Goal: Information Seeking & Learning: Learn about a topic

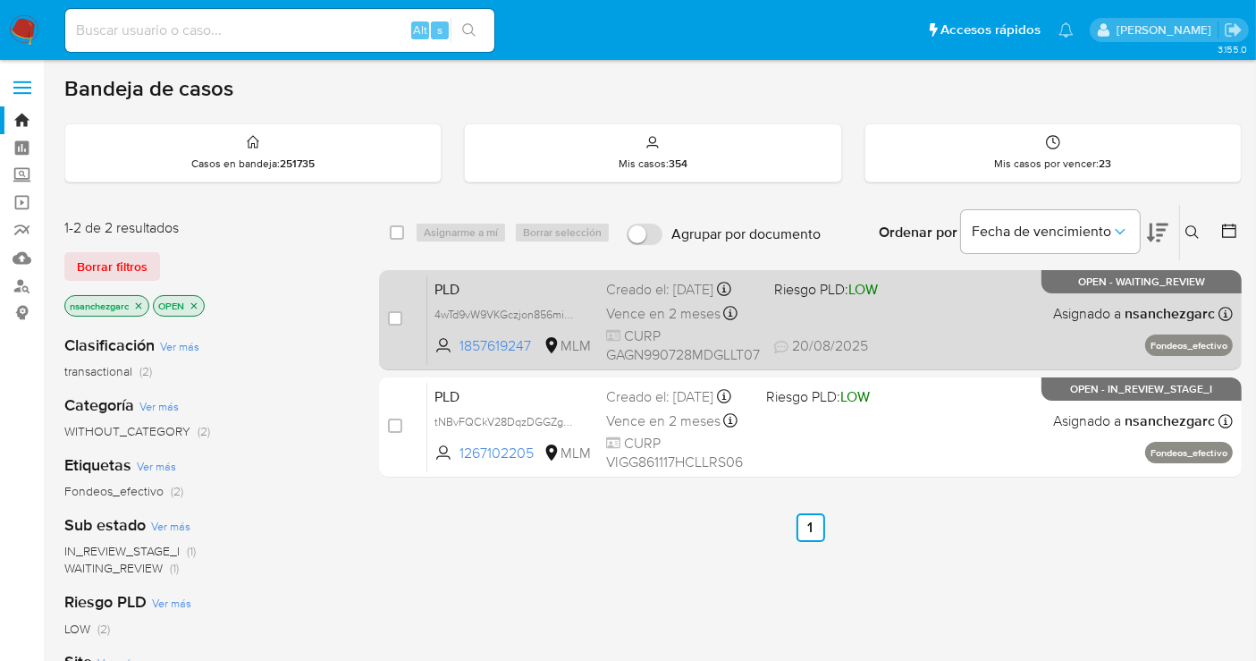
click at [668, 324] on span "Vence en 2 meses" at bounding box center [663, 314] width 114 height 20
drag, startPoint x: 659, startPoint y: 326, endPoint x: 657, endPoint y: 337, distance: 10.9
click at [657, 325] on div "Vence en 2 meses Vence el 11/10/2025 02:07:23" at bounding box center [683, 313] width 154 height 24
click at [399, 315] on input "checkbox" at bounding box center [395, 318] width 14 height 14
checkbox input "true"
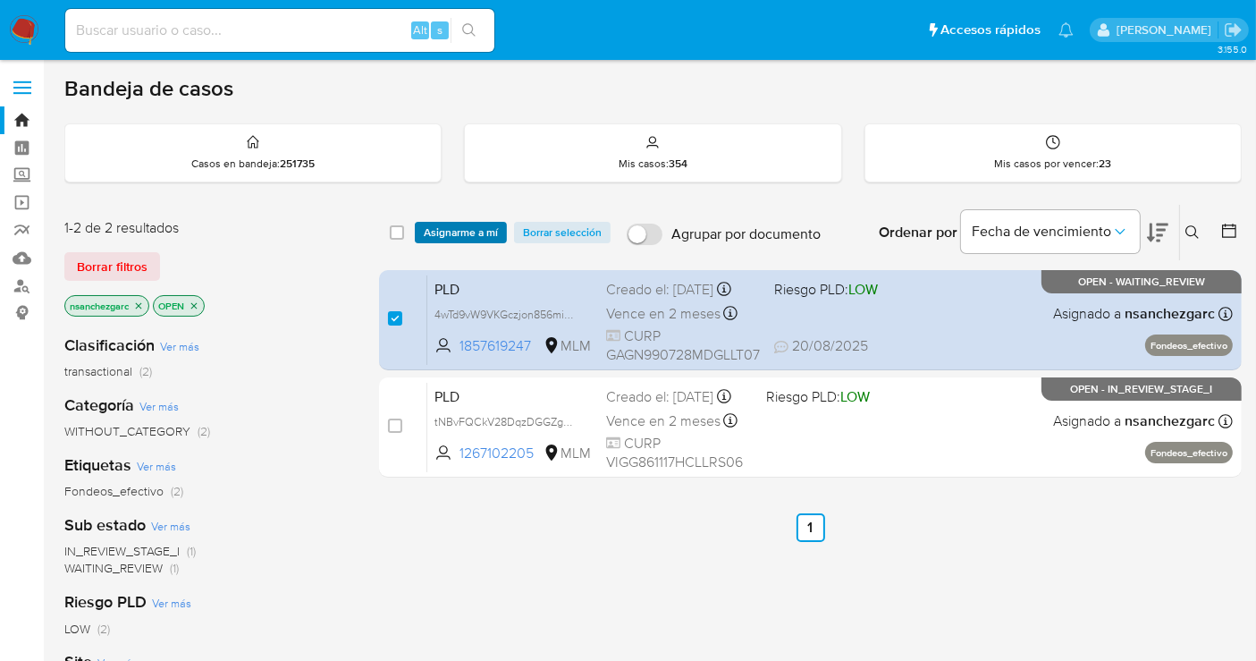
click at [469, 233] on span "Asignarme a mí" at bounding box center [461, 233] width 74 height 18
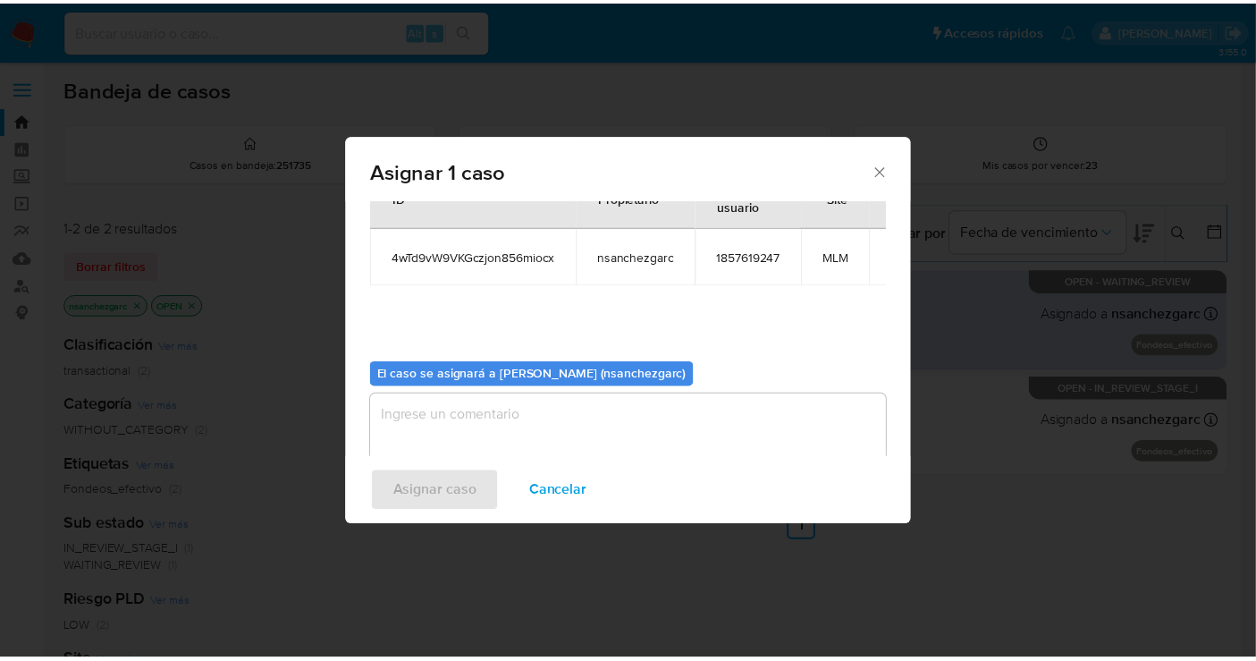
scroll to position [91, 0]
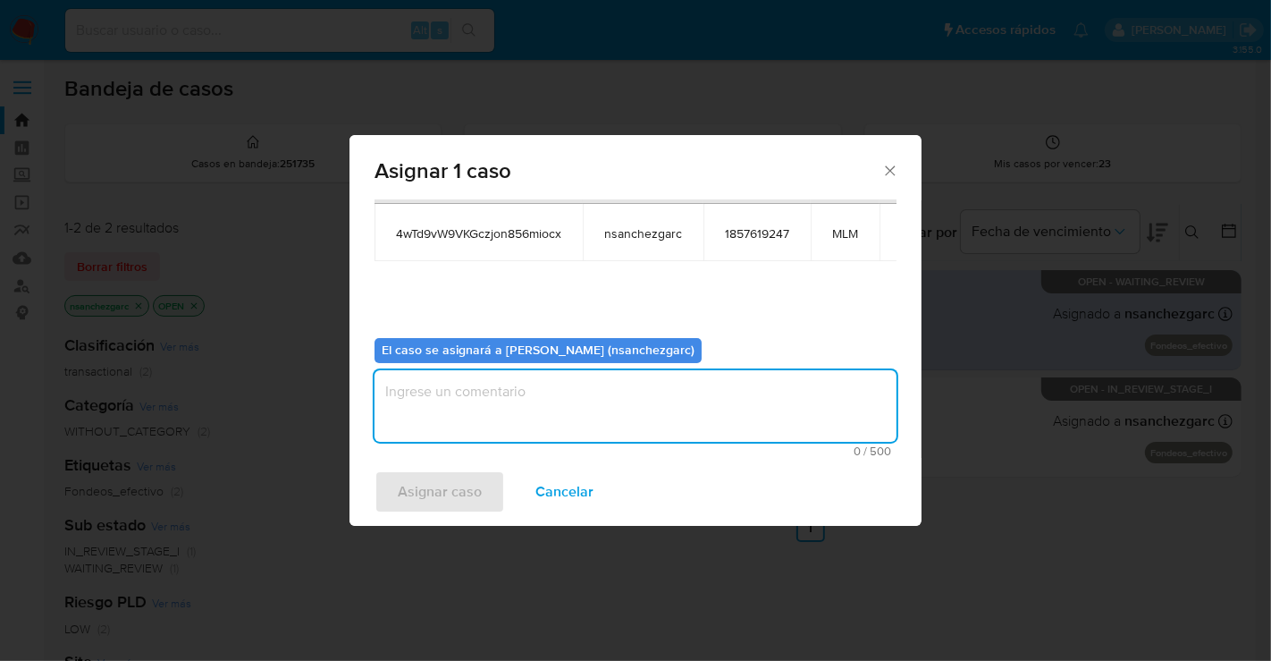
click at [438, 401] on textarea "assign-modal" at bounding box center [636, 406] width 522 height 72
type textarea "nesg"
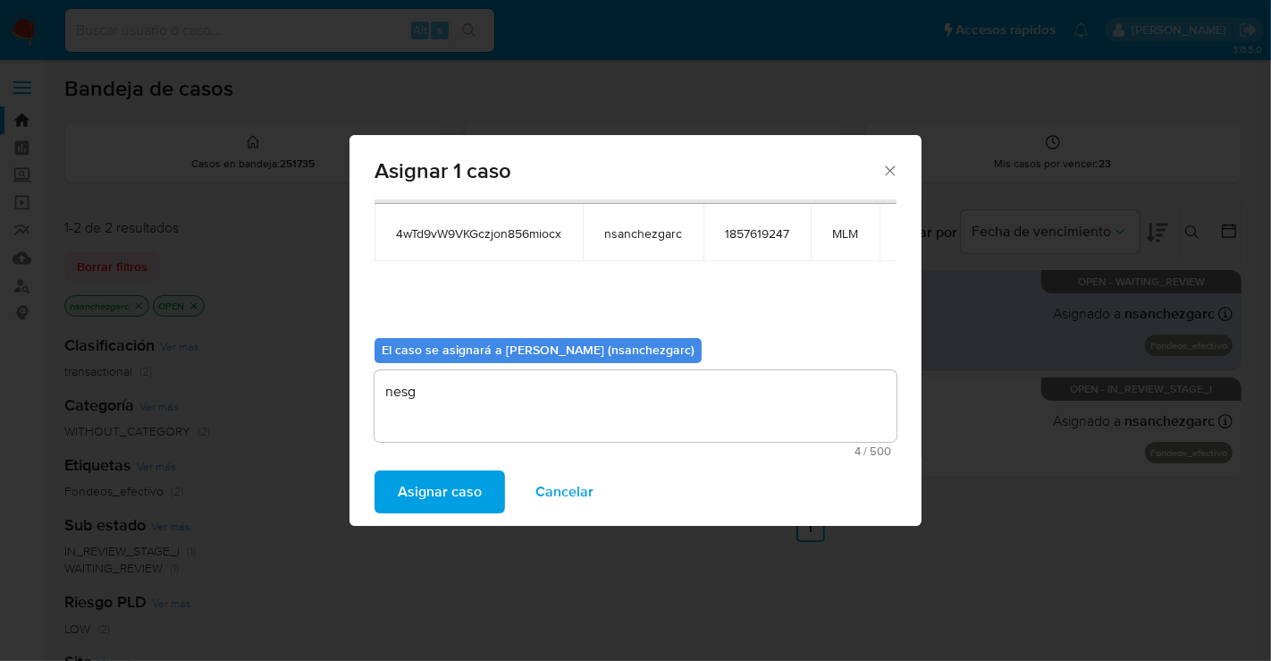
click at [430, 490] on span "Asignar caso" at bounding box center [440, 491] width 84 height 39
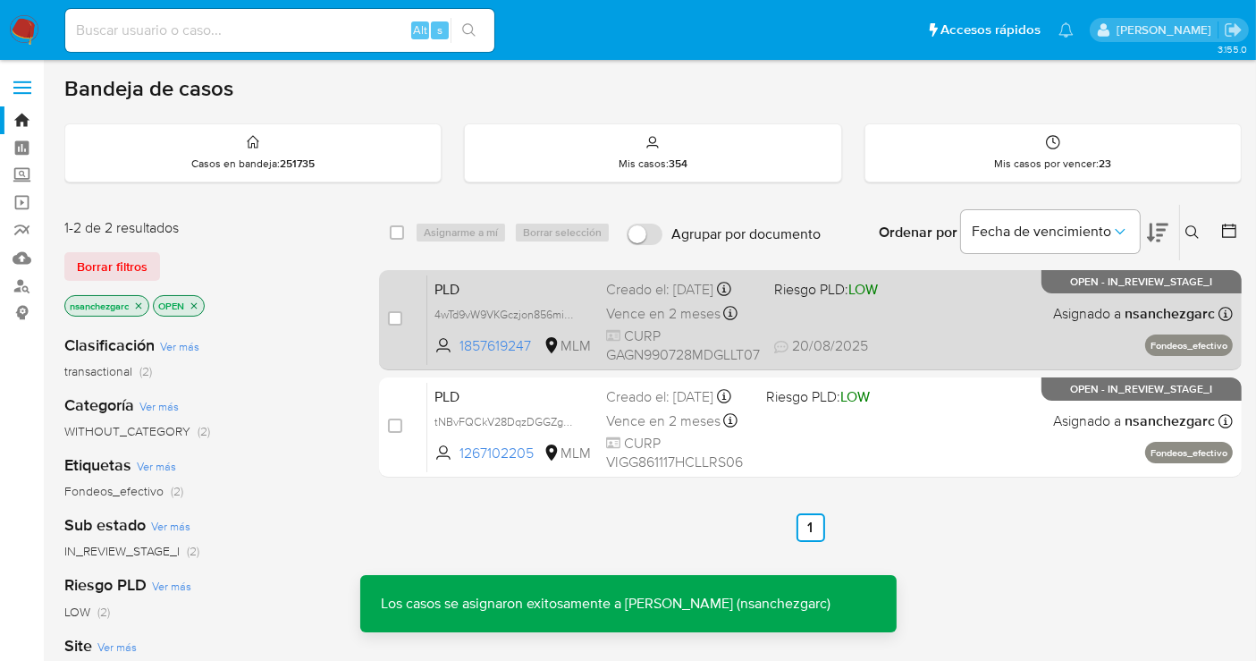
click at [653, 300] on div "Creado el: 12/08/2025 Creado el: 12/08/2025 02:07:23" at bounding box center [683, 290] width 154 height 20
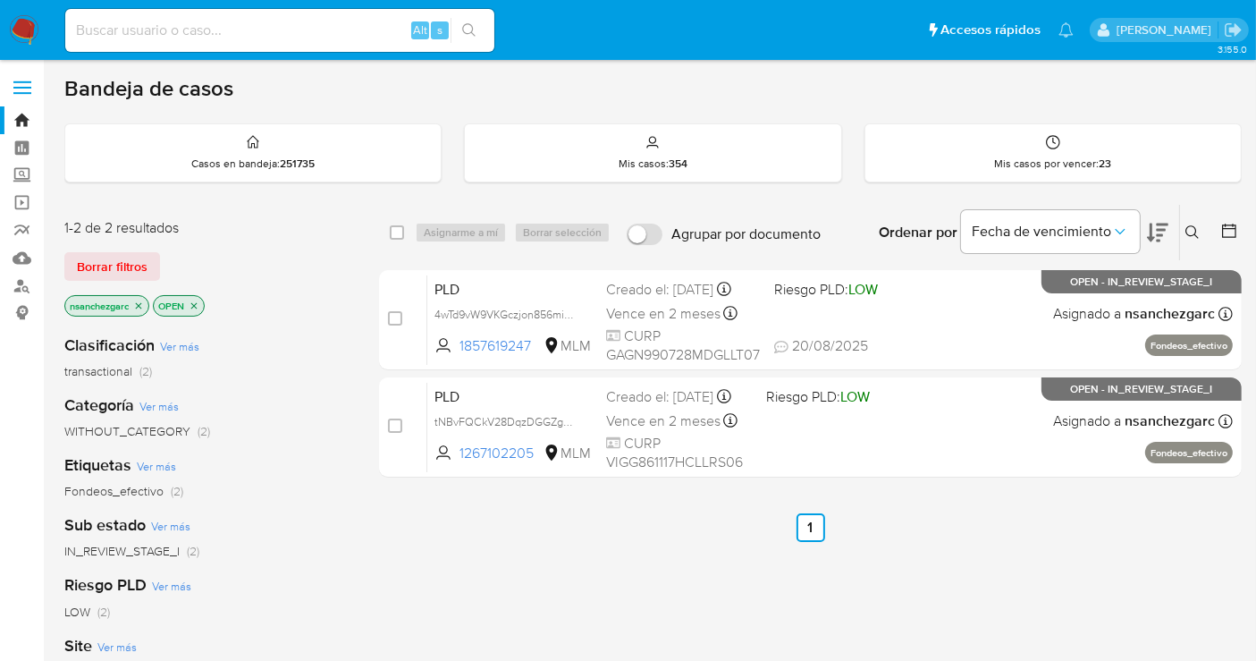
click at [20, 37] on img at bounding box center [24, 30] width 30 height 30
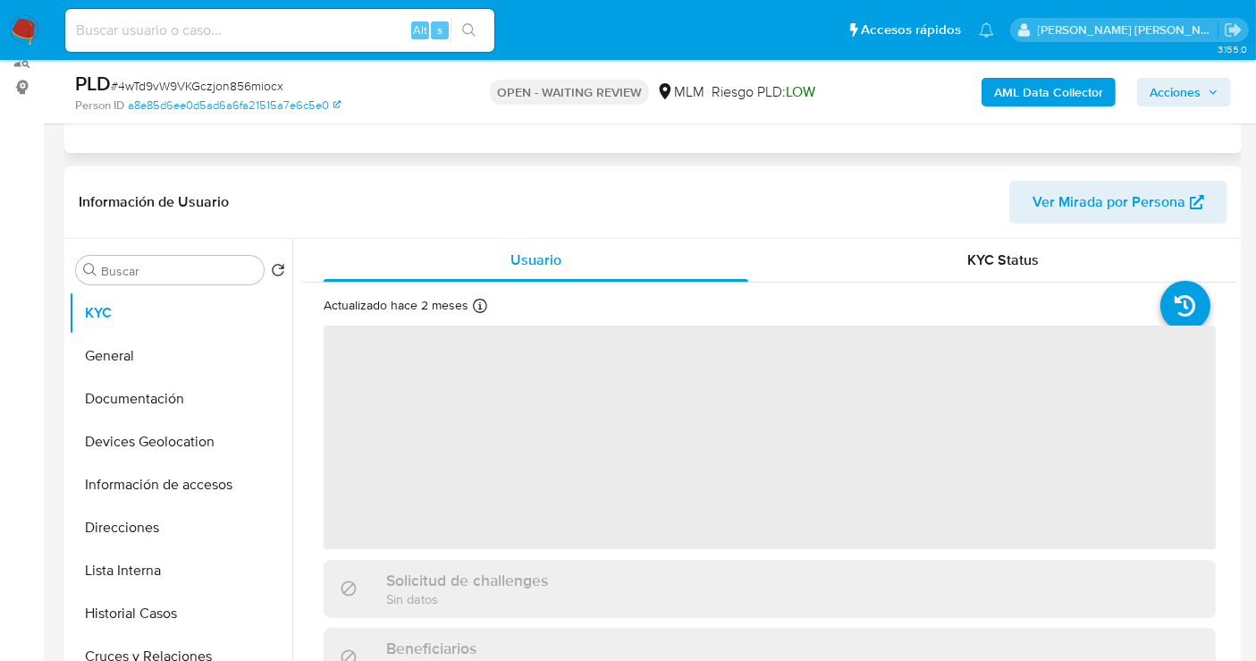
scroll to position [298, 0]
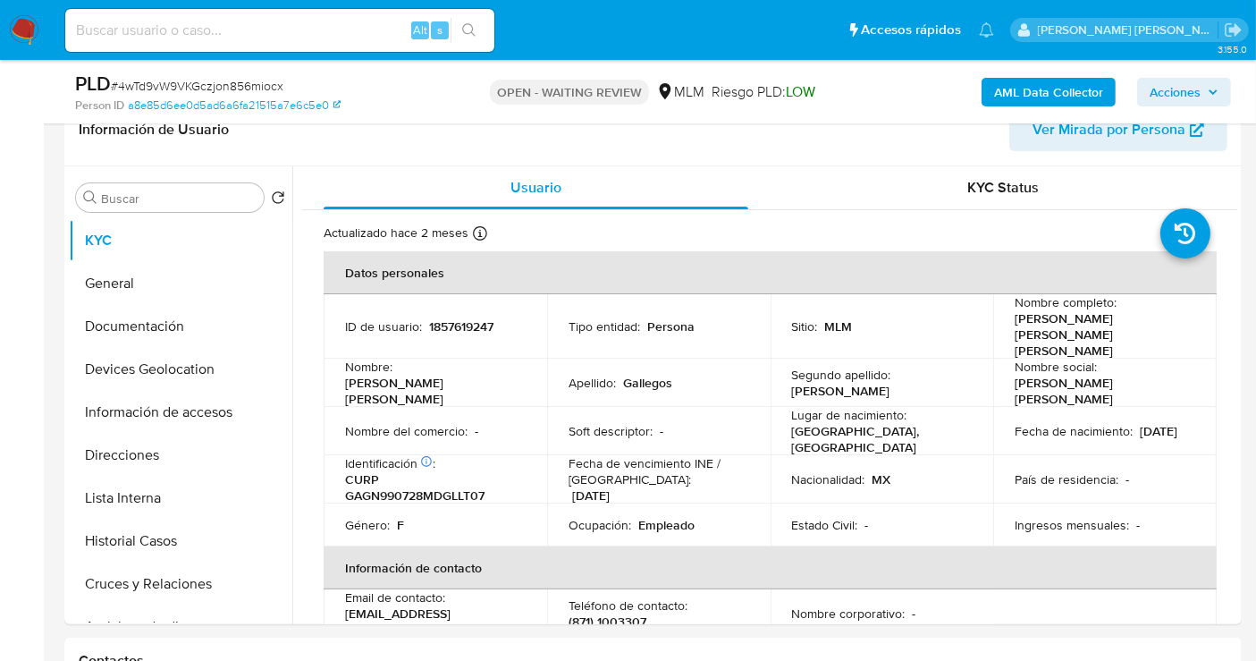
select select "10"
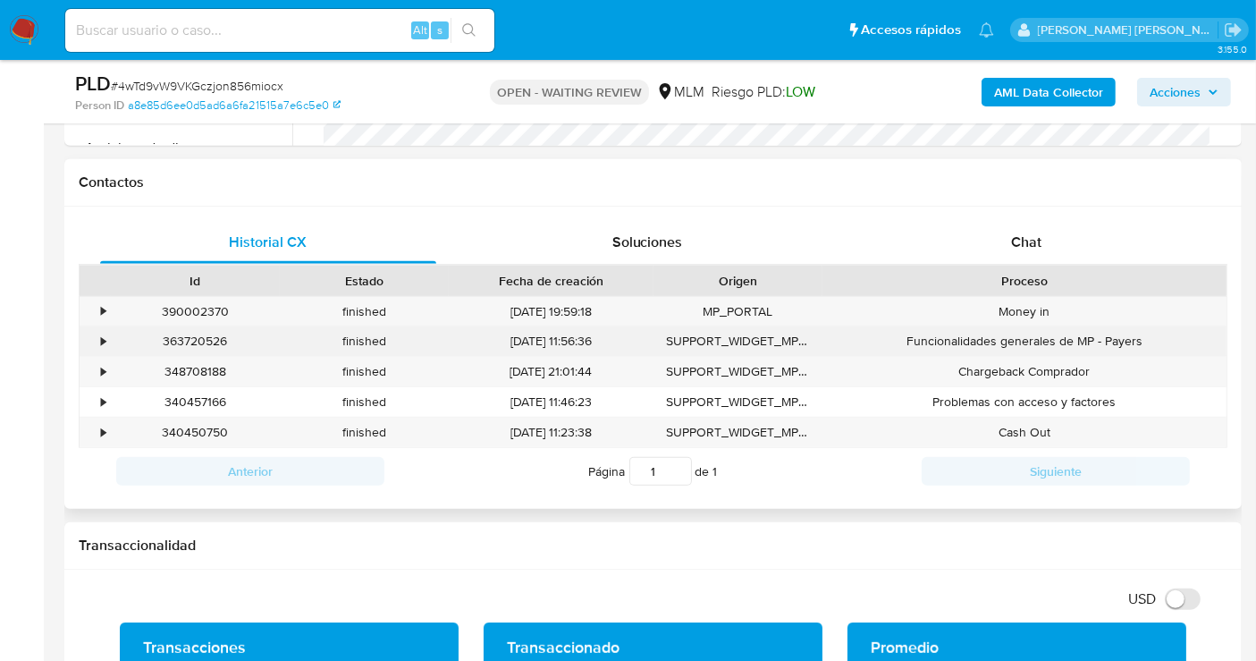
scroll to position [794, 0]
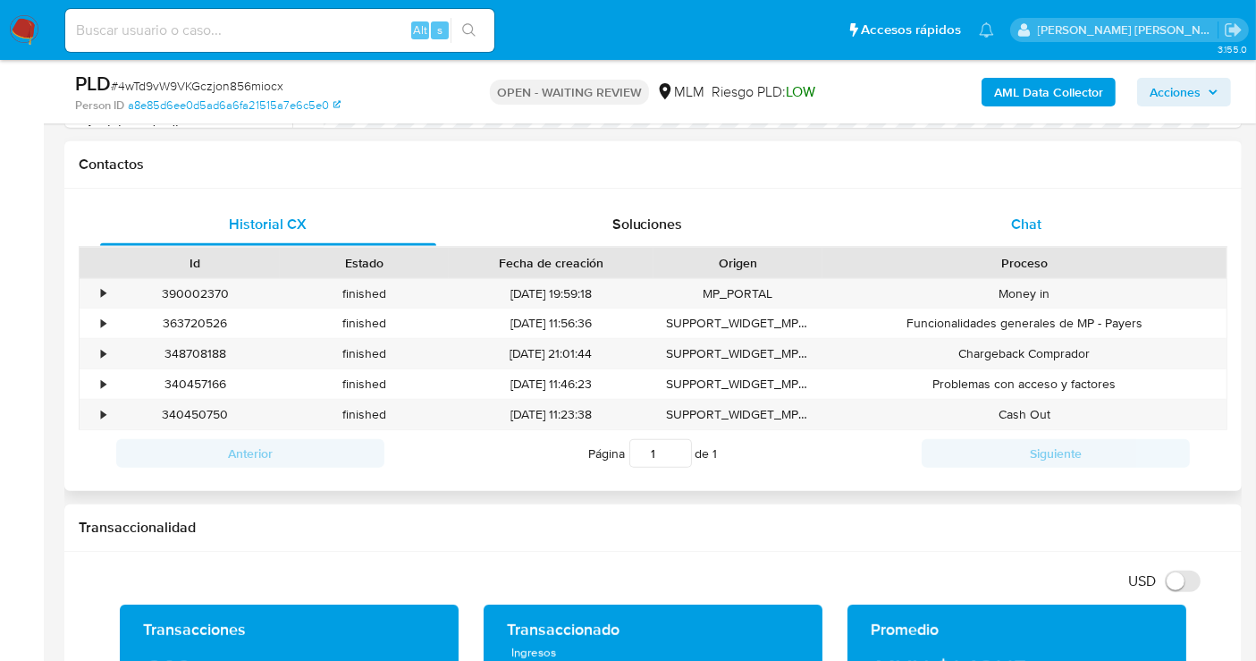
click at [1038, 221] on span "Chat" at bounding box center [1026, 224] width 30 height 21
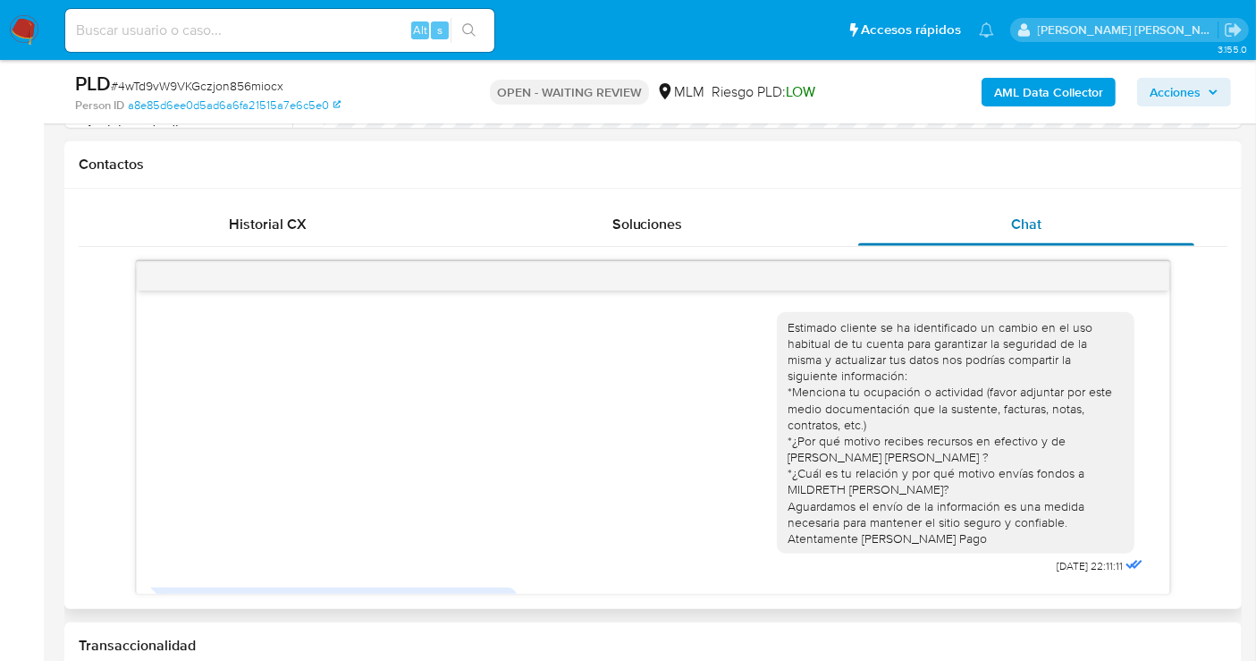
scroll to position [64, 0]
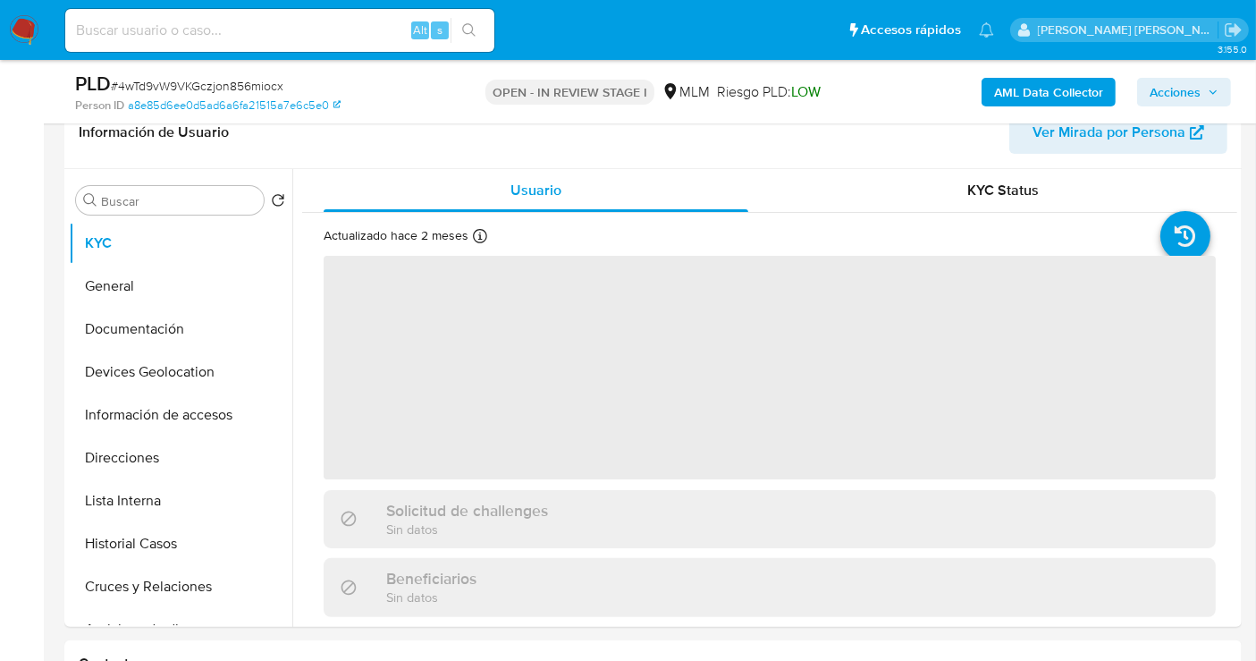
scroll to position [298, 0]
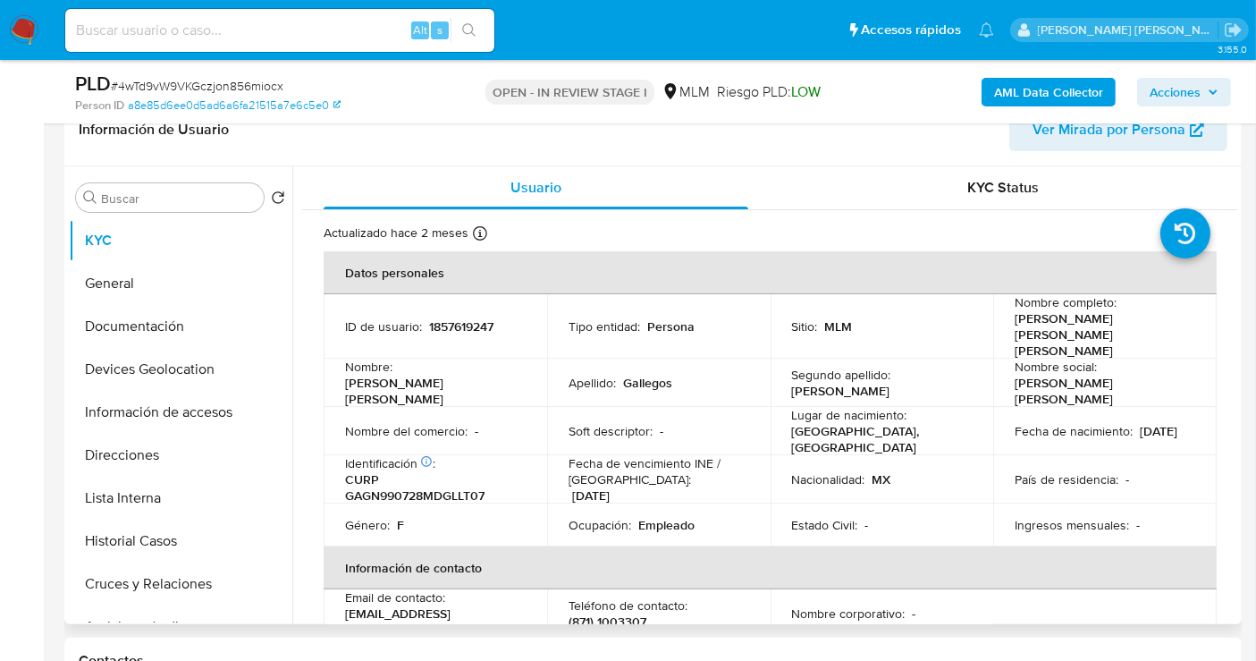
select select "10"
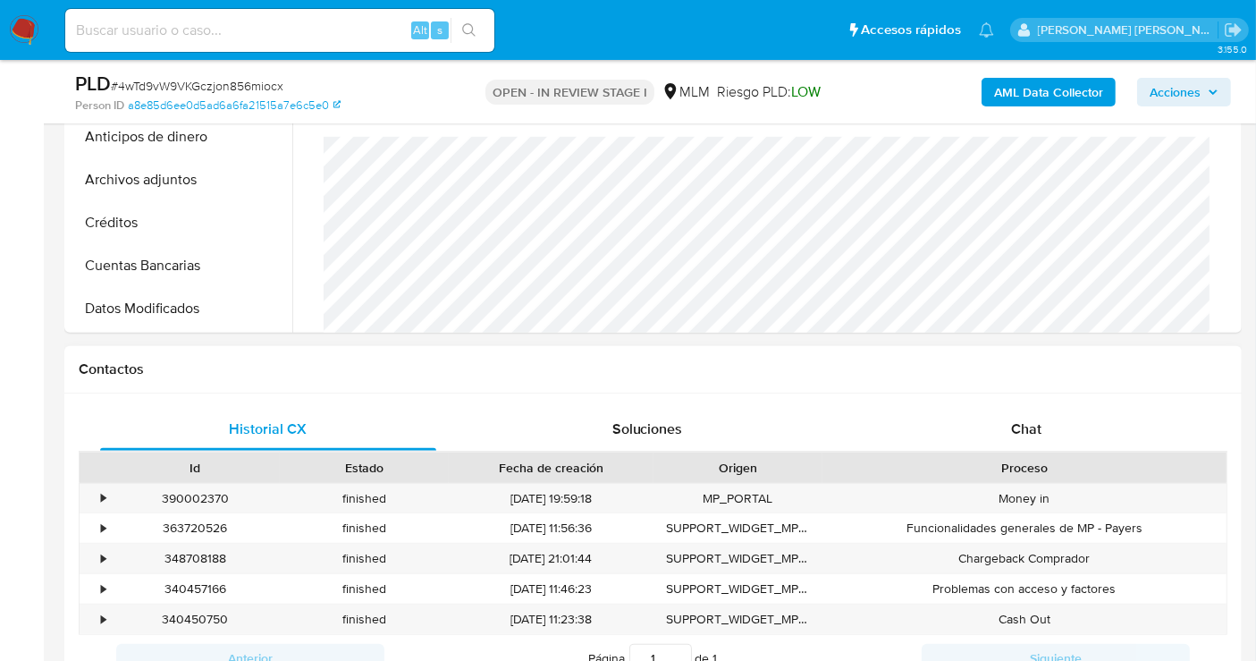
scroll to position [695, 0]
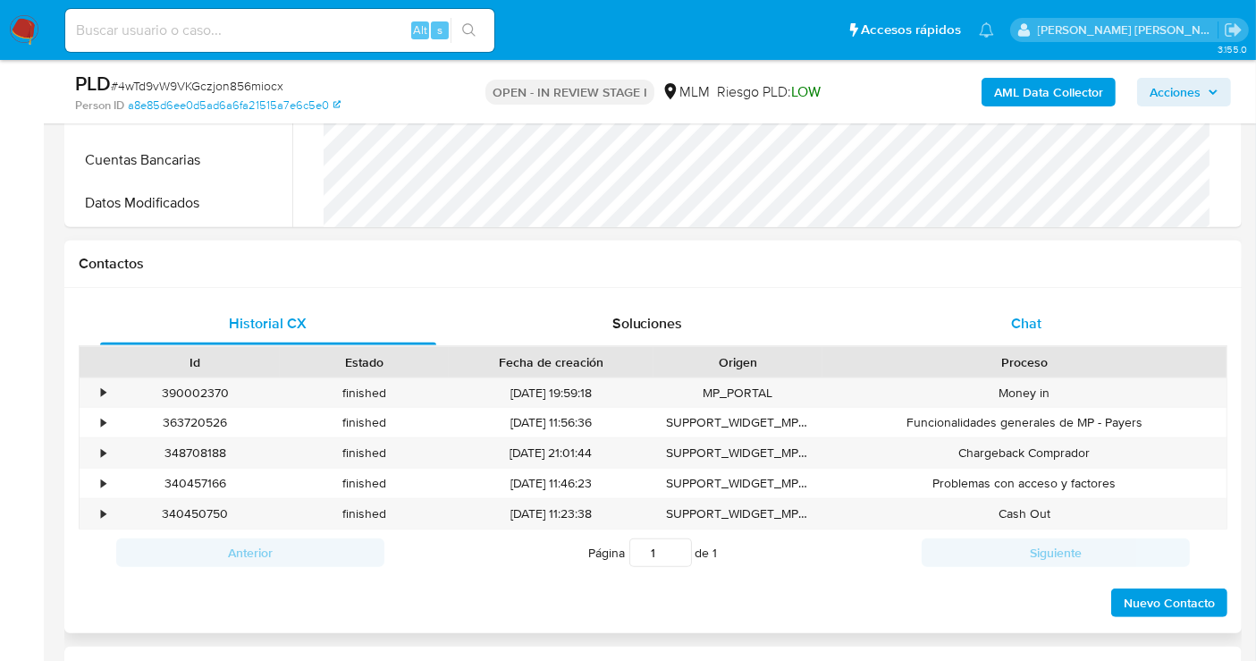
click at [1023, 329] on span "Chat" at bounding box center [1026, 323] width 30 height 21
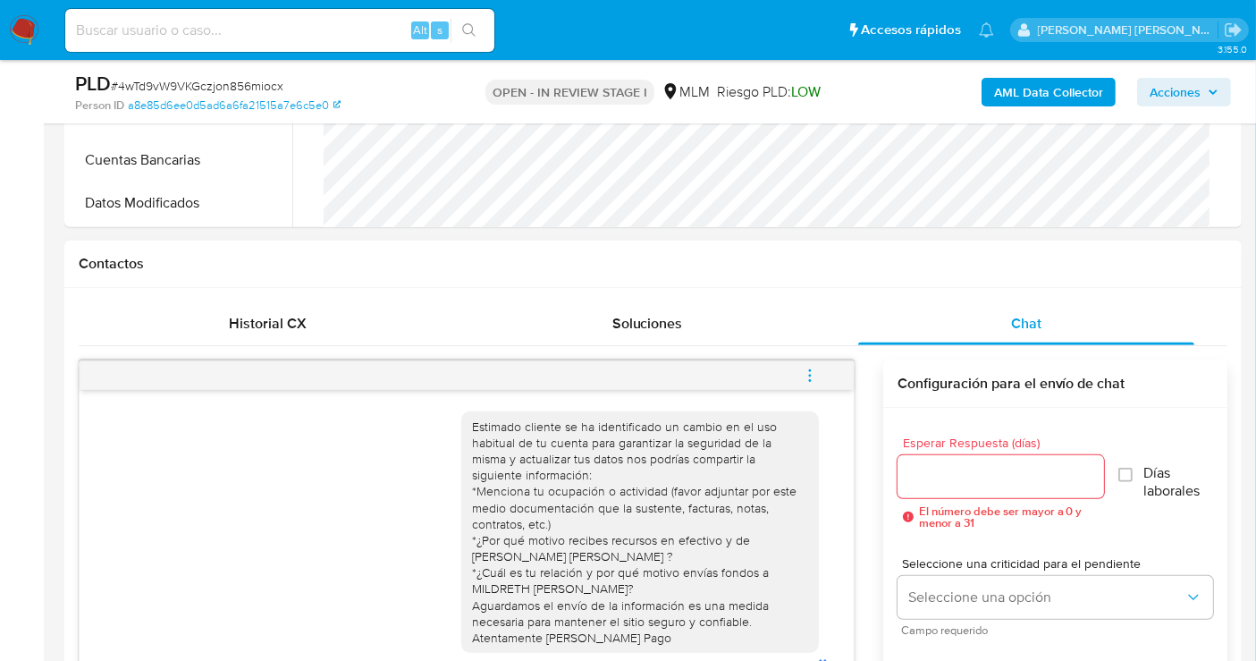
scroll to position [64, 0]
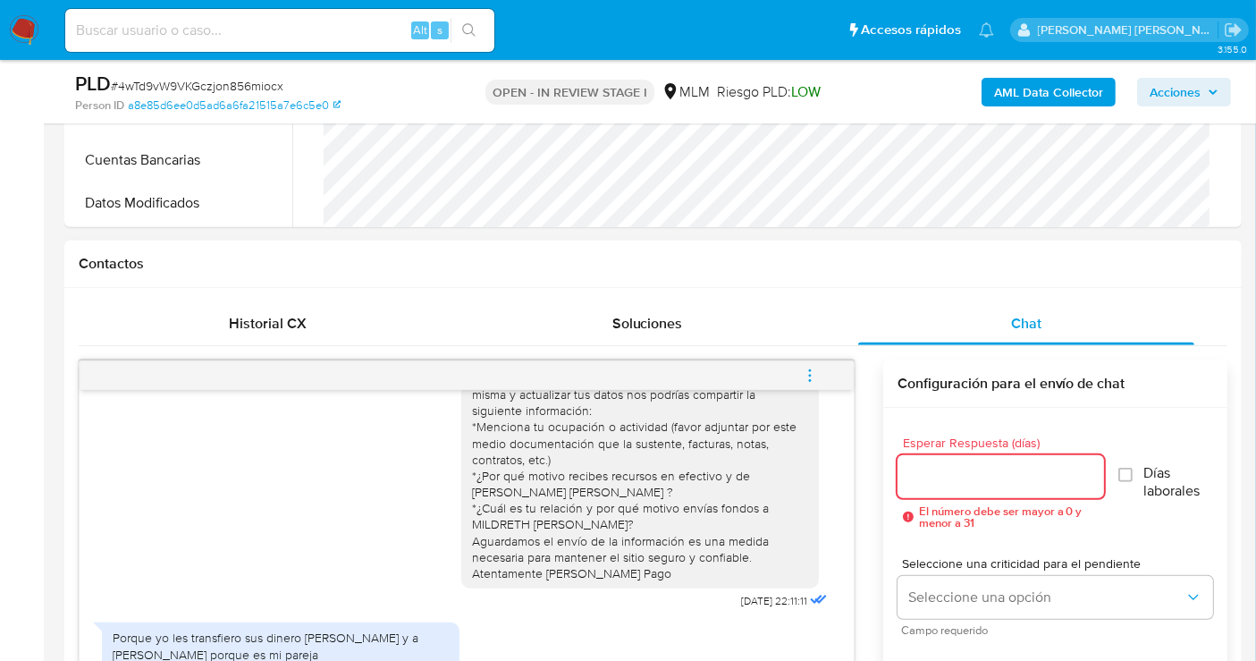
click at [940, 478] on input "Esperar Respuesta (días)" at bounding box center [1001, 476] width 207 height 23
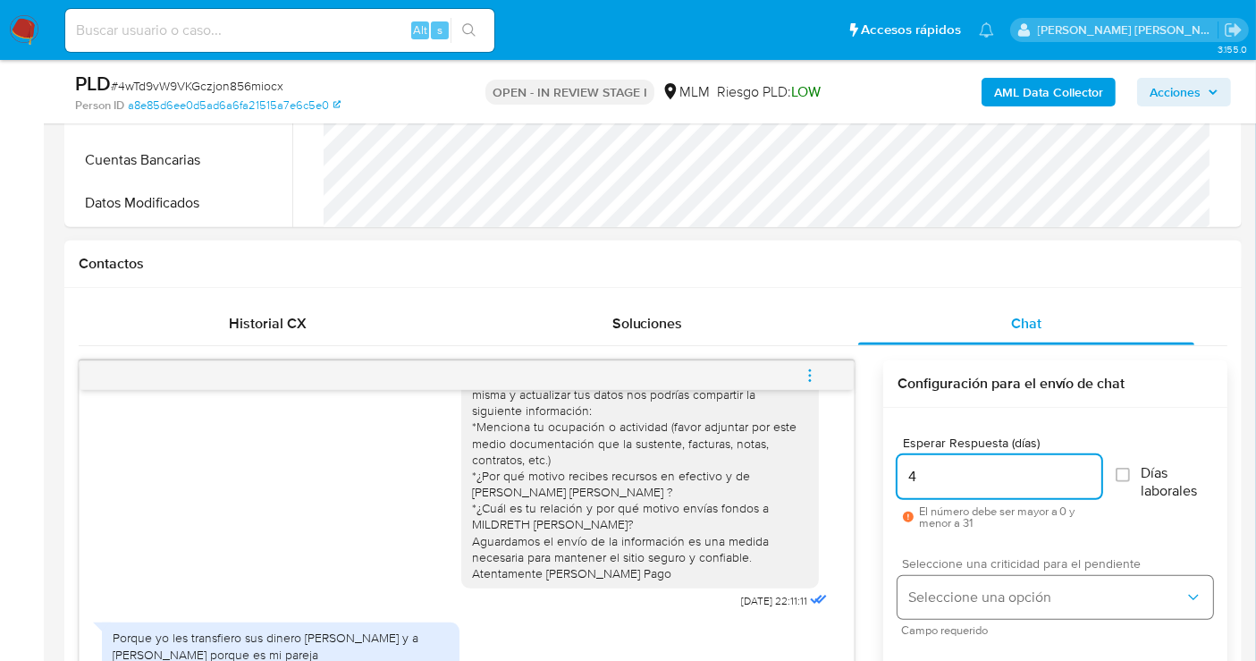
type input "4"
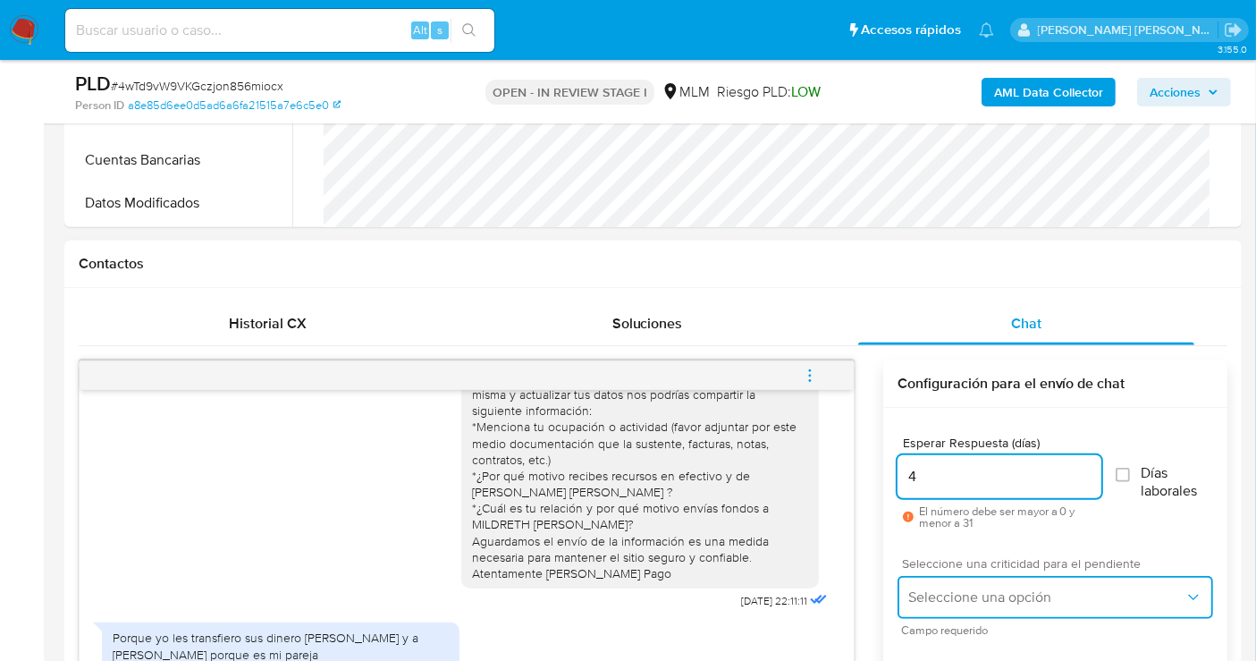
click at [960, 596] on span "Seleccione una opción" at bounding box center [1046, 597] width 276 height 18
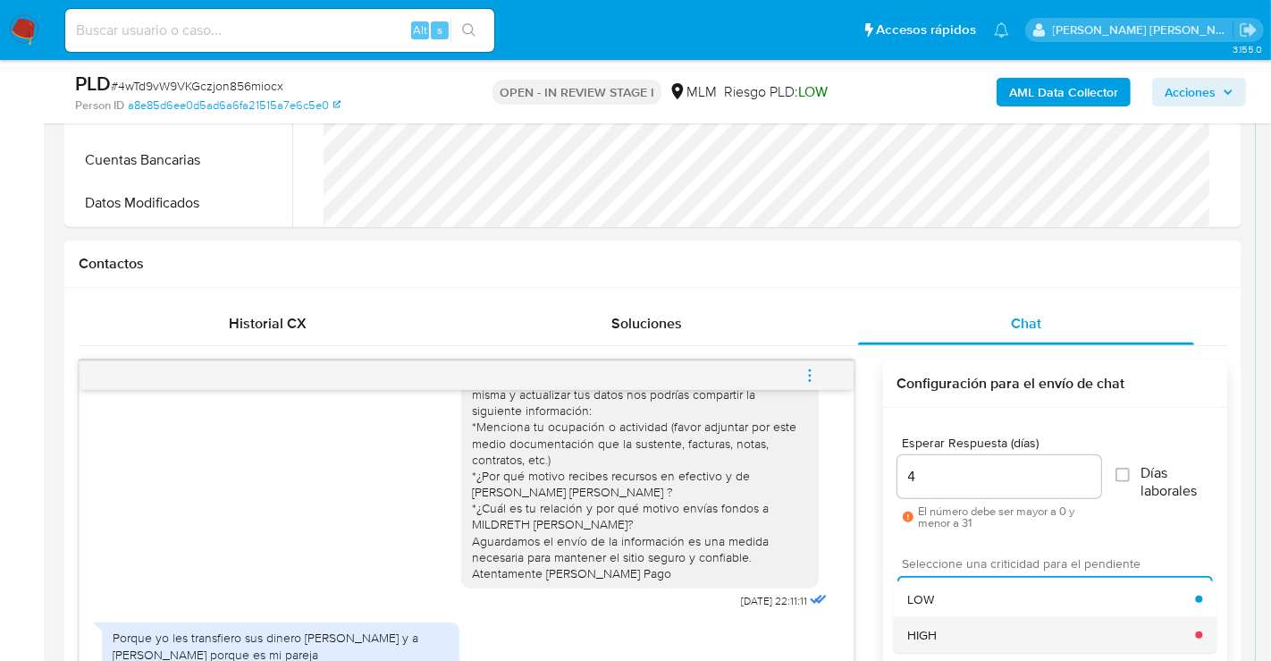
click at [936, 627] on span "HIGH" at bounding box center [923, 635] width 30 height 16
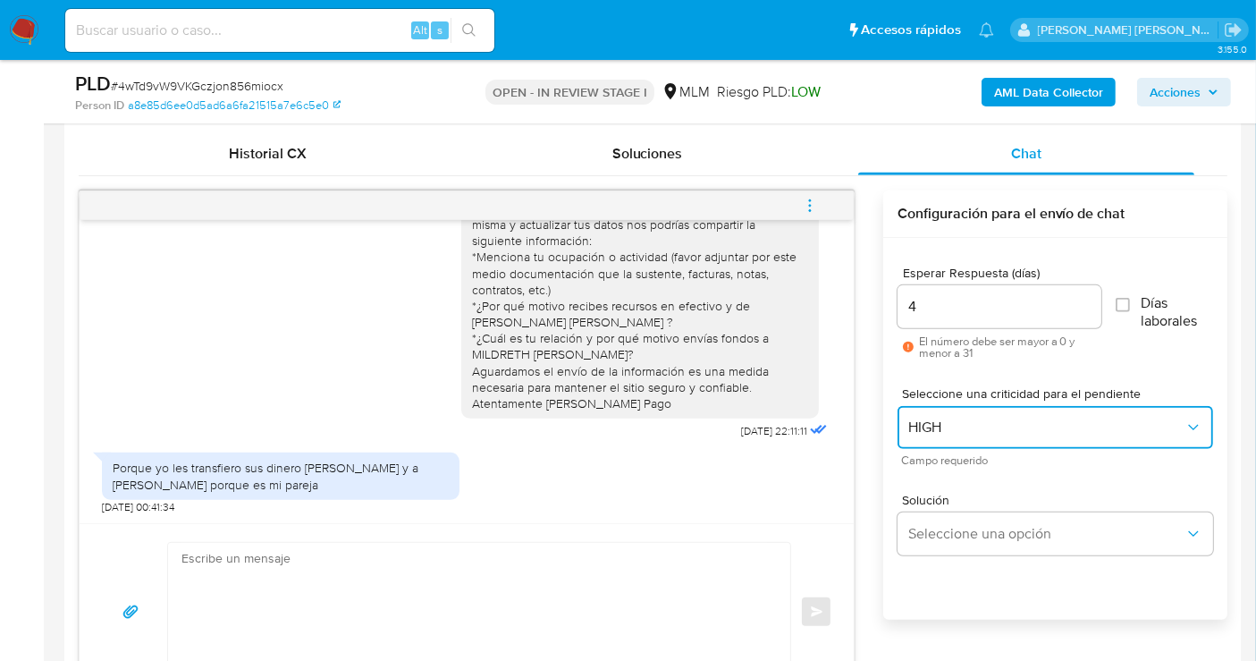
scroll to position [993, 0]
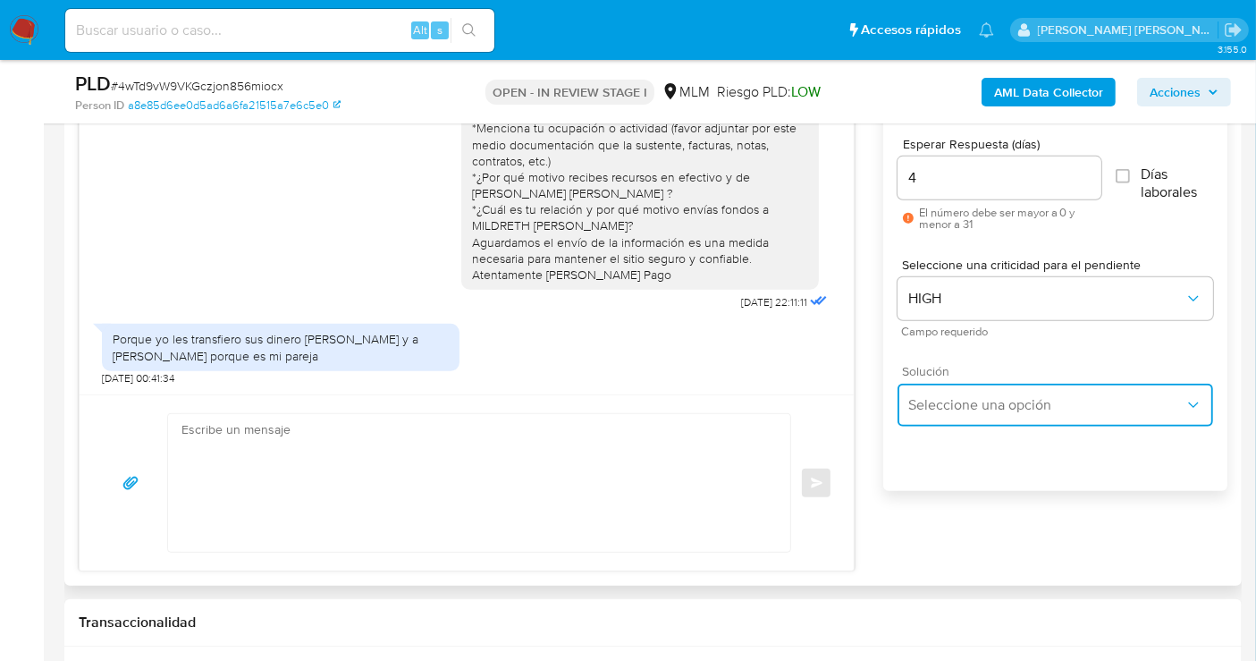
click at [934, 407] on span "Seleccione una opción" at bounding box center [1046, 405] width 276 height 18
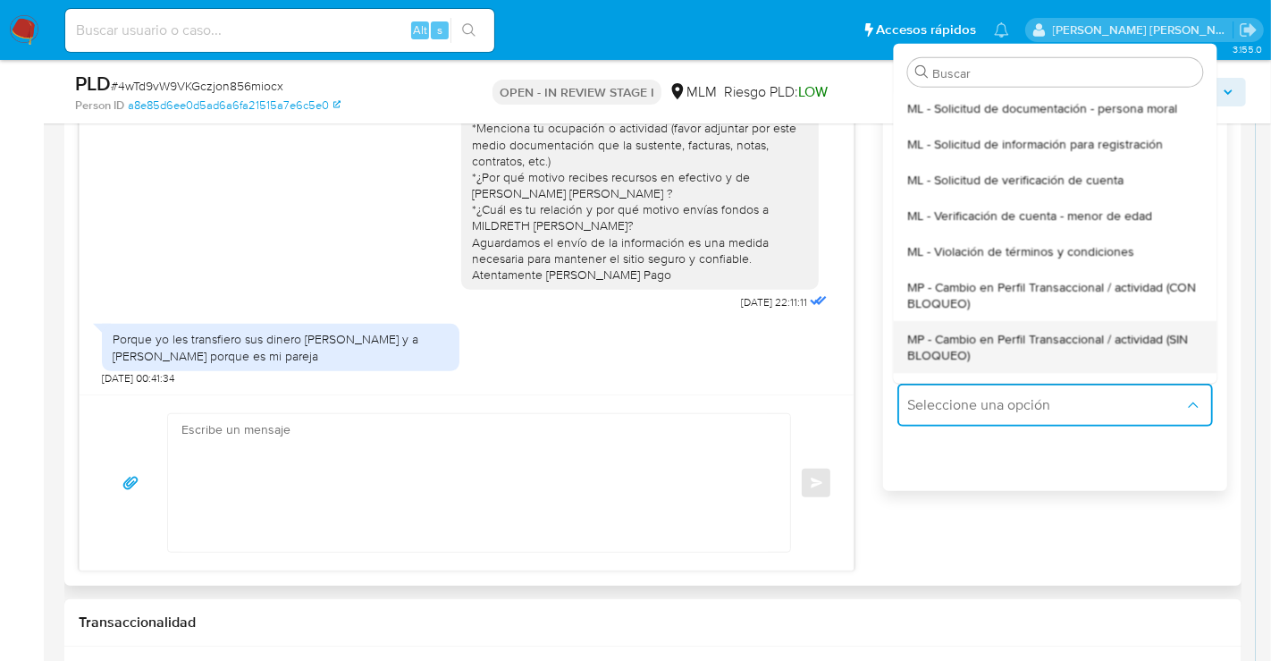
click at [944, 351] on span "MP - Cambio en Perfil Transaccional / actividad (SIN BLOQUEO)" at bounding box center [1055, 346] width 295 height 32
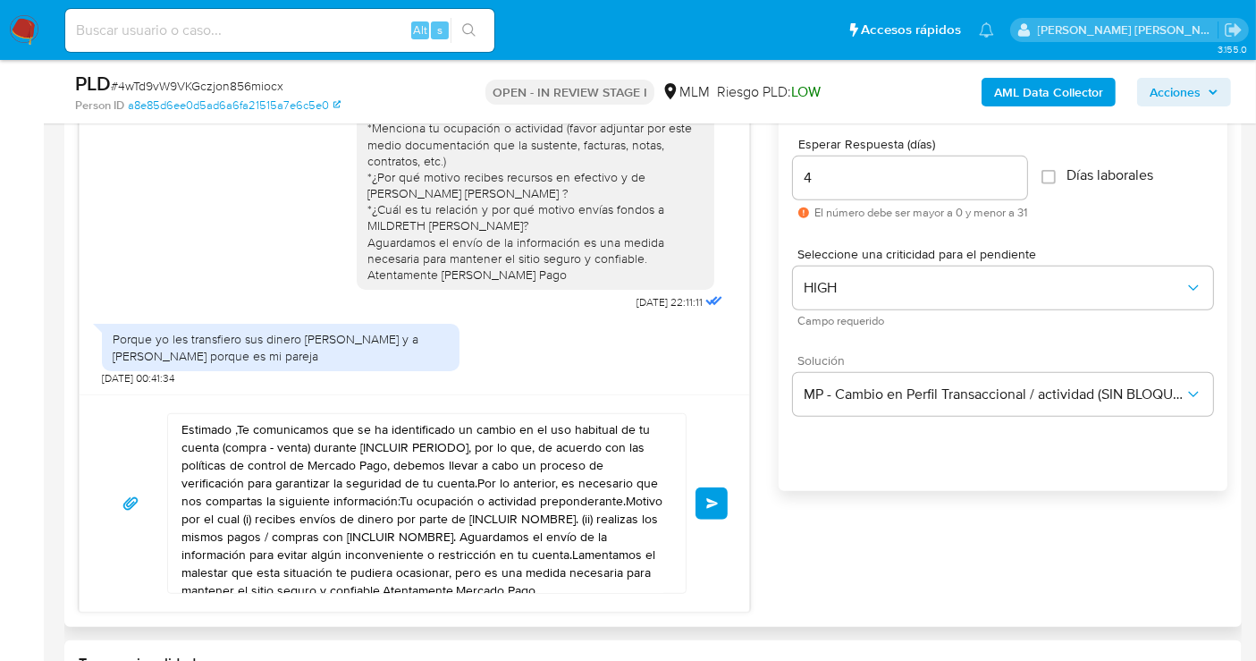
click at [505, 537] on textarea "Estimado ,Te comunicamos que se ha identificado un cambio en el uso habitual de…" at bounding box center [423, 503] width 482 height 179
paste textarea "Cliente, agradecemos tu pronta respuesta. Lamentamos cualquier malestar ocasion…"
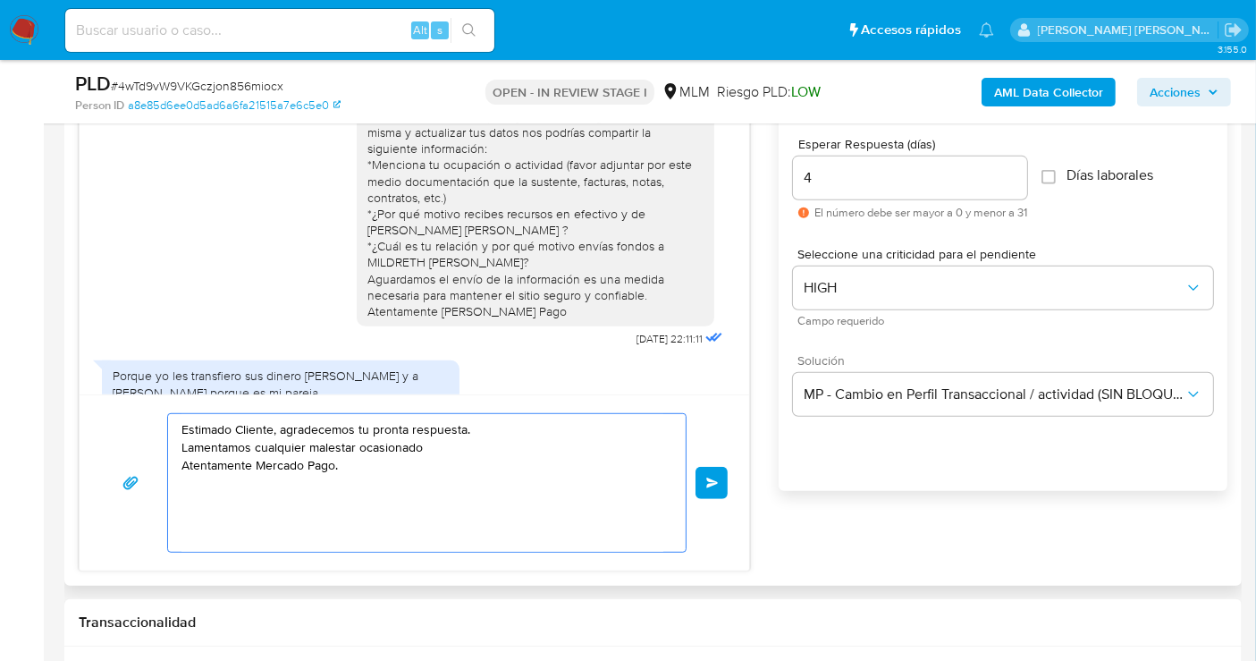
scroll to position [0, 0]
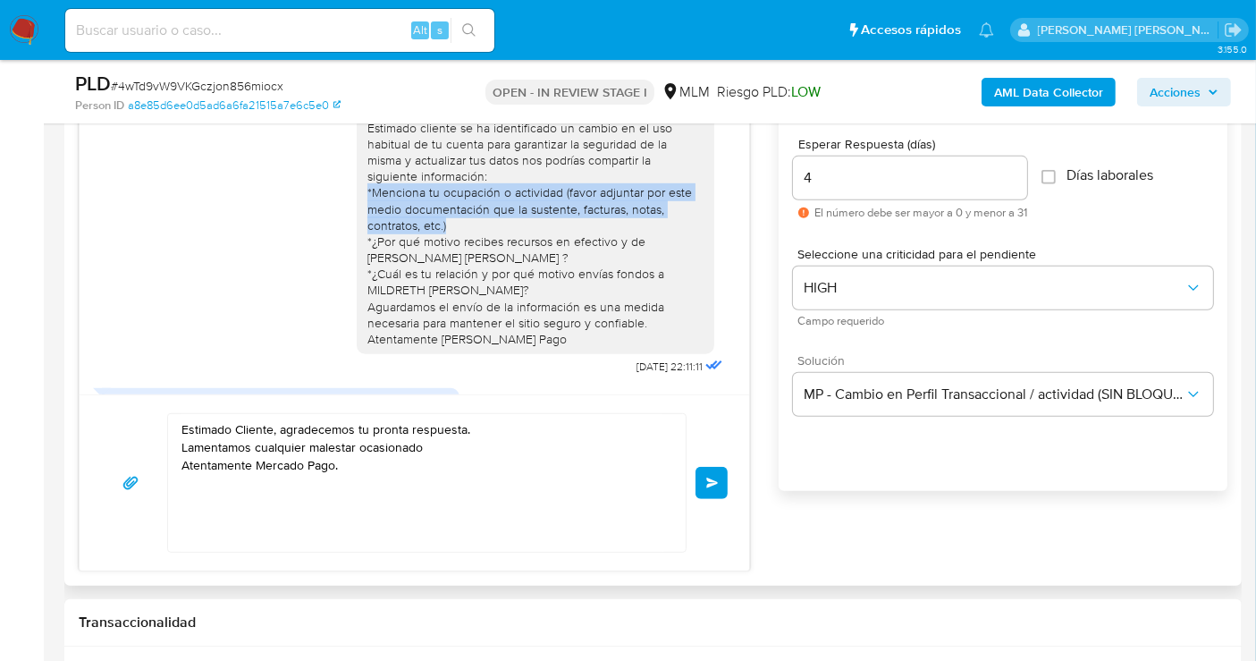
drag, startPoint x: 352, startPoint y: 193, endPoint x: 439, endPoint y: 225, distance: 92.5
click at [439, 225] on div "Estimado cliente se ha identificado un cambio en el uso habitual de tu cuenta p…" at bounding box center [536, 234] width 358 height 242
copy div "*Menciona tu ocupación o actividad (favor adjuntar por este medio documentación…"
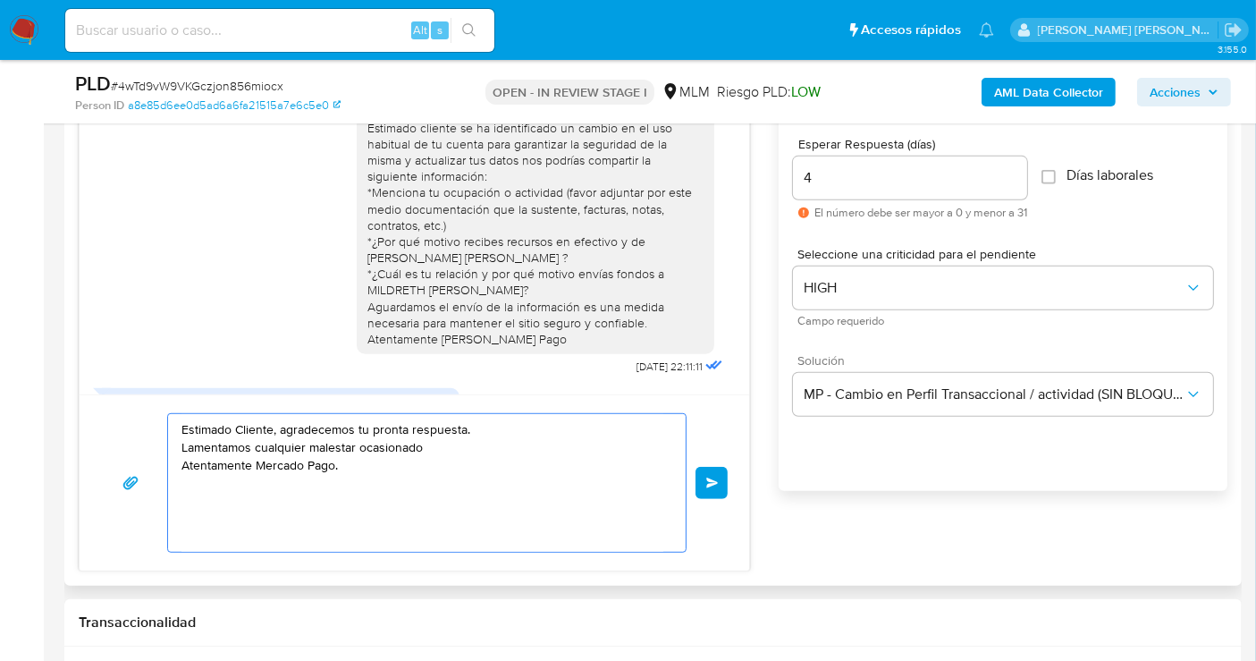
click at [427, 445] on textarea "Estimado Cliente, agradecemos tu pronta respuesta. Lamentamos cualquier malesta…" at bounding box center [423, 483] width 482 height 138
drag, startPoint x: 429, startPoint y: 448, endPoint x: 168, endPoint y: 440, distance: 261.2
click at [168, 440] on div "Estimado Cliente, agradecemos tu pronta respuesta. Lamentamos cualquier malesta…" at bounding box center [422, 483] width 509 height 138
paste textarea "*Menciona tu ocupación o actividad (favor adjuntar por este medio documentación…"
click at [185, 442] on textarea "Estimado Cliente, agradecemos tu pronta respuesta. *Menciona tu ocupación o act…" at bounding box center [423, 483] width 482 height 138
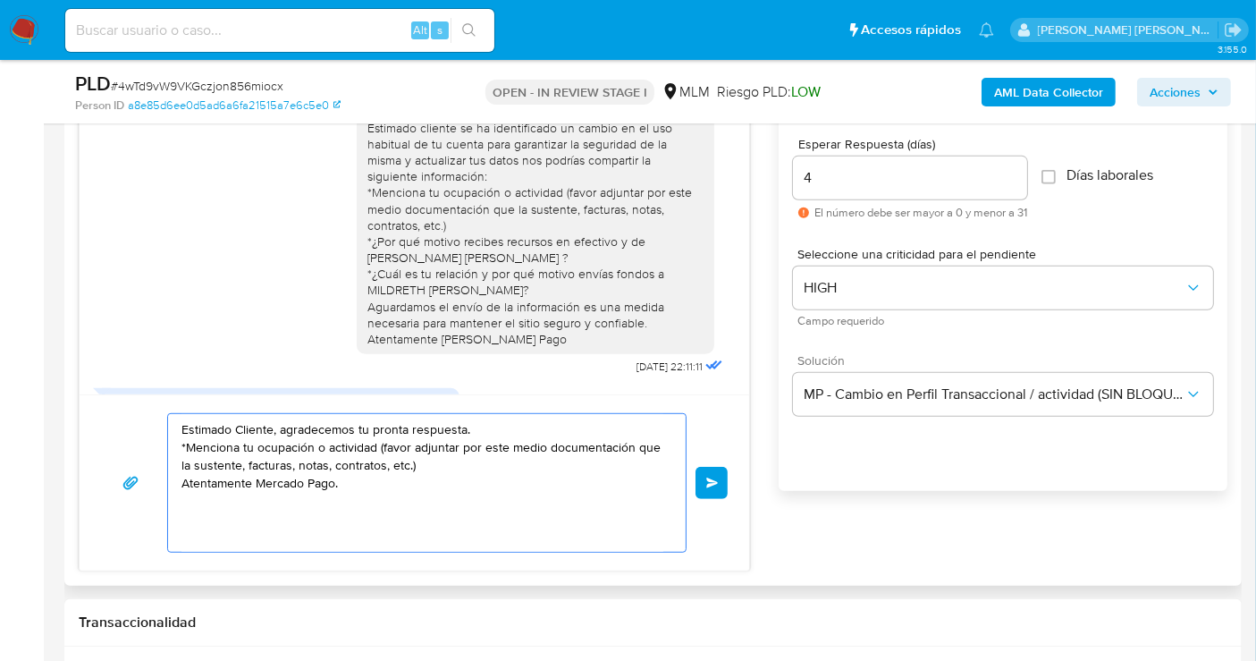
click at [190, 445] on textarea "Estimado Cliente, agradecemos tu pronta respuesta. *Menciona tu ocupación o act…" at bounding box center [423, 483] width 482 height 138
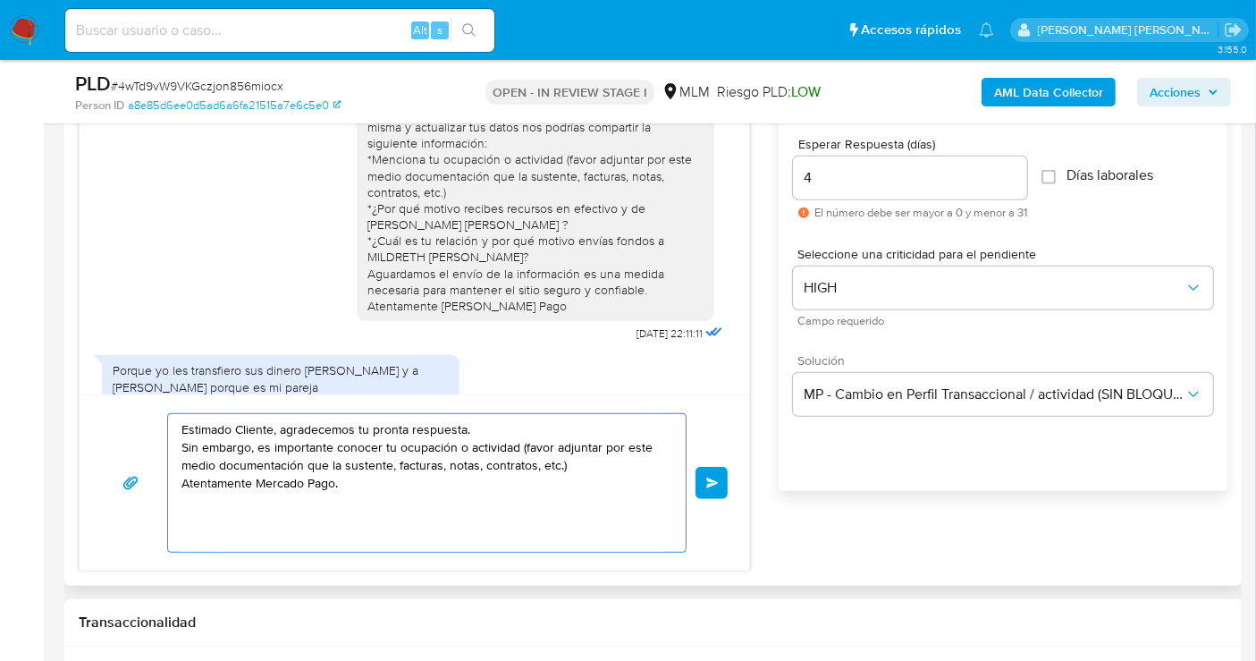
scroll to position [64, 0]
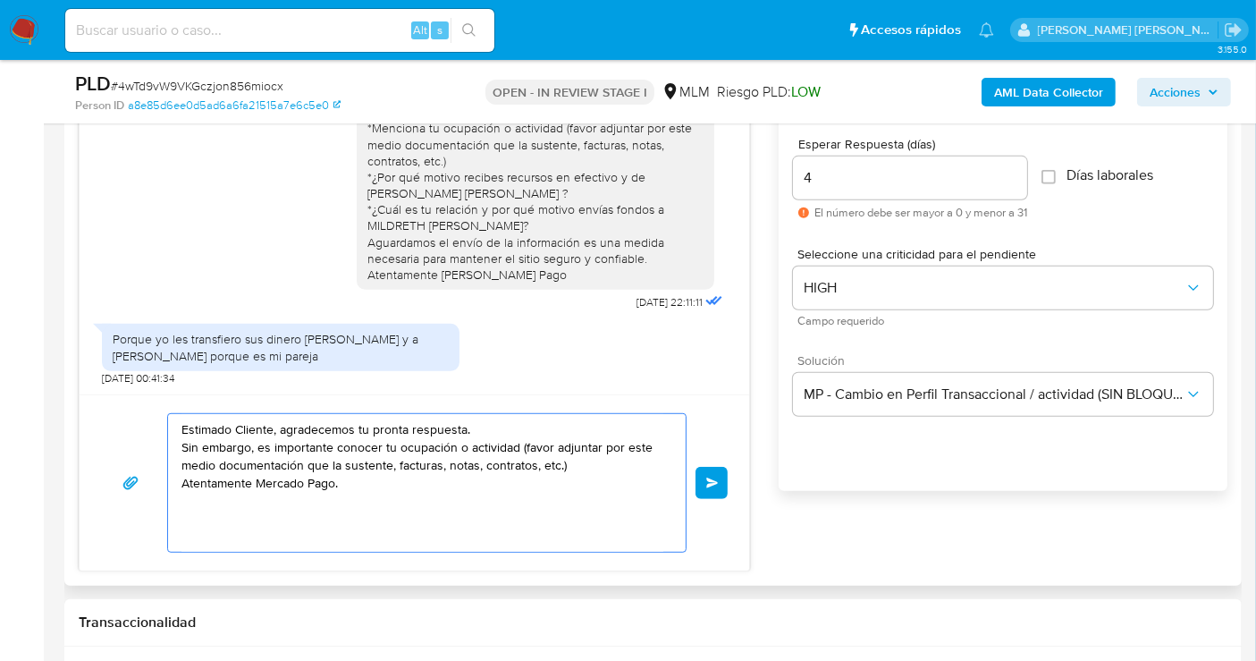
click at [582, 464] on textarea "Estimado Cliente, agradecemos tu pronta respuesta. Sin embargo, es importante c…" at bounding box center [423, 483] width 482 height 138
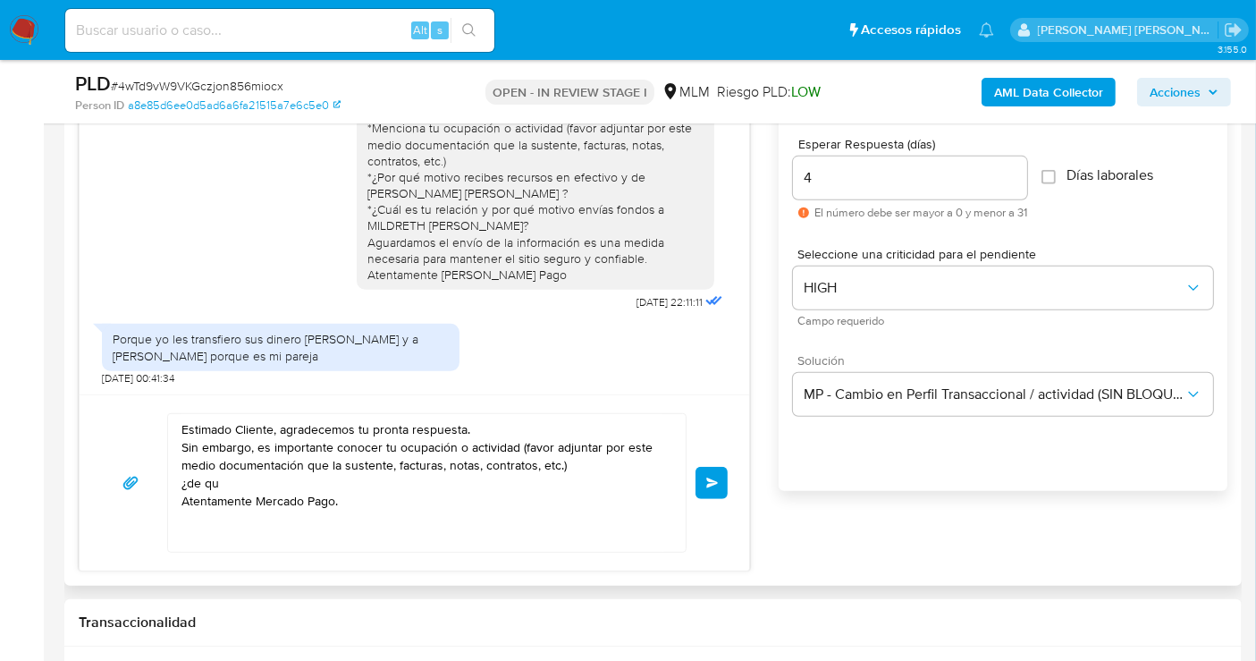
click at [464, 185] on div "Estimado cliente se ha identificado un cambio en el uso habitual de tu cuenta p…" at bounding box center [535, 169] width 336 height 228
drag, startPoint x: 355, startPoint y: 178, endPoint x: 597, endPoint y: 182, distance: 242.4
click at [597, 182] on div "Estimado cliente se ha identificado un cambio en el uso habitual de tu cuenta p…" at bounding box center [535, 169] width 336 height 228
copy div "¿Por qué motivo recibes recursos en efectivo"
drag, startPoint x: 233, startPoint y: 481, endPoint x: 223, endPoint y: 481, distance: 10.7
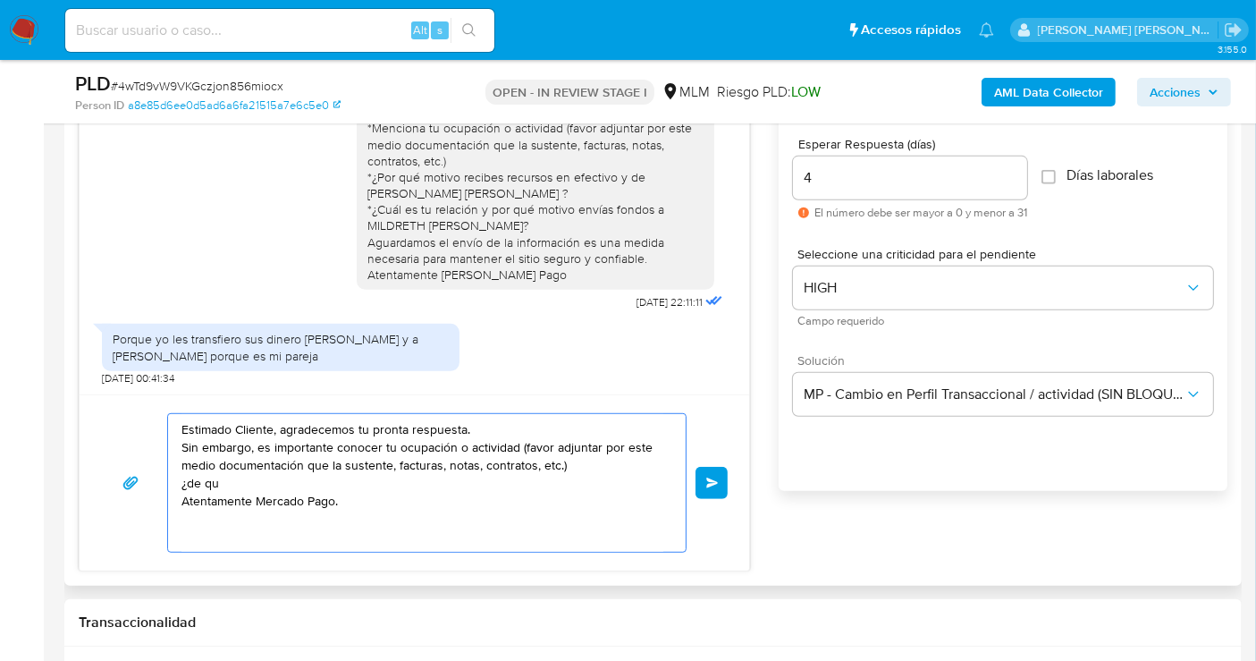
click at [231, 481] on textarea "Estimado Cliente, agradecemos tu pronta respuesta. Sin embargo, es importante c…" at bounding box center [423, 483] width 482 height 138
drag, startPoint x: 223, startPoint y: 481, endPoint x: 168, endPoint y: 483, distance: 54.6
click at [168, 483] on div "Estimado Cliente, agradecemos tu pronta respuesta. Sin embargo, es importante c…" at bounding box center [422, 483] width 509 height 138
paste textarea "Por qué motivo recibes recursos en efectivo"
drag, startPoint x: 272, startPoint y: 501, endPoint x: 258, endPoint y: 555, distance: 56.4
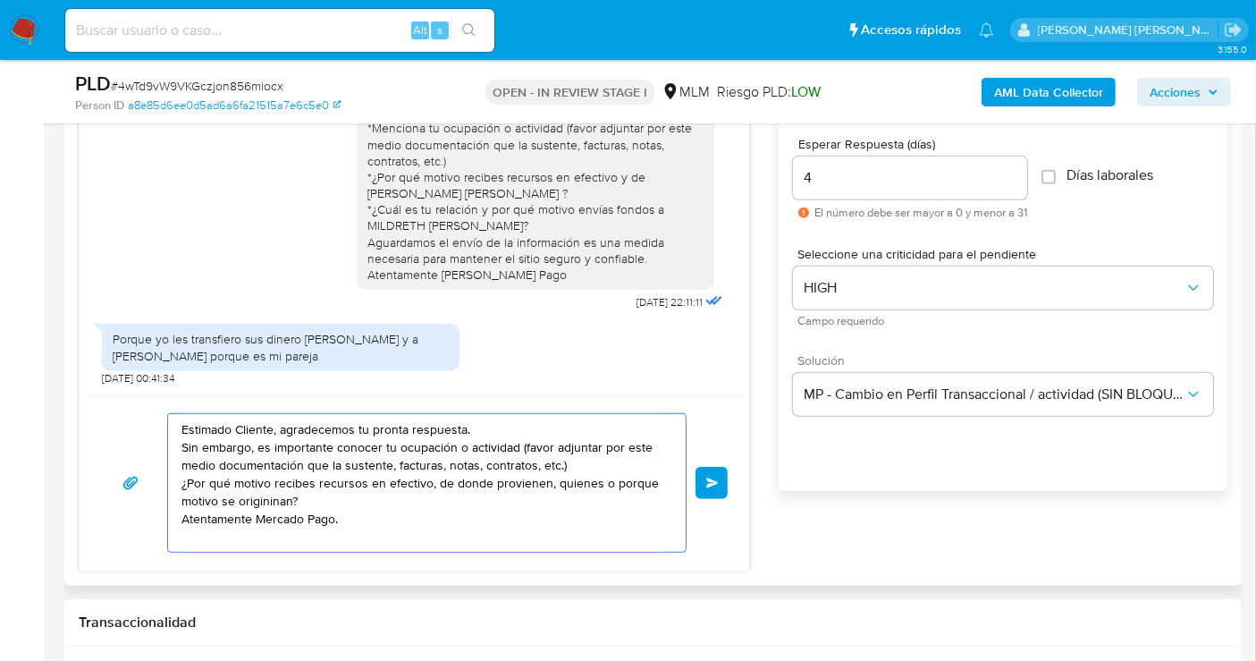
click at [270, 503] on textarea "Estimado Cliente, agradecemos tu pronta respuesta. Sin embargo, es importante c…" at bounding box center [423, 483] width 482 height 138
drag, startPoint x: 429, startPoint y: 485, endPoint x: 187, endPoint y: 488, distance: 242.3
click at [187, 488] on textarea "Estimado Cliente, agradecemos tu pronta respuesta. Sin embargo, es importante c…" at bounding box center [423, 483] width 482 height 138
drag, startPoint x: 294, startPoint y: 482, endPoint x: 306, endPoint y: 519, distance: 38.5
click at [295, 481] on textarea "Estimado Cliente, agradecemos tu pronta respuesta. Sin embargo, es importante c…" at bounding box center [423, 483] width 482 height 138
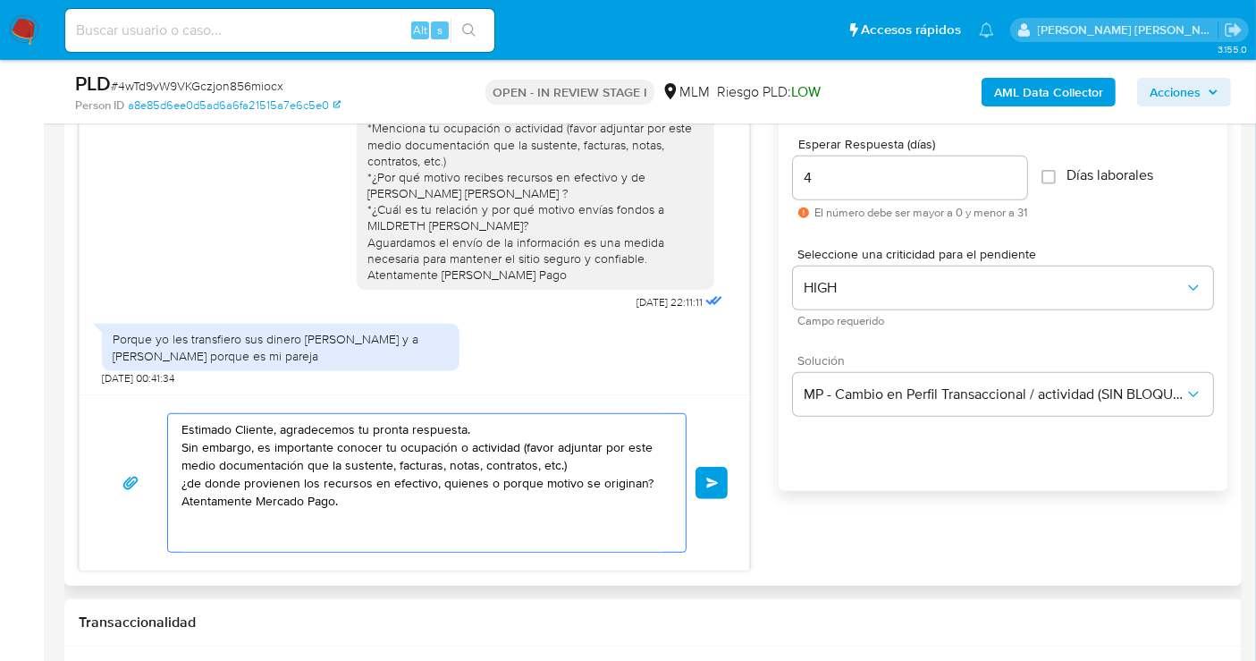
click at [570, 484] on textarea "Estimado Cliente, agradecemos tu pronta respuesta. Sin embargo, es importante c…" at bounding box center [423, 483] width 482 height 138
click at [488, 483] on textarea "Estimado Cliente, agradecemos tu pronta respuesta. Sin embargo, es importante c…" at bounding box center [423, 483] width 482 height 138
click at [435, 479] on textarea "Estimado Cliente, agradecemos tu pronta respuesta. Sin embargo, es importante c…" at bounding box center [423, 483] width 482 height 138
type textarea "Estimado Cliente, agradecemos tu pronta respuesta. Sin embargo, es importante c…"
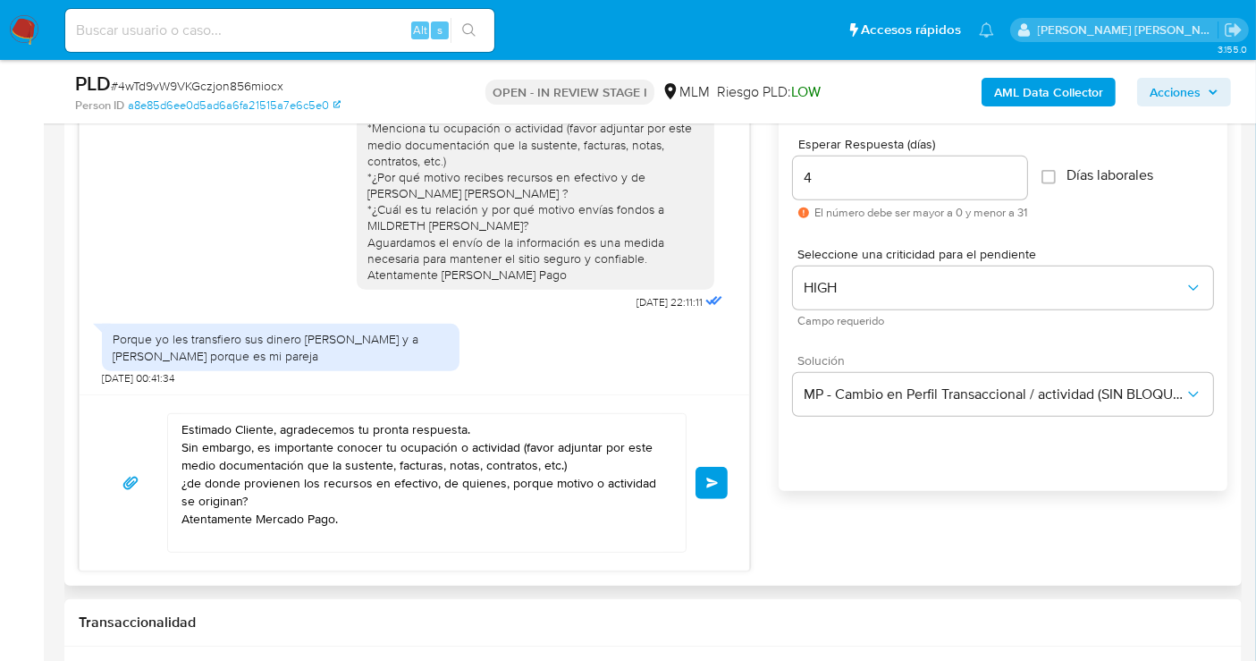
click at [706, 477] on span "Enviar" at bounding box center [712, 482] width 13 height 11
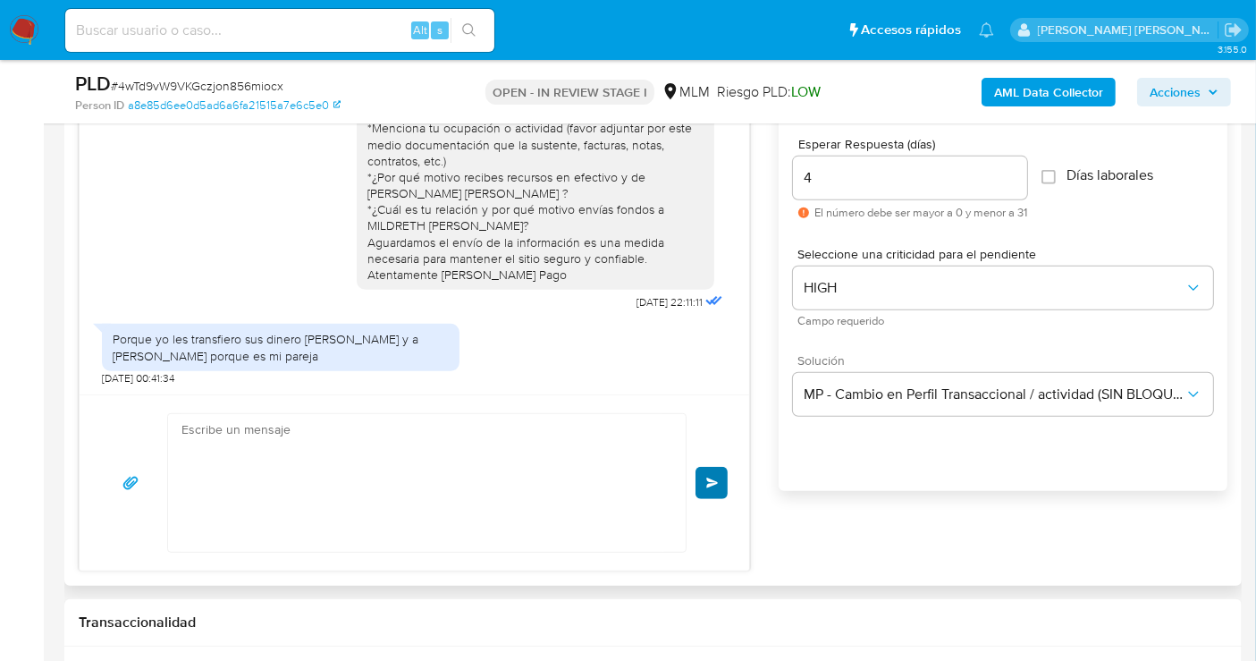
scroll to position [231, 0]
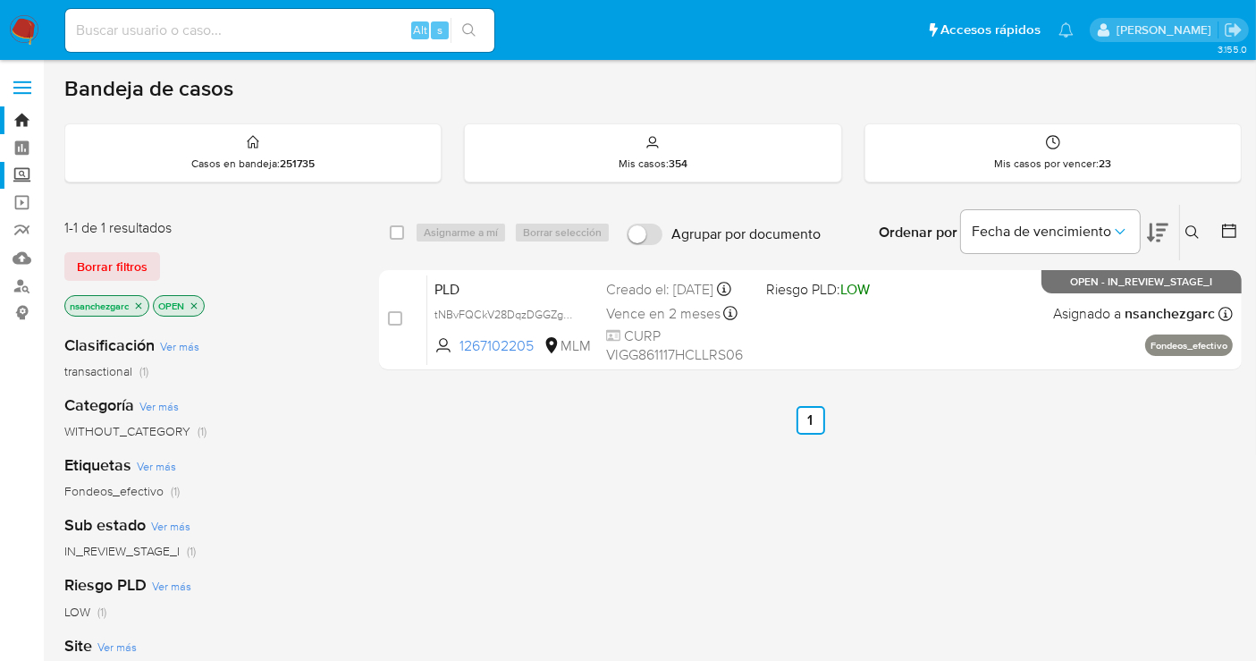
click at [23, 178] on label "Screening" at bounding box center [106, 176] width 213 height 28
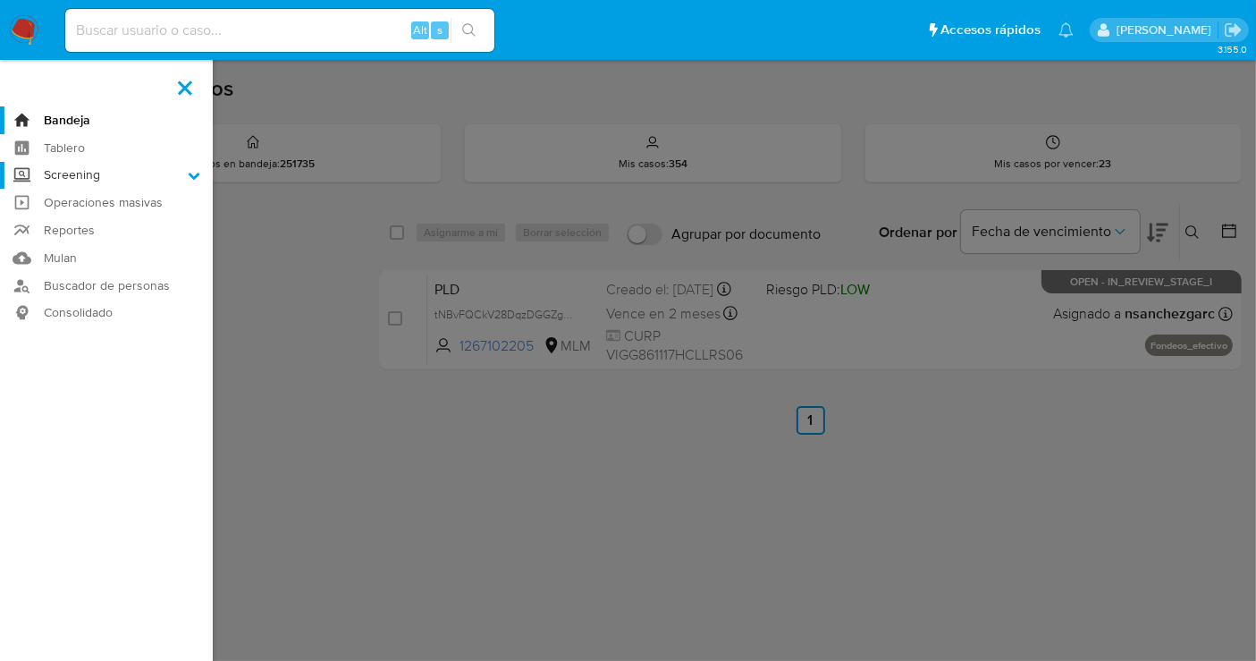
click at [0, 0] on input "Screening" at bounding box center [0, 0] width 0 height 0
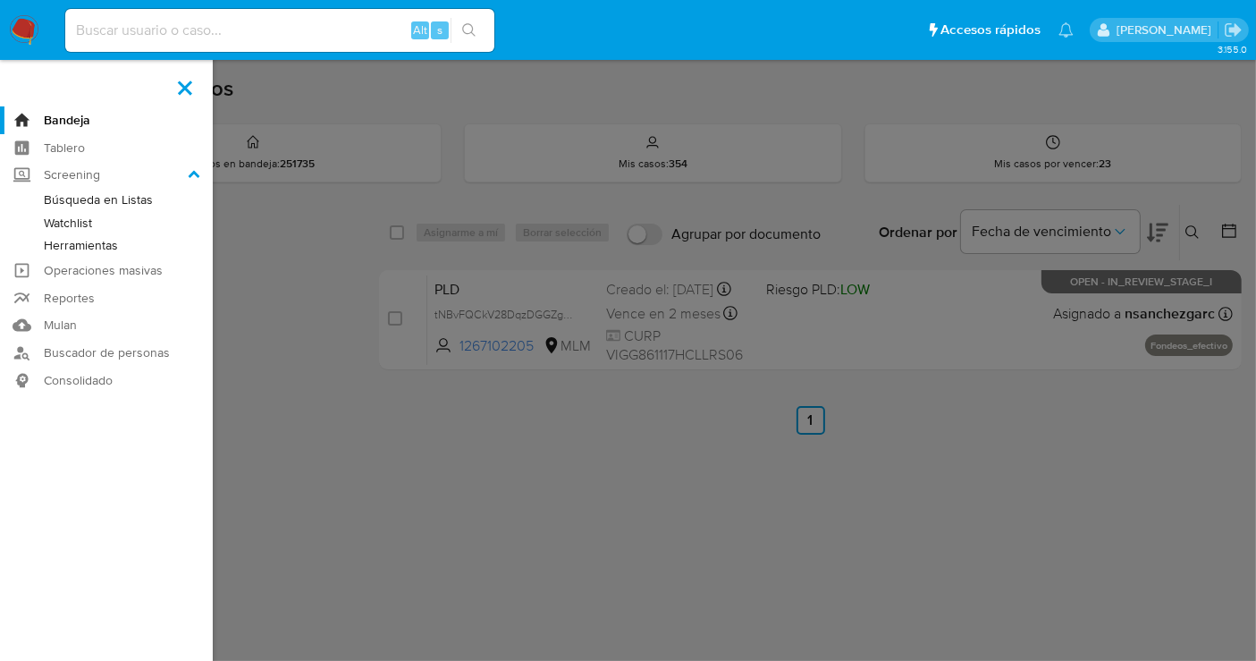
click at [71, 249] on link "Herramientas" at bounding box center [106, 245] width 213 height 22
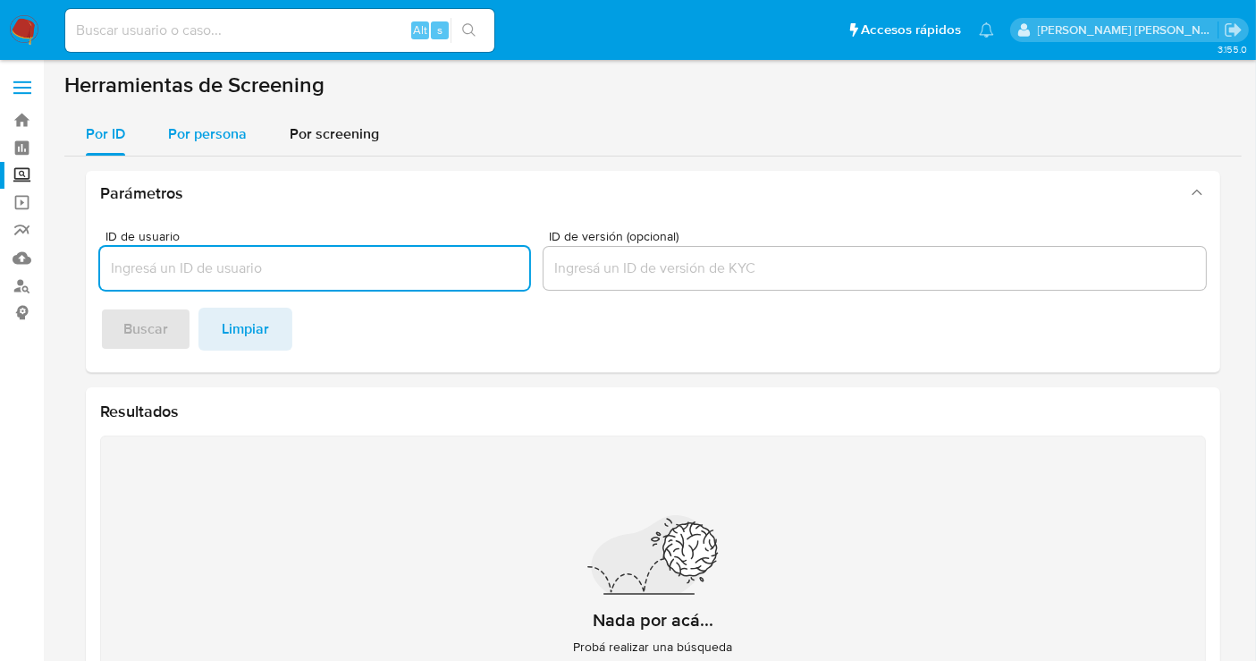
click at [199, 131] on span "Por persona" at bounding box center [207, 133] width 79 height 21
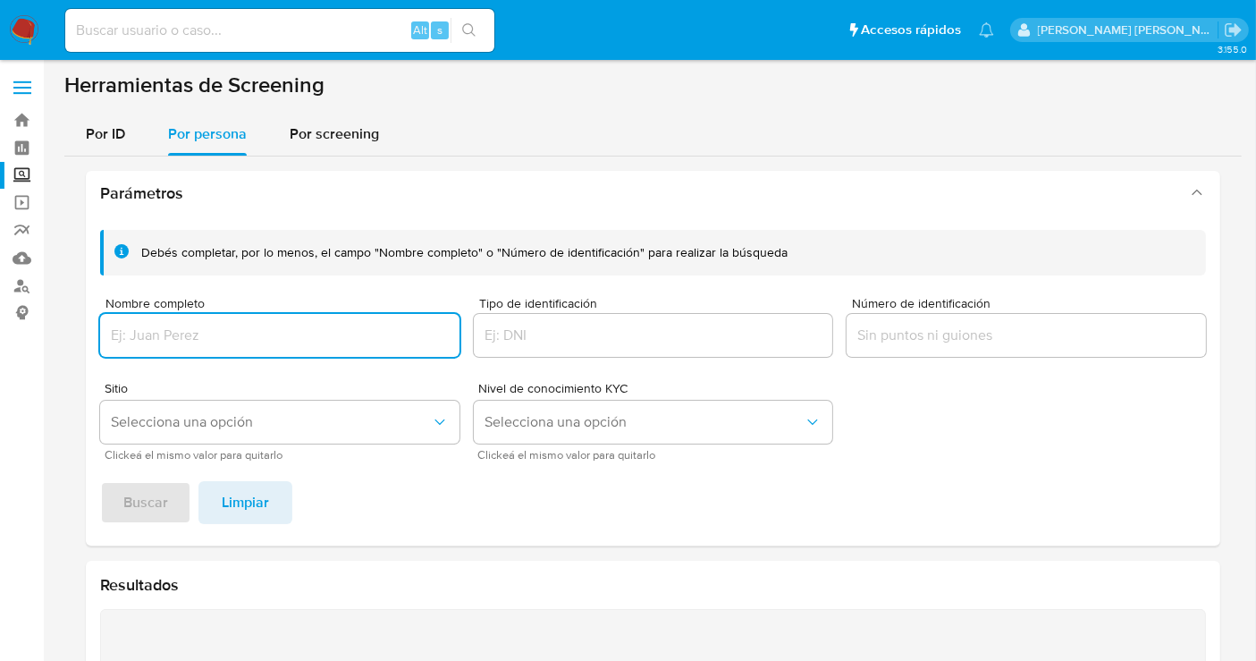
paste input "OSCAR EDUARDO ACOSTA MARTINEZ"
type input "OSCAR EDUARDO ACOSTA MARTINEZ"
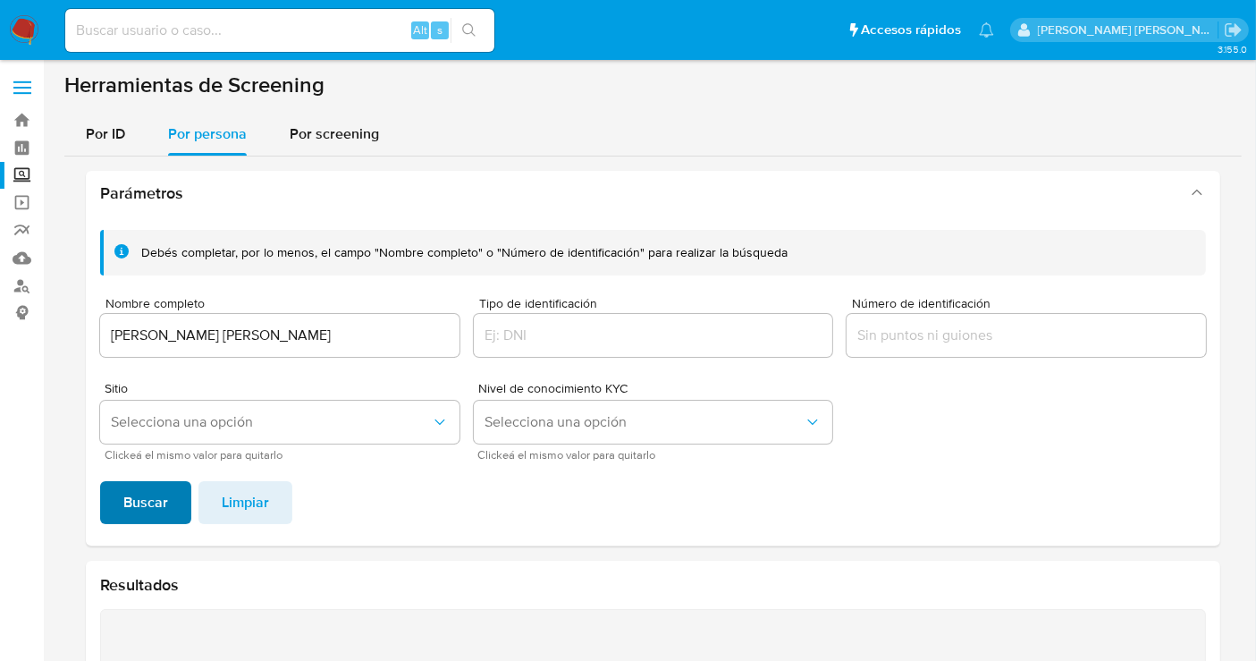
click at [170, 499] on button "Buscar" at bounding box center [145, 502] width 91 height 43
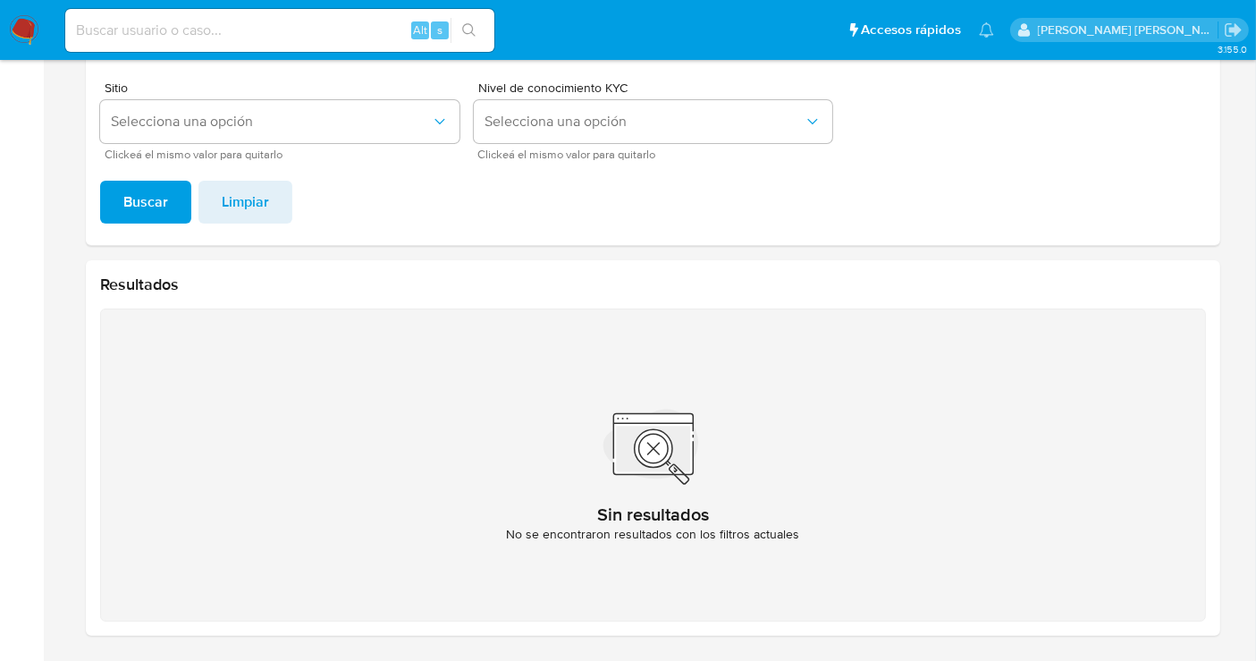
scroll to position [102, 0]
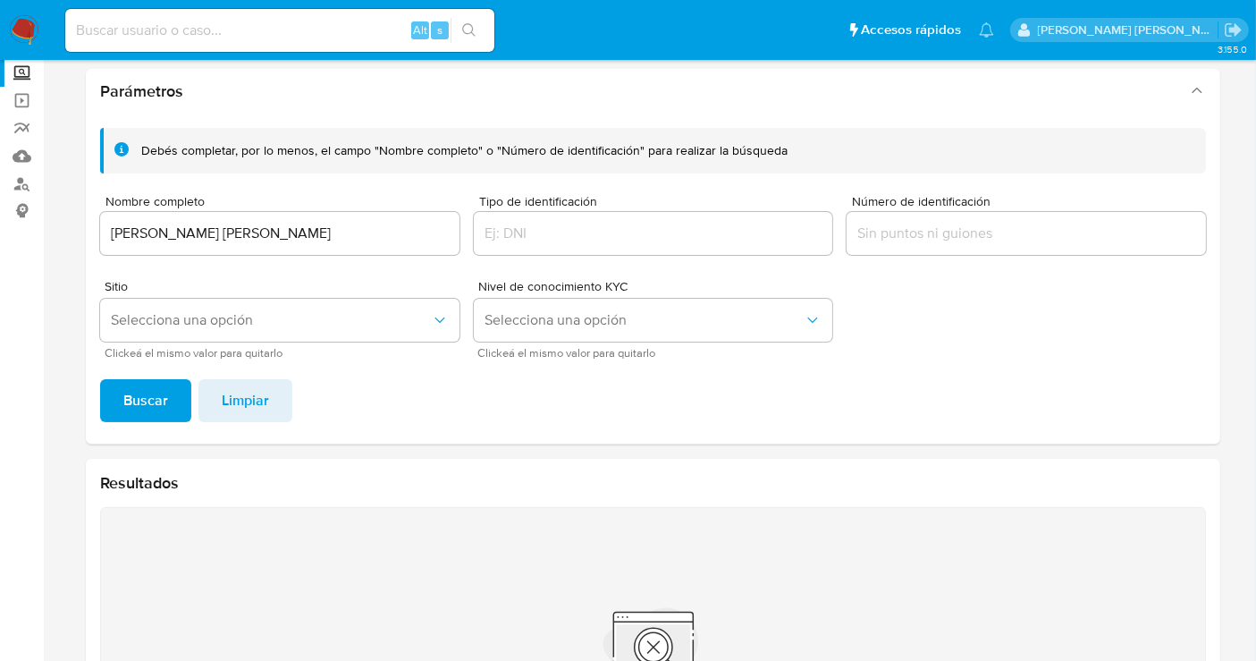
click at [224, 233] on input "OSCAR EDUARDO ACOSTA MARTINEZ" at bounding box center [279, 233] width 359 height 23
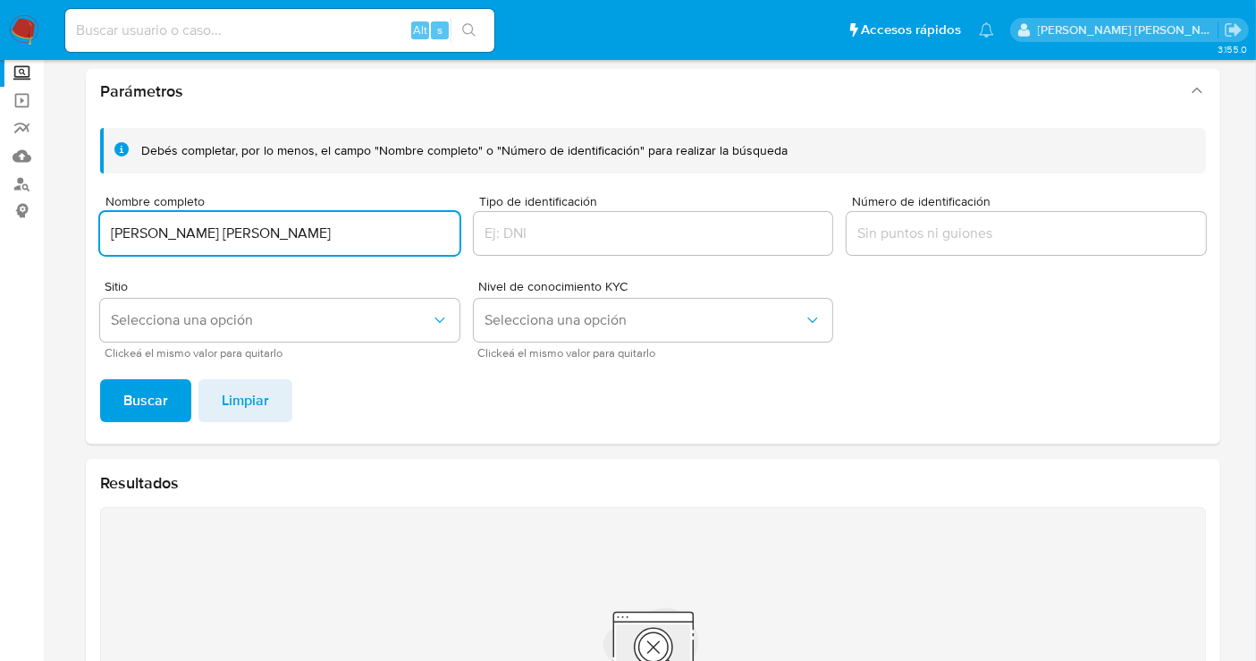
click at [224, 233] on input "OSCAR EDUARDO ACOSTA MARTINEZ" at bounding box center [279, 233] width 359 height 23
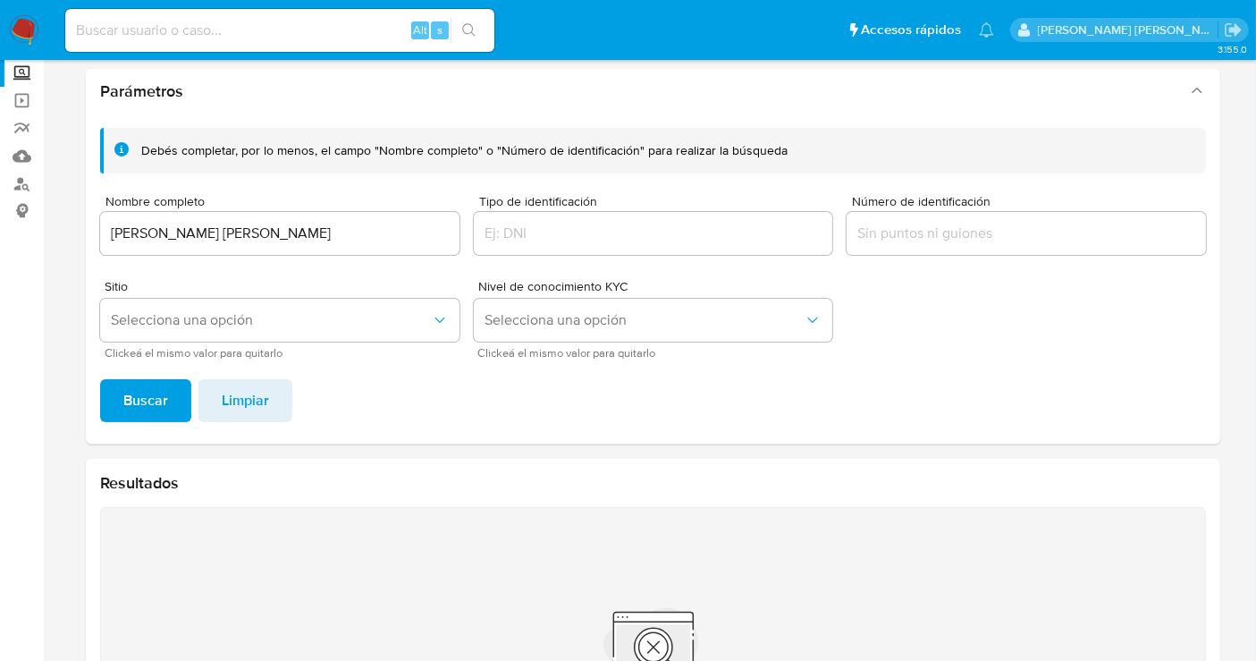
click at [163, 409] on span "Buscar" at bounding box center [145, 400] width 45 height 39
click at [168, 229] on input "JESSICA MOZO HERNANDEZ" at bounding box center [279, 233] width 359 height 23
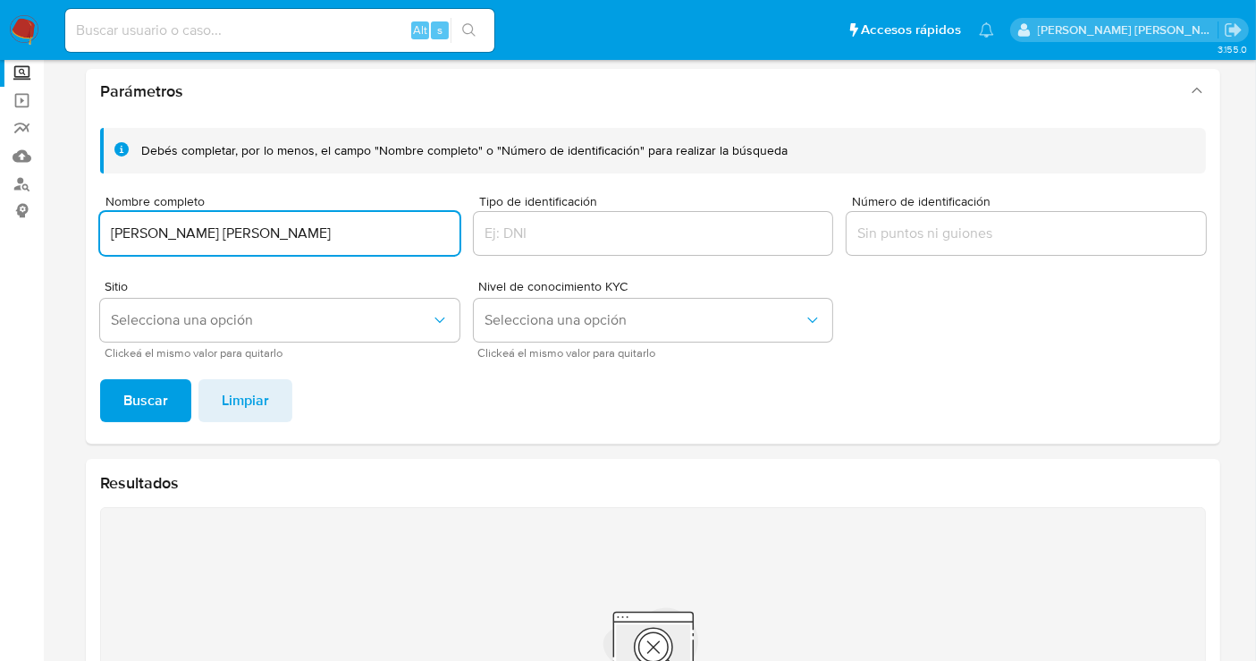
click at [168, 229] on input "JESSICA MOZO HERNANDEZ" at bounding box center [279, 233] width 359 height 23
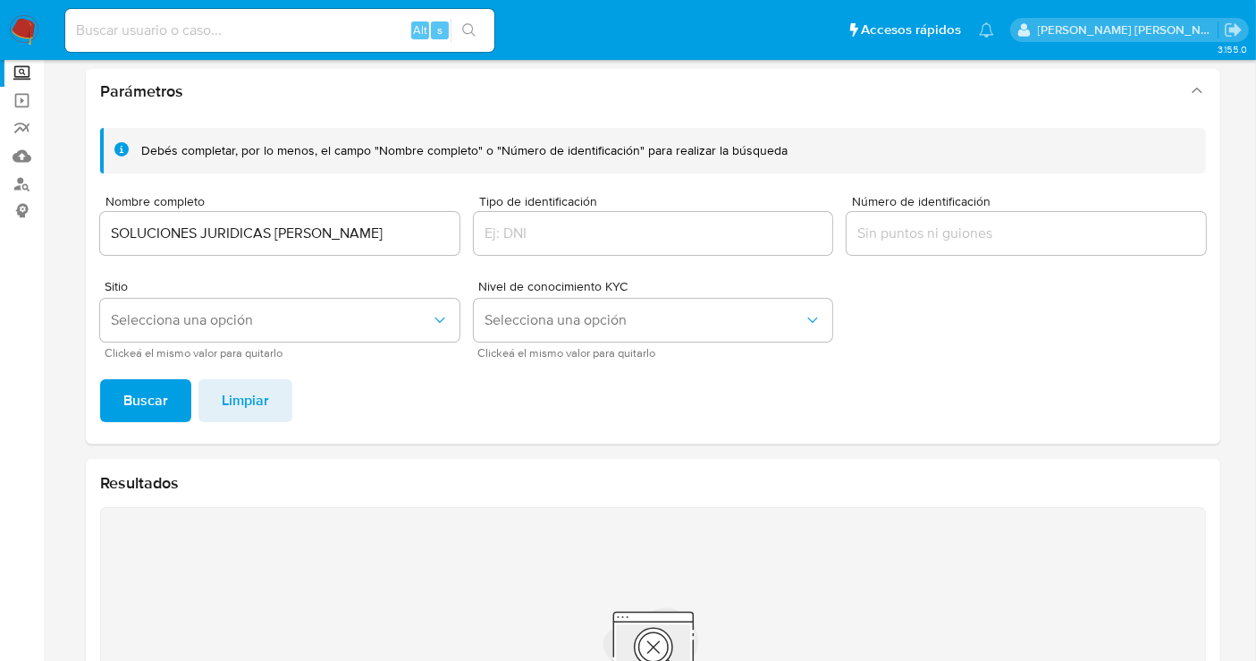
click at [141, 390] on span "Buscar" at bounding box center [145, 400] width 45 height 39
click at [201, 229] on input "SOLUCIONES JURIDICAS SOLANO" at bounding box center [279, 233] width 359 height 23
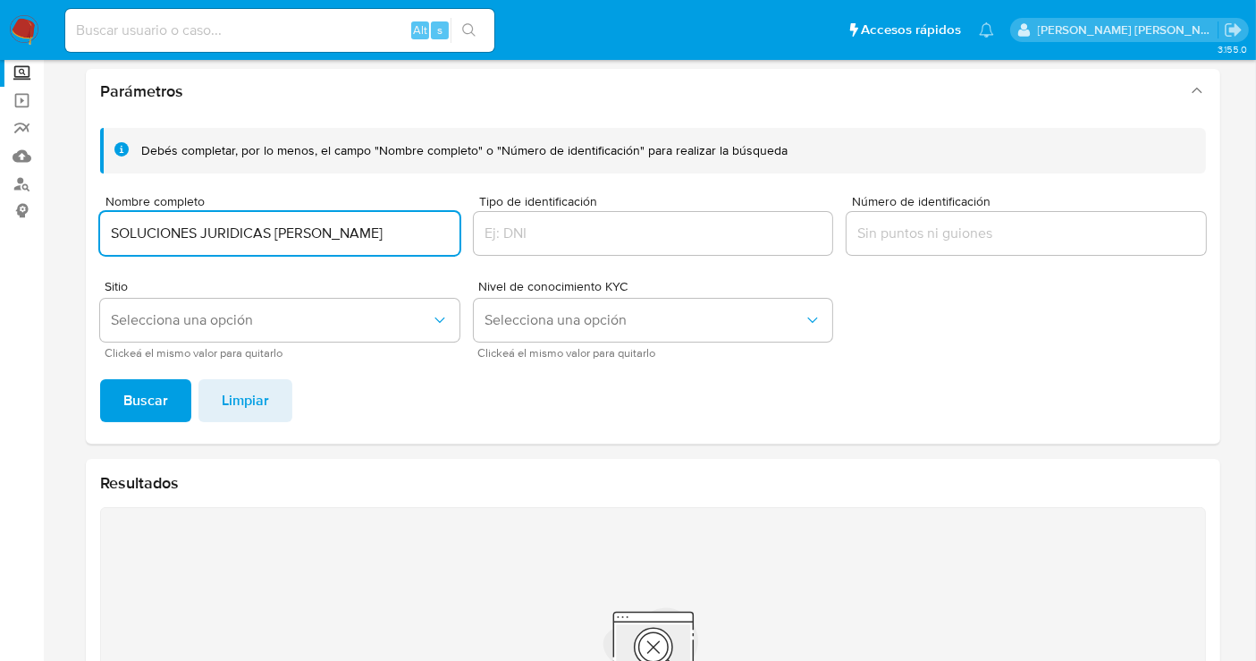
click at [201, 229] on input "SOLUCIONES JURIDICAS SOLANO" at bounding box center [279, 233] width 359 height 23
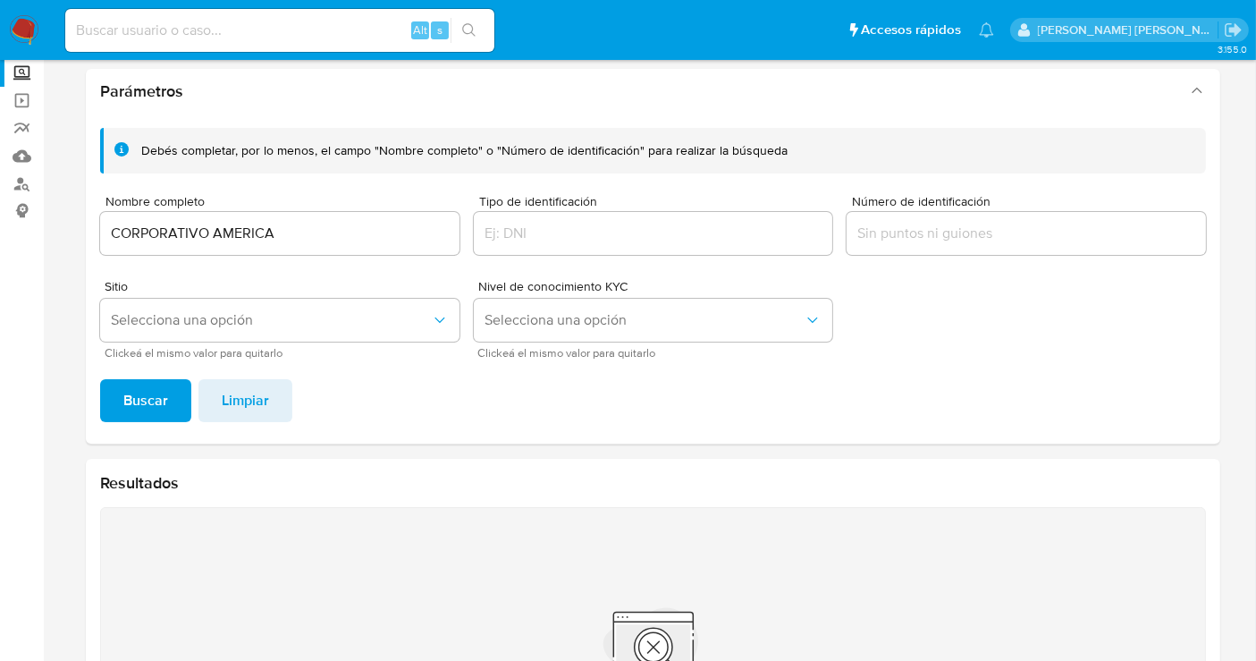
click at [153, 392] on span "Buscar" at bounding box center [145, 400] width 45 height 39
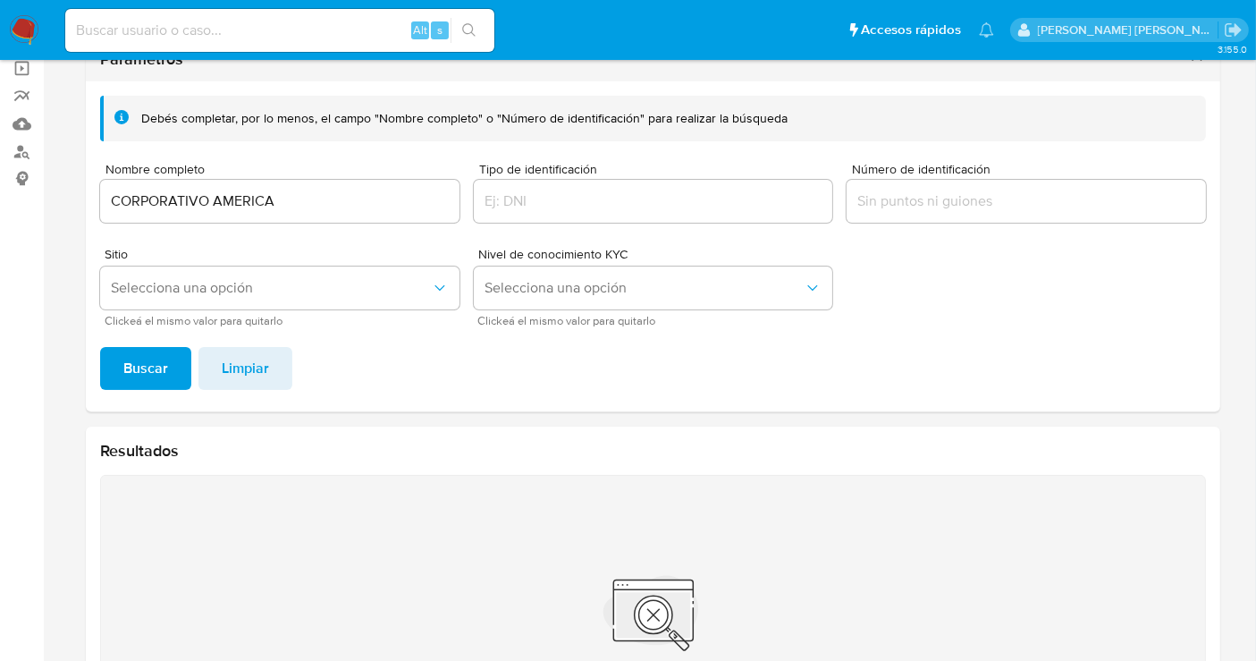
scroll to position [2, 0]
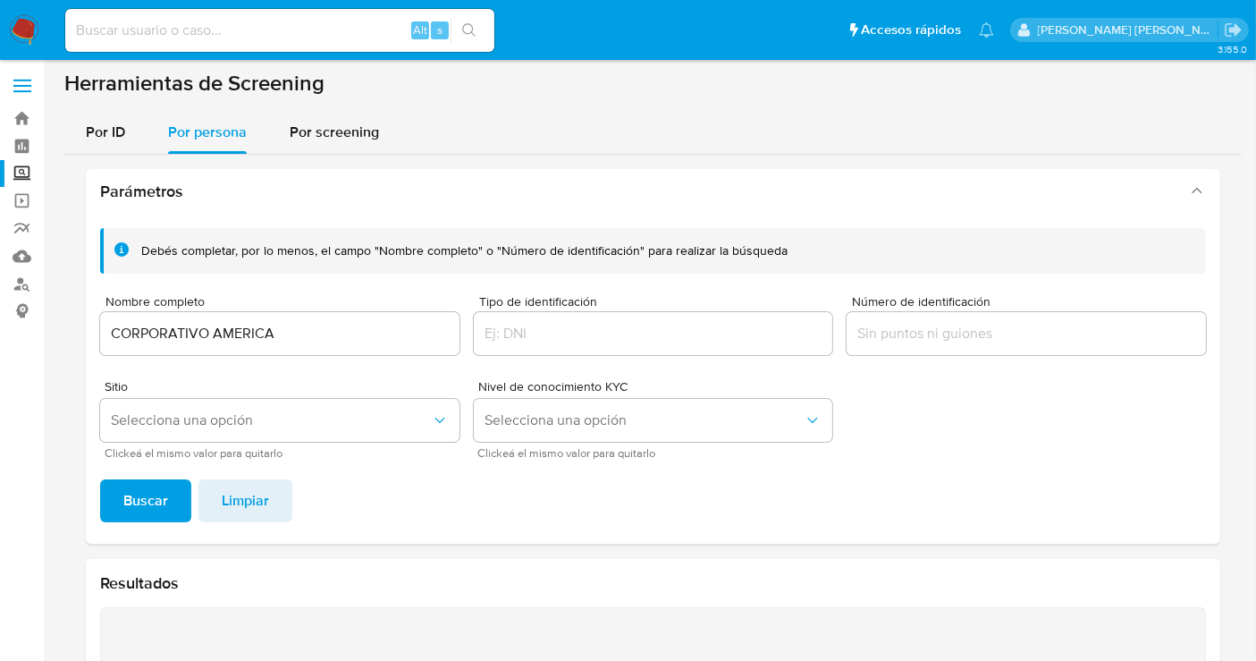
click at [220, 325] on input "CORPORATIVO AMERICA" at bounding box center [279, 333] width 359 height 23
click at [173, 494] on button "Buscar" at bounding box center [145, 500] width 91 height 43
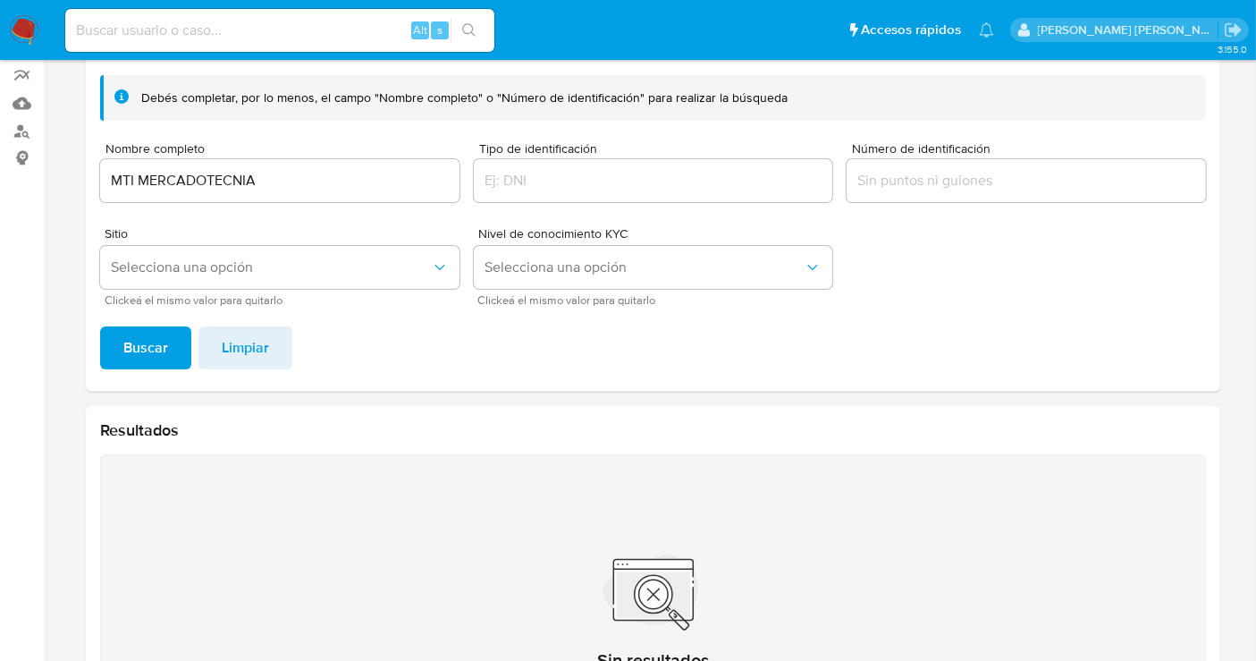
scroll to position [102, 0]
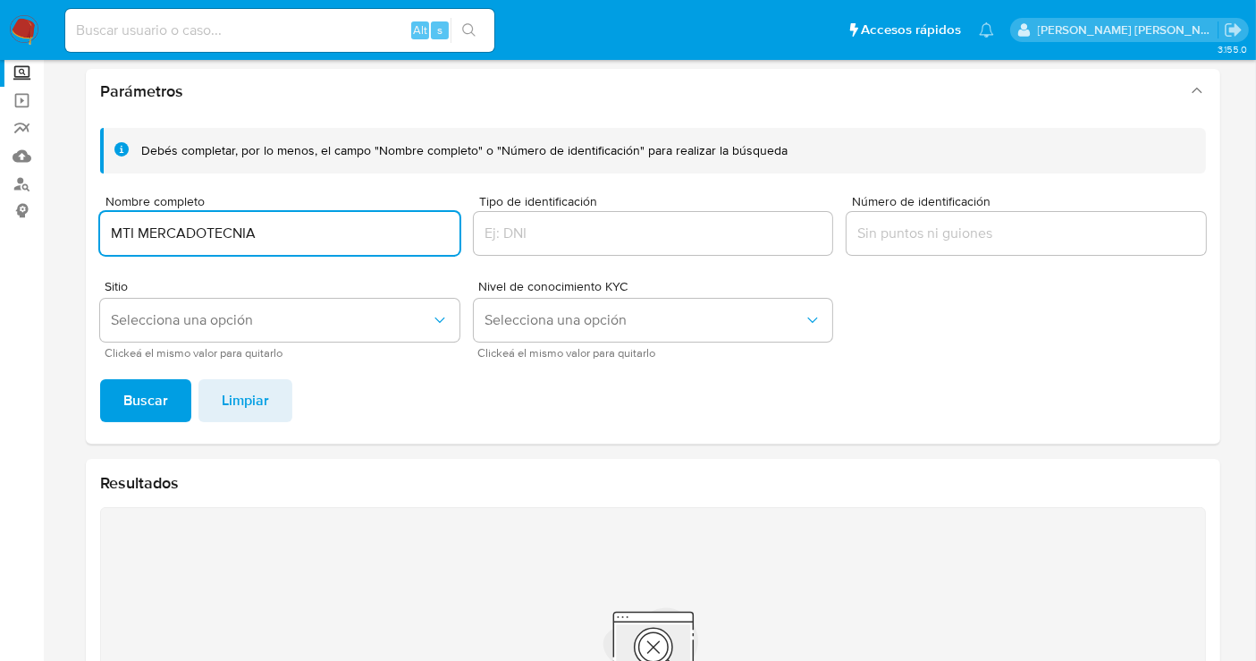
click at [207, 241] on input "MTI MERCADOTECNIA" at bounding box center [279, 233] width 359 height 23
type input "LIF HOUSE INMOBILIARIA"
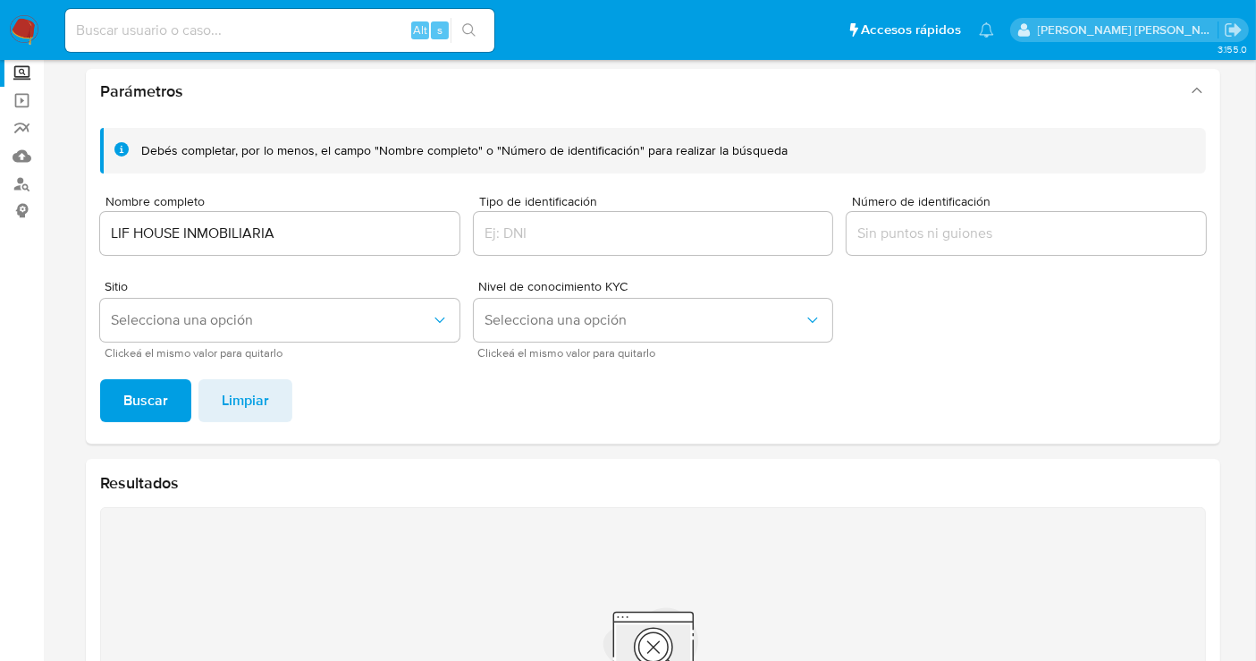
click at [160, 381] on span "Buscar" at bounding box center [145, 400] width 45 height 39
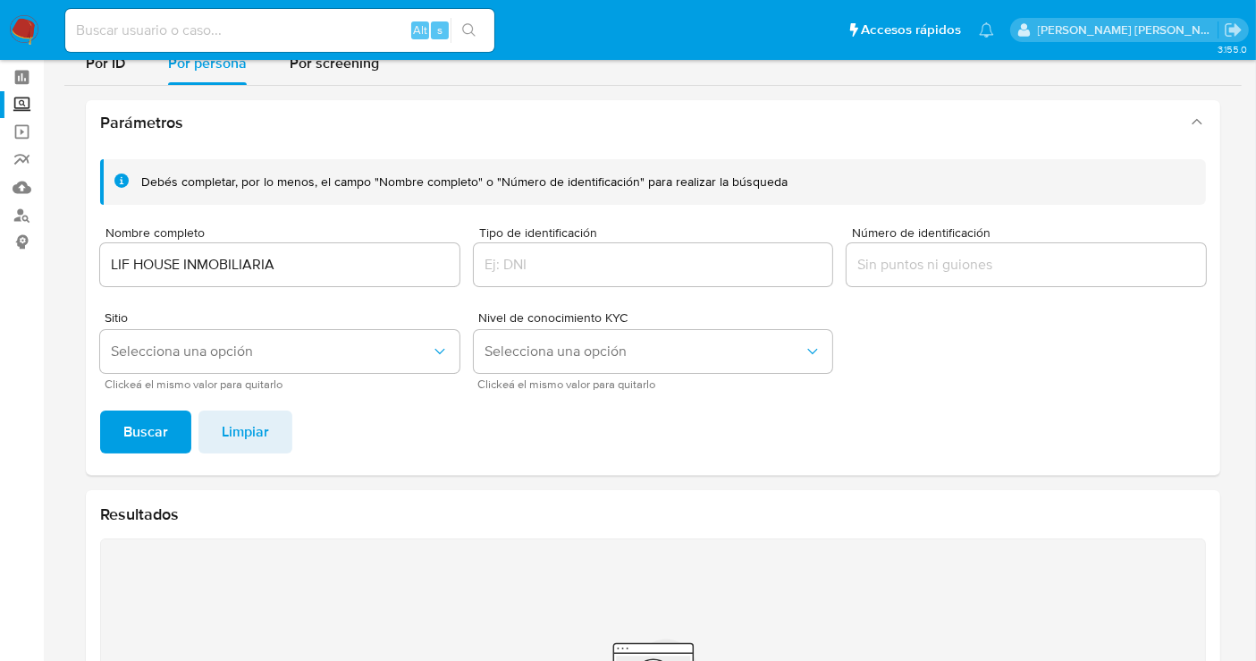
scroll to position [0, 0]
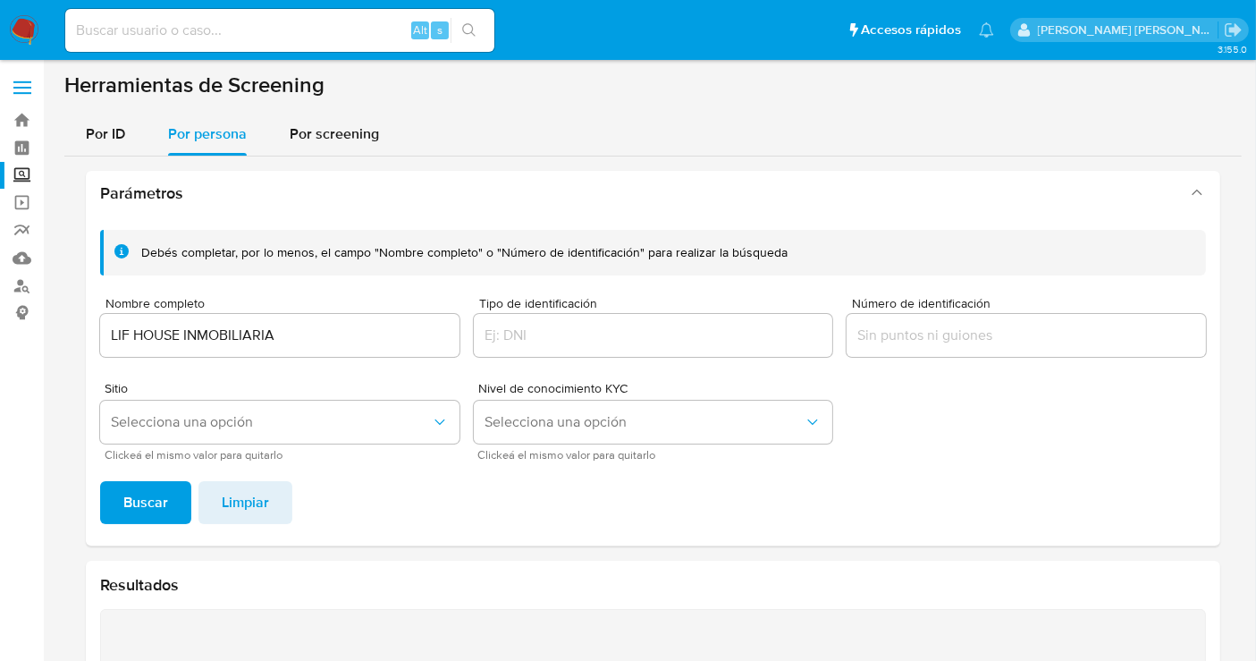
click at [125, 27] on input at bounding box center [279, 30] width 429 height 23
paste input "2504373154"
type input "2504373154"
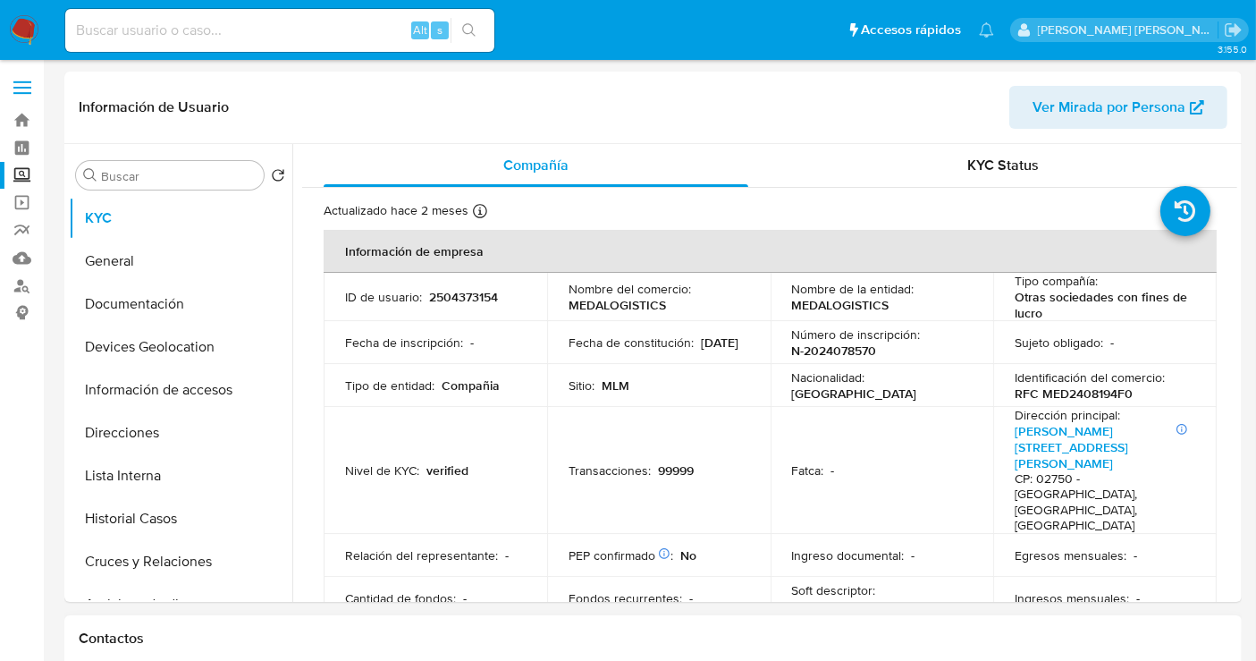
select select "10"
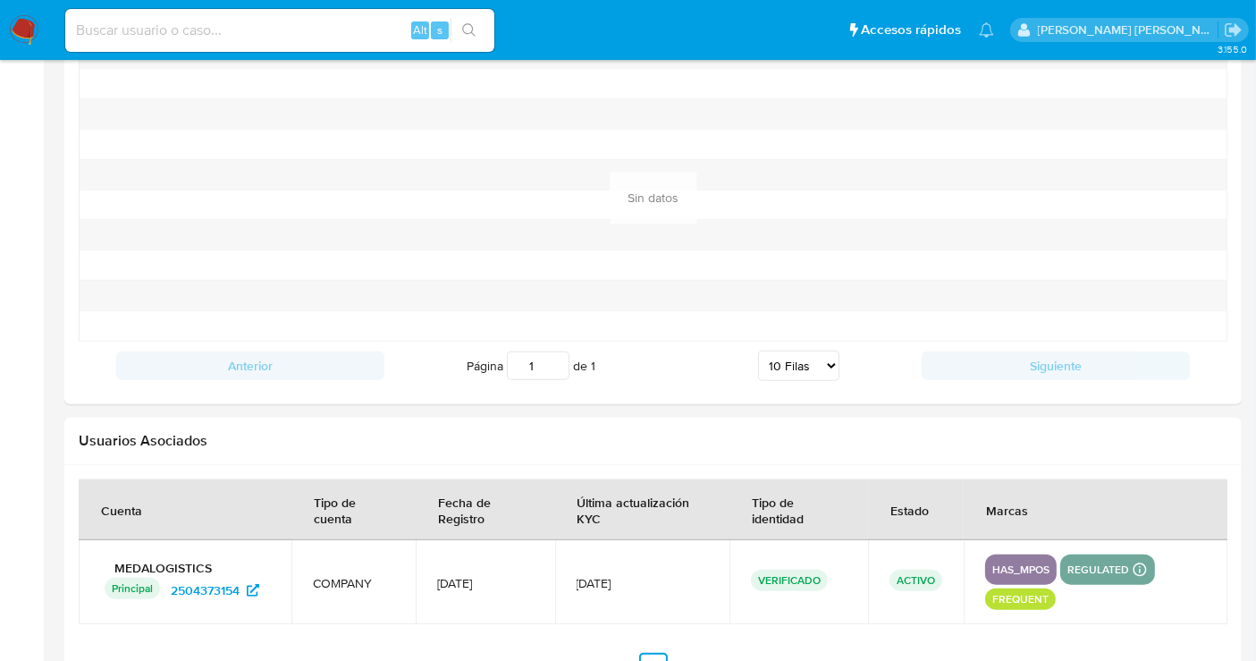
scroll to position [1589, 0]
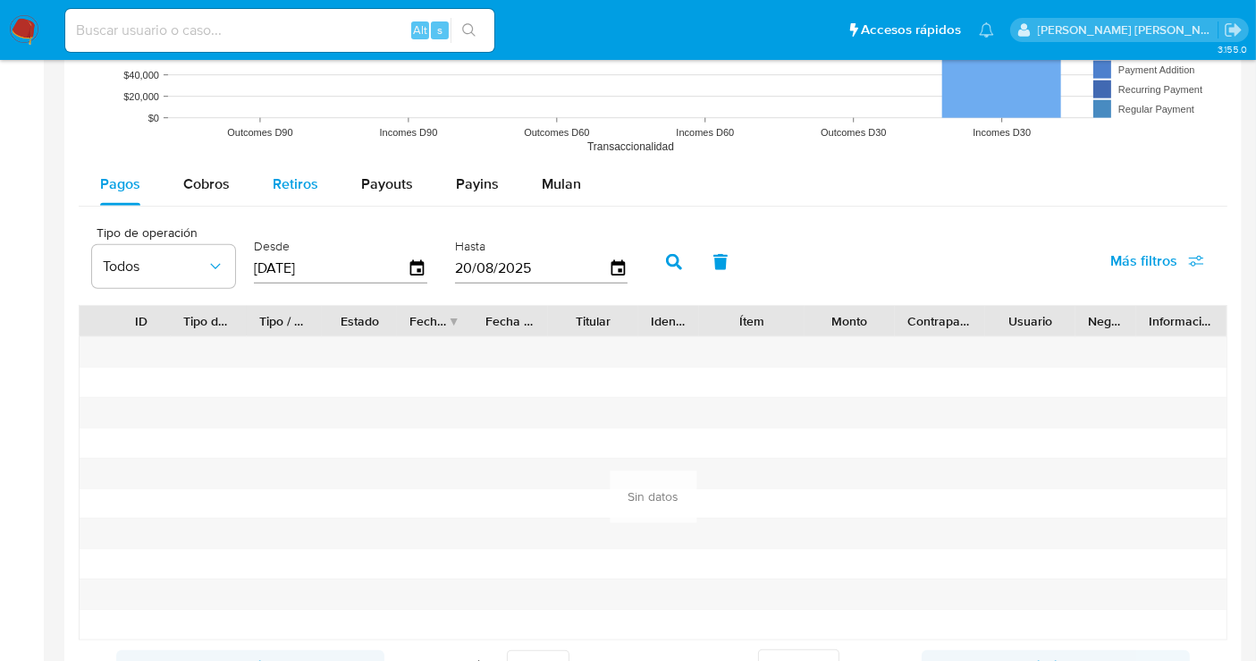
click at [278, 180] on span "Retiros" at bounding box center [296, 183] width 46 height 21
select select "10"
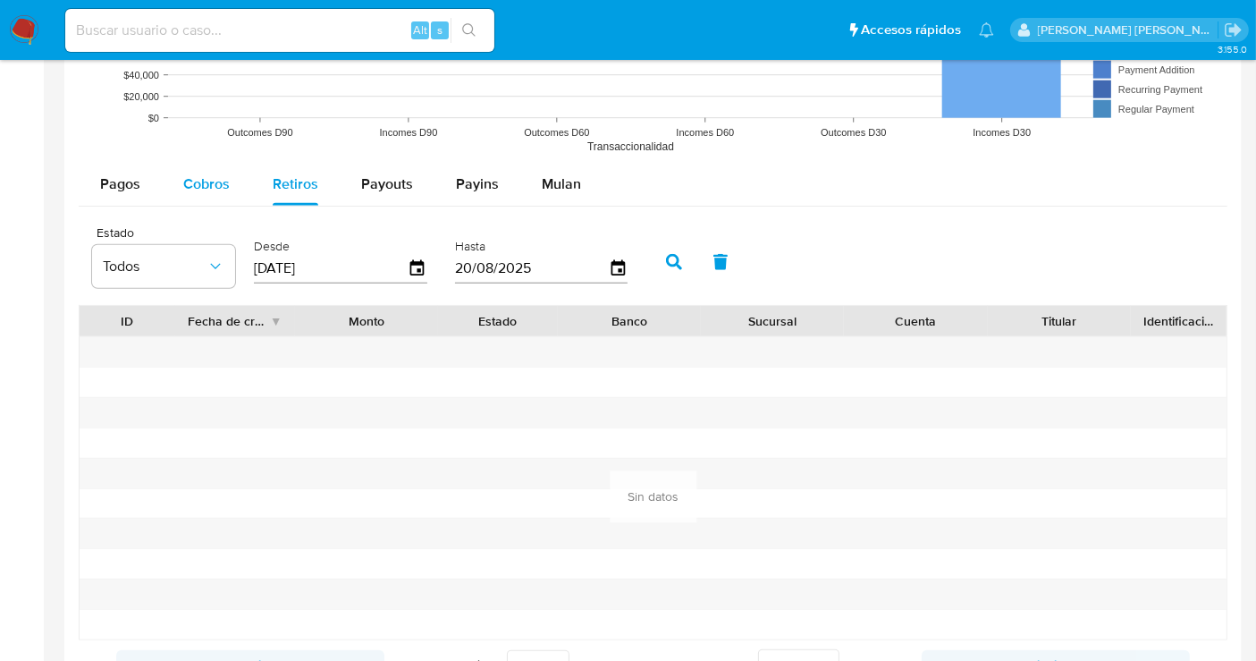
click at [219, 187] on span "Cobros" at bounding box center [206, 183] width 46 height 21
select select "10"
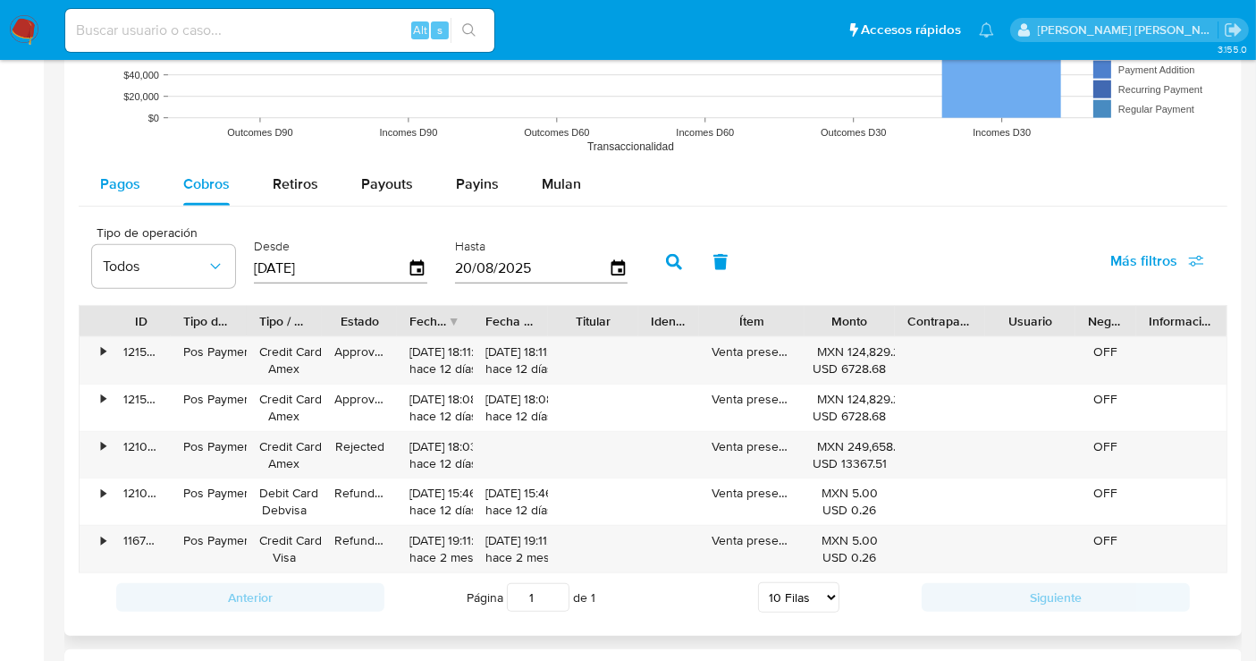
click at [120, 192] on div "Pagos" at bounding box center [120, 184] width 40 height 43
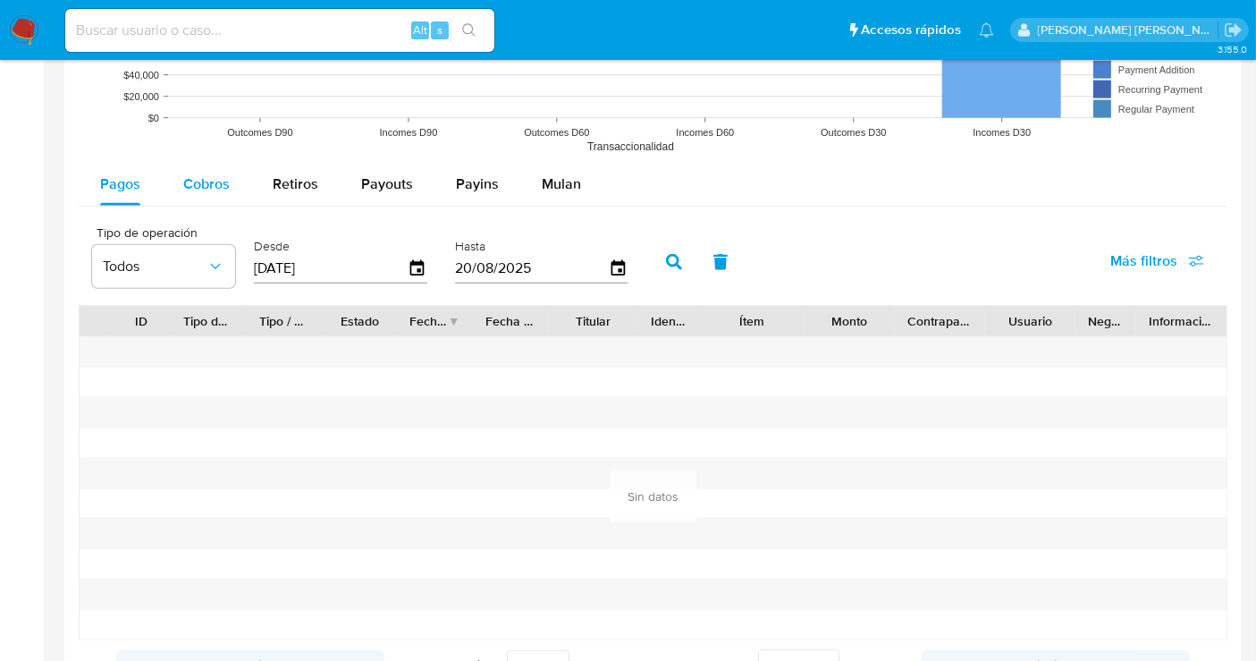
click at [204, 188] on span "Cobros" at bounding box center [206, 183] width 46 height 21
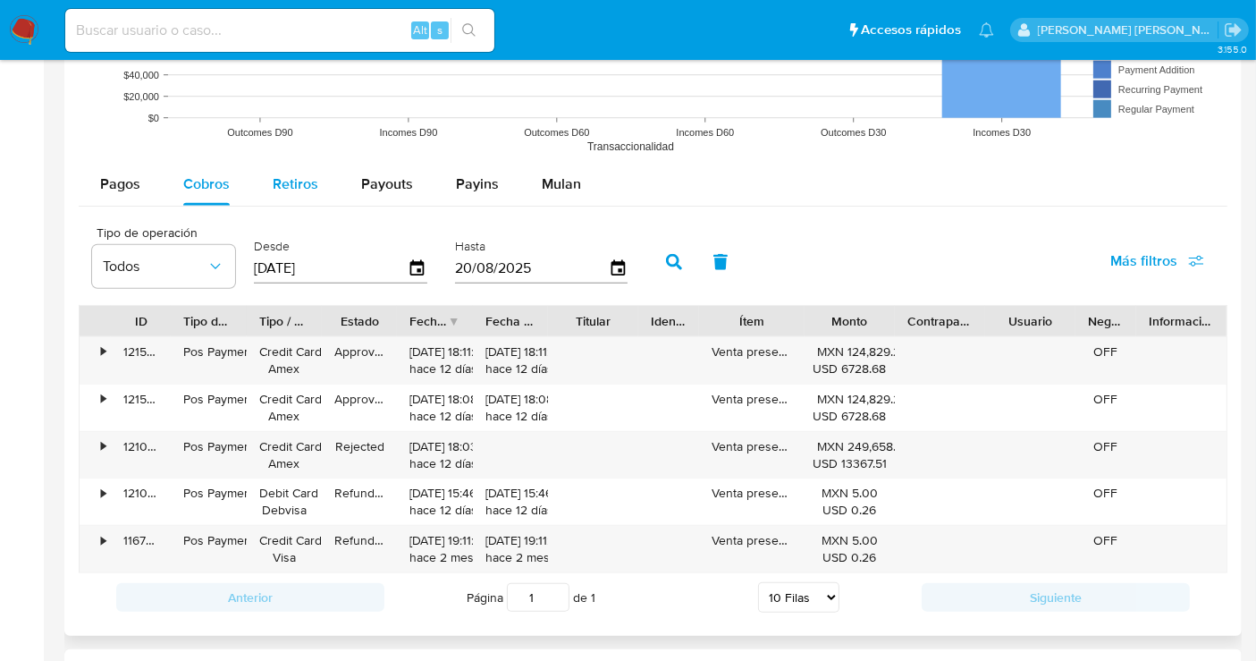
click at [288, 188] on span "Retiros" at bounding box center [296, 183] width 46 height 21
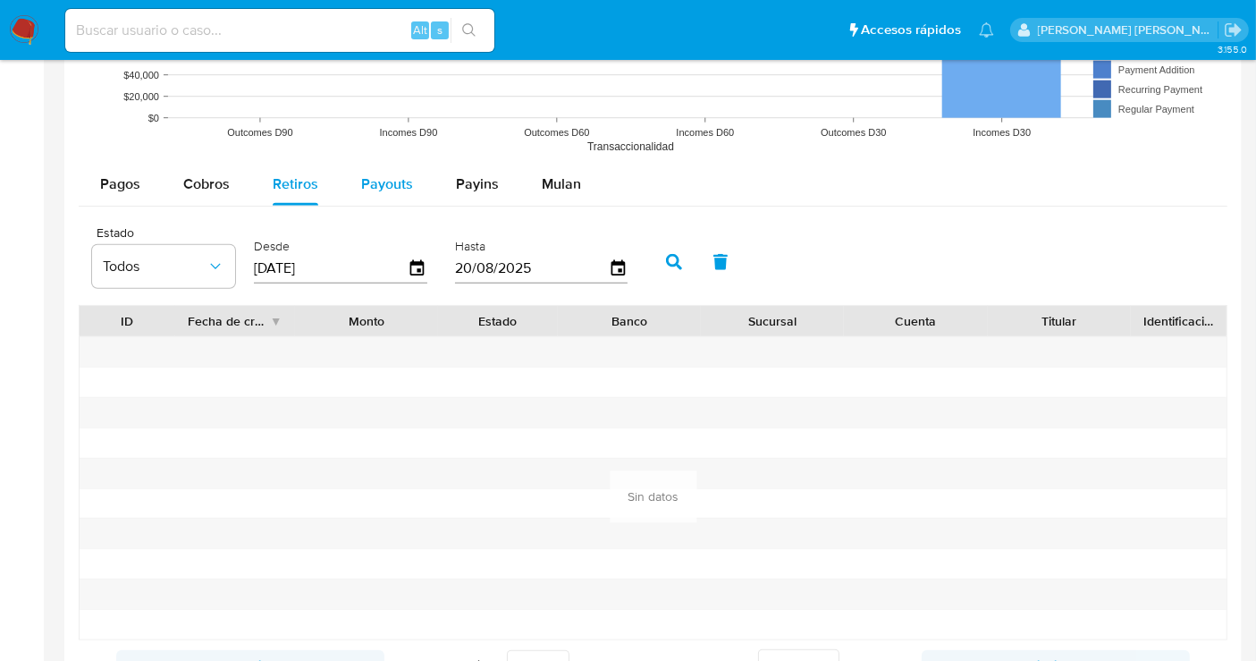
click at [375, 189] on span "Payouts" at bounding box center [387, 183] width 52 height 21
select select "10"
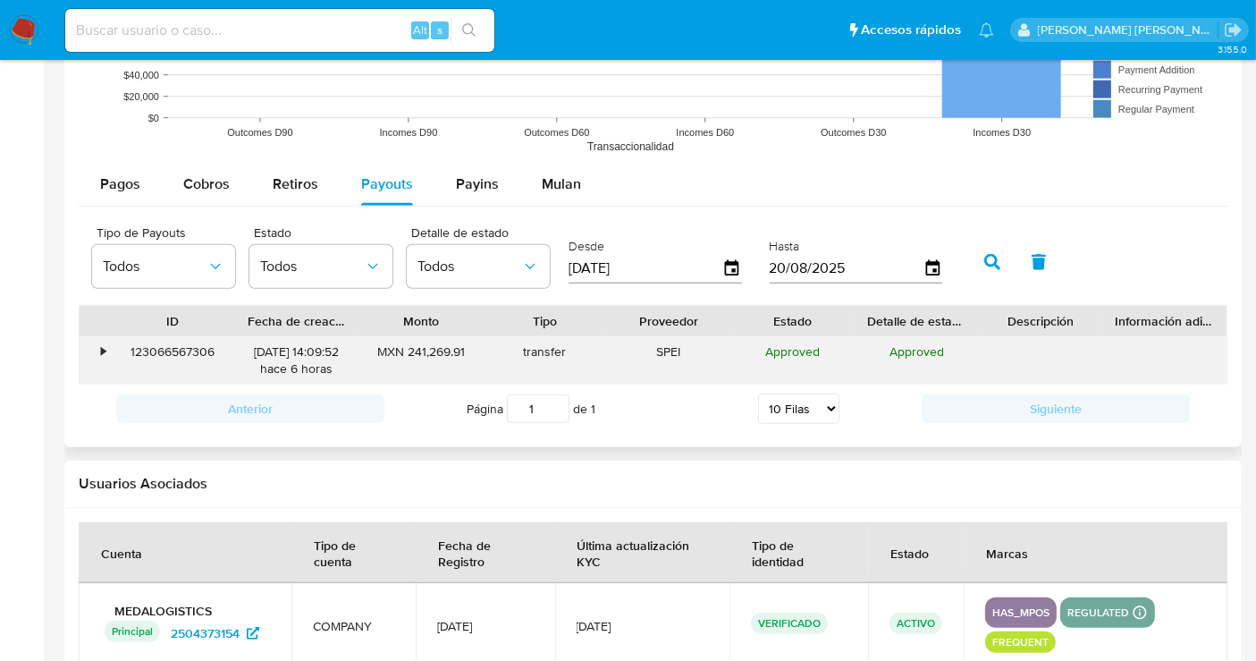
click at [97, 352] on div "•" at bounding box center [95, 360] width 31 height 46
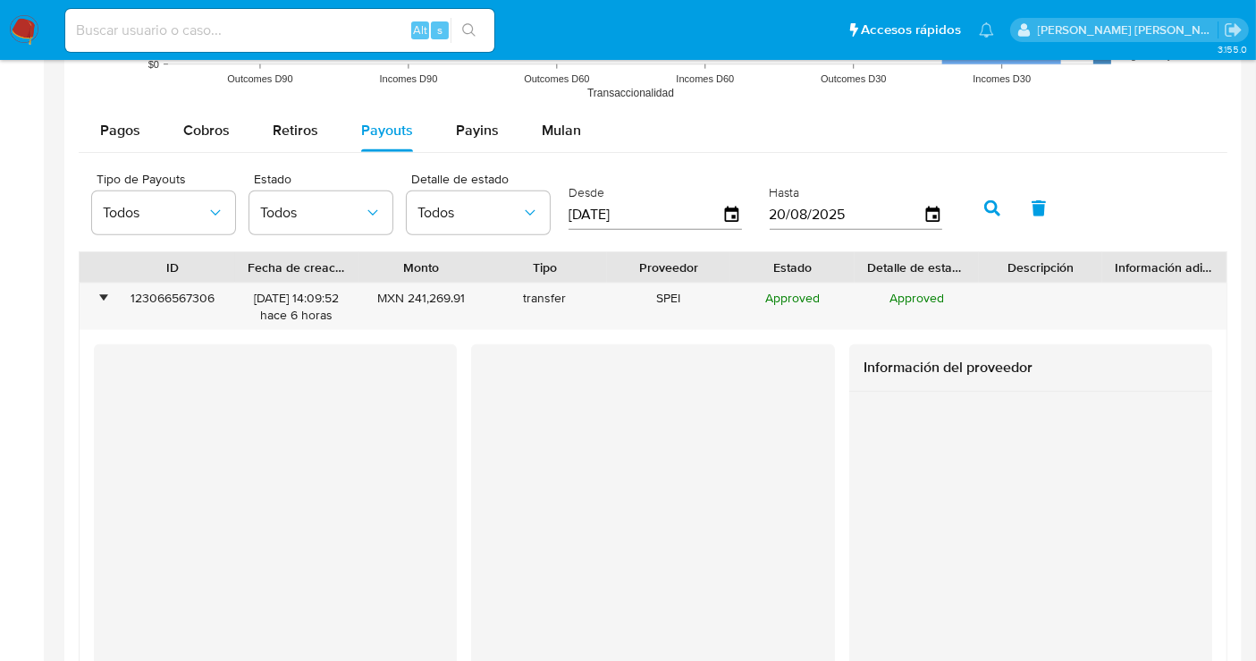
scroll to position [1688, 0]
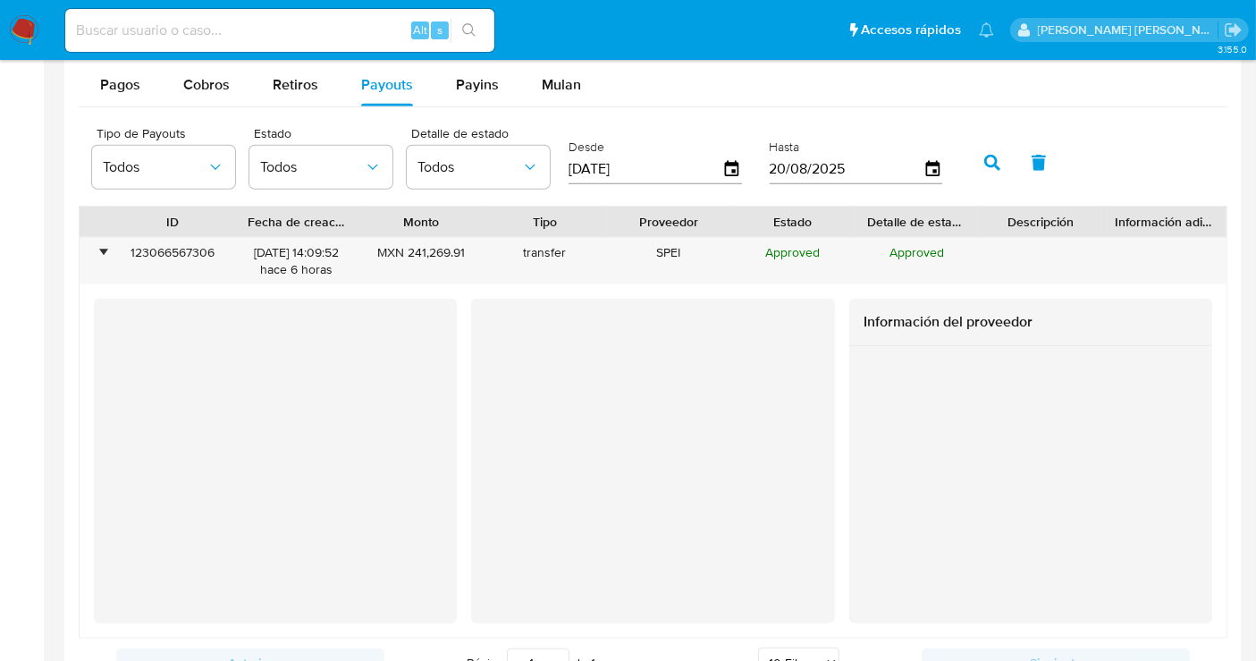
click at [860, 520] on div at bounding box center [1030, 475] width 363 height 258
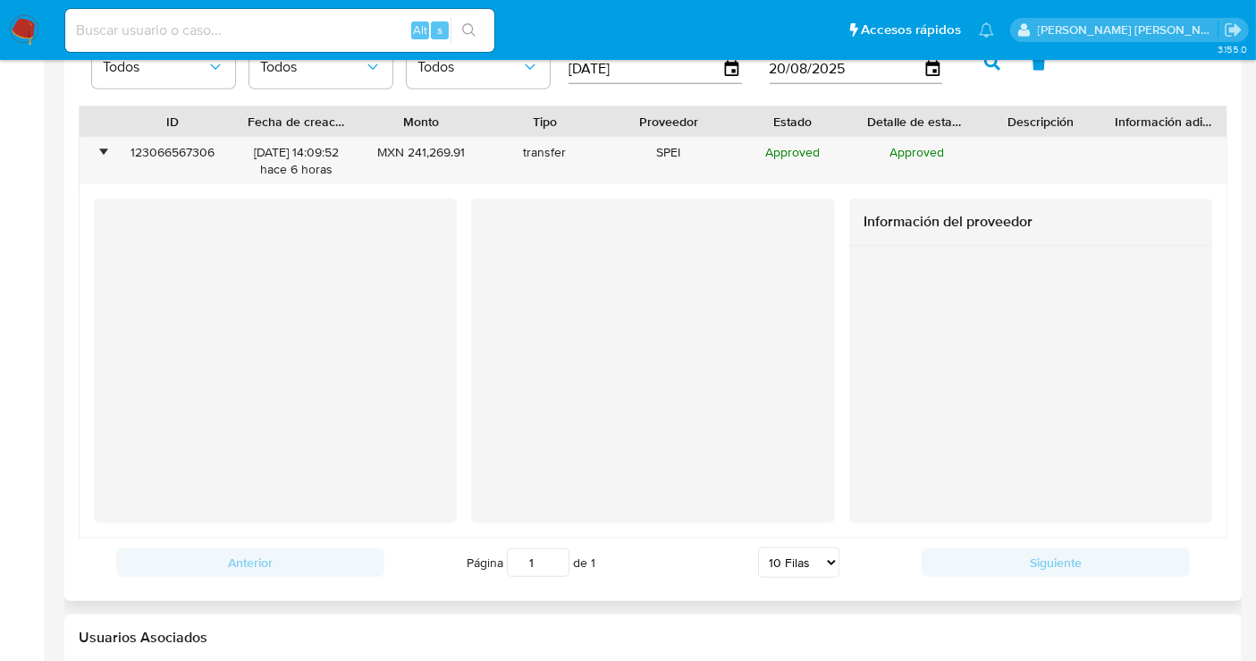
scroll to position [1788, 0]
click at [673, 460] on div at bounding box center [652, 361] width 363 height 325
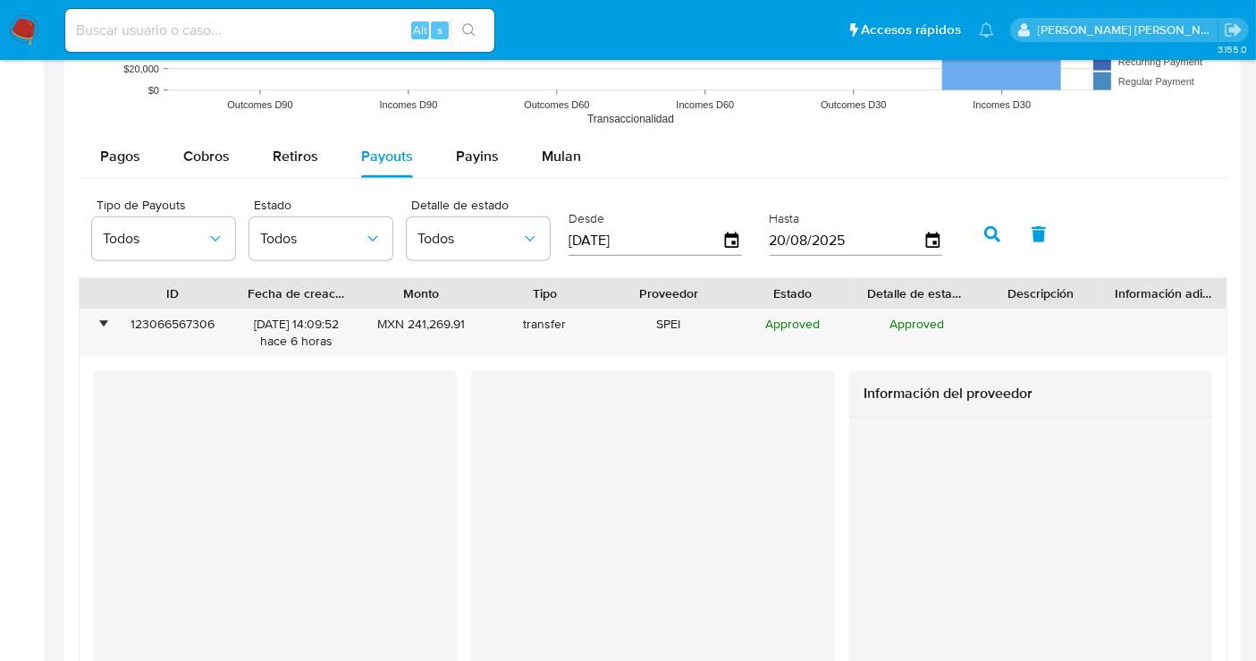
scroll to position [1589, 0]
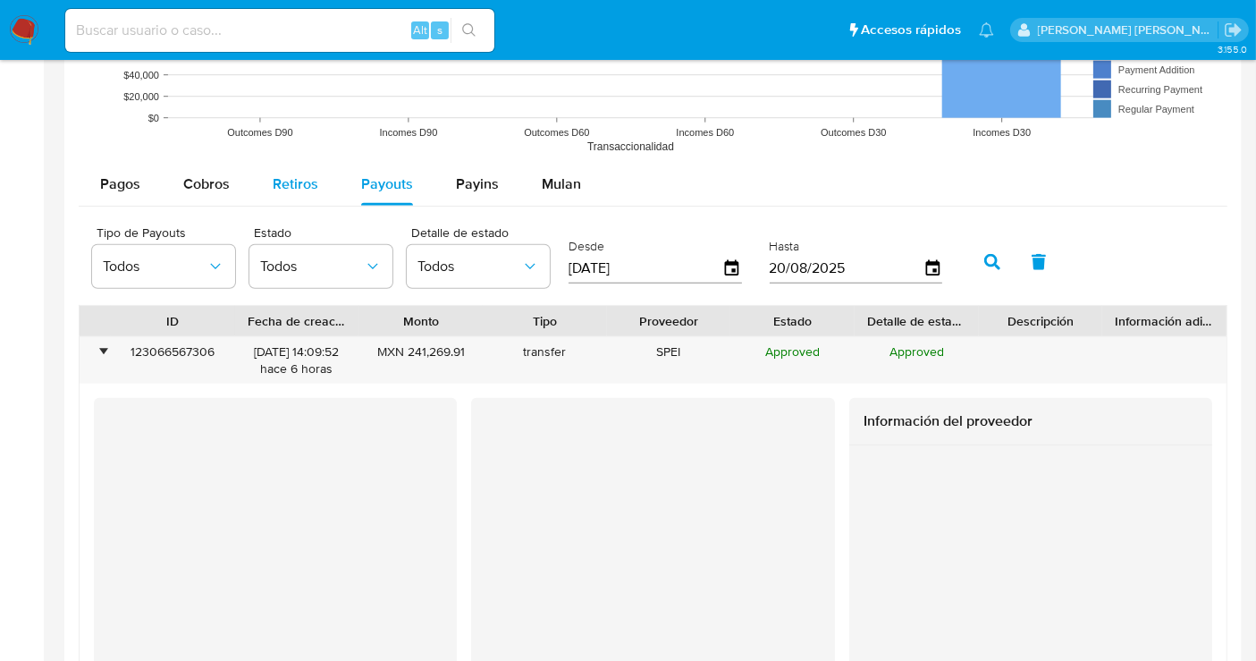
click at [294, 189] on span "Retiros" at bounding box center [296, 183] width 46 height 21
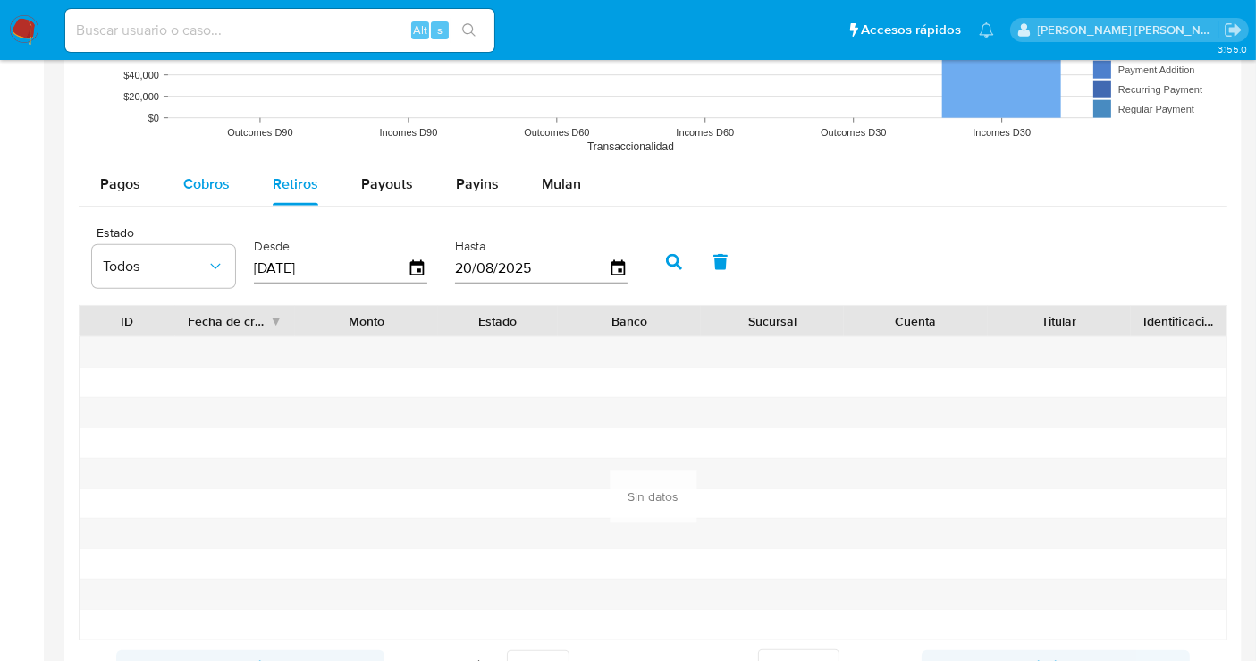
click at [204, 190] on span "Cobros" at bounding box center [206, 183] width 46 height 21
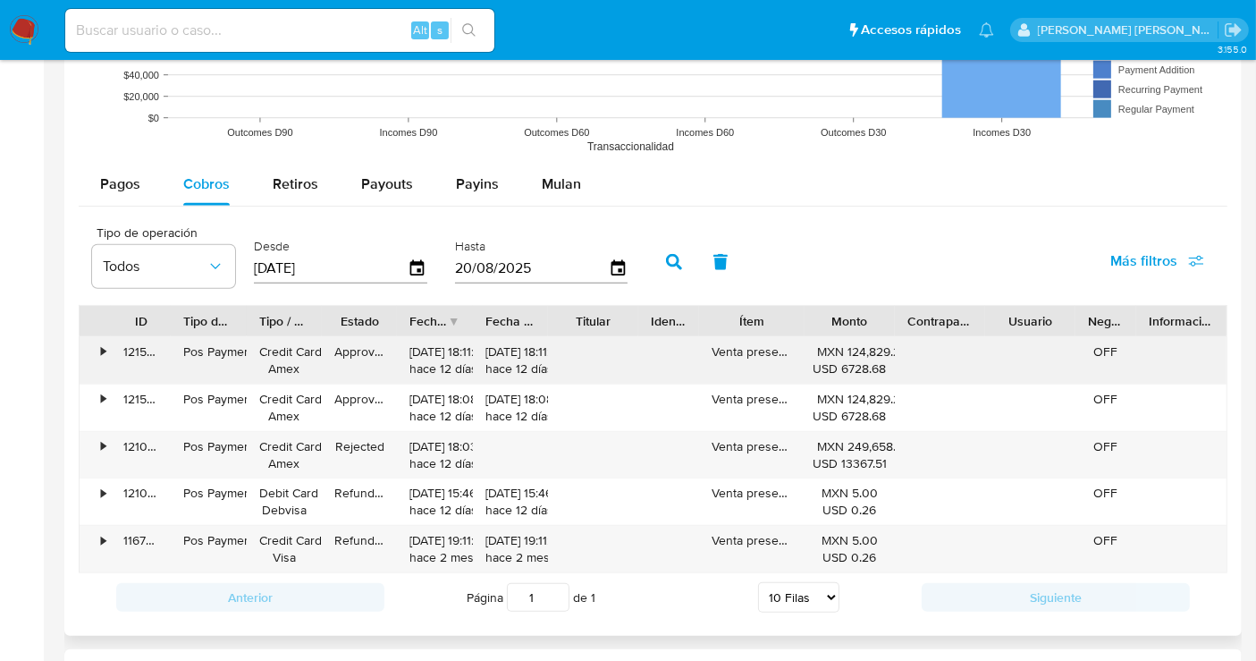
click at [101, 346] on div "•" at bounding box center [103, 351] width 4 height 17
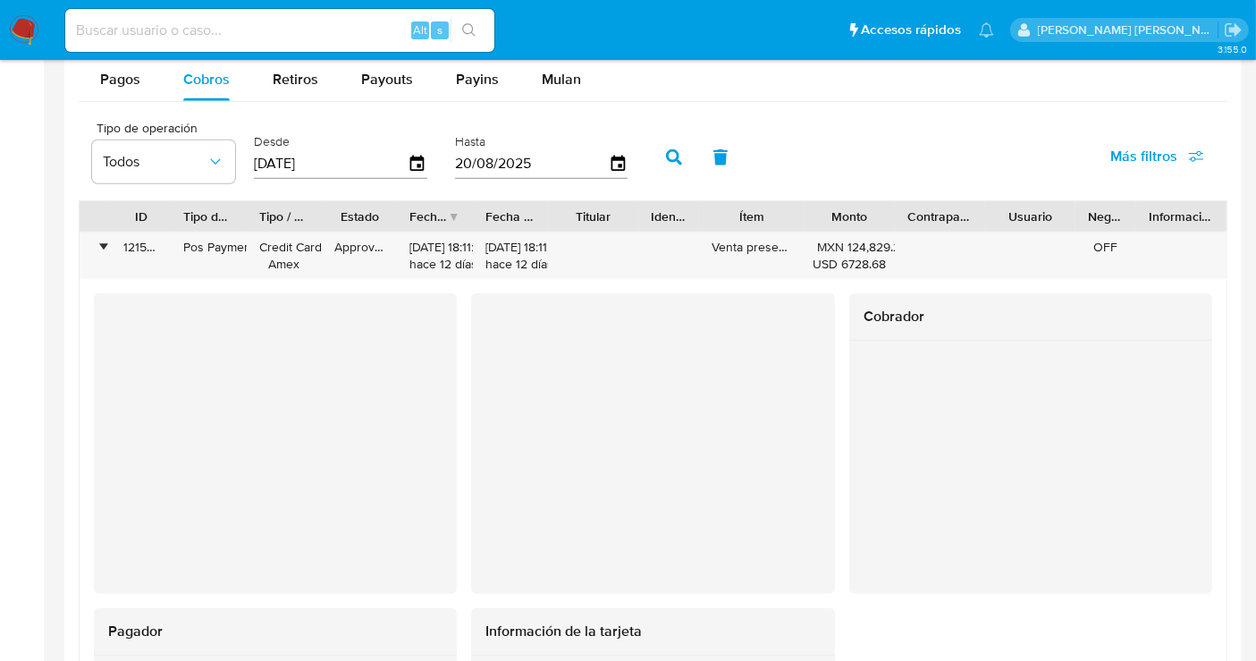
scroll to position [1788, 0]
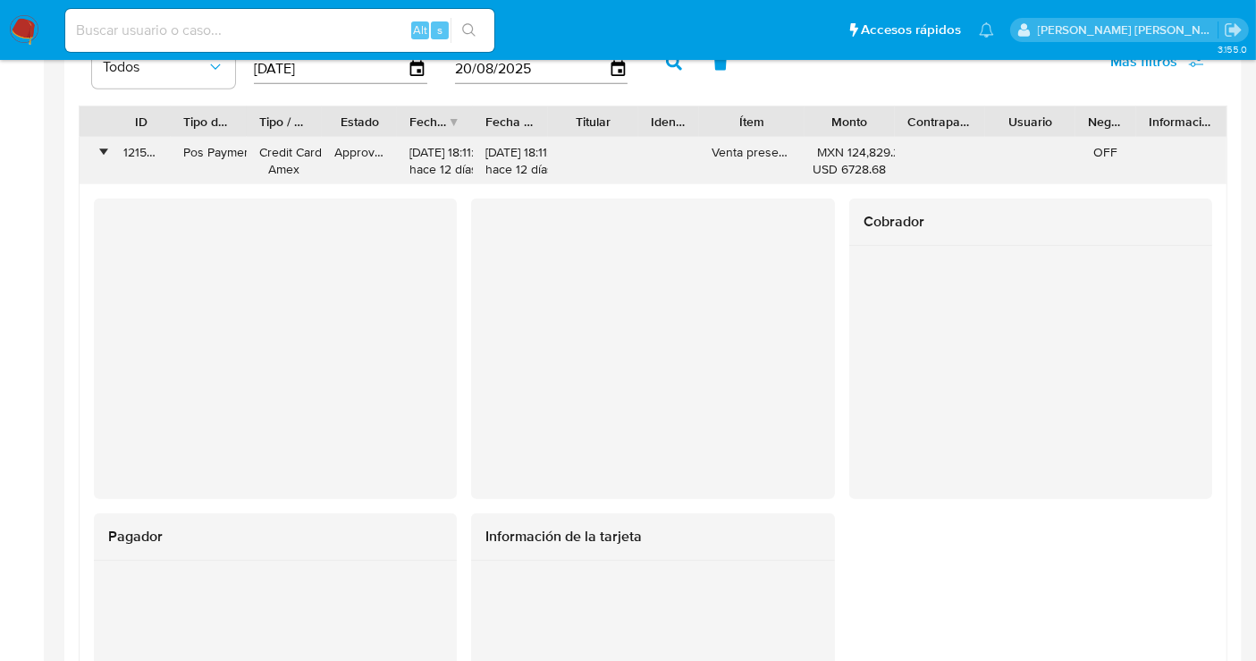
click at [101, 149] on div "•" at bounding box center [103, 152] width 4 height 17
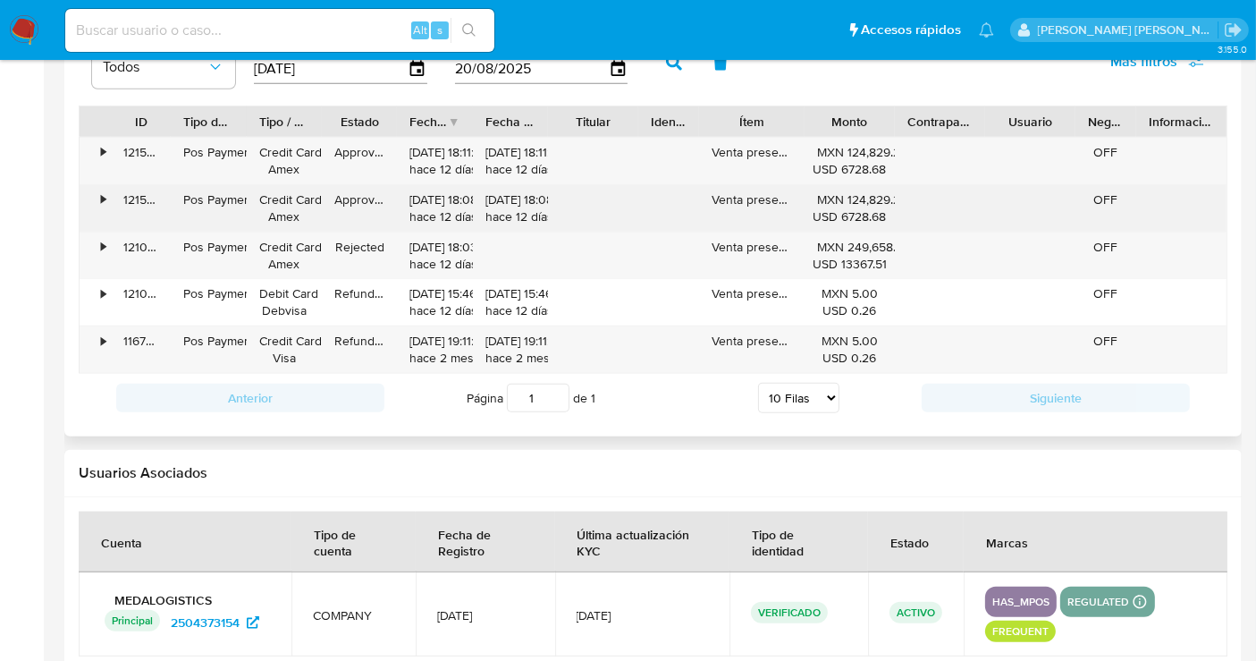
click at [99, 190] on div "•" at bounding box center [95, 208] width 31 height 46
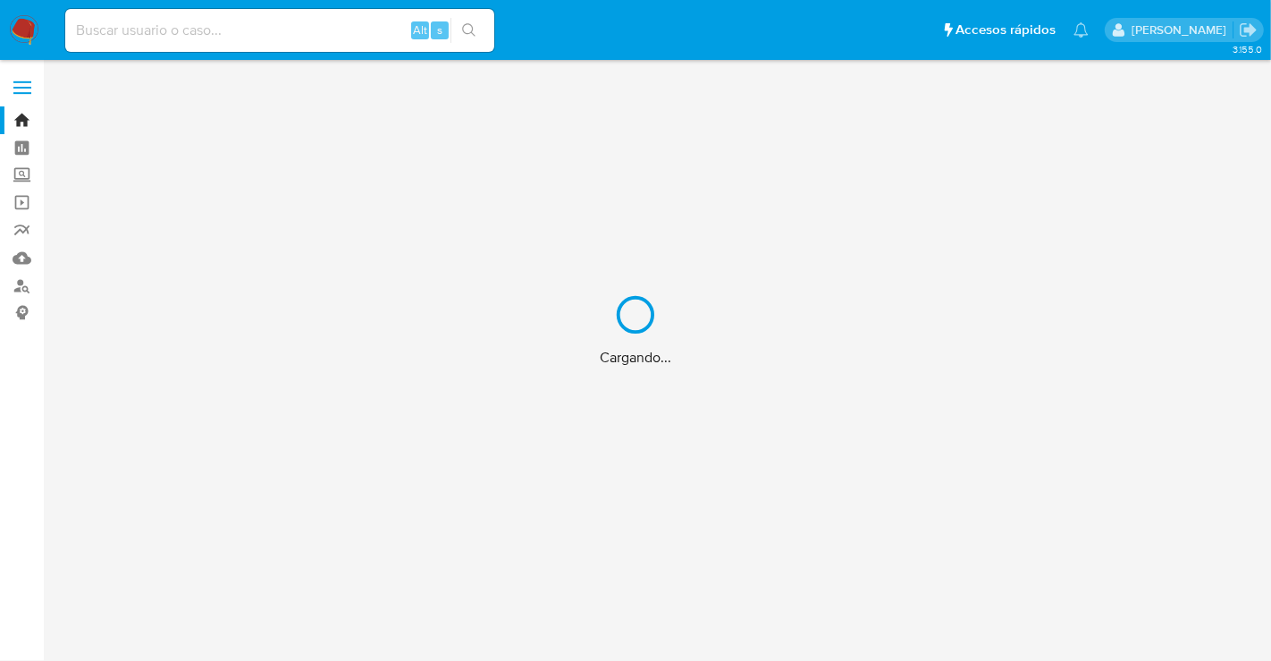
click at [18, 173] on div "Cargando..." at bounding box center [635, 330] width 1271 height 661
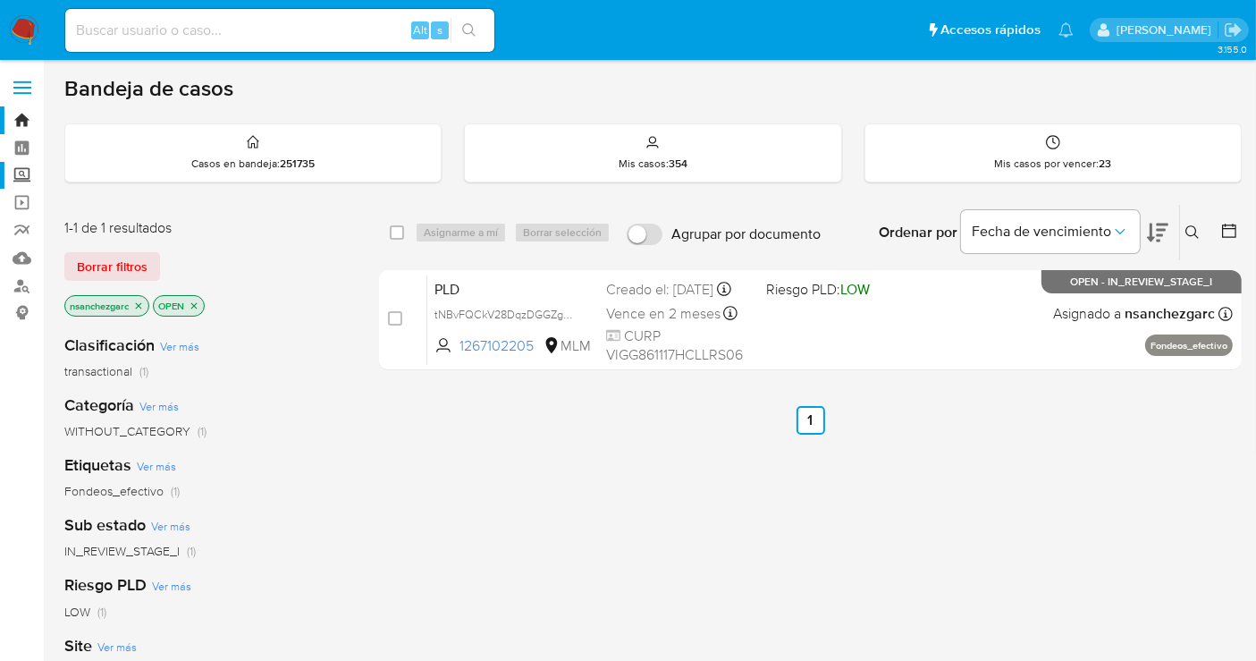
click at [21, 183] on label "Screening" at bounding box center [106, 176] width 213 height 28
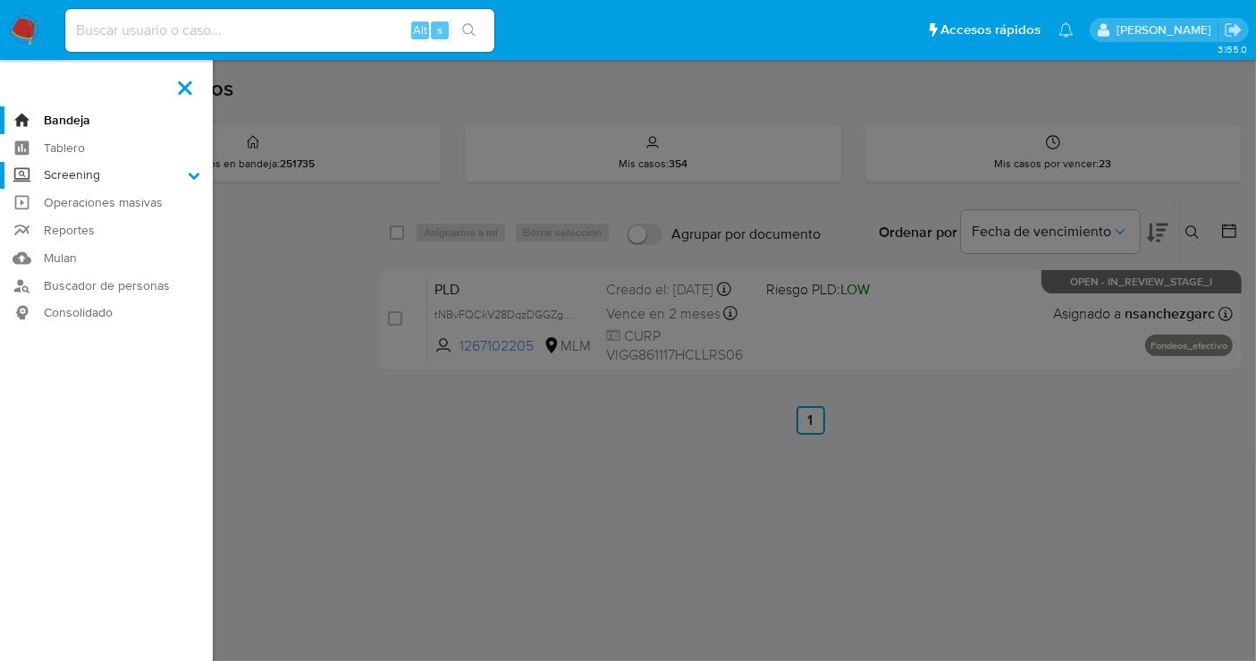
click at [0, 0] on input "Screening" at bounding box center [0, 0] width 0 height 0
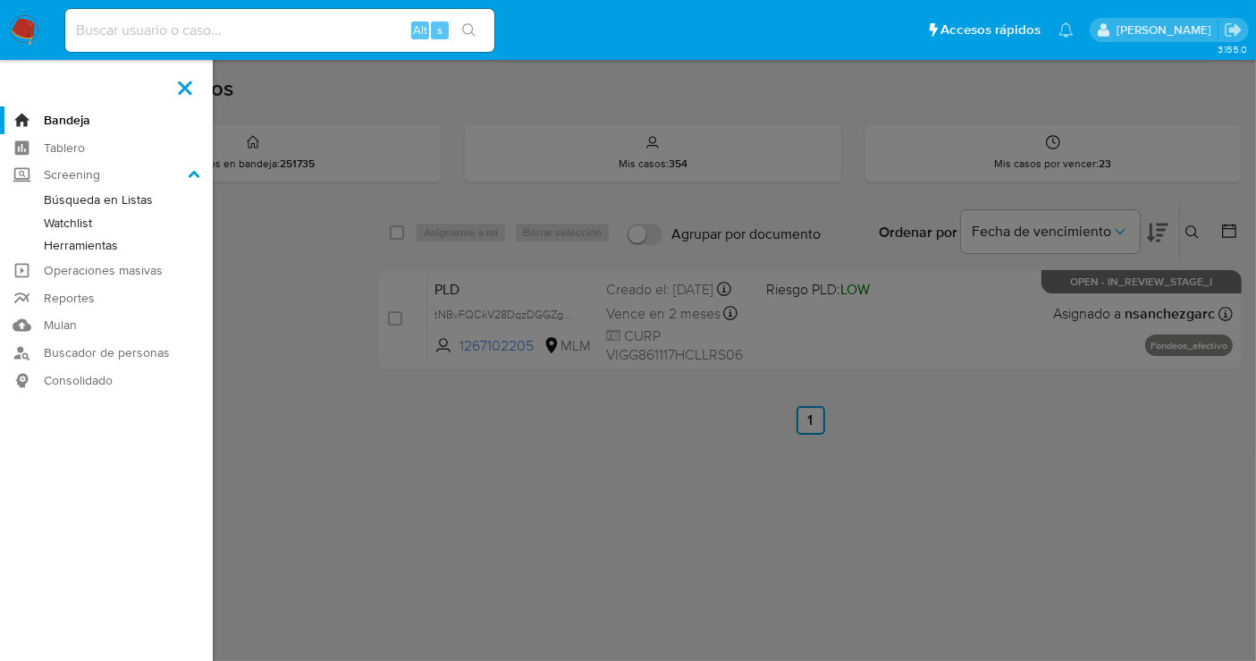
click at [69, 243] on link "Herramientas" at bounding box center [106, 245] width 213 height 22
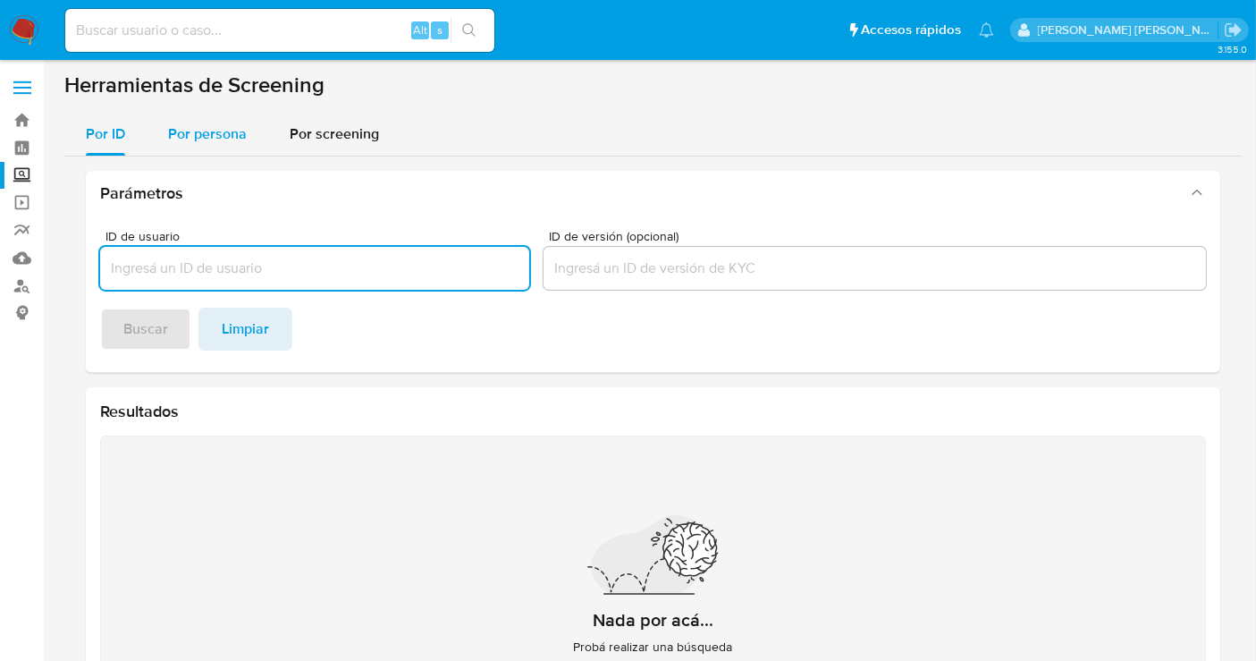
click at [210, 144] on span "Por persona" at bounding box center [207, 133] width 79 height 21
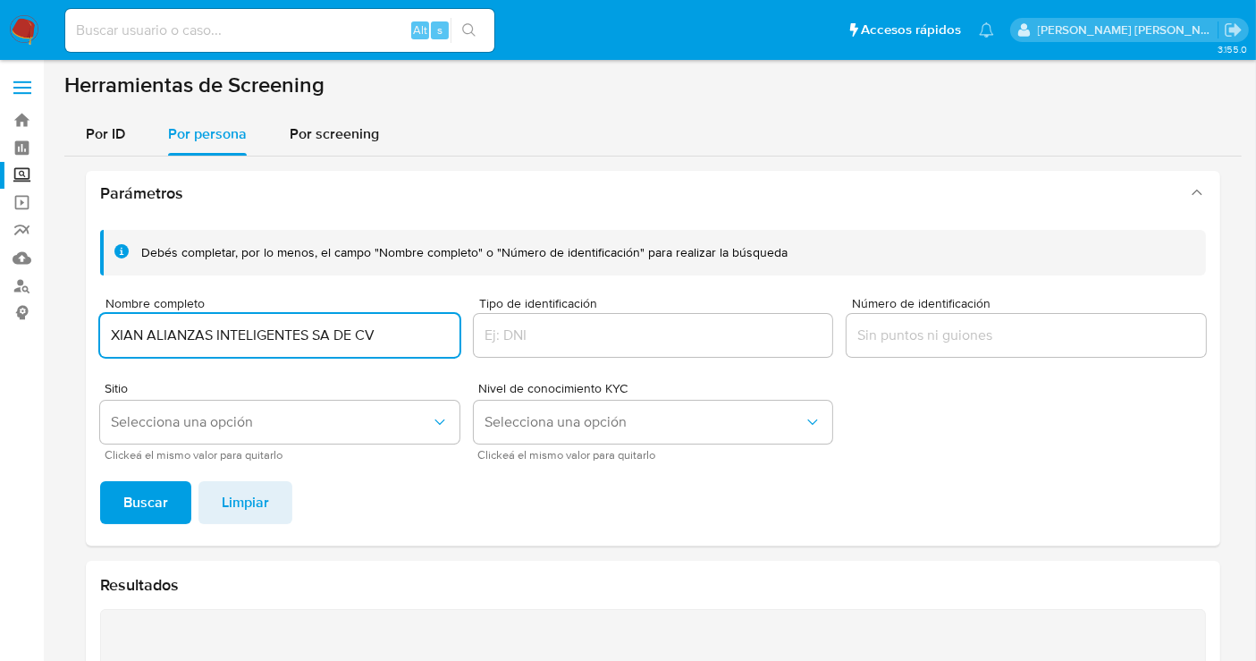
click at [100, 481] on button "Buscar" at bounding box center [145, 502] width 91 height 43
click at [226, 335] on input "XIAN ALIANZAS INTELIGENTES SA DE CV" at bounding box center [279, 335] width 359 height 23
paste input "O SEBASTIAN MERAZ"
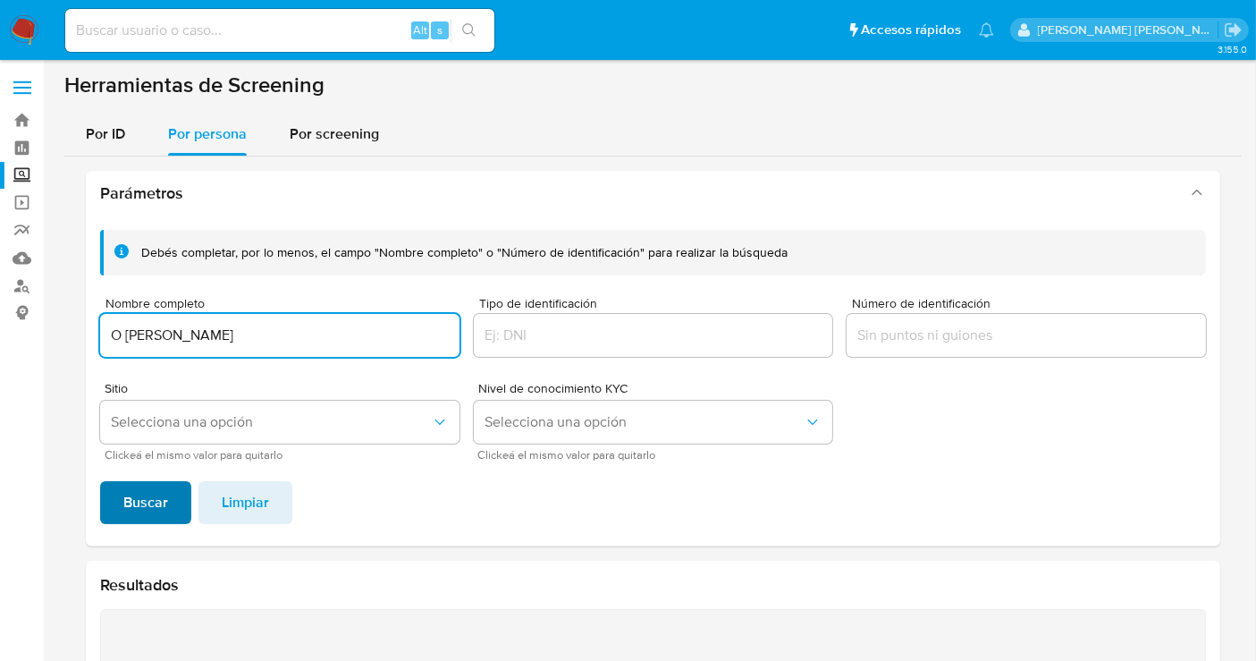
type input "O SEBASTIAN MERAZ"
click at [158, 501] on span "Buscar" at bounding box center [145, 502] width 45 height 39
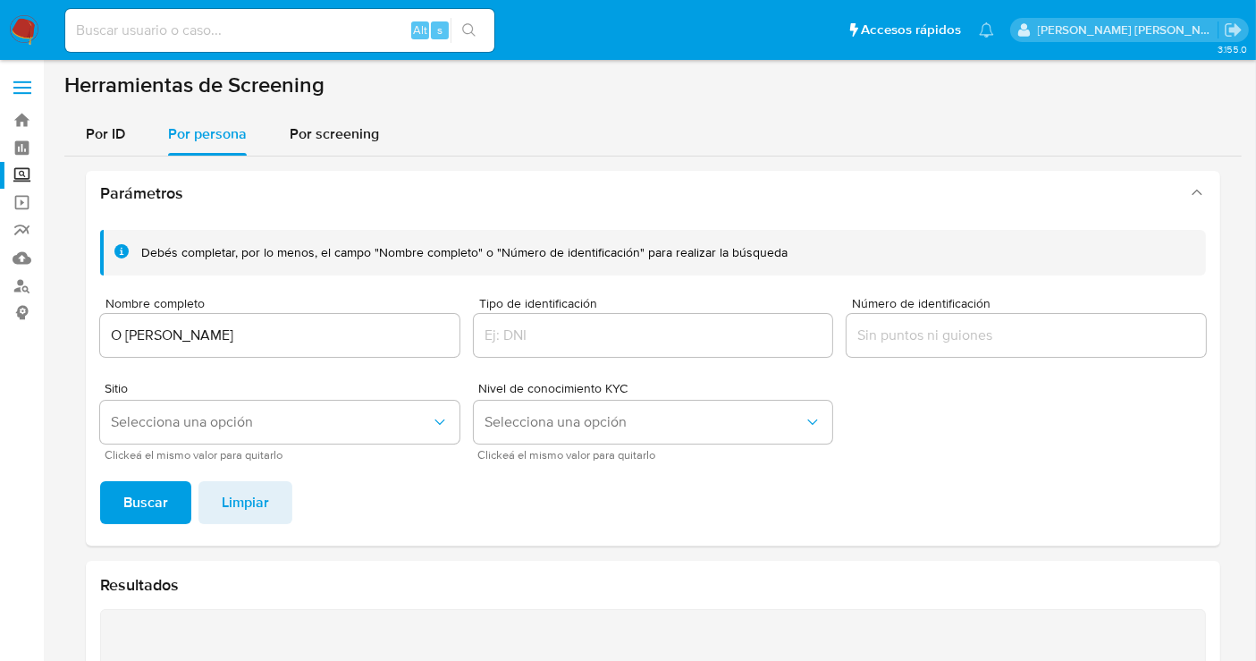
scroll to position [300, 0]
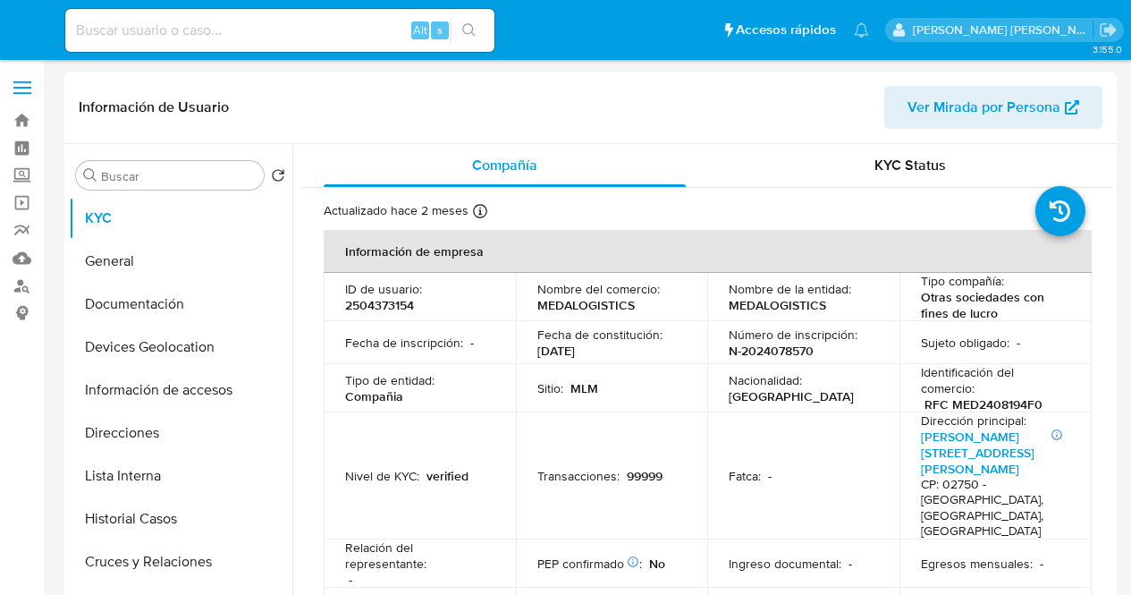
select select "10"
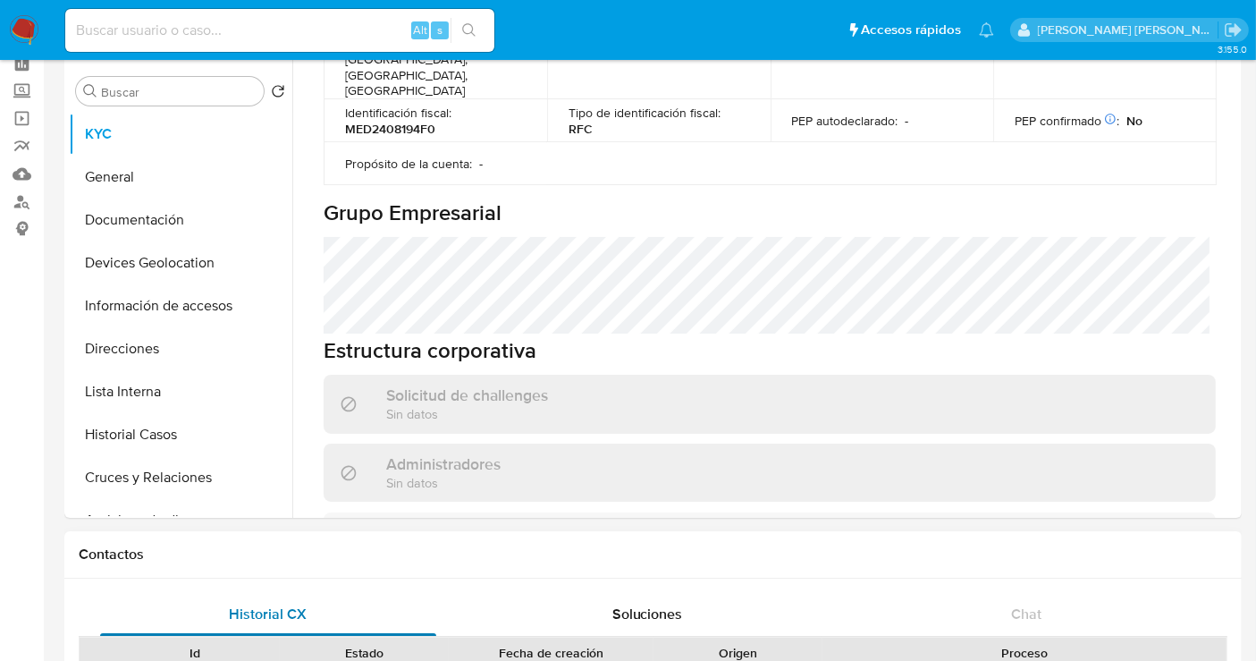
scroll to position [199, 0]
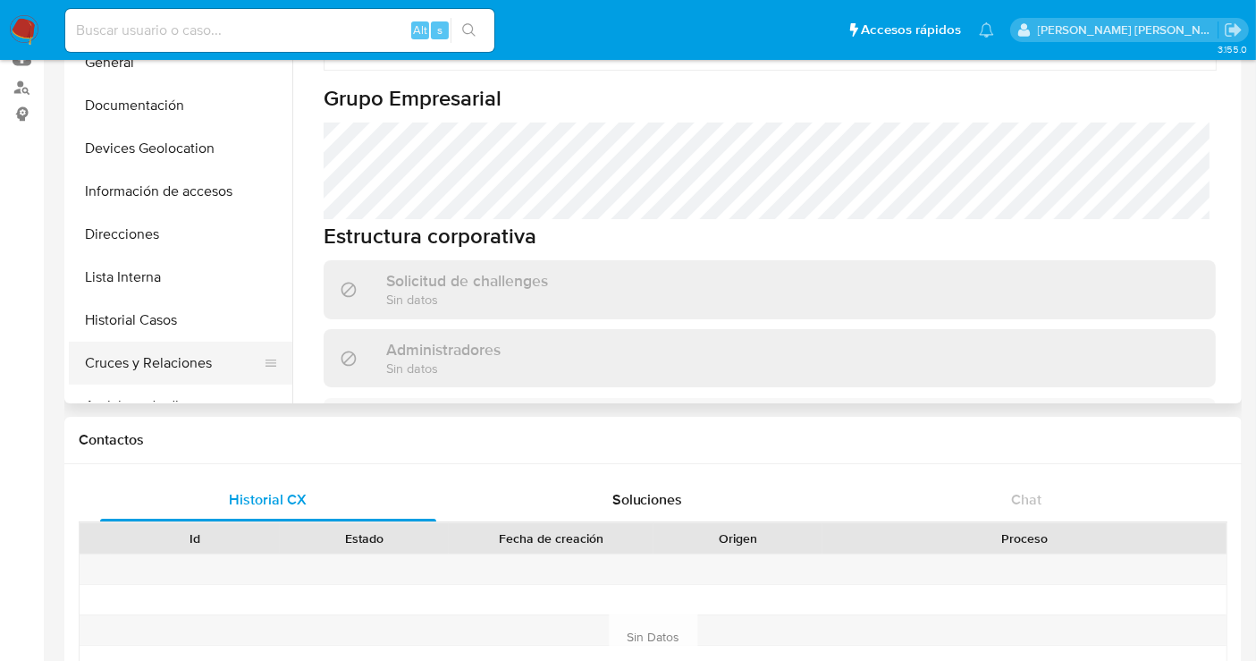
click at [125, 357] on button "Cruces y Relaciones" at bounding box center [173, 363] width 209 height 43
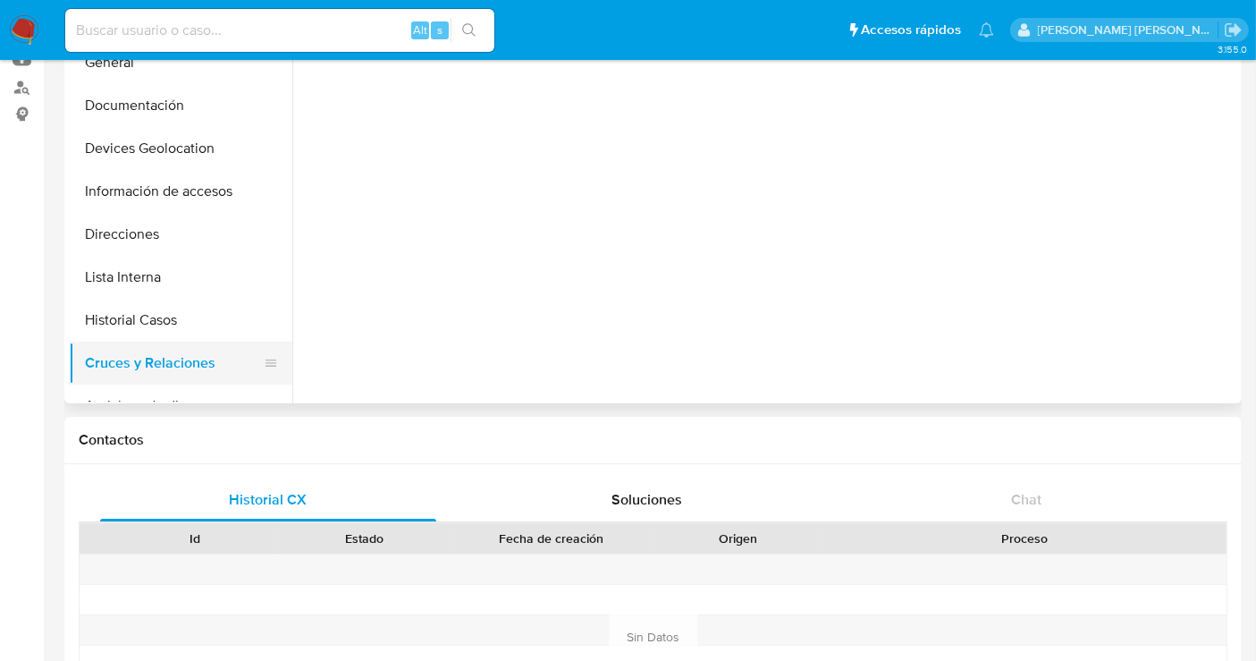
scroll to position [0, 0]
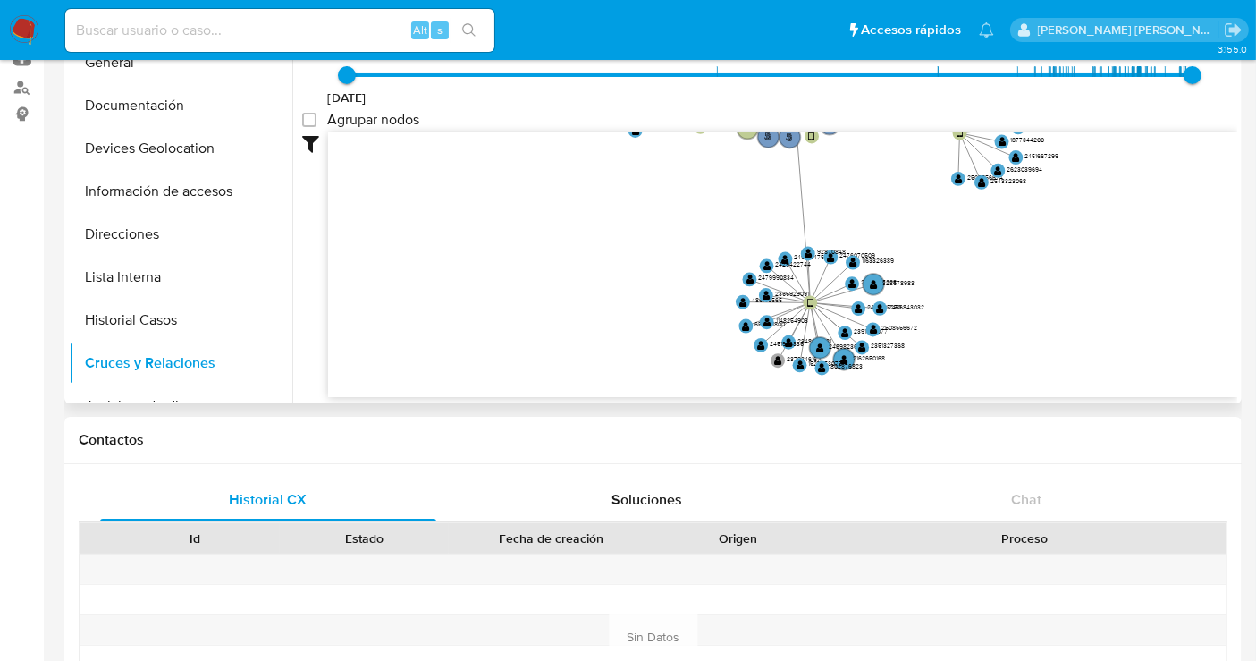
drag, startPoint x: 813, startPoint y: 287, endPoint x: 841, endPoint y: 200, distance: 91.3
click at [841, 200] on icon "person-295eb58645eee034af04329a52b75ac2  user-2504373154  2504373154 device-6…" at bounding box center [782, 261] width 909 height 259
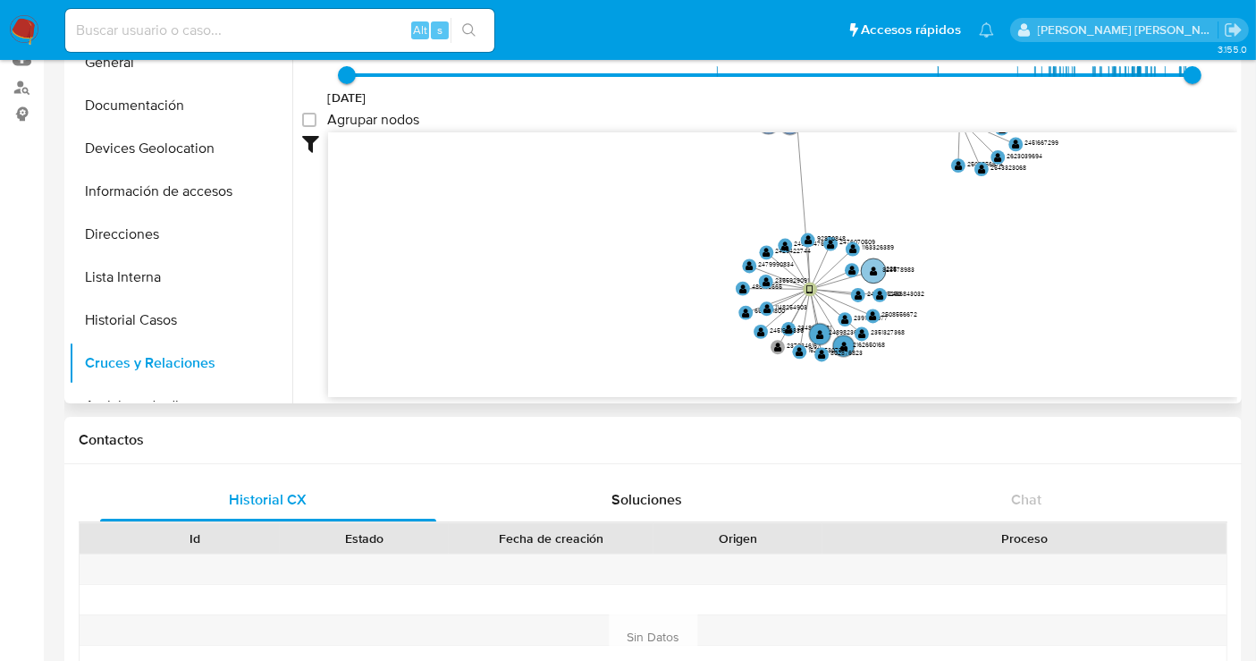
click at [894, 269] on text "328578983" at bounding box center [899, 269] width 32 height 9
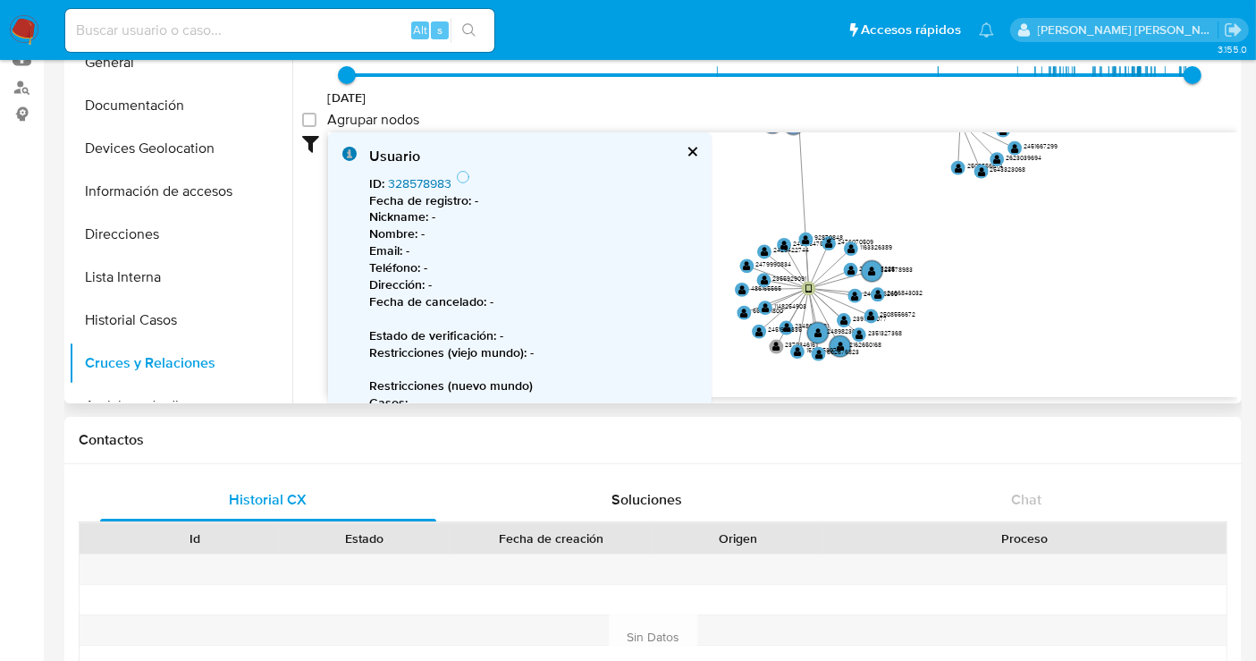
click at [431, 180] on link "328578983" at bounding box center [419, 183] width 63 height 18
click at [899, 292] on text "2466843032" at bounding box center [905, 292] width 36 height 9
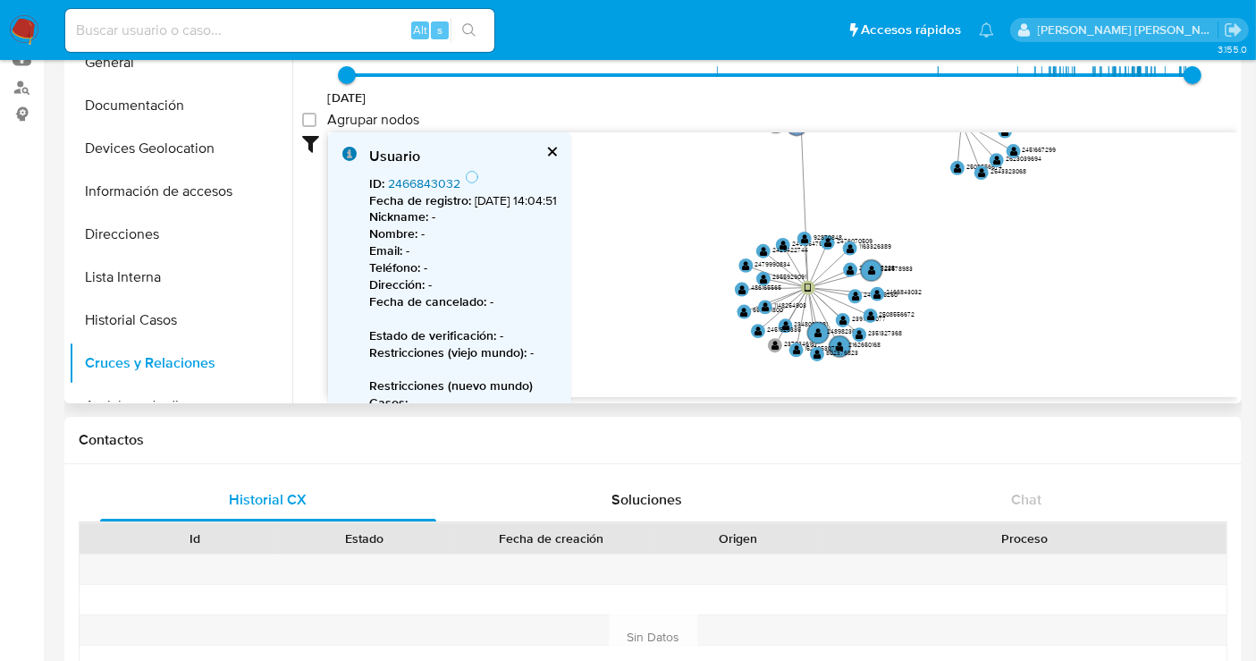
click at [424, 179] on link "2466843032" at bounding box center [424, 183] width 72 height 18
click at [860, 241] on text "2476070509" at bounding box center [855, 240] width 36 height 9
click at [418, 181] on link "2476070509" at bounding box center [424, 183] width 72 height 18
click at [855, 343] on text "2162650168" at bounding box center [865, 344] width 32 height 9
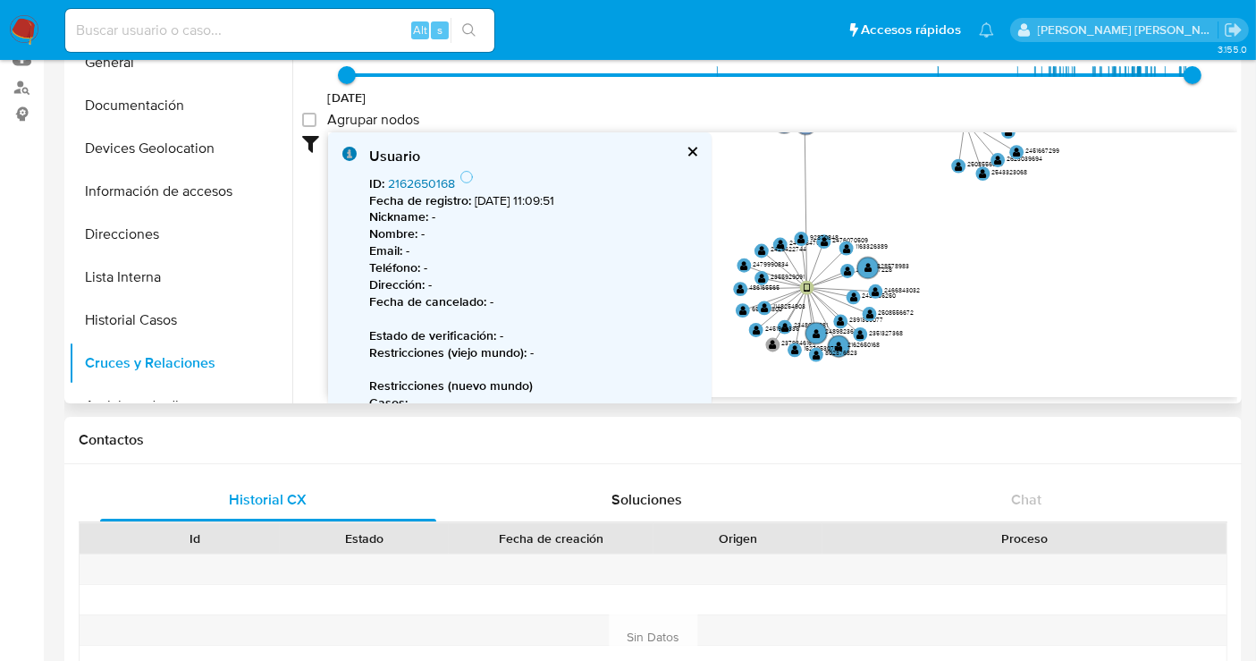
click at [433, 183] on link "2162650168" at bounding box center [421, 183] width 67 height 18
click at [173, 31] on input at bounding box center [279, 30] width 429 height 23
paste input "2476070509"
type input "2476070509"
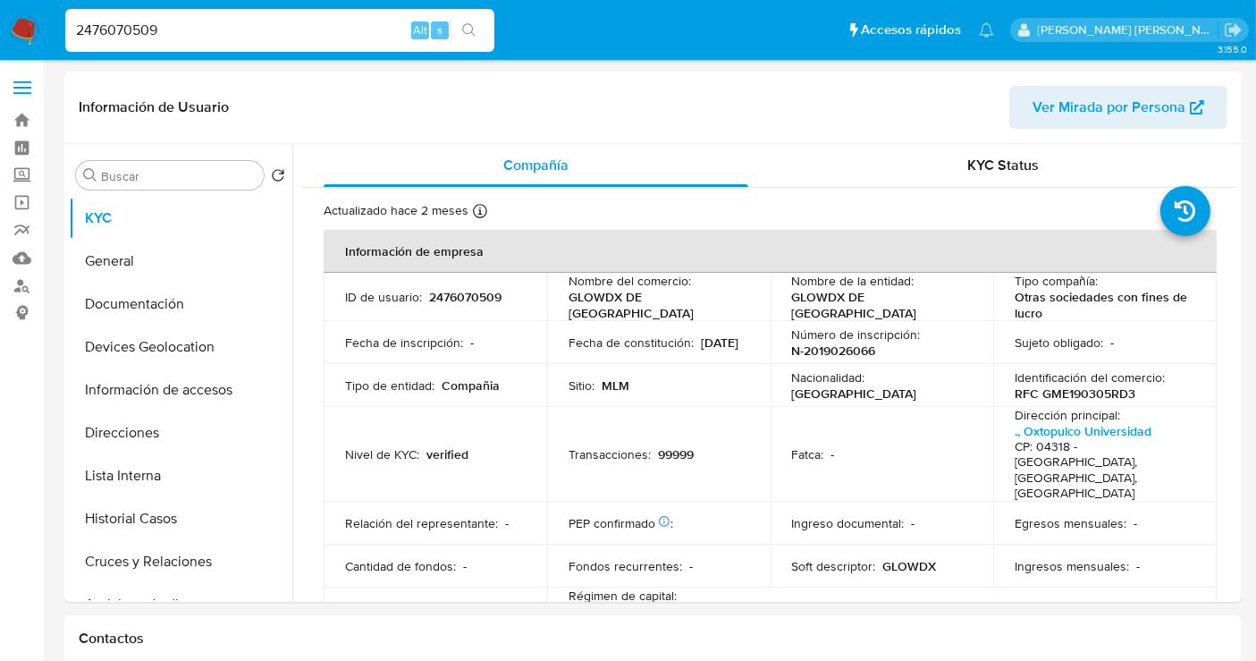
select select "10"
click at [108, 24] on input "2476070509" at bounding box center [279, 30] width 429 height 23
paste input "504373154"
type input "2504373154"
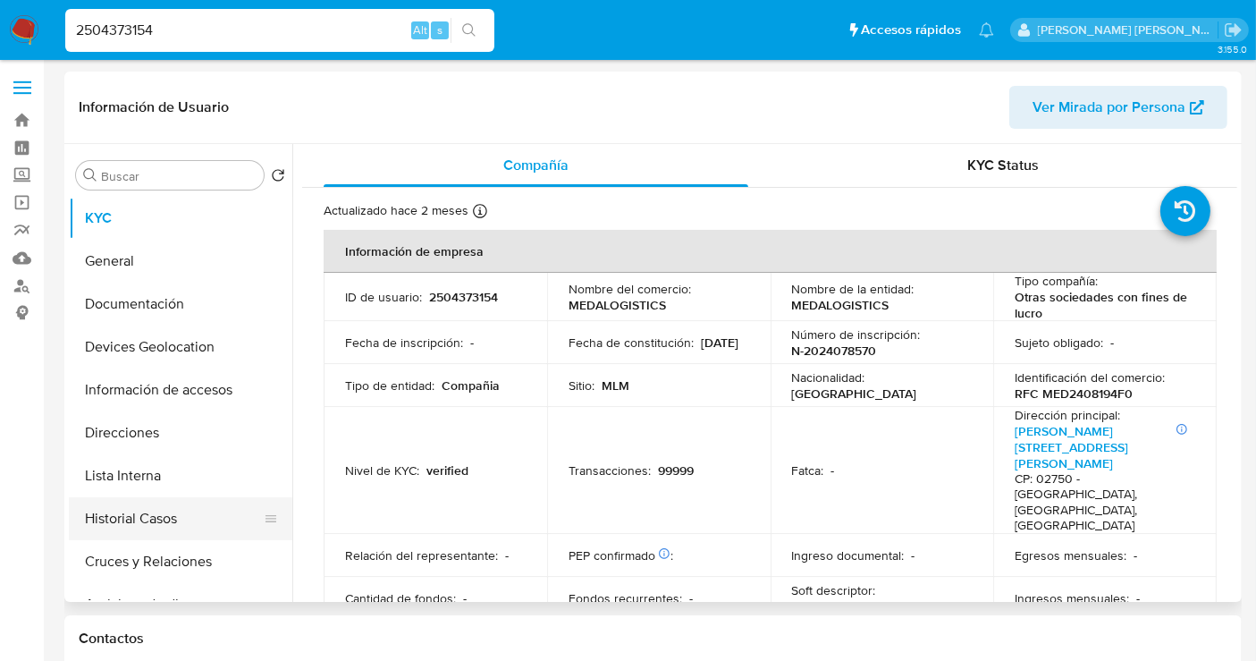
click at [170, 532] on button "Historial Casos" at bounding box center [173, 518] width 209 height 43
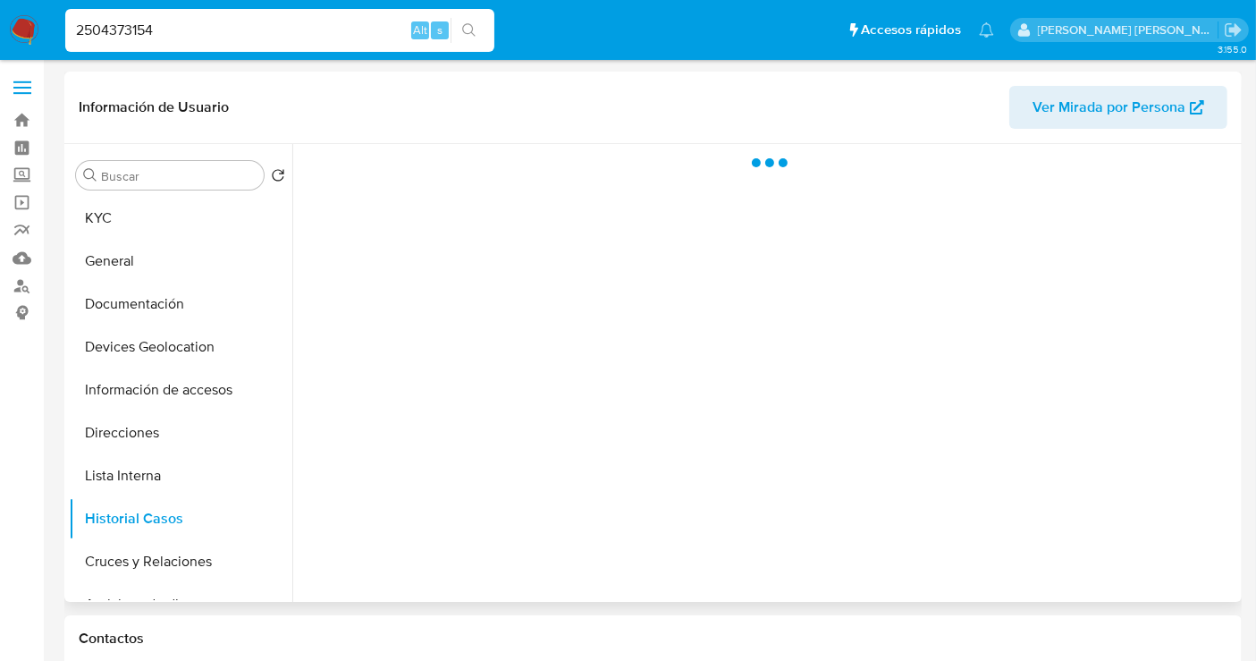
select select "10"
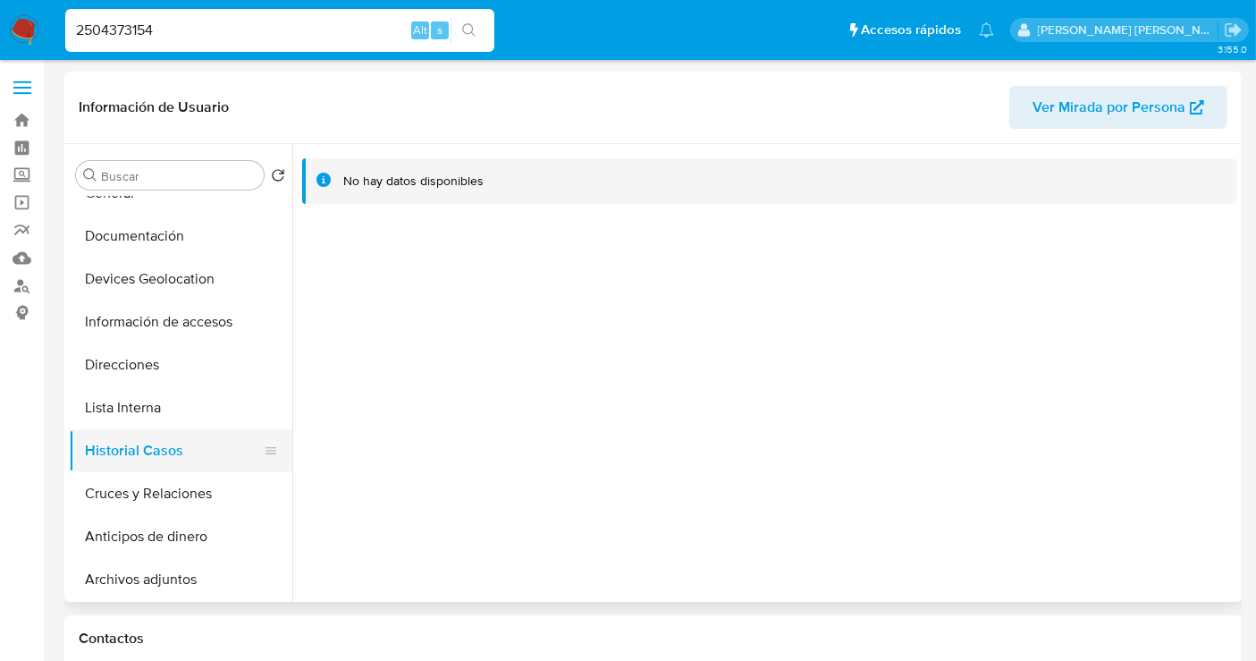
scroll to position [99, 0]
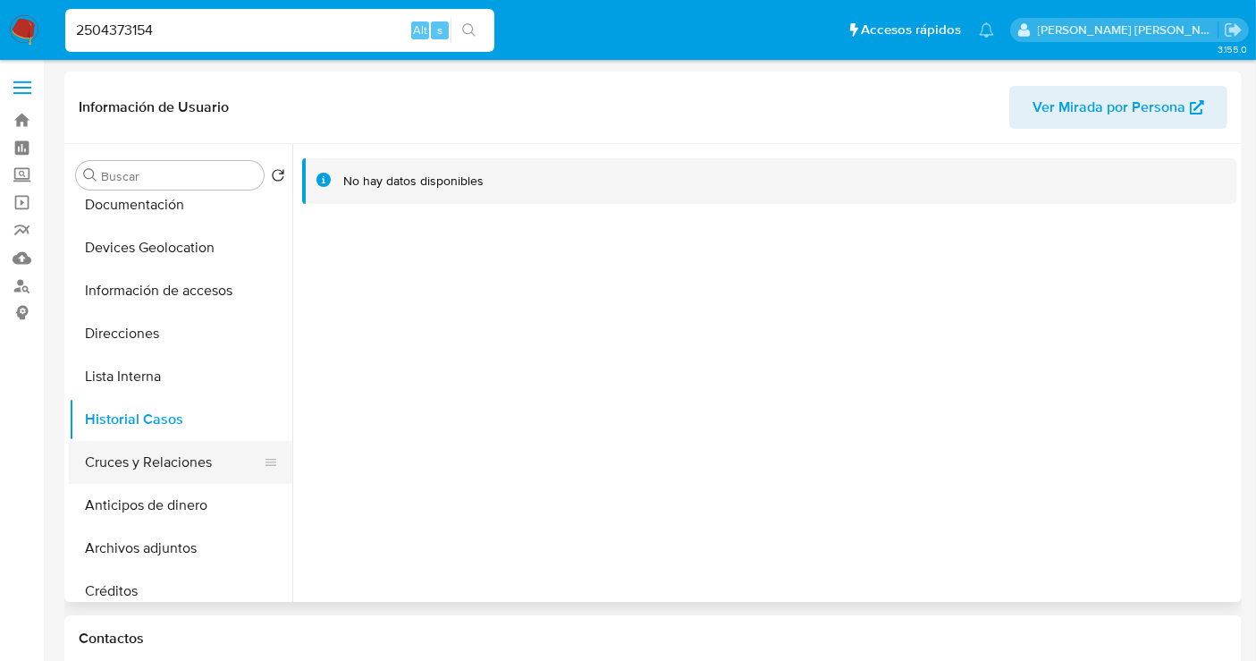
click at [154, 469] on button "Cruces y Relaciones" at bounding box center [173, 462] width 209 height 43
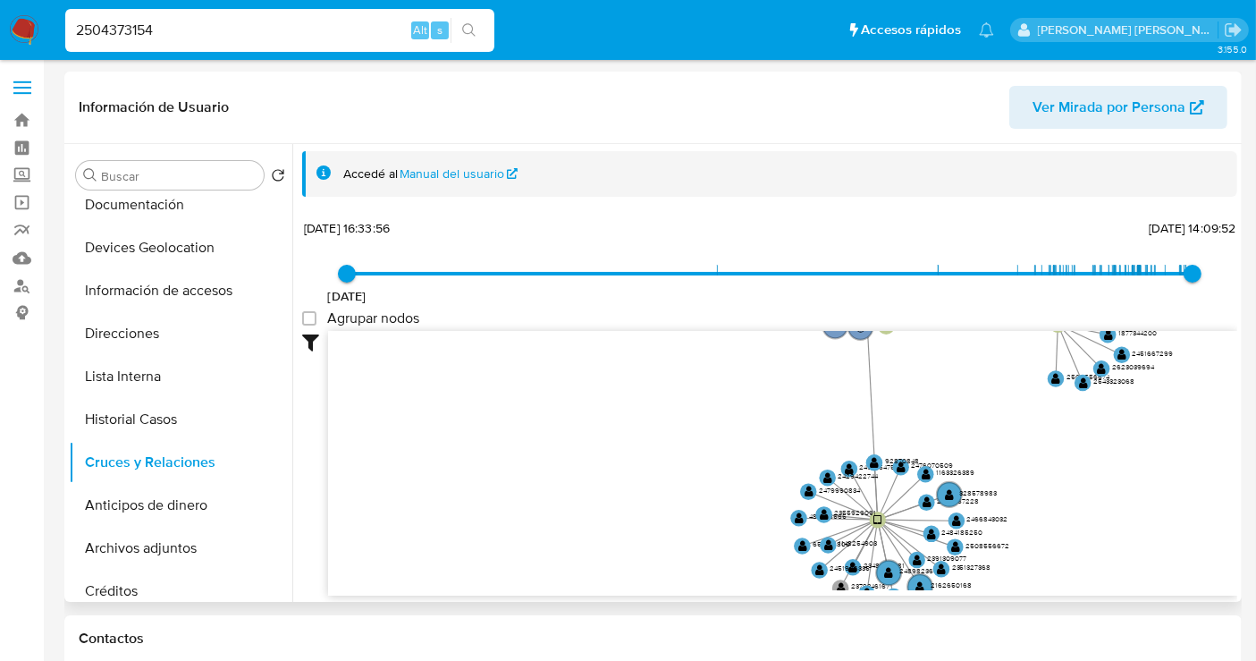
drag, startPoint x: 793, startPoint y: 471, endPoint x: 930, endPoint y: 364, distance: 173.9
click at [930, 364] on icon "person-295eb58645eee034af04329a52b75ac2  user-2504373154  2504373154 device-6…" at bounding box center [782, 460] width 909 height 259
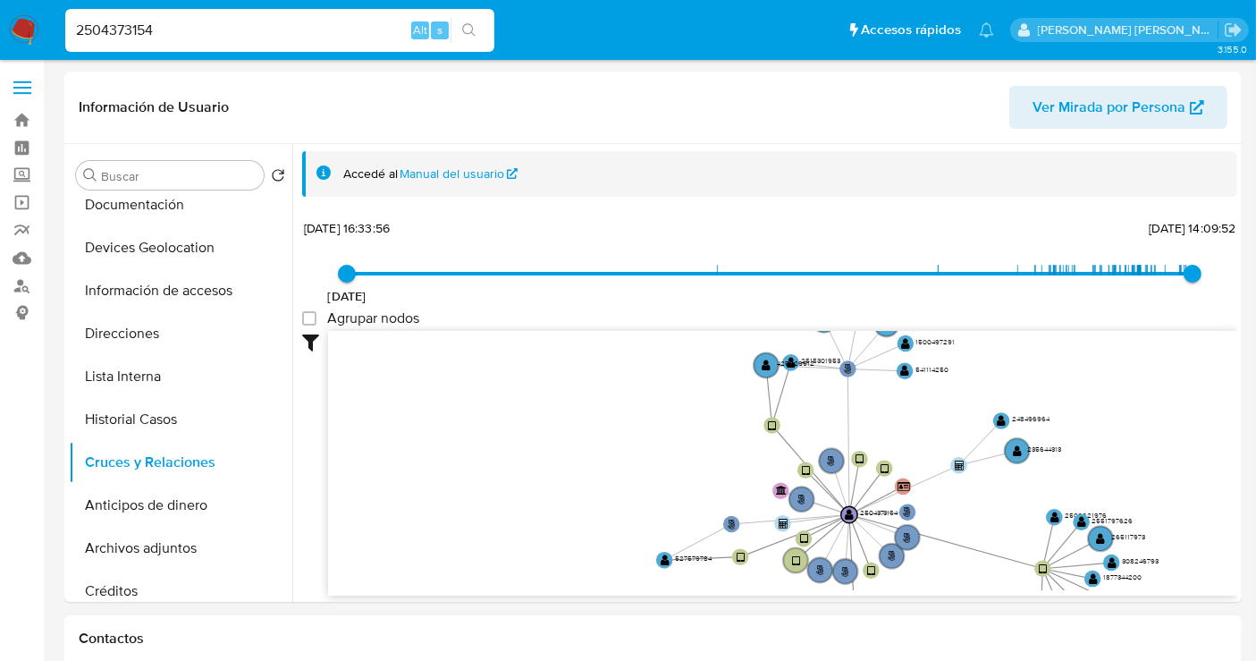
drag, startPoint x: 937, startPoint y: 349, endPoint x: 921, endPoint y: 621, distance: 272.3
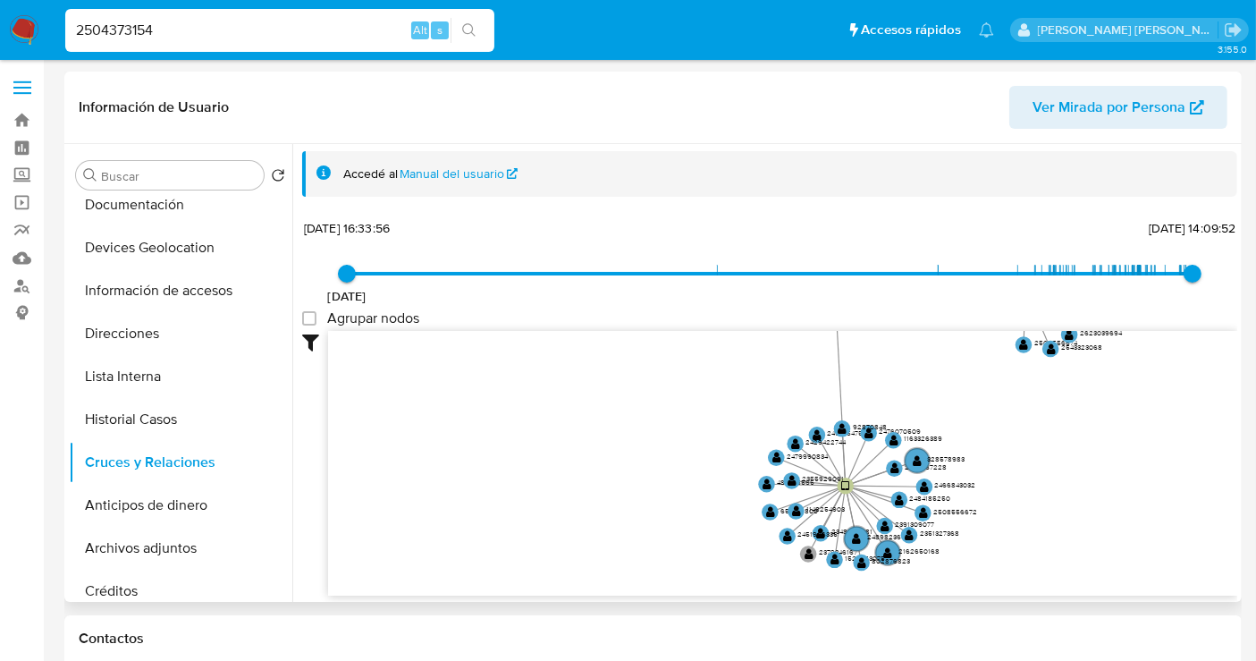
drag, startPoint x: 979, startPoint y: 412, endPoint x: 963, endPoint y: 132, distance: 280.3
click at [963, 132] on div "Información de Usuario Ver Mirada por Persona Buscar Volver al orden por defect…" at bounding box center [653, 337] width 1178 height 530
click at [806, 477] on text "2355929091" at bounding box center [823, 478] width 42 height 11
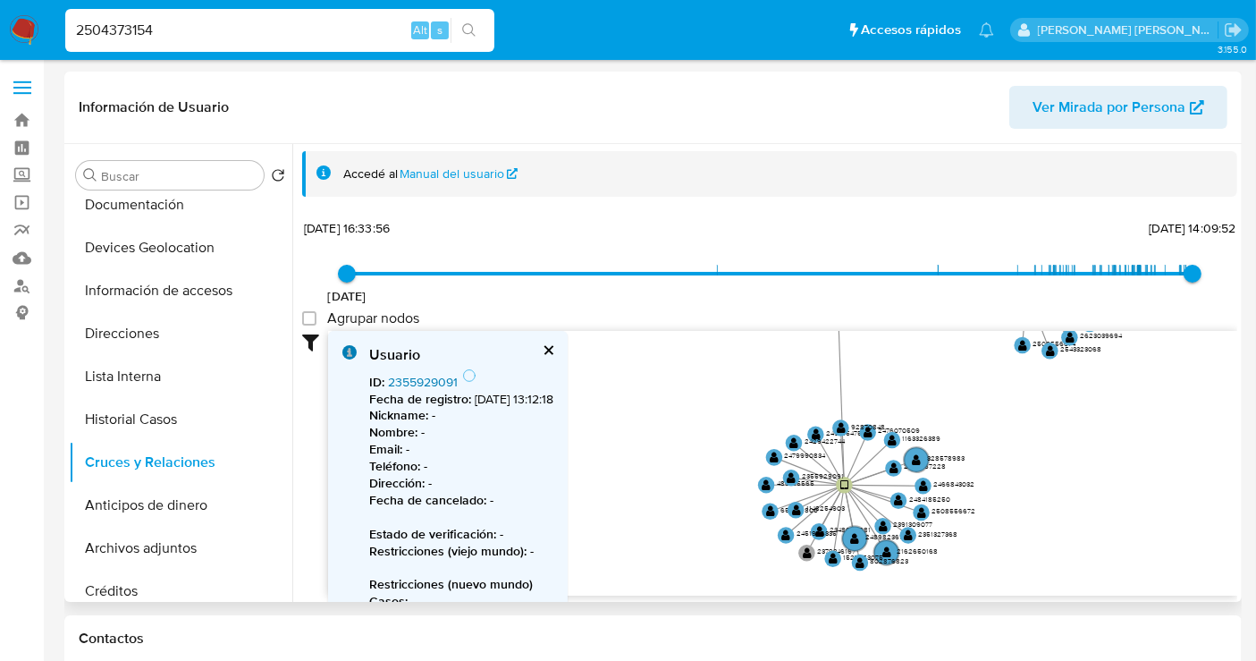
click at [439, 381] on link "2355929091" at bounding box center [423, 382] width 70 height 18
click at [851, 425] on text "92870848" at bounding box center [868, 426] width 34 height 11
click at [390, 383] on link "92870848" at bounding box center [416, 382] width 57 height 18
click at [813, 504] on text "1148254903" at bounding box center [823, 509] width 38 height 11
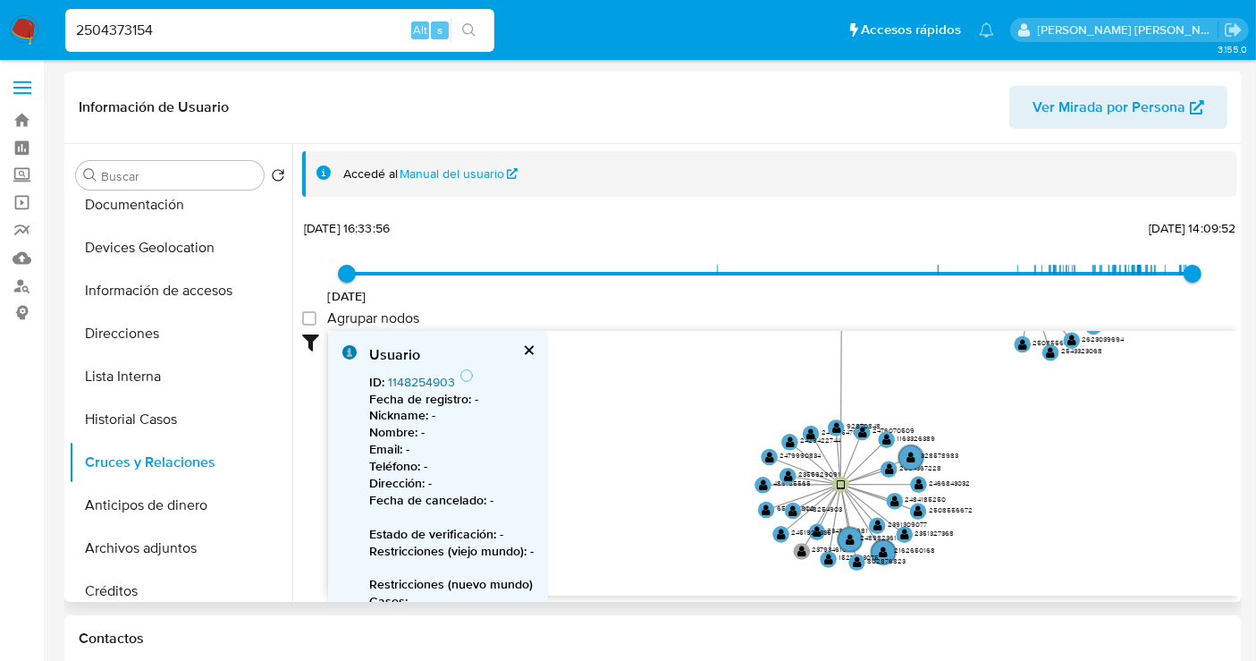
click at [414, 382] on link "1148254903" at bounding box center [421, 382] width 67 height 18
click at [832, 532] on text "2348080981" at bounding box center [848, 530] width 41 height 11
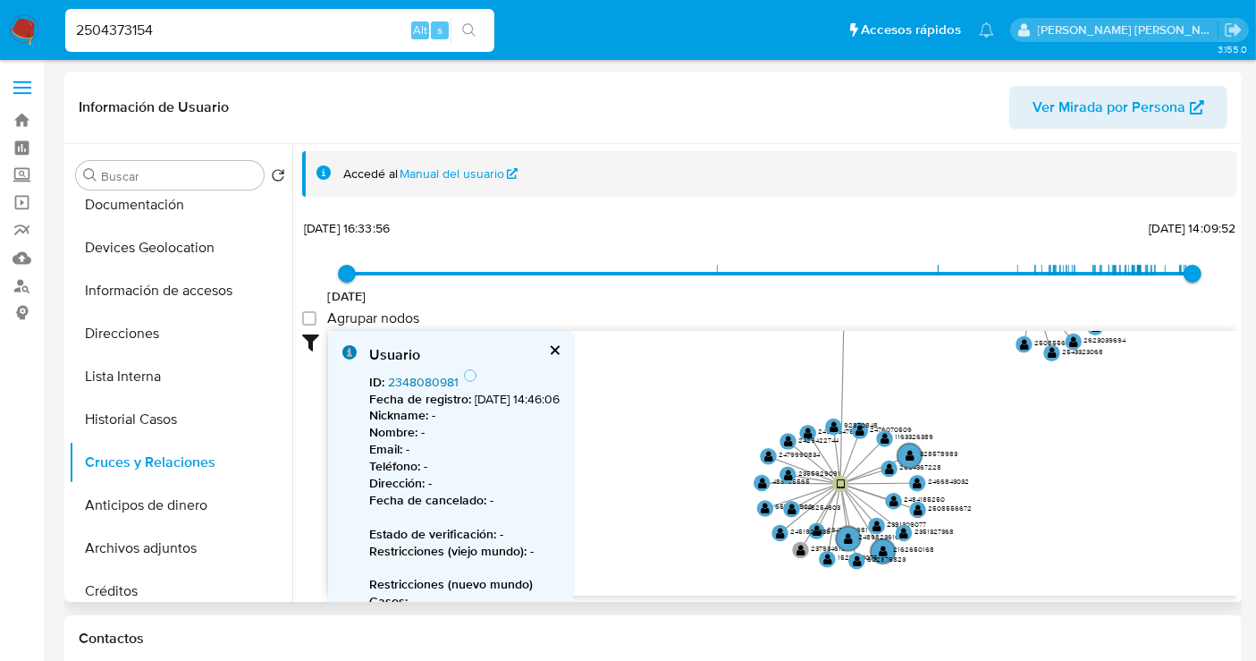
click at [416, 379] on link "2348080981" at bounding box center [423, 382] width 71 height 18
click at [574, 351] on div "Usuario ID : 2348080981 Fecha de registro : 24/3/2025, 14:46:06 Nickname : - No…" at bounding box center [451, 536] width 246 height 411
click at [780, 481] on text "486165565" at bounding box center [792, 481] width 38 height 11
click at [416, 384] on link "486165565" at bounding box center [419, 382] width 62 height 18
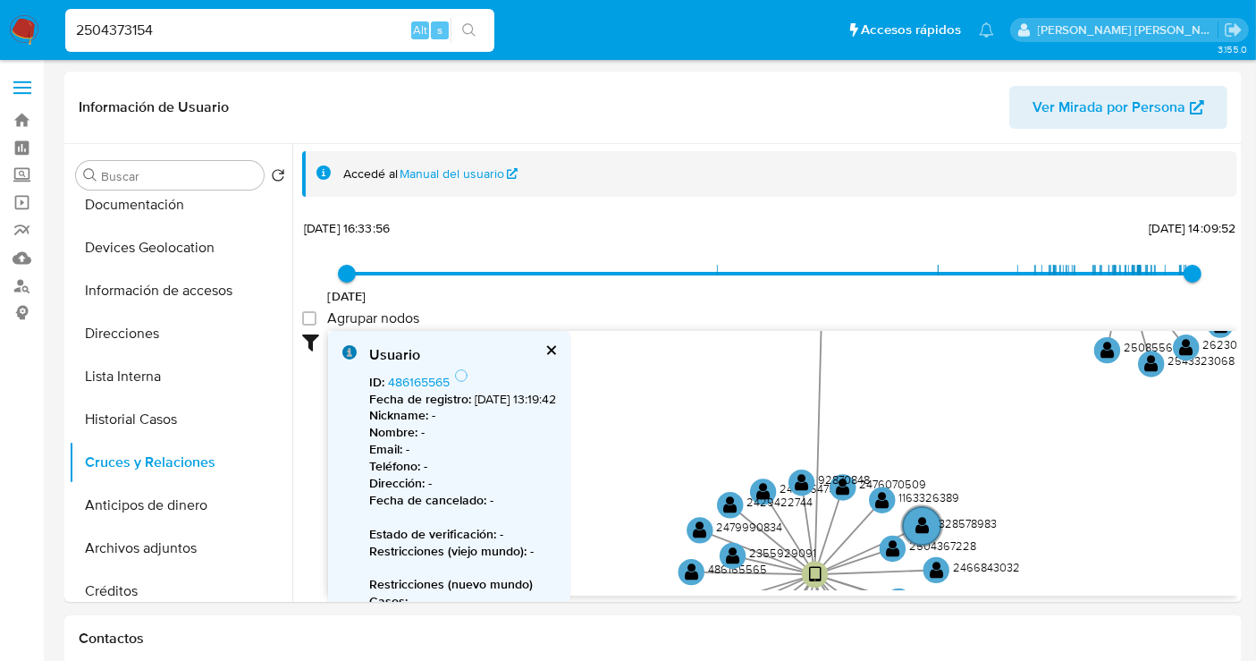
drag, startPoint x: 1031, startPoint y: 372, endPoint x: 983, endPoint y: 612, distance: 245.3
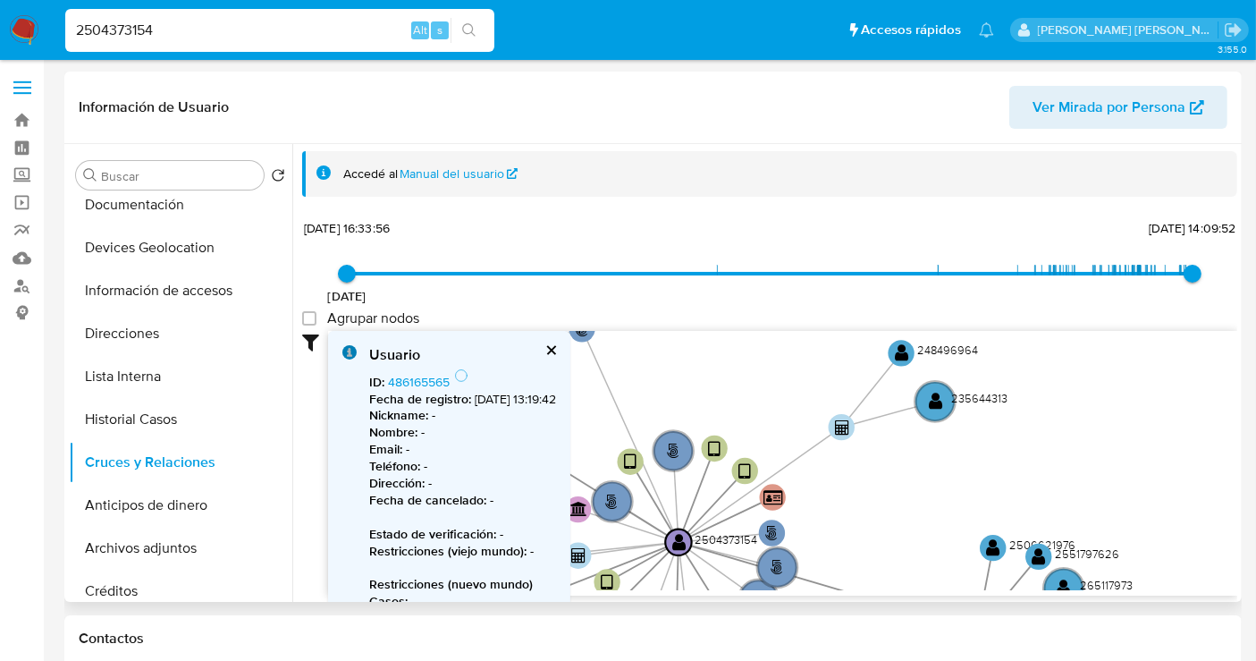
drag, startPoint x: 996, startPoint y: 376, endPoint x: 886, endPoint y: 567, distance: 219.9
click at [886, 567] on icon "person-295eb58645eee034af04329a52b75ac2  user-2504373154  2504373154 device-6…" at bounding box center [782, 460] width 909 height 259
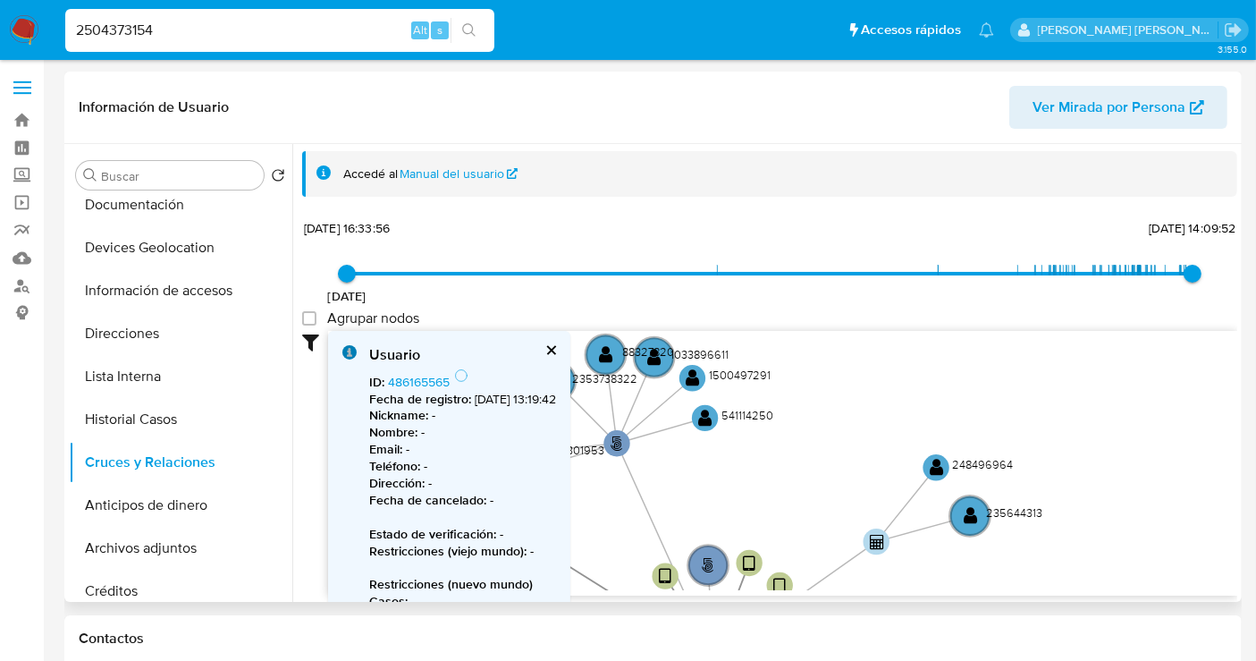
drag, startPoint x: 966, startPoint y: 462, endPoint x: 1001, endPoint y: 576, distance: 119.1
click at [1001, 576] on icon "person-295eb58645eee034af04329a52b75ac2  user-2504373154  2504373154 device-6…" at bounding box center [782, 460] width 909 height 259
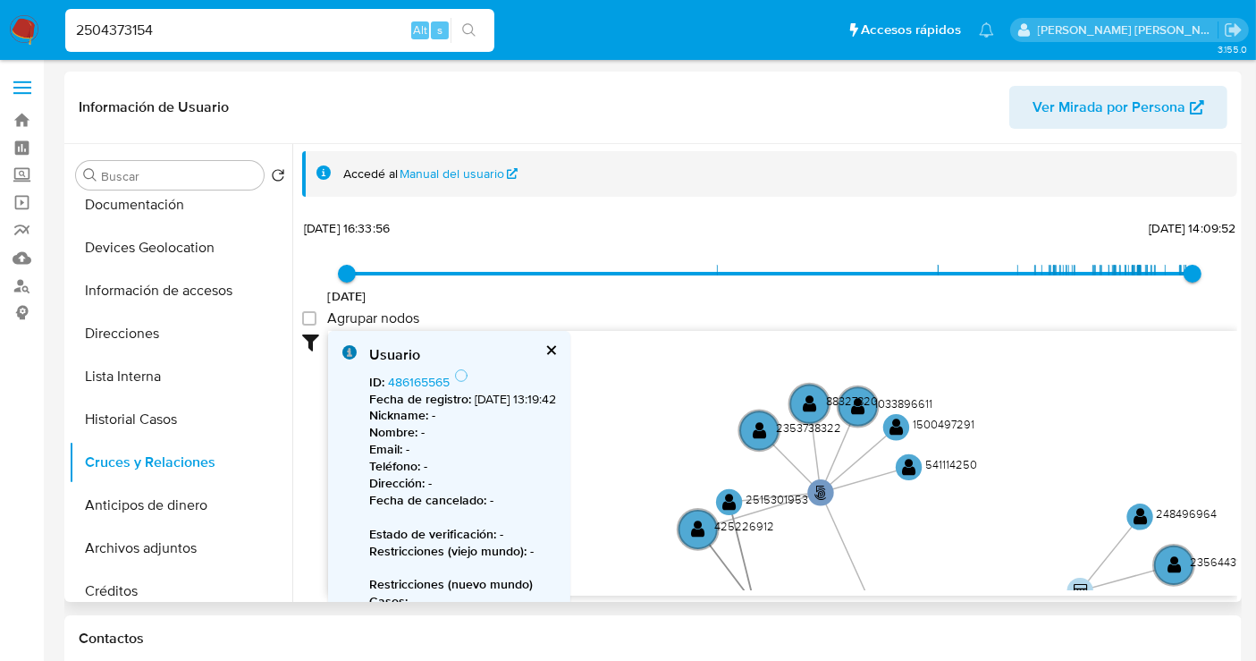
drag, startPoint x: 816, startPoint y: 456, endPoint x: 993, endPoint y: 494, distance: 181.2
click at [1021, 505] on icon "person-295eb58645eee034af04329a52b75ac2  user-2504373154  2504373154 device-6…" at bounding box center [782, 460] width 909 height 259
click at [894, 400] on text "1033896611" at bounding box center [905, 403] width 58 height 16
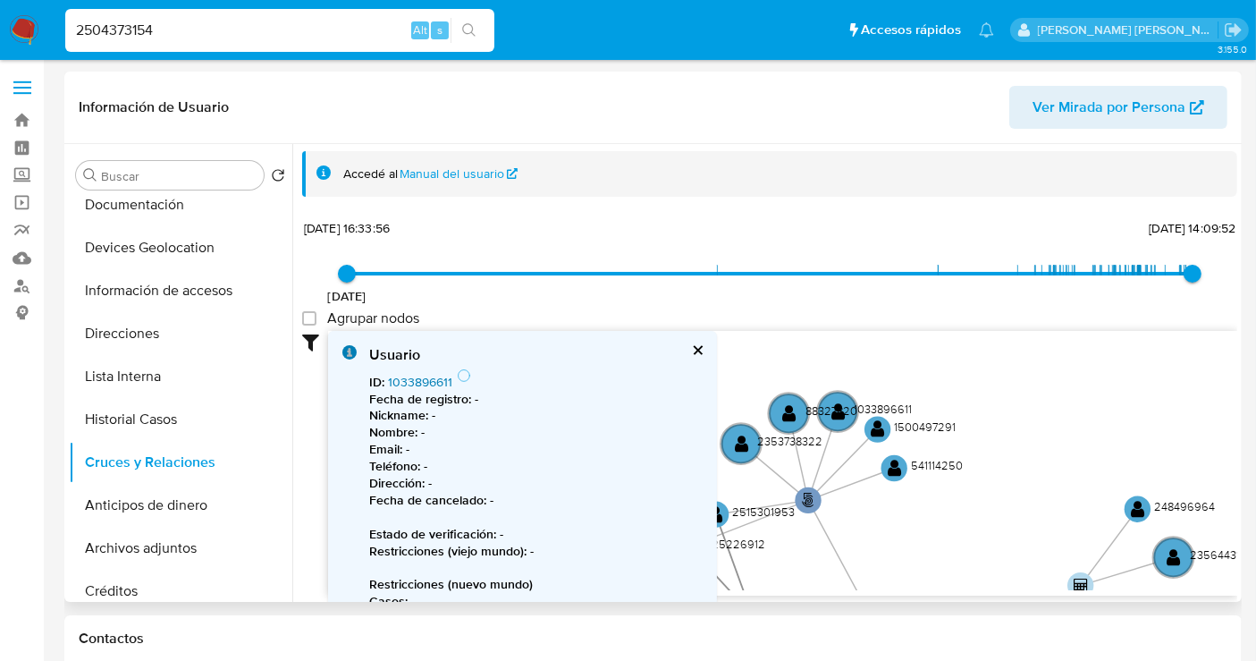
click at [410, 377] on link "1033896611" at bounding box center [420, 382] width 64 height 18
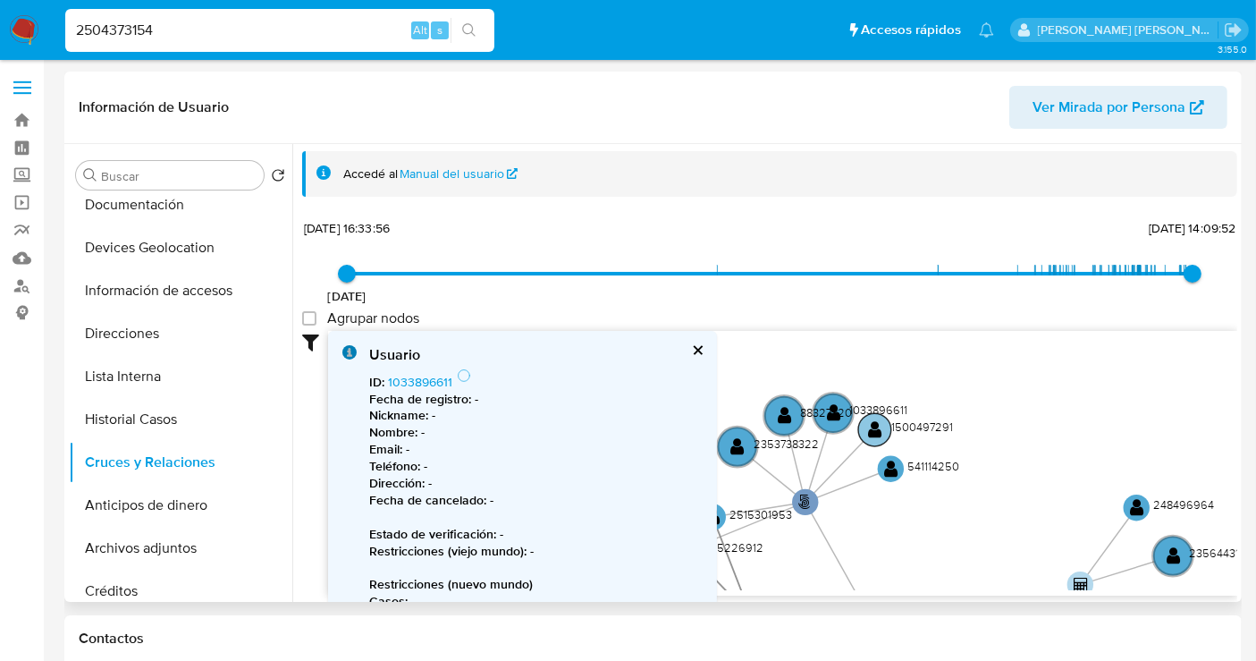
click at [919, 427] on text "1500497291" at bounding box center [922, 426] width 62 height 16
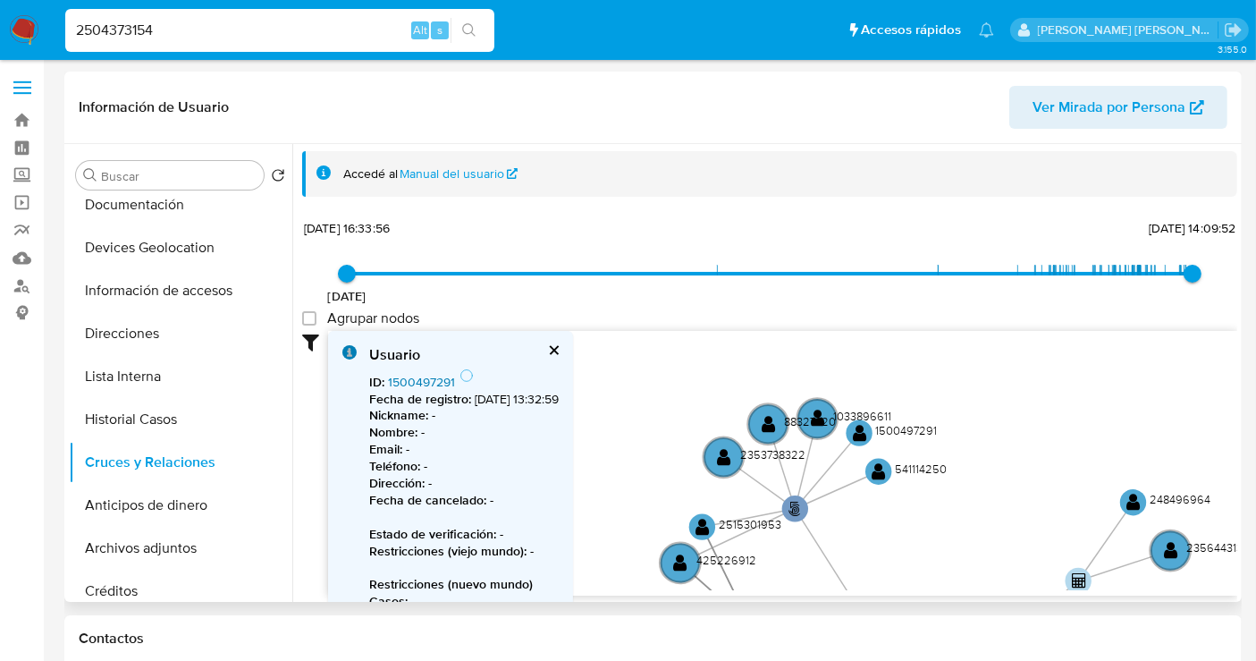
click at [421, 378] on link "1500497291" at bounding box center [421, 382] width 67 height 18
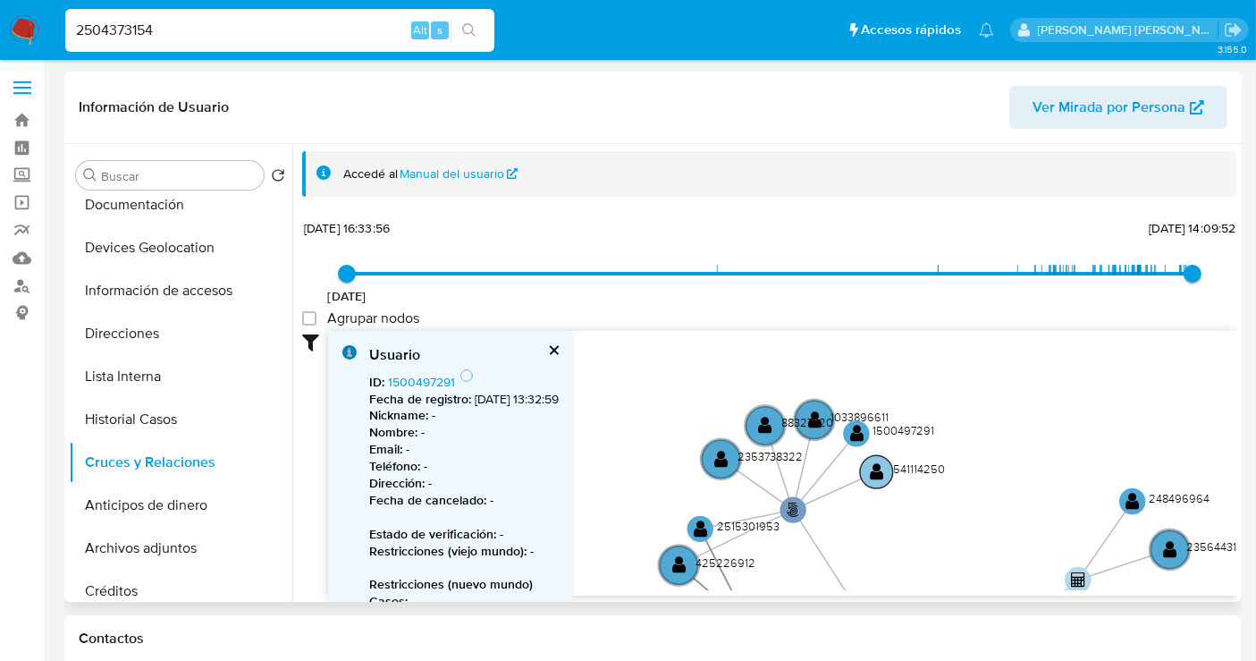
click at [903, 469] on text "541114250" at bounding box center [919, 468] width 52 height 16
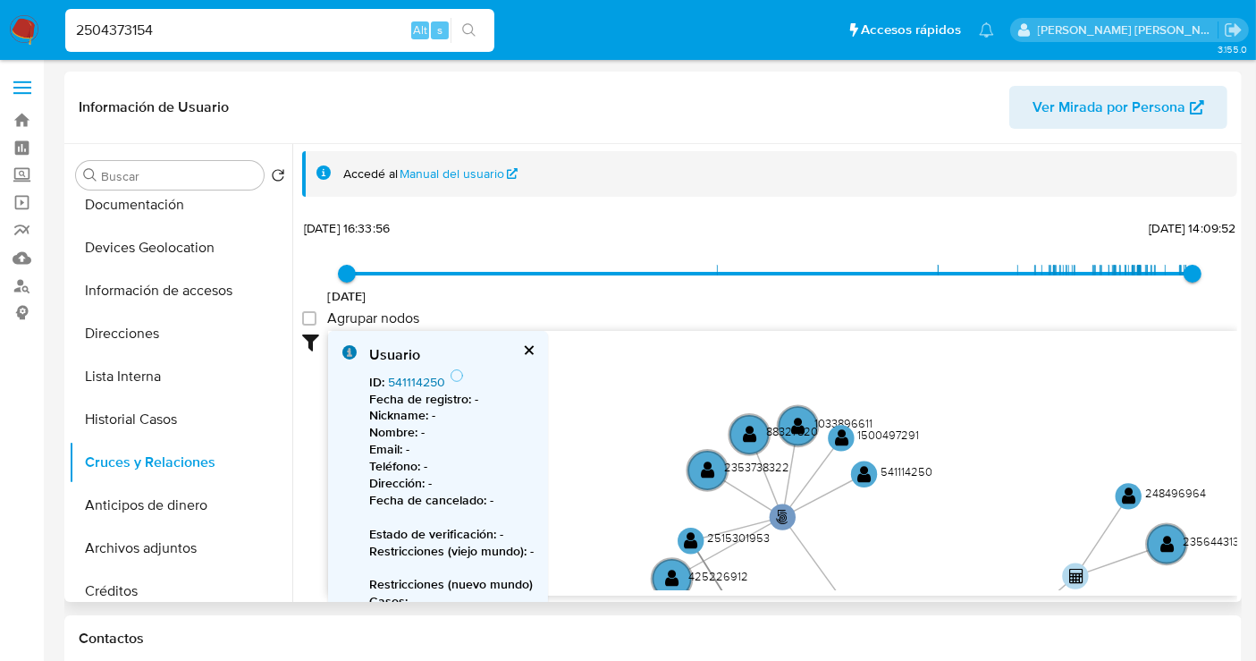
click at [415, 376] on link "541114250" at bounding box center [416, 382] width 57 height 18
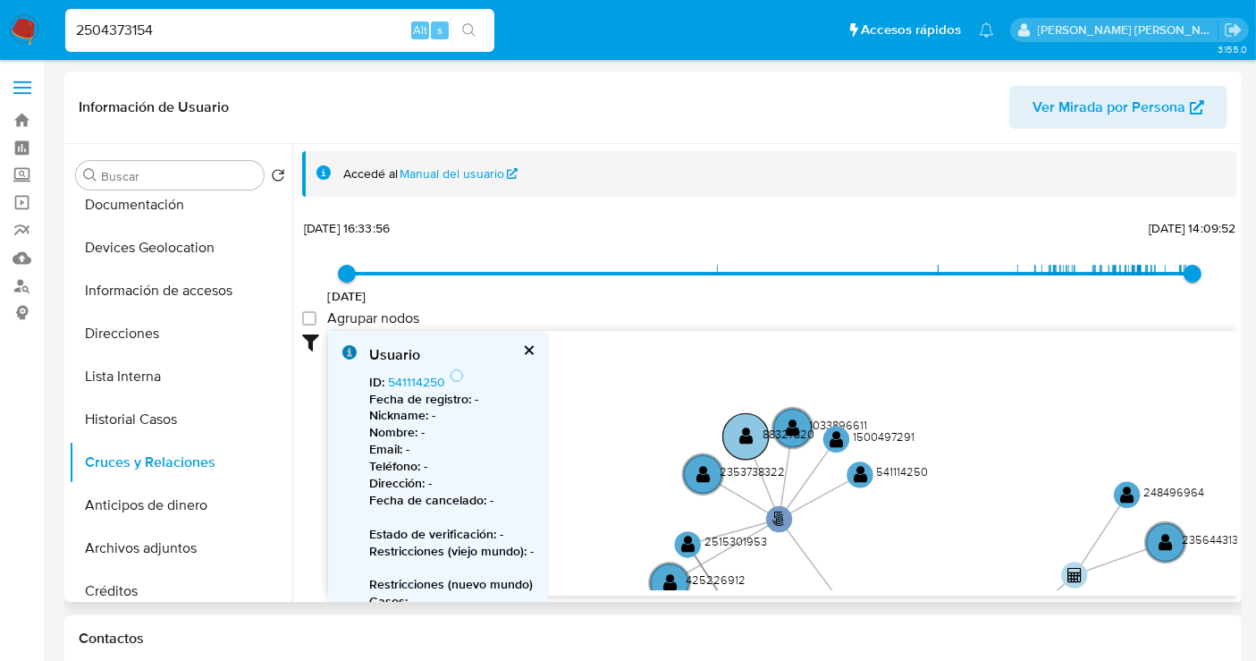
click at [776, 435] on text "88327820" at bounding box center [789, 434] width 52 height 16
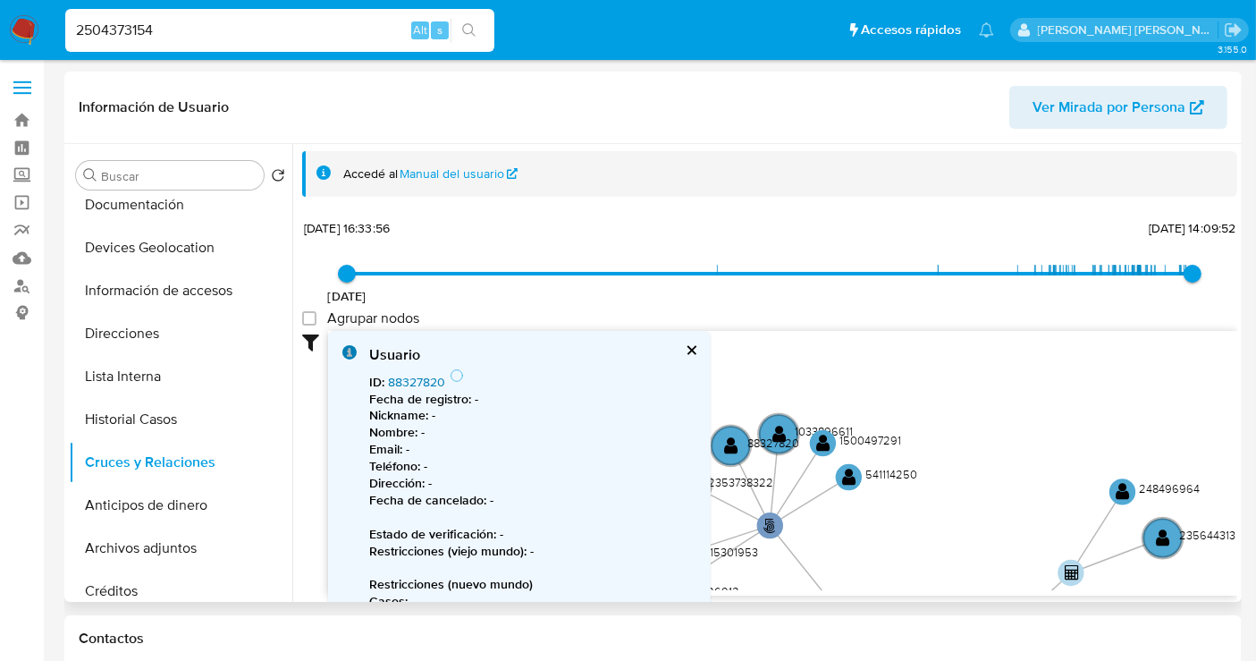
click at [415, 387] on link "88327820" at bounding box center [416, 382] width 57 height 18
click at [681, 340] on div "Usuario ID : 88327820 Fecha de registro : - Nickname : - Nombre : - Email : - T…" at bounding box center [519, 536] width 383 height 411
click at [685, 347] on button "cerrar" at bounding box center [691, 350] width 12 height 12
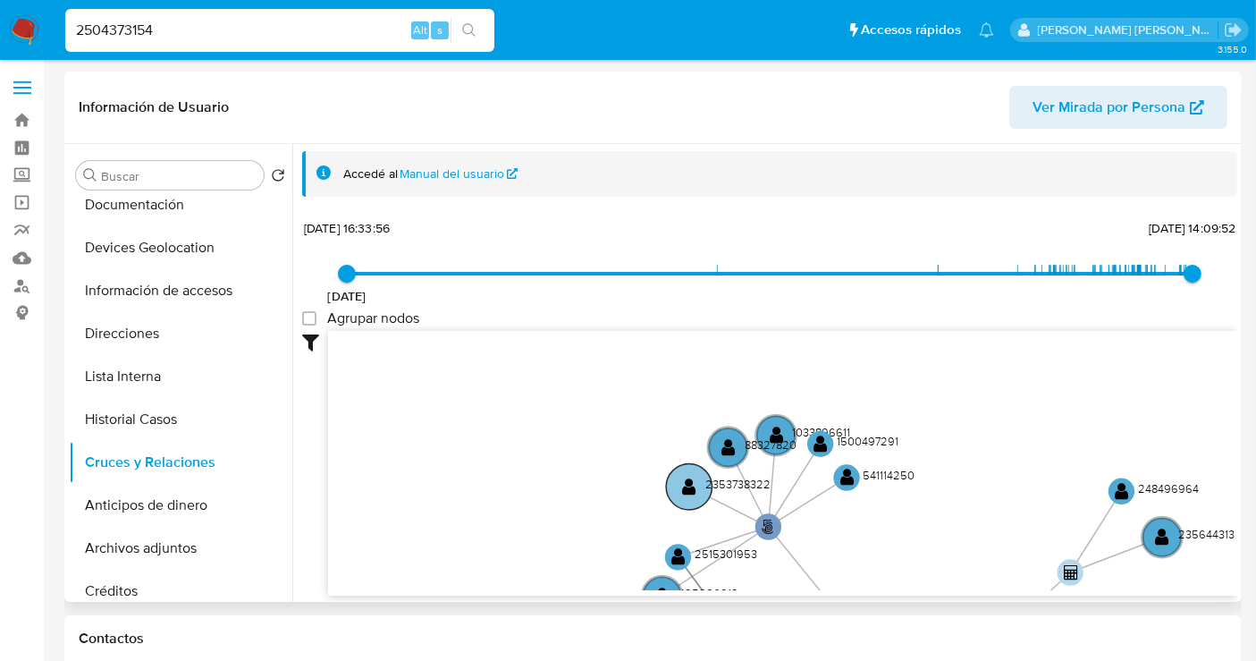
click at [724, 478] on text "2353738322" at bounding box center [737, 484] width 65 height 16
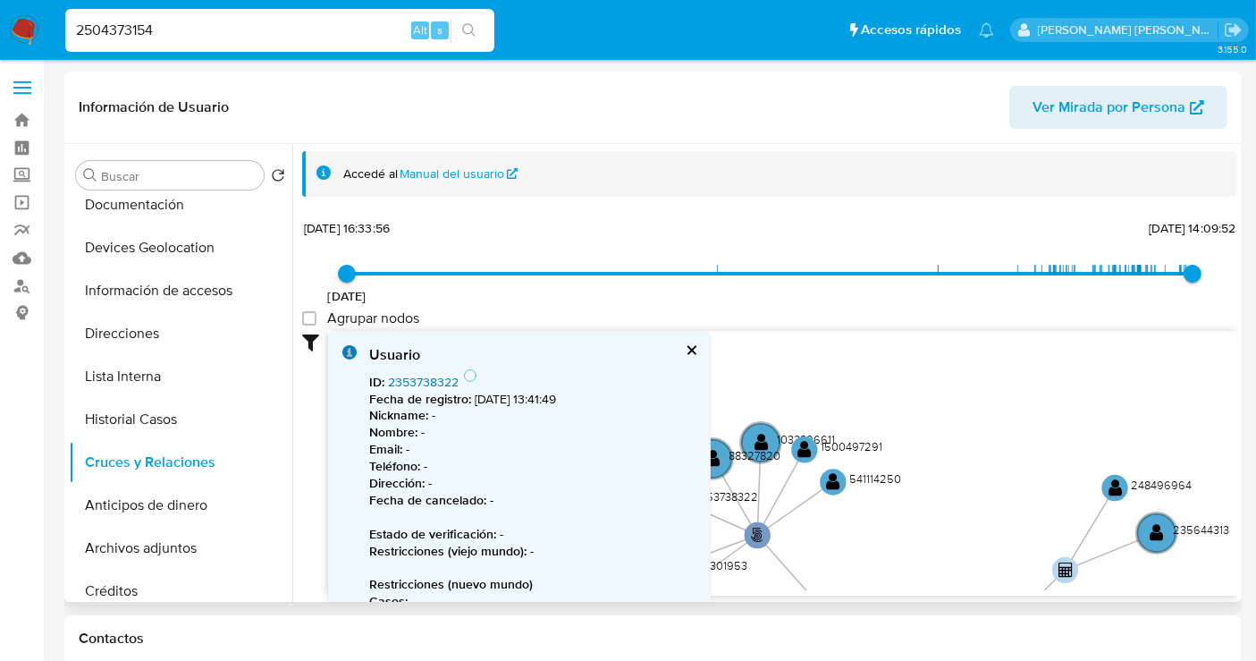
click at [431, 387] on link "2353738322" at bounding box center [423, 382] width 71 height 18
click at [689, 351] on button "cerrar" at bounding box center [691, 350] width 12 height 12
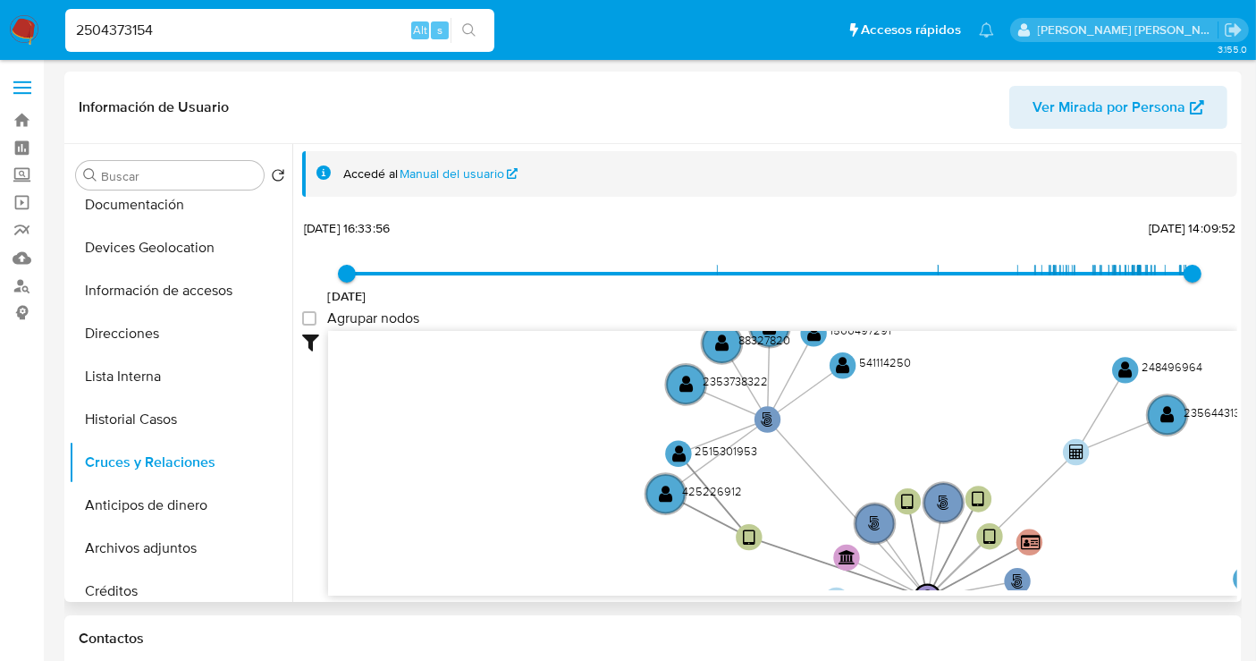
drag, startPoint x: 900, startPoint y: 523, endPoint x: 912, endPoint y: 393, distance: 131.1
click at [913, 394] on icon "person-295eb58645eee034af04329a52b75ac2  user-2504373154  2504373154 device-6…" at bounding box center [782, 460] width 909 height 259
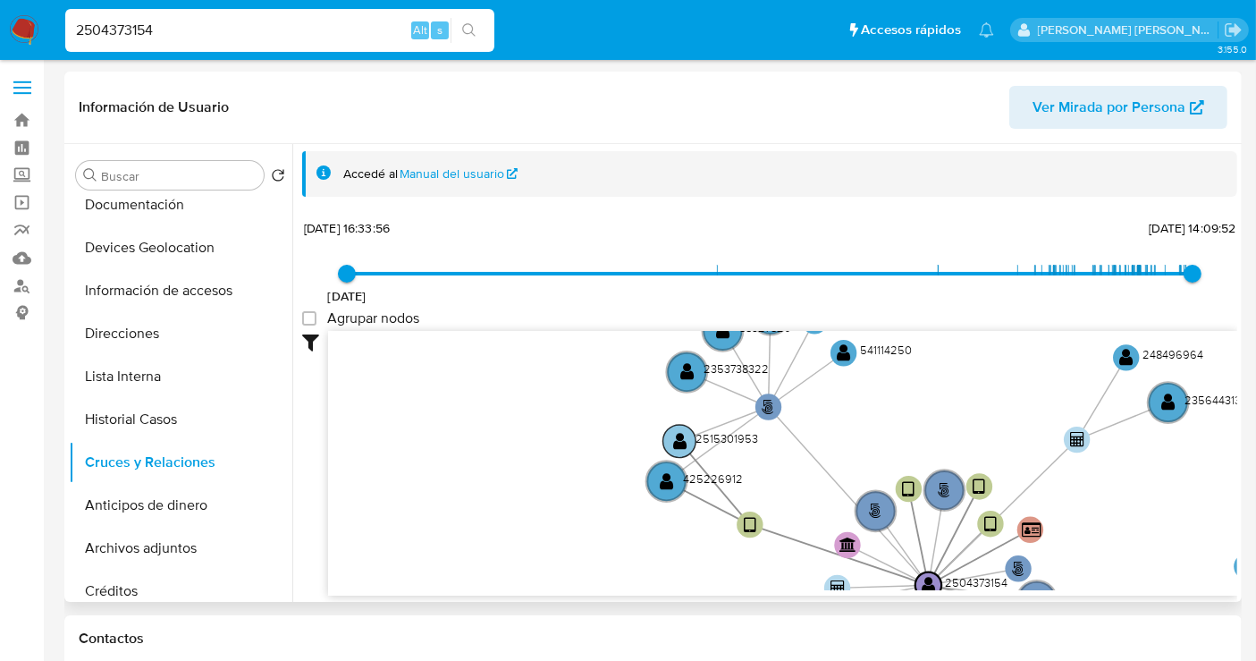
click at [710, 434] on text "2515301953" at bounding box center [727, 438] width 63 height 16
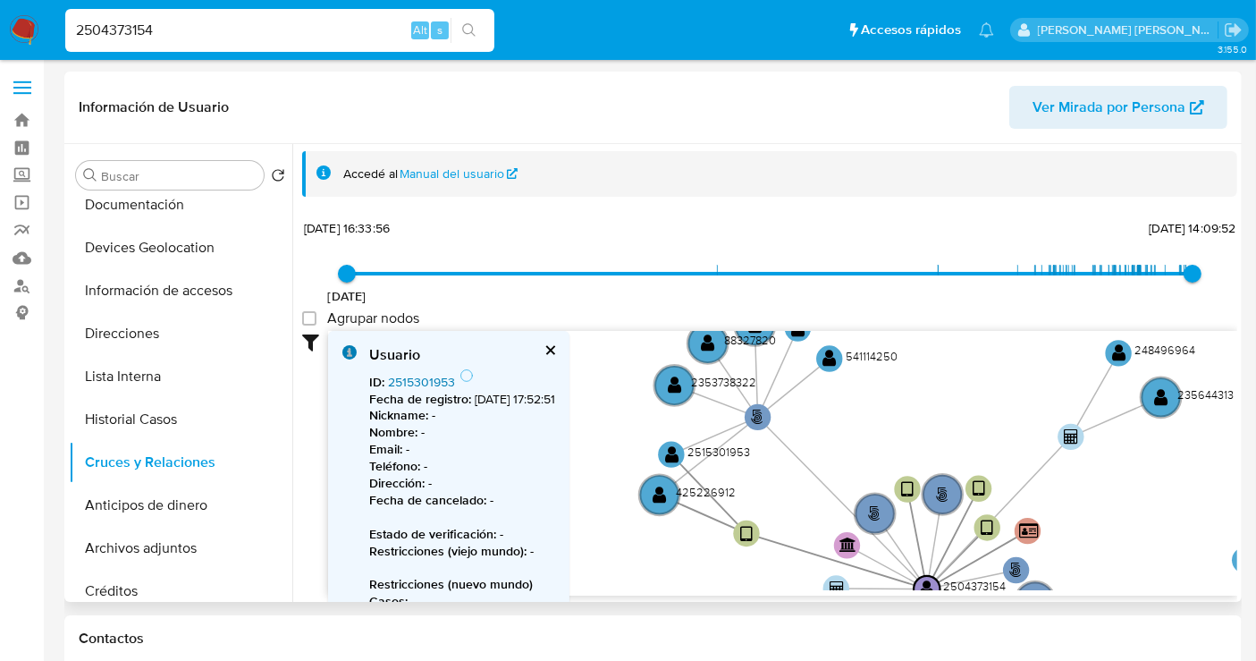
click at [424, 379] on link "2515301953" at bounding box center [421, 382] width 67 height 18
click at [705, 492] on text "425226912" at bounding box center [706, 492] width 60 height 16
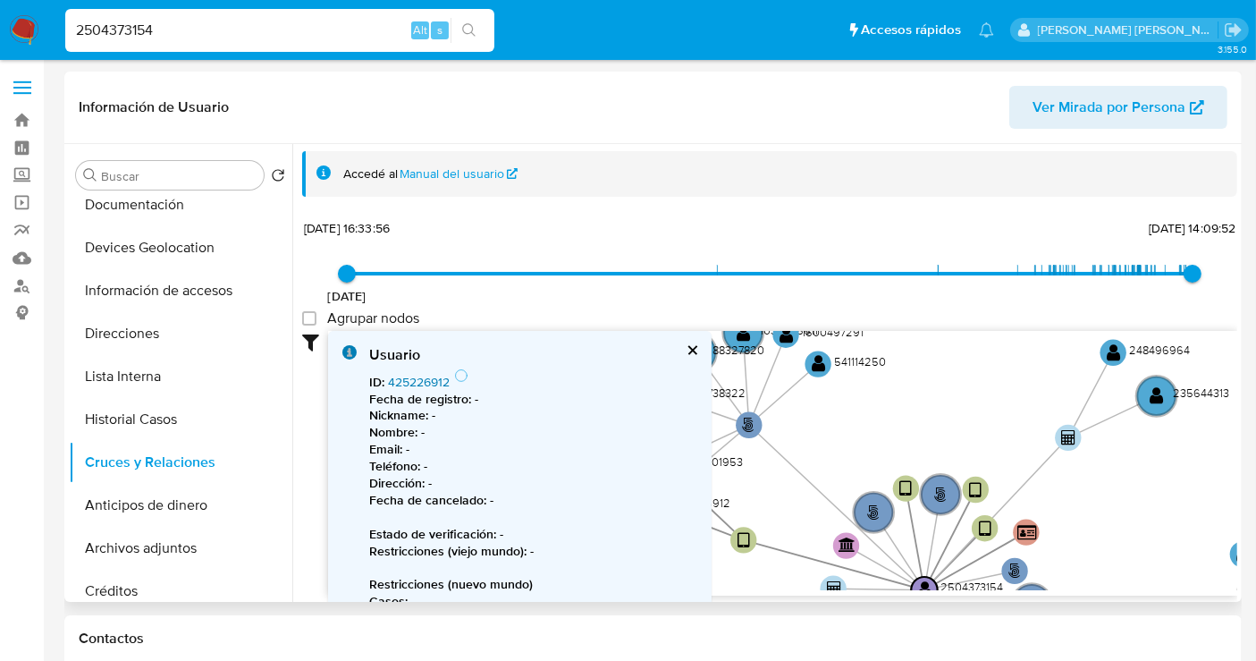
click at [417, 376] on link "425226912" at bounding box center [419, 382] width 62 height 18
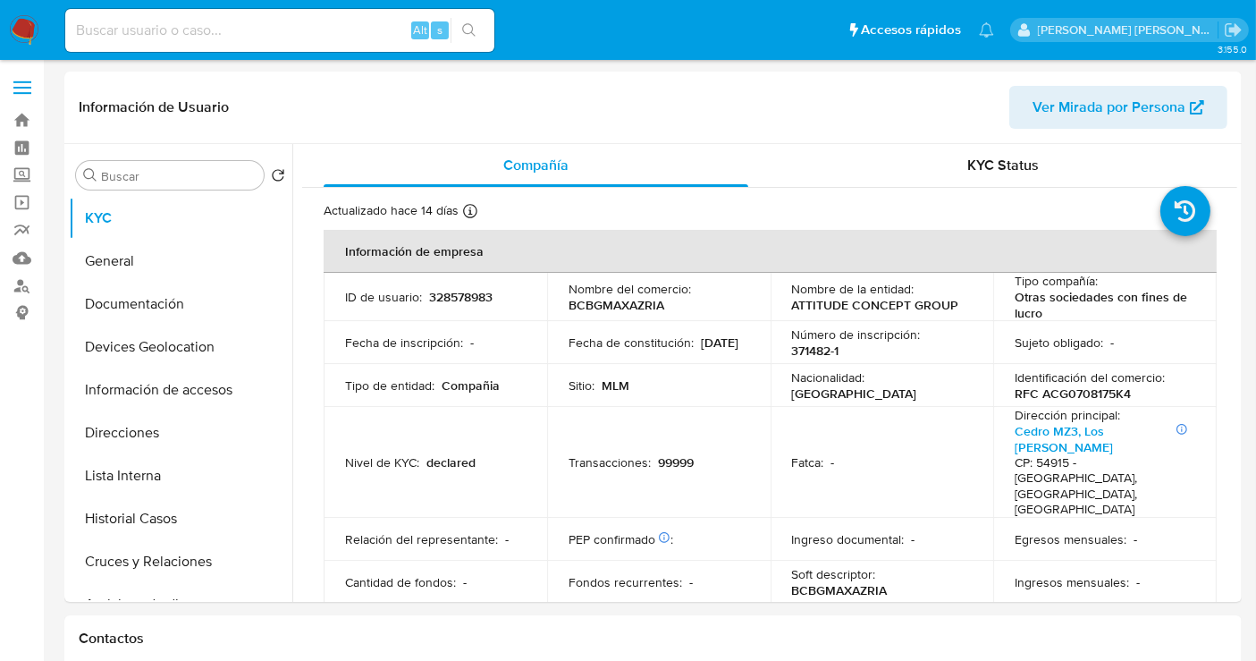
select select "10"
click at [138, 518] on button "Historial Casos" at bounding box center [173, 518] width 209 height 43
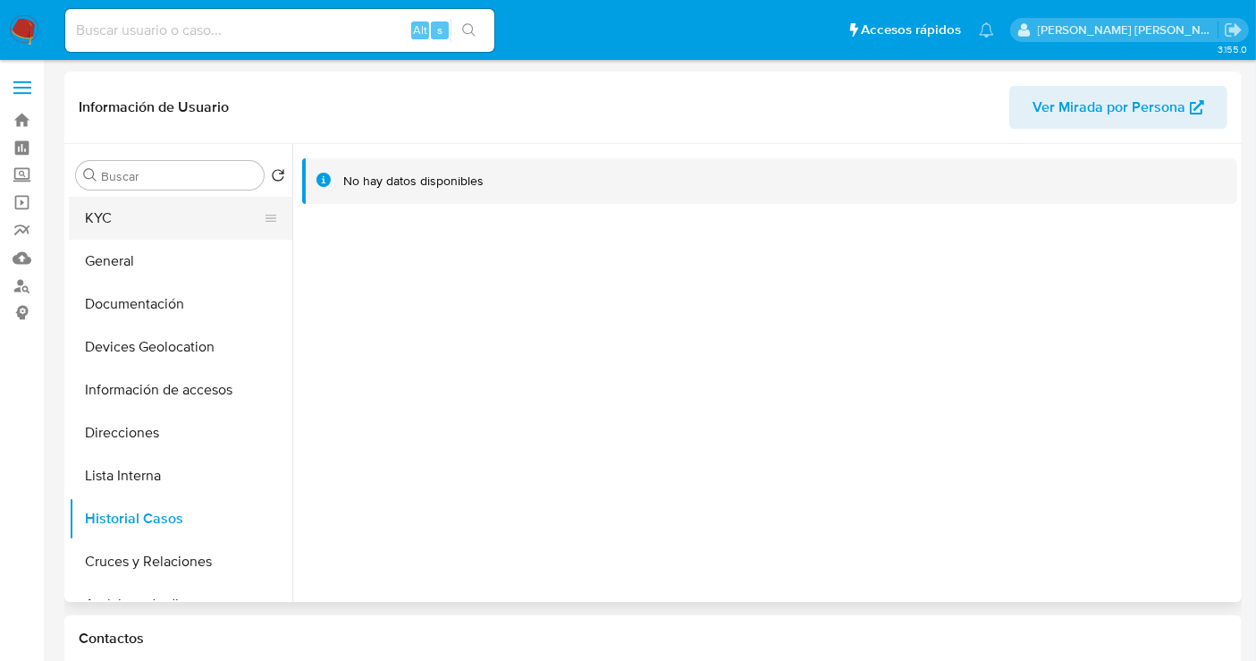
click at [115, 218] on button "KYC" at bounding box center [173, 218] width 209 height 43
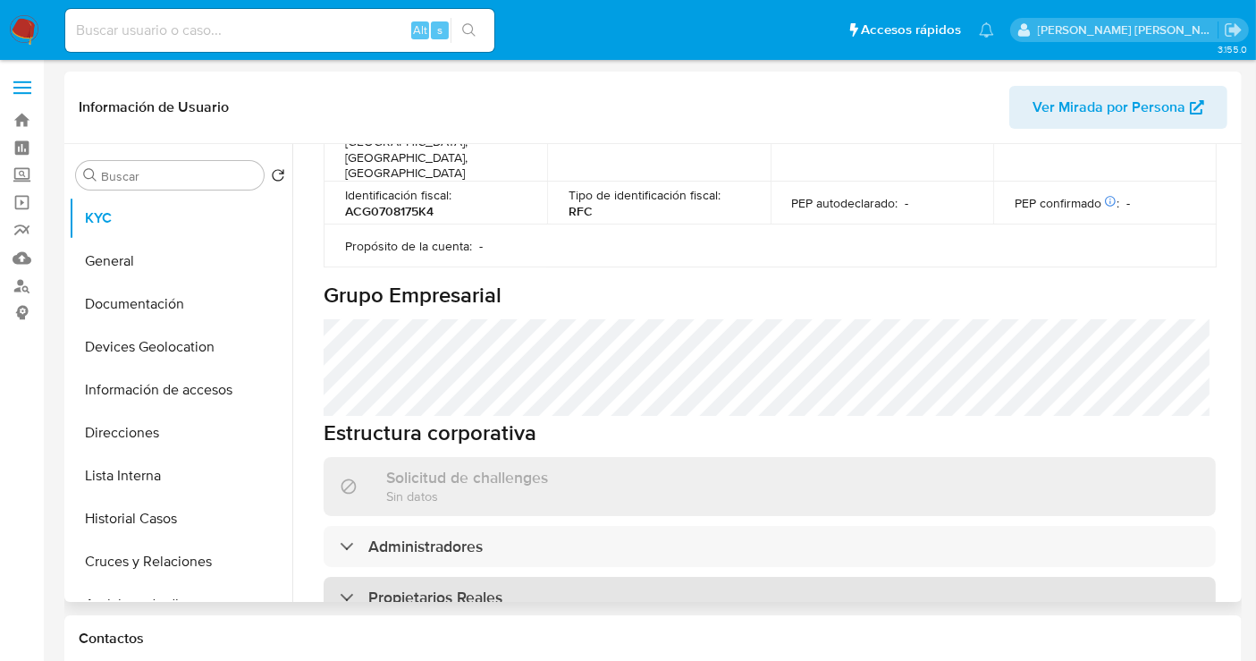
scroll to position [794, 0]
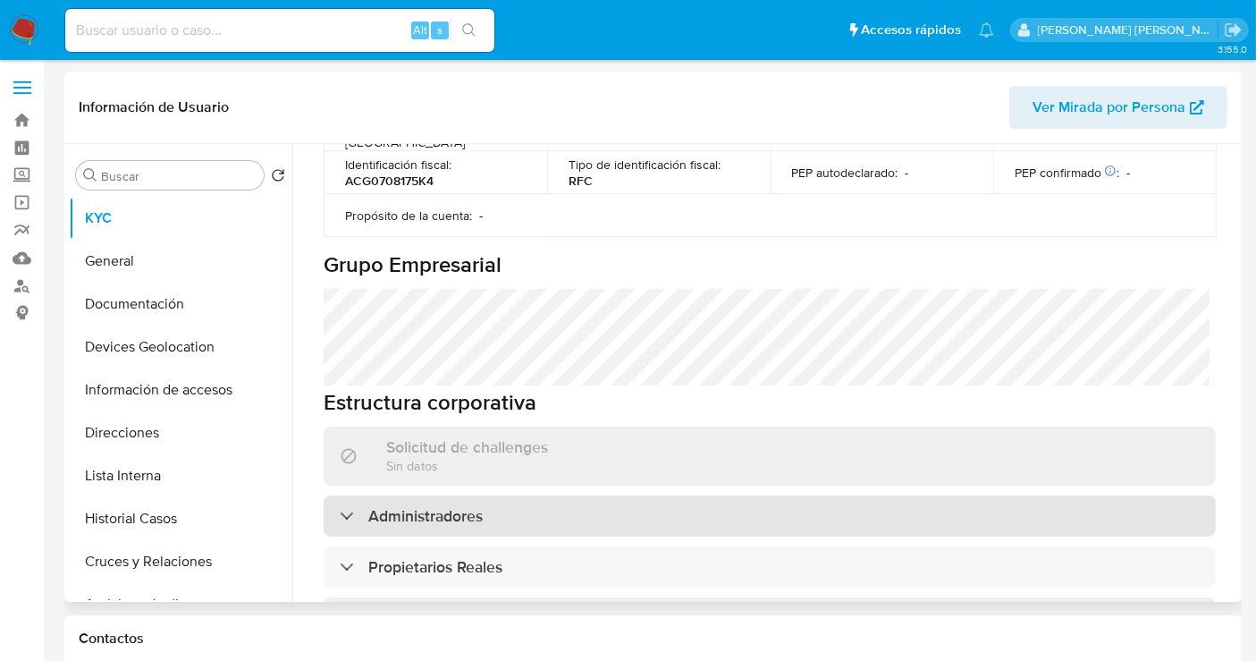
click at [513, 495] on div "Administradores" at bounding box center [770, 515] width 892 height 41
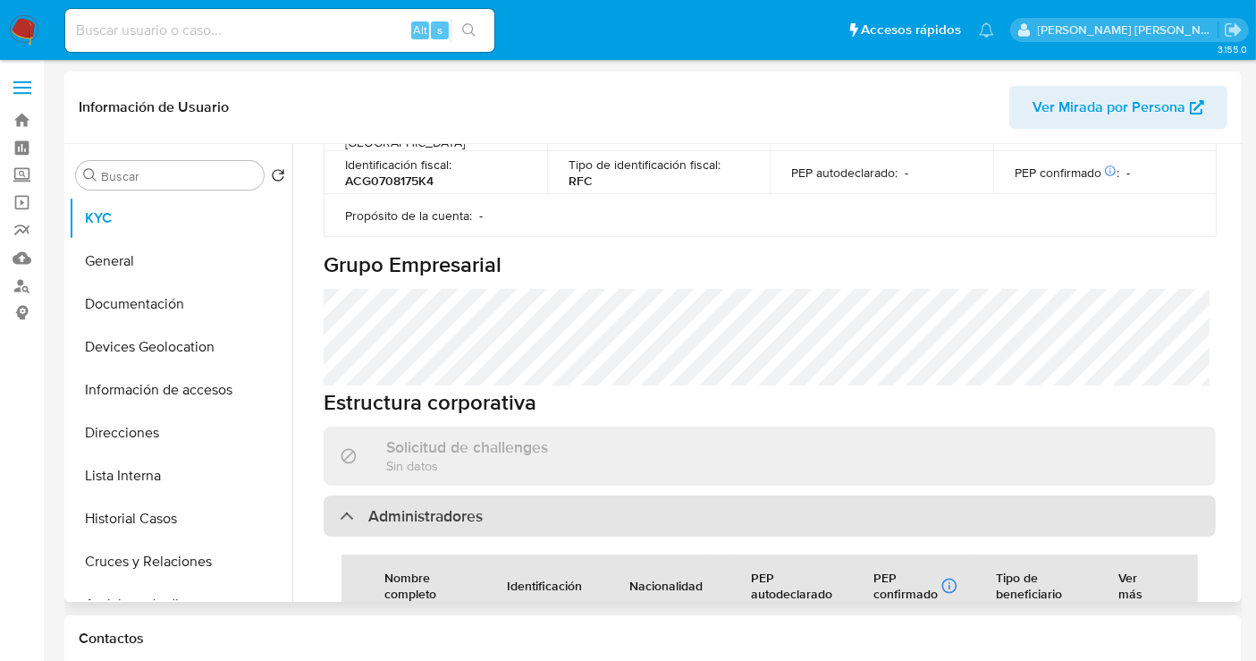
scroll to position [993, 0]
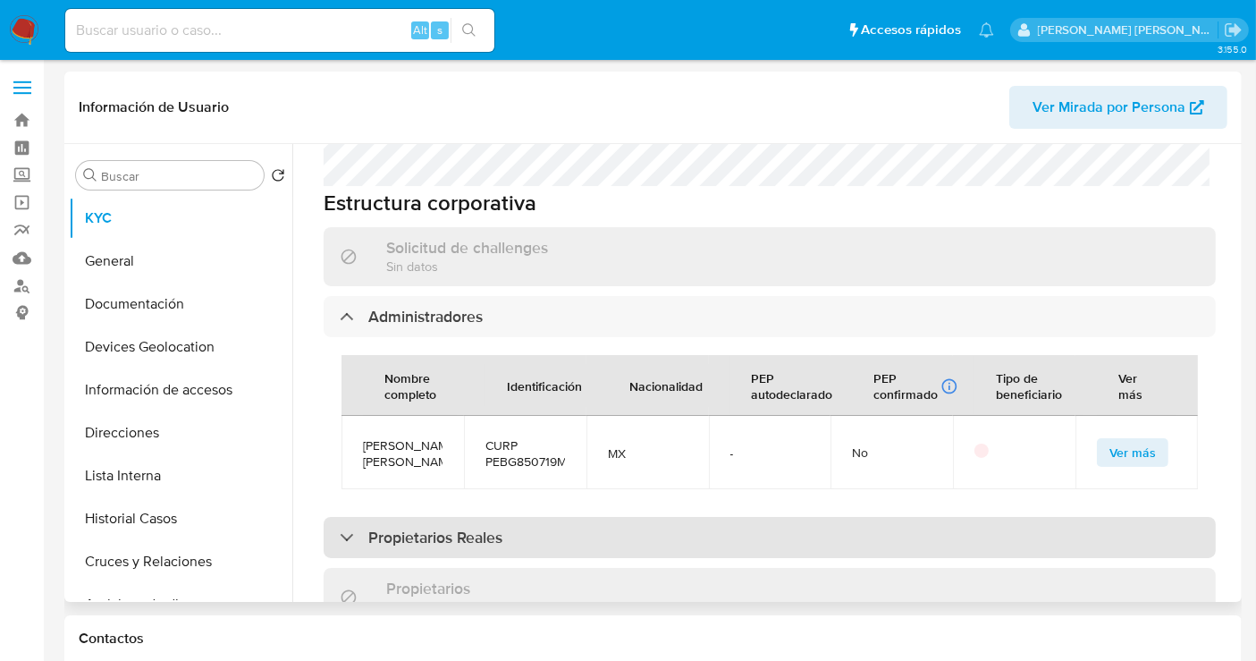
click at [444, 517] on div "Propietarios Reales" at bounding box center [770, 537] width 892 height 41
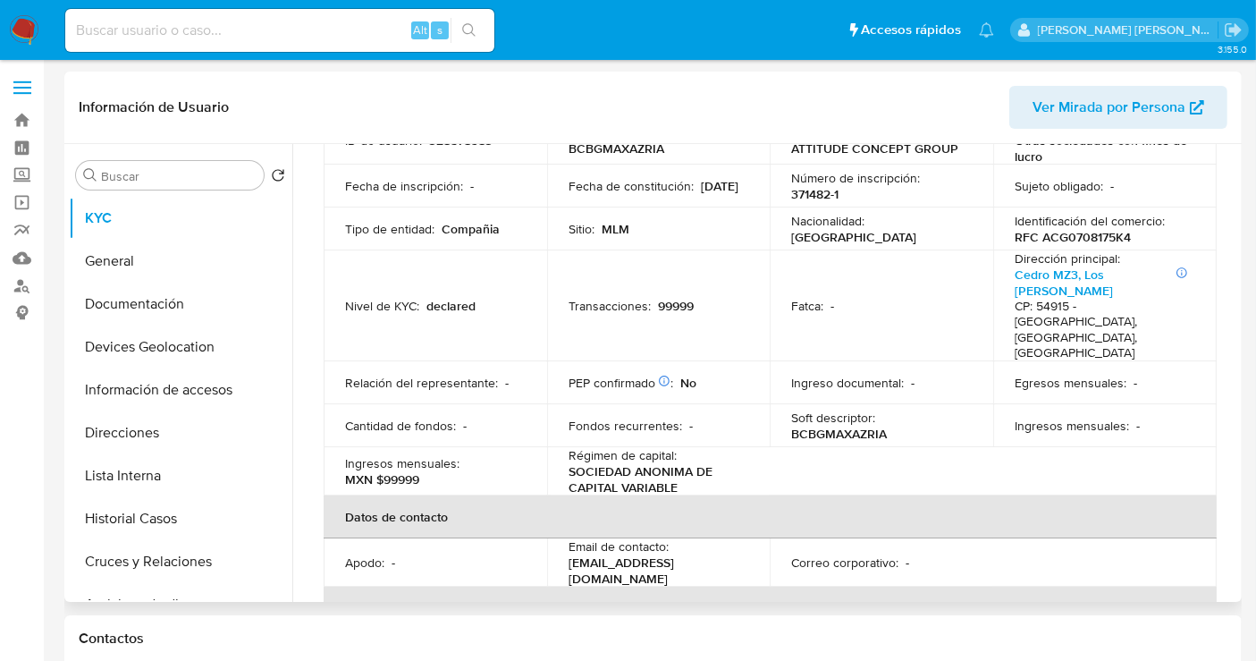
scroll to position [0, 0]
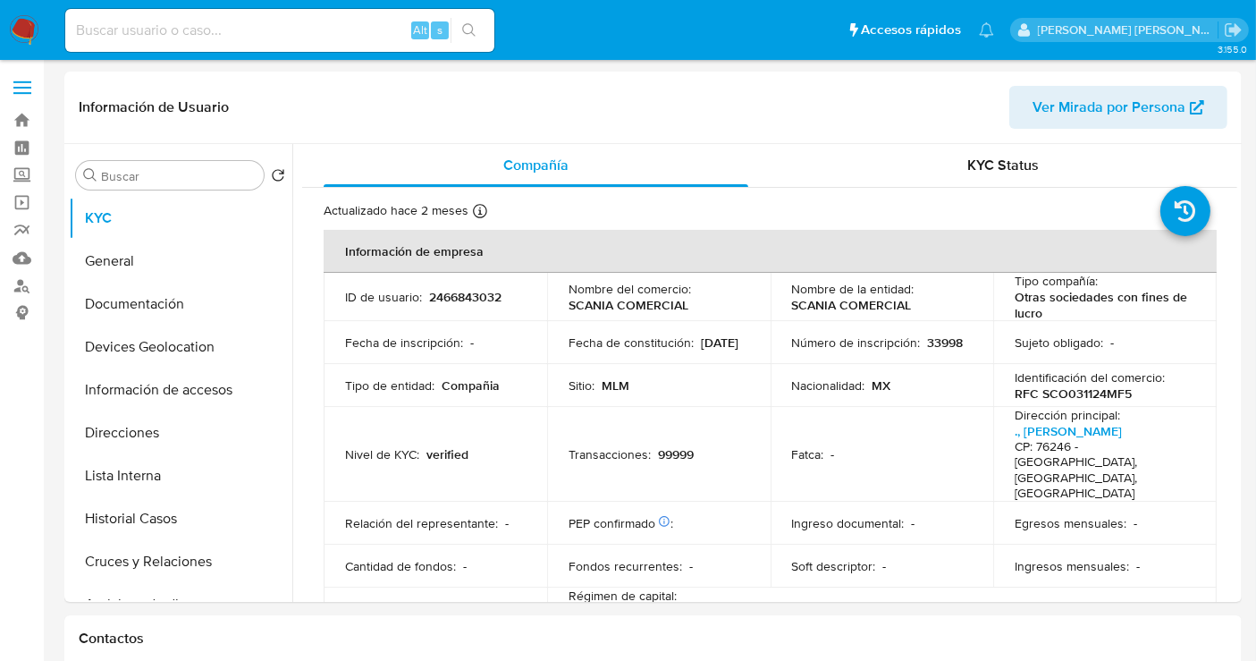
select select "10"
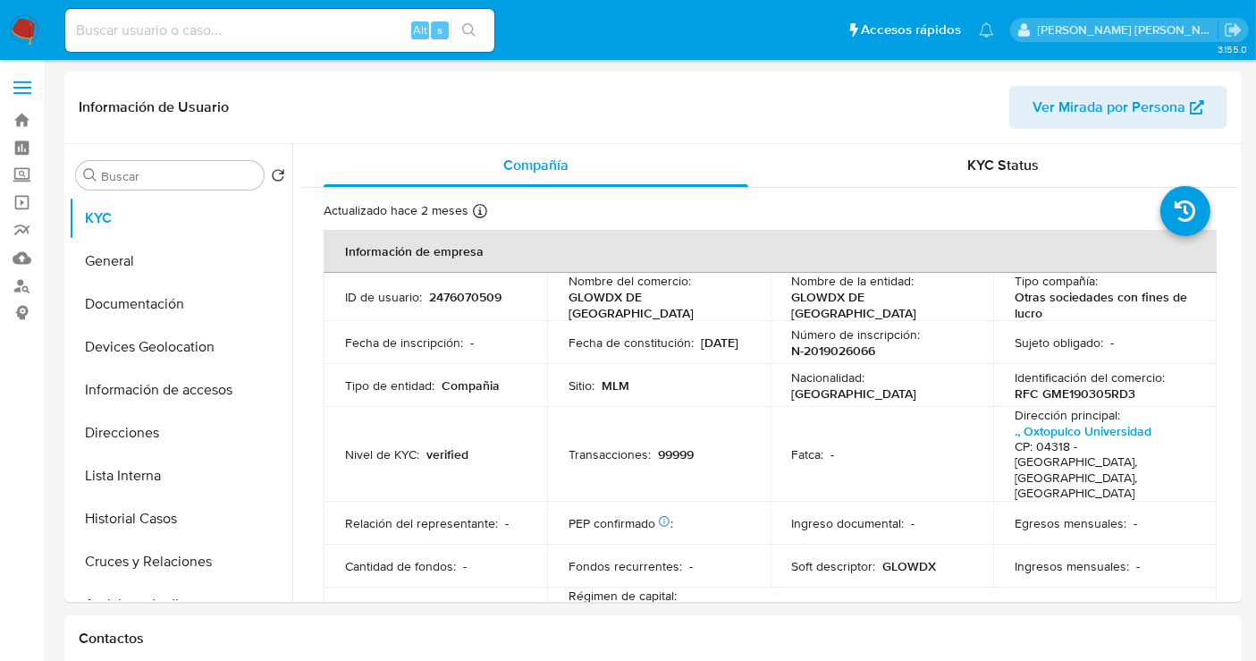
select select "10"
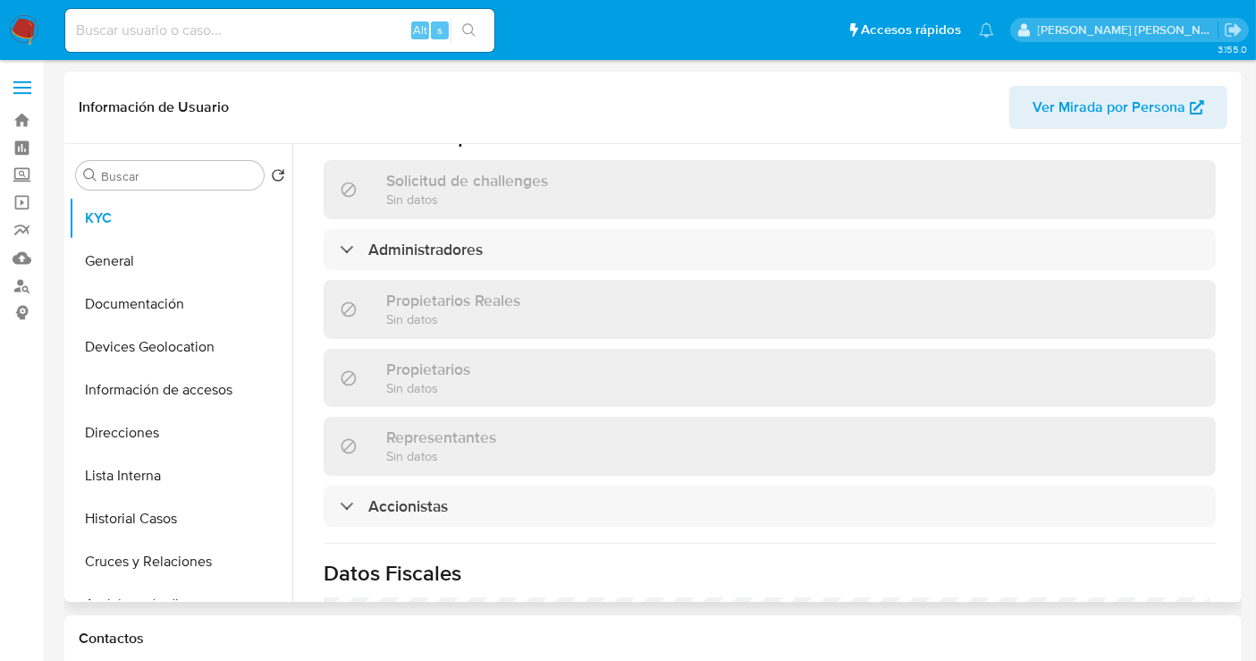
scroll to position [1291, 0]
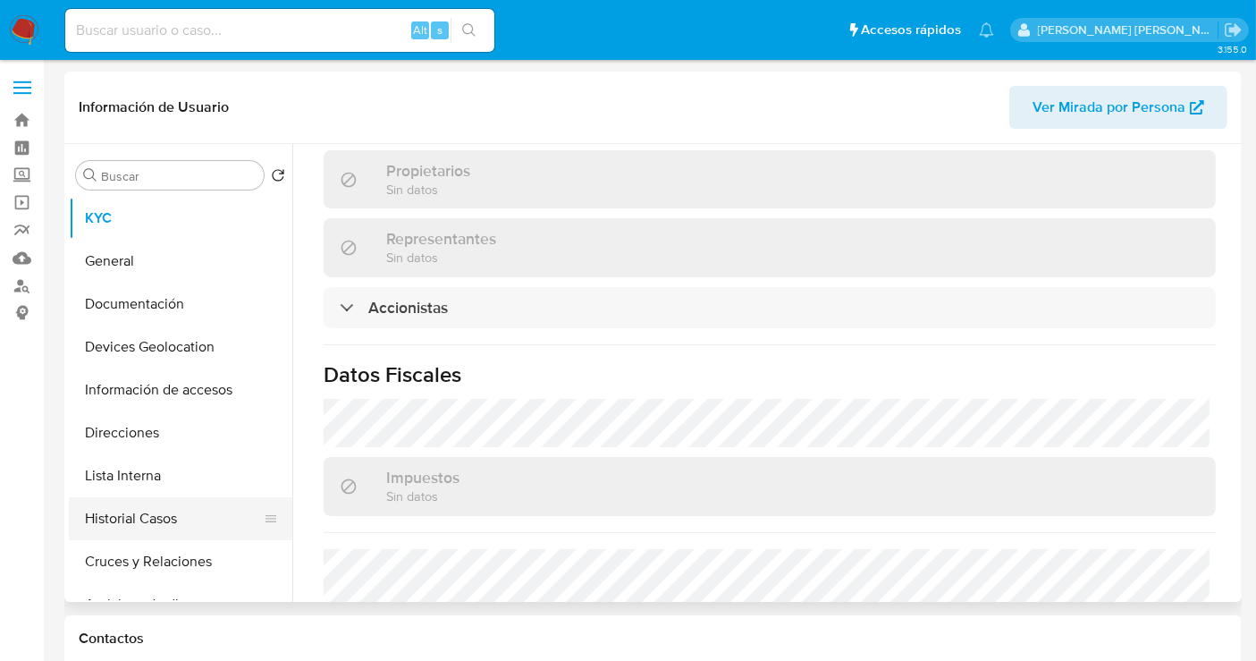
click at [134, 516] on button "Historial Casos" at bounding box center [173, 518] width 209 height 43
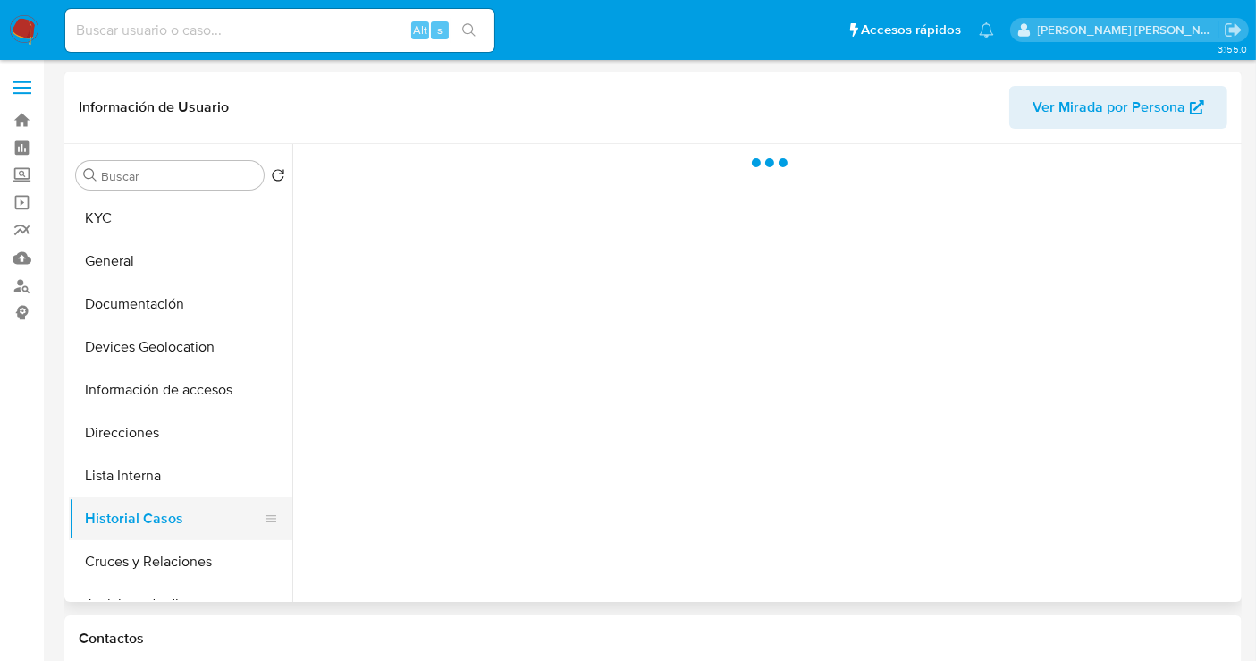
scroll to position [0, 0]
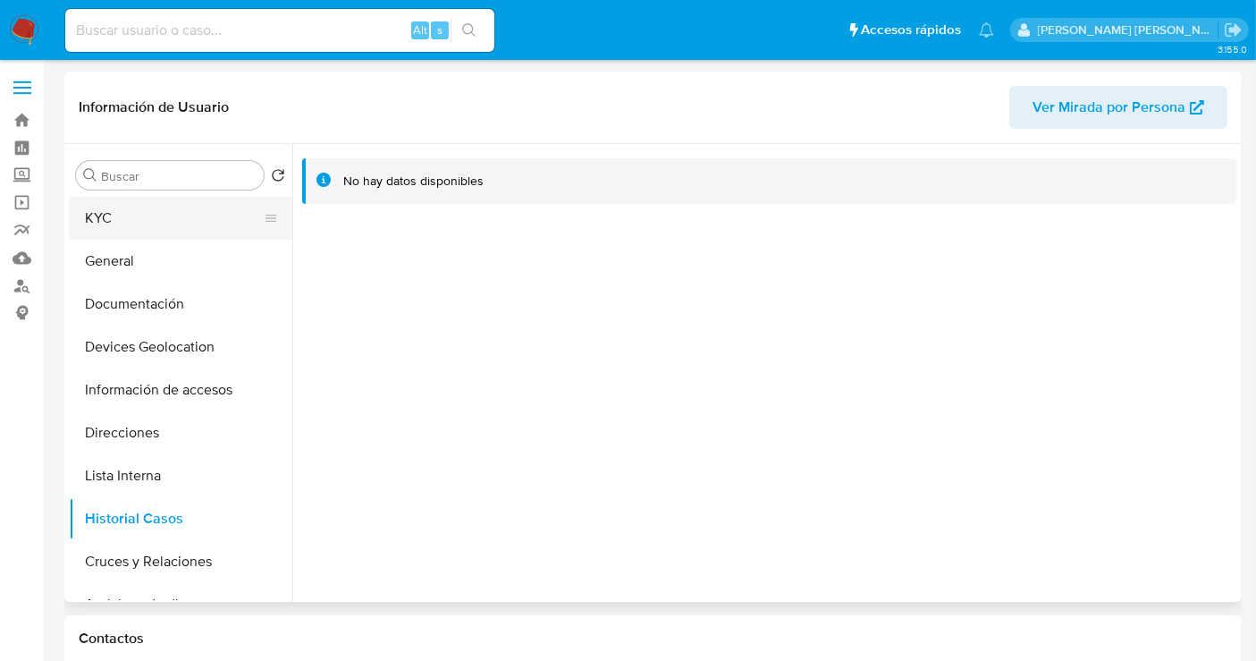
click at [110, 225] on button "KYC" at bounding box center [173, 218] width 209 height 43
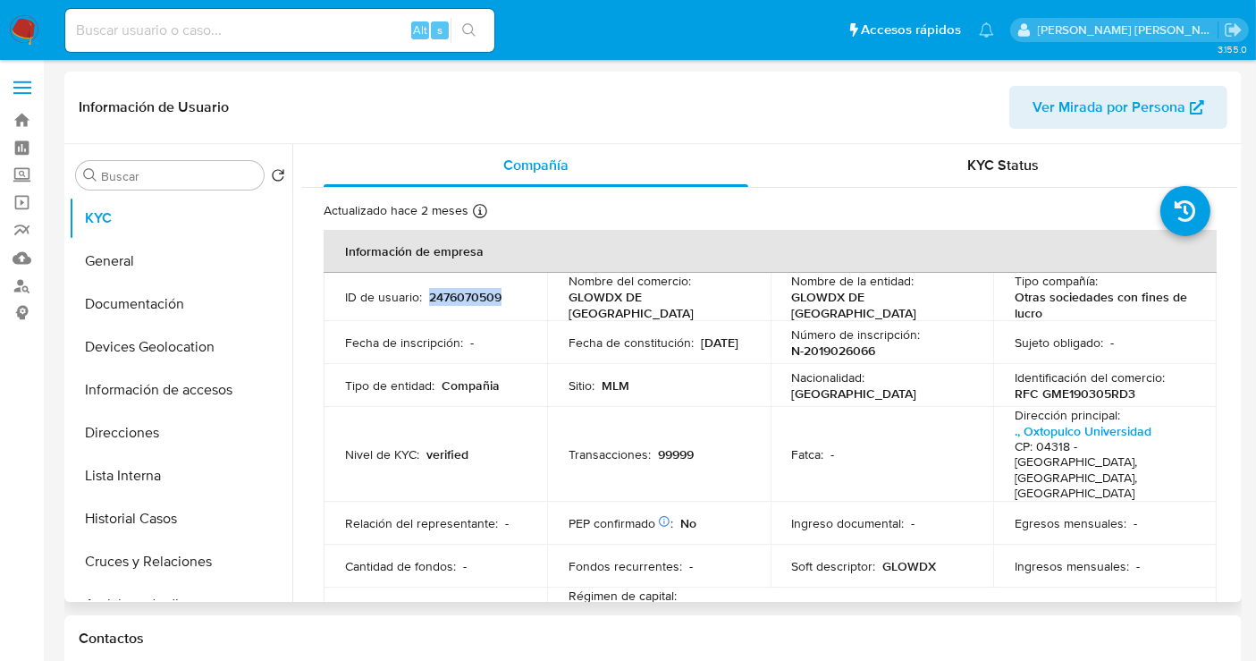
drag, startPoint x: 503, startPoint y: 293, endPoint x: 427, endPoint y: 299, distance: 77.1
click at [427, 299] on div "ID de usuario : 2476070509" at bounding box center [435, 297] width 181 height 16
copy p "2476070509"
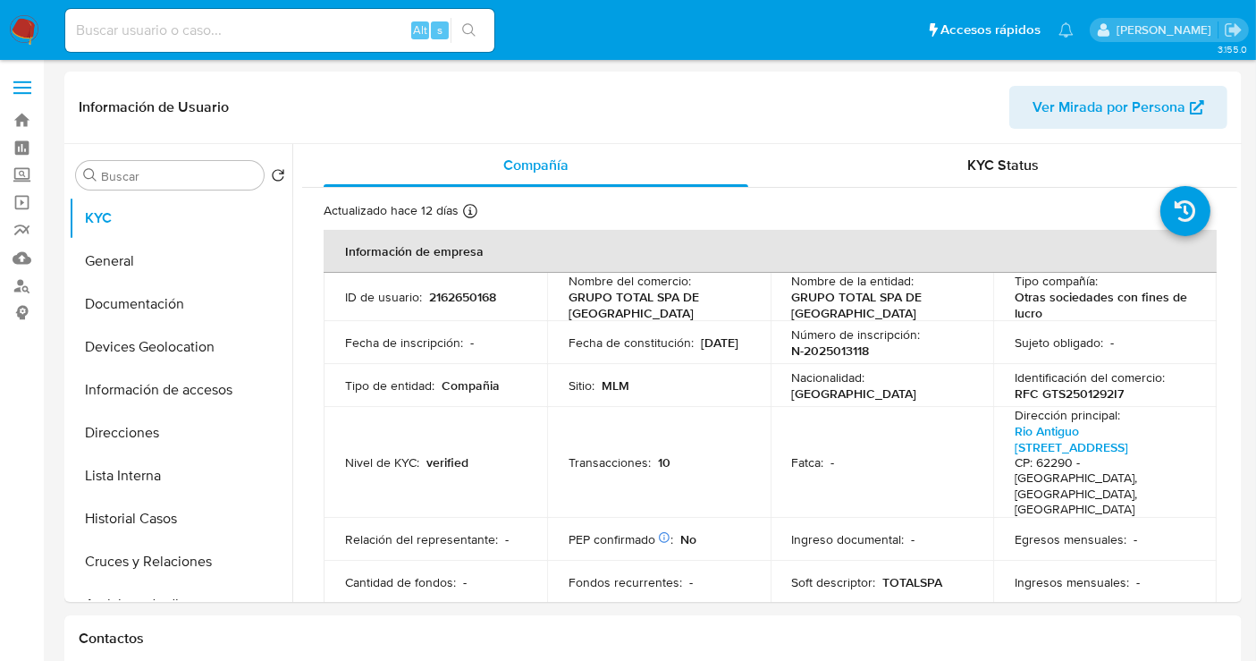
select select "10"
click at [454, 296] on p "2162650168" at bounding box center [462, 297] width 67 height 16
copy p "2162650168"
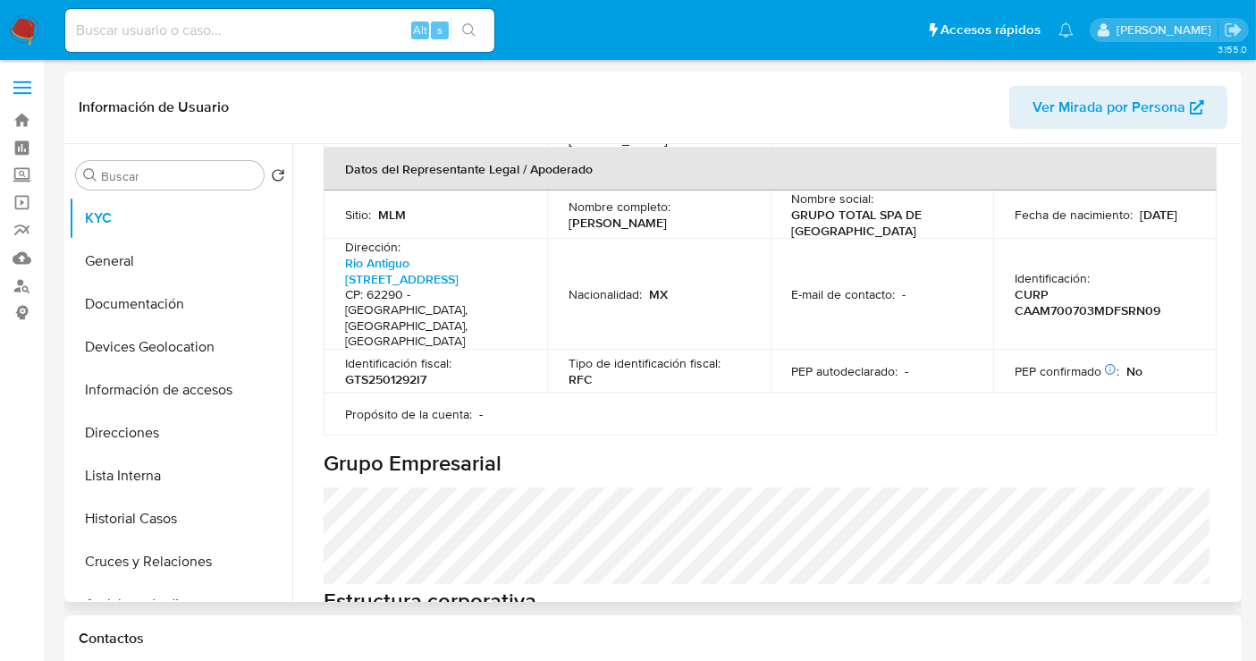
scroll to position [894, 0]
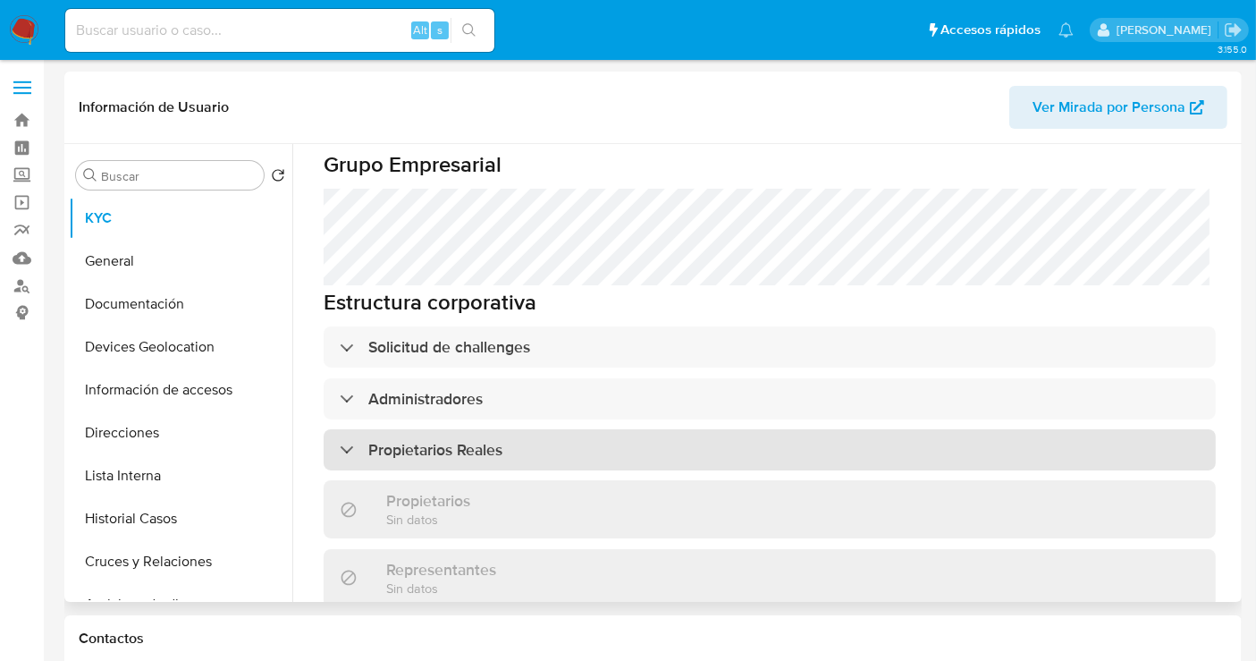
click at [376, 440] on h3 "Propietarios Reales" at bounding box center [435, 450] width 134 height 20
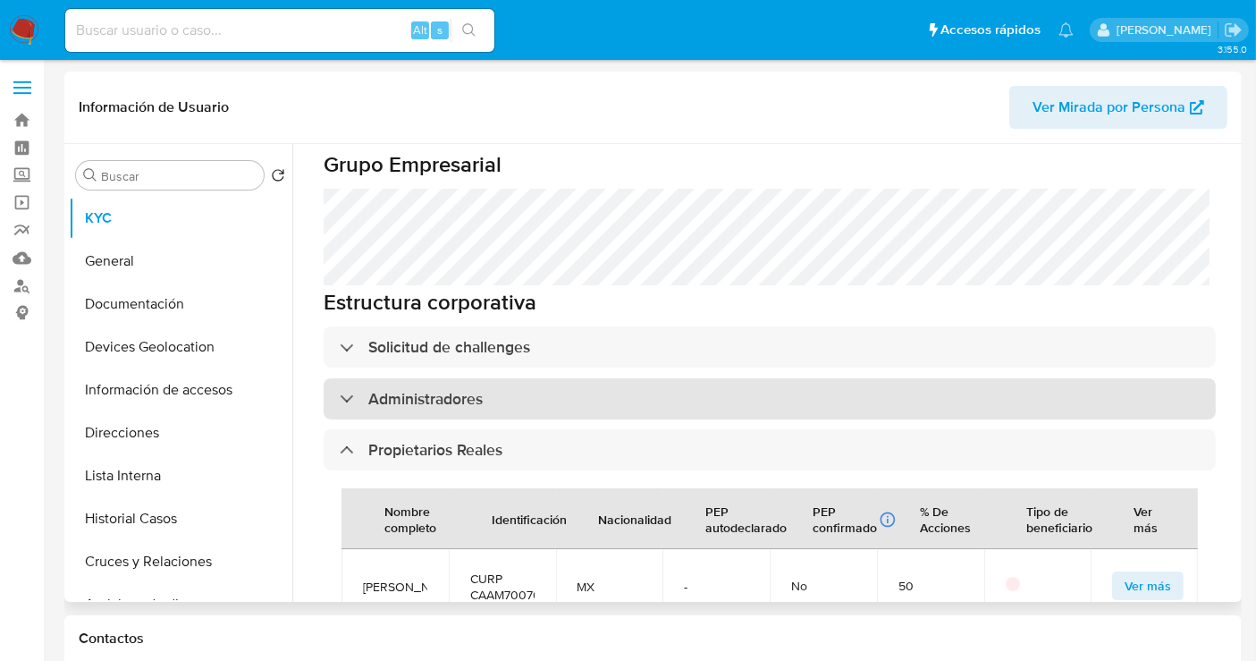
click at [357, 389] on div "Administradores" at bounding box center [411, 399] width 143 height 20
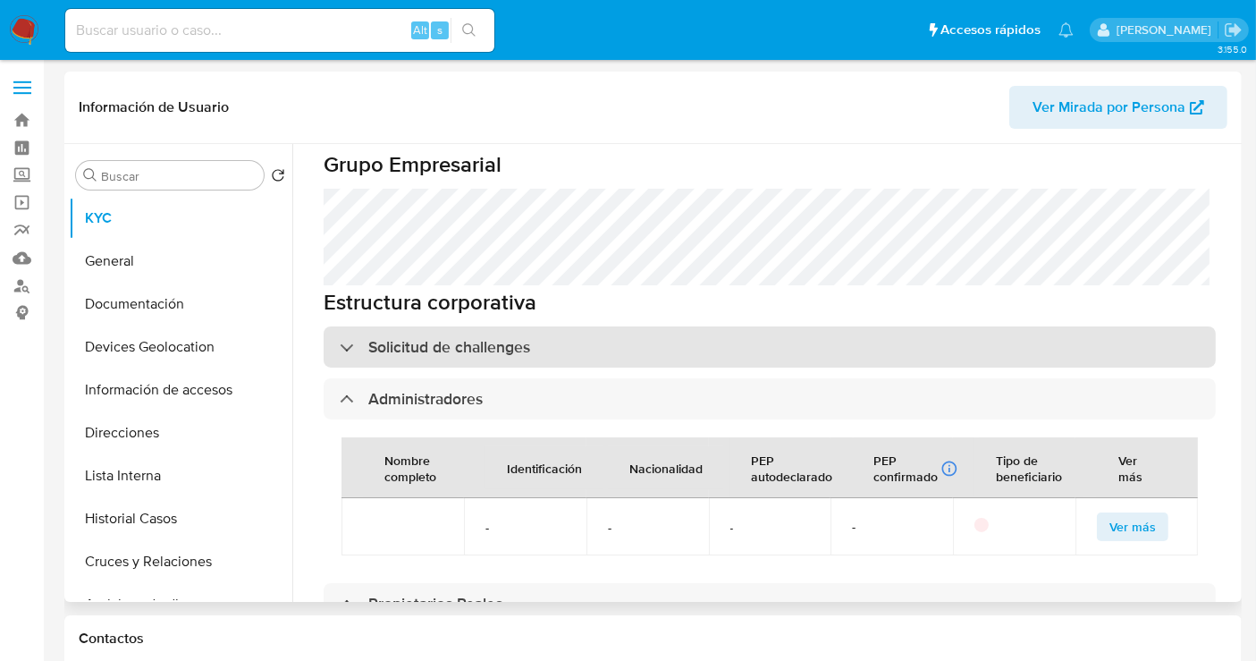
click at [368, 337] on h3 "Solicitud de challenges" at bounding box center [449, 347] width 162 height 20
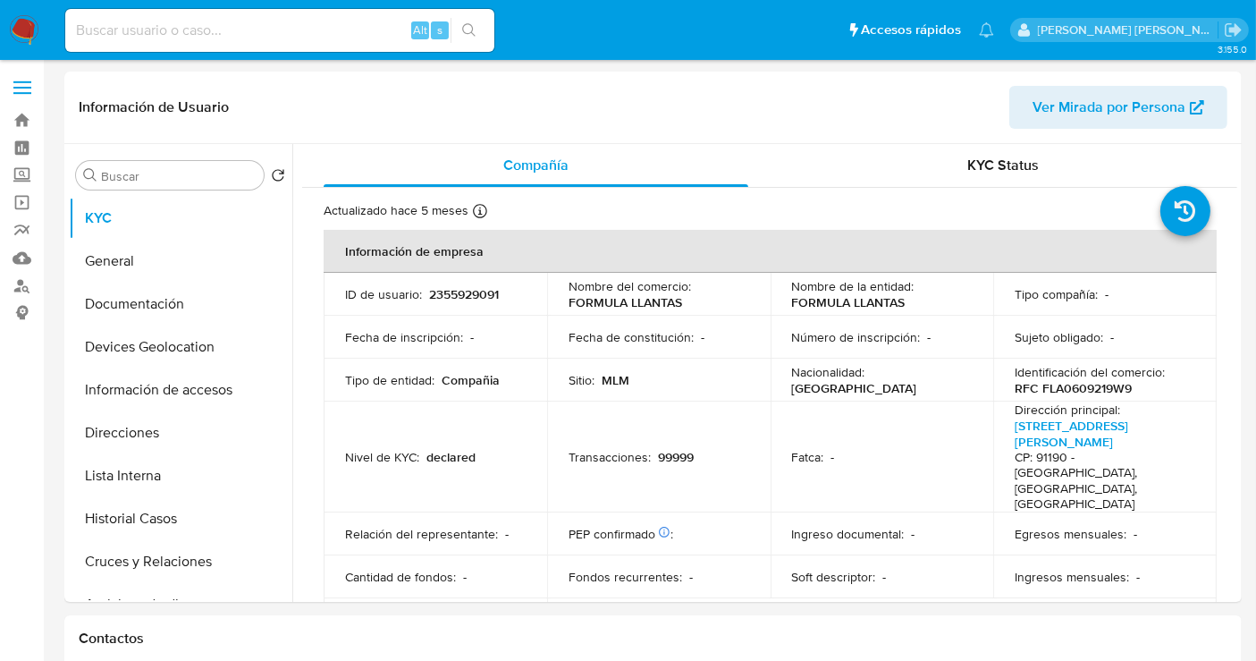
select select "10"
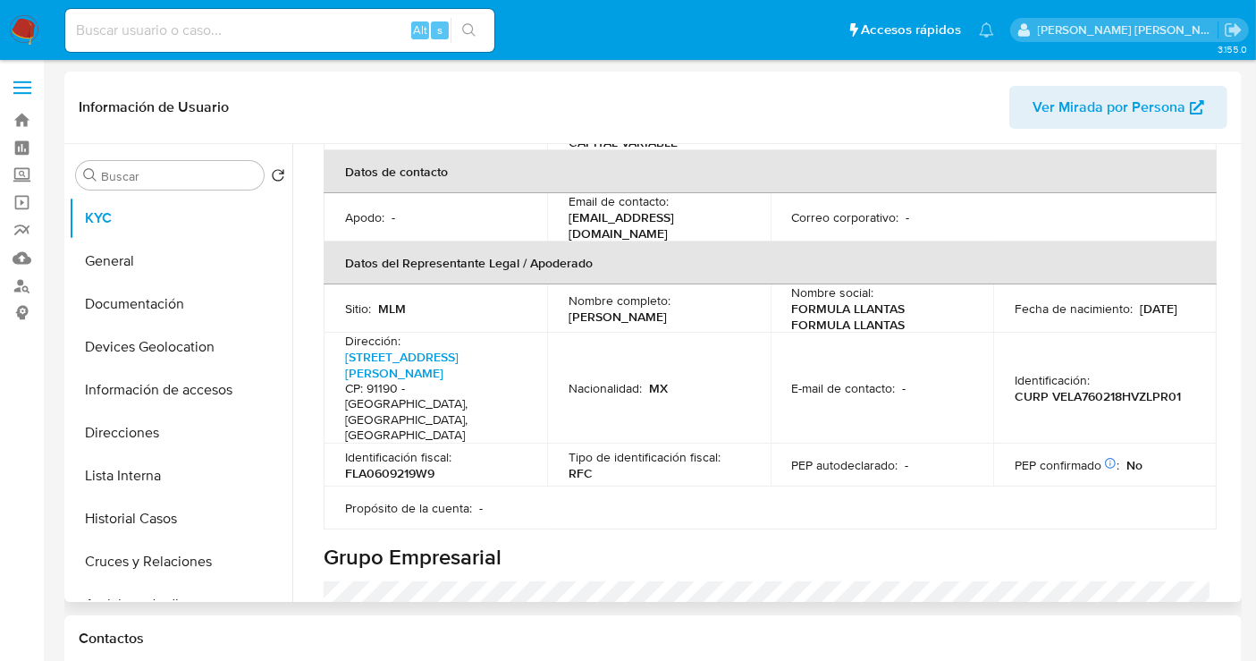
scroll to position [596, 0]
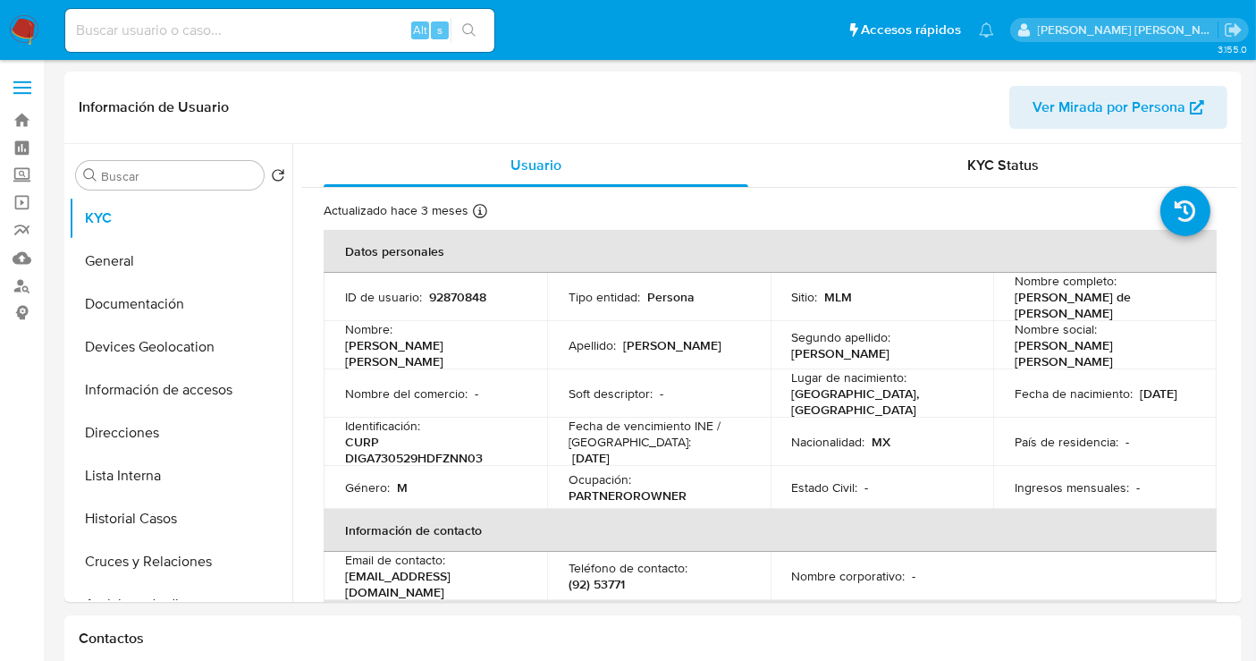
select select "10"
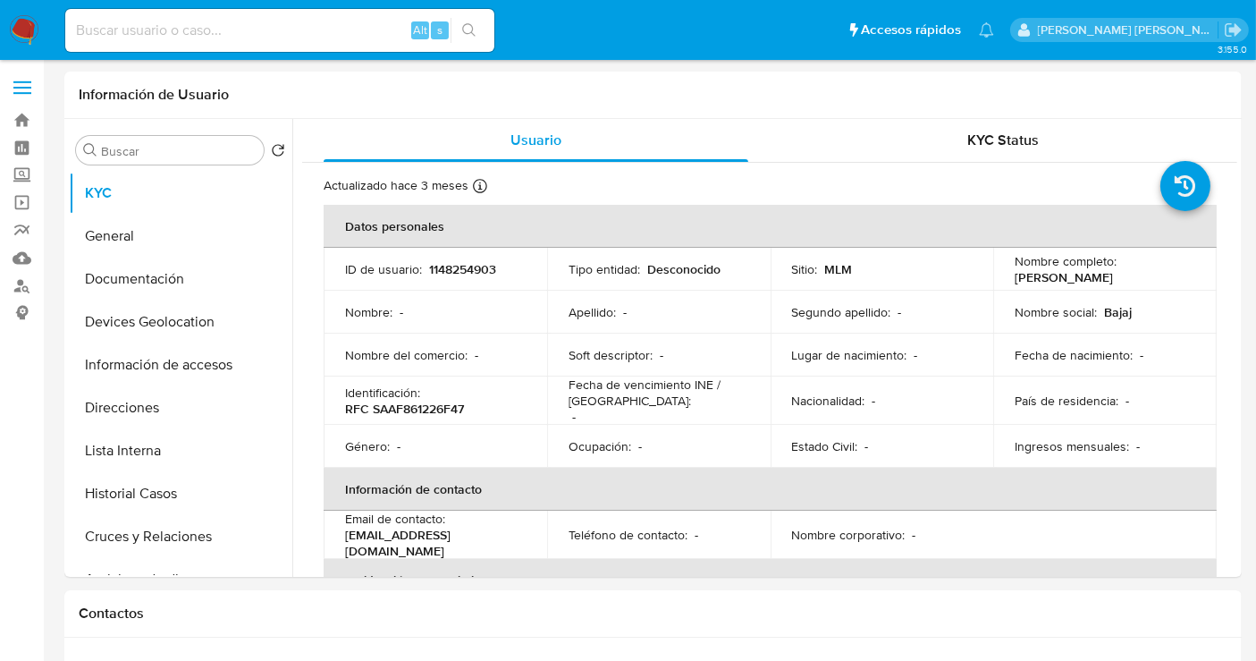
select select "10"
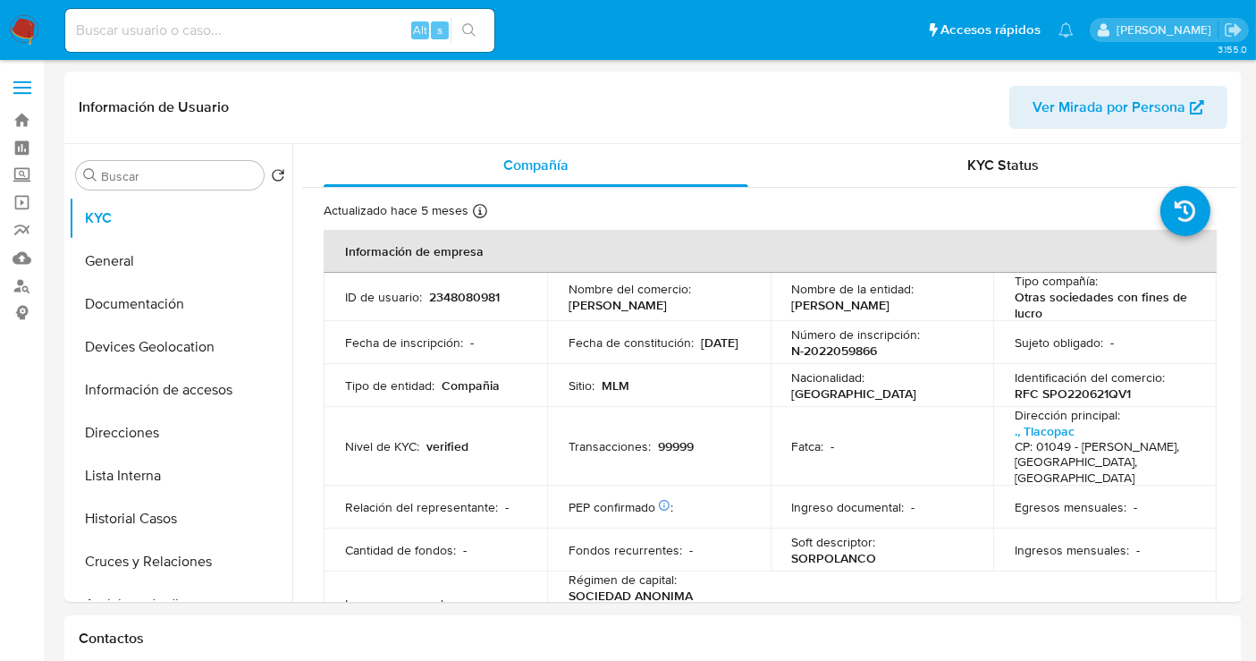
select select "10"
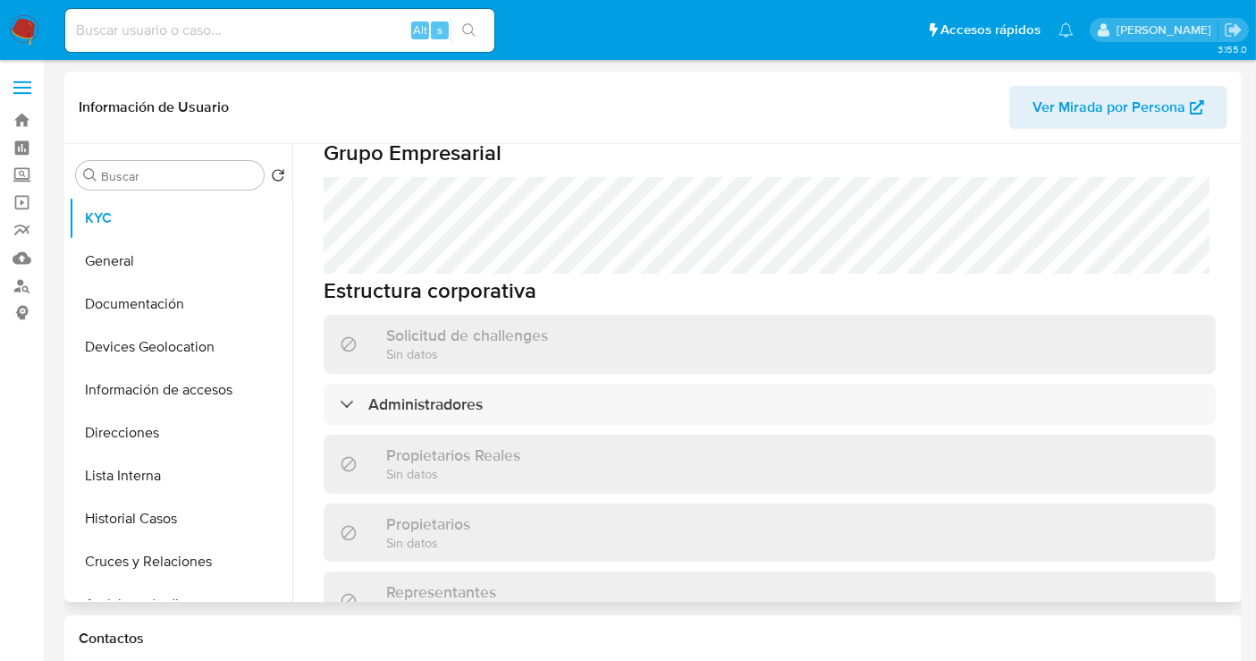
scroll to position [759, 0]
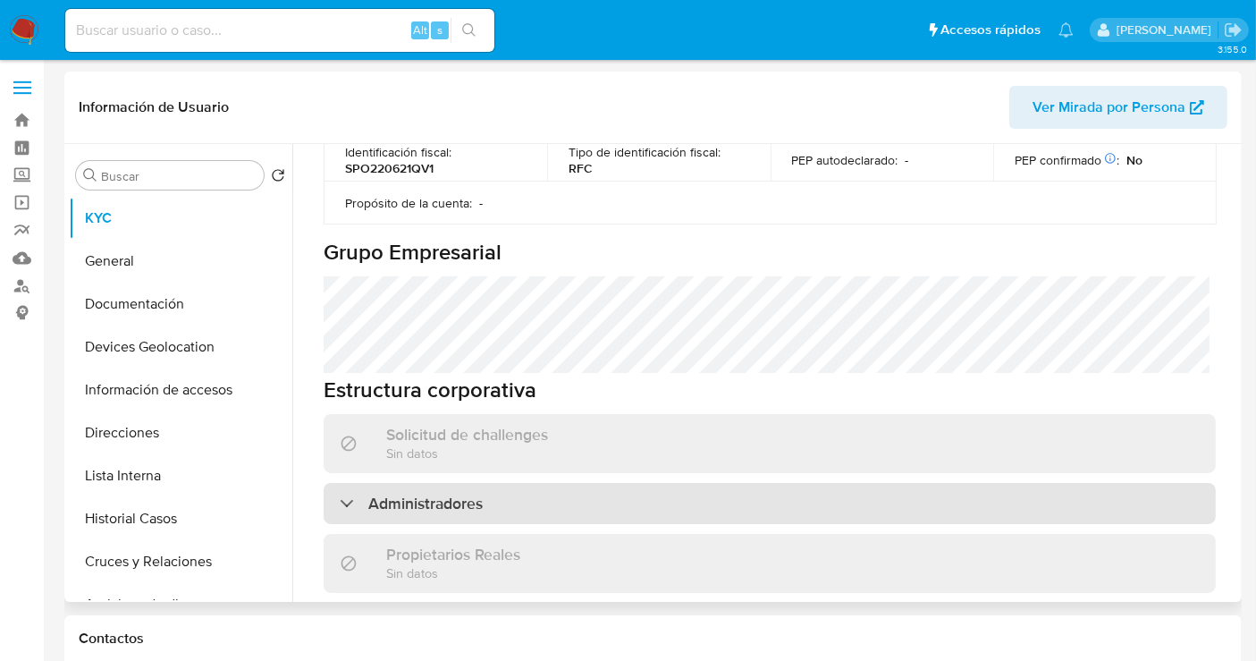
click at [527, 483] on div "Administradores" at bounding box center [770, 503] width 892 height 41
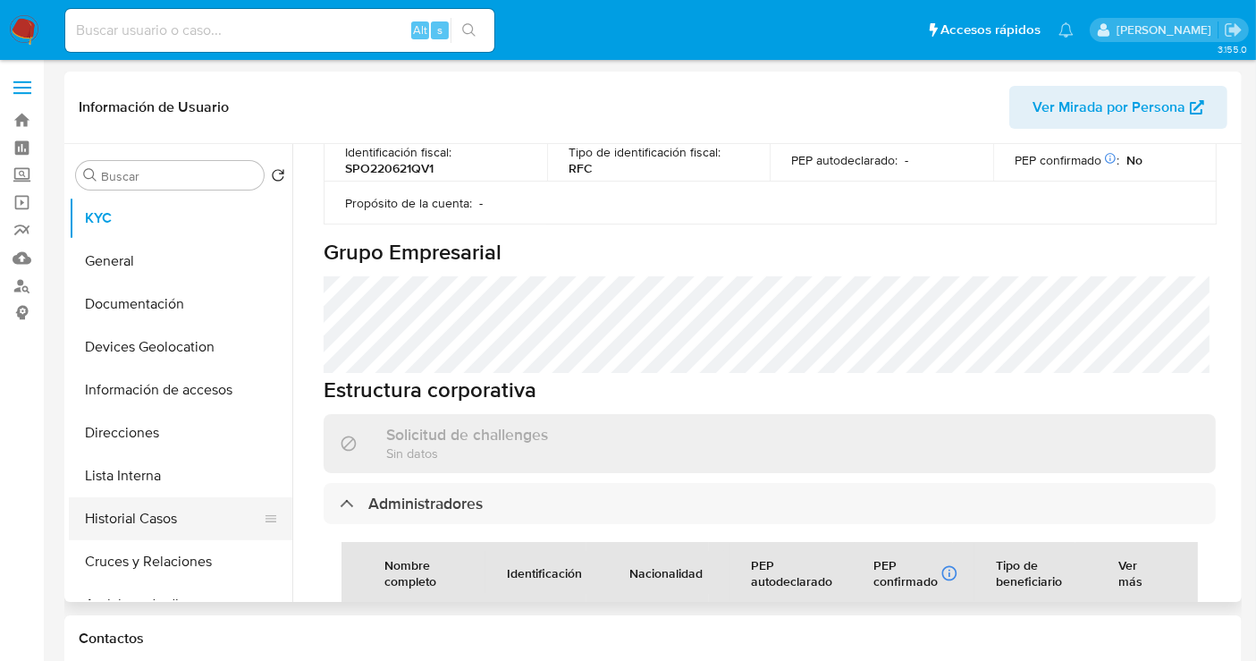
click at [151, 517] on button "Historial Casos" at bounding box center [173, 518] width 209 height 43
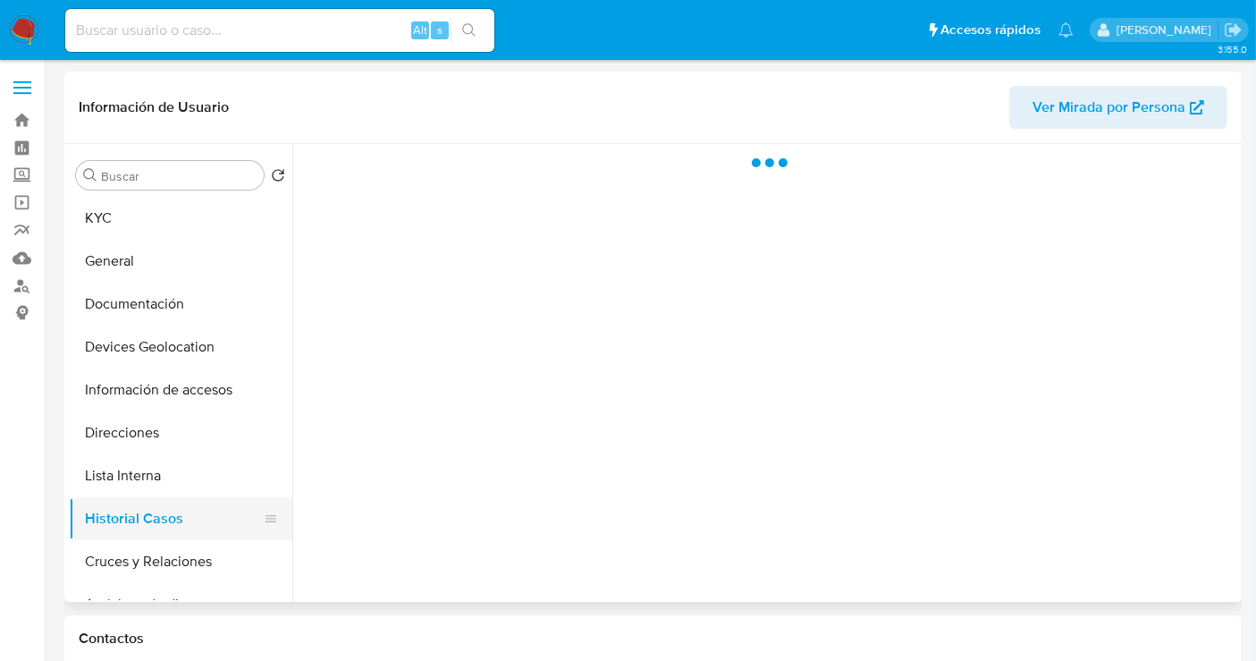
scroll to position [0, 0]
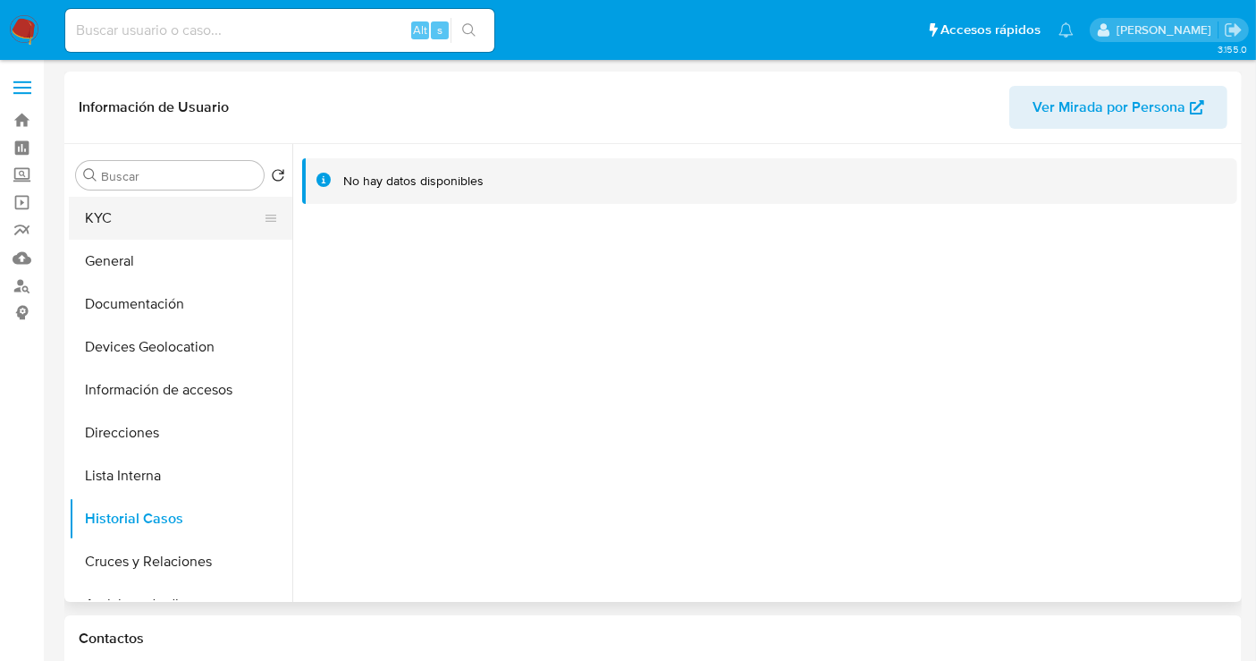
click at [129, 218] on button "KYC" at bounding box center [173, 218] width 209 height 43
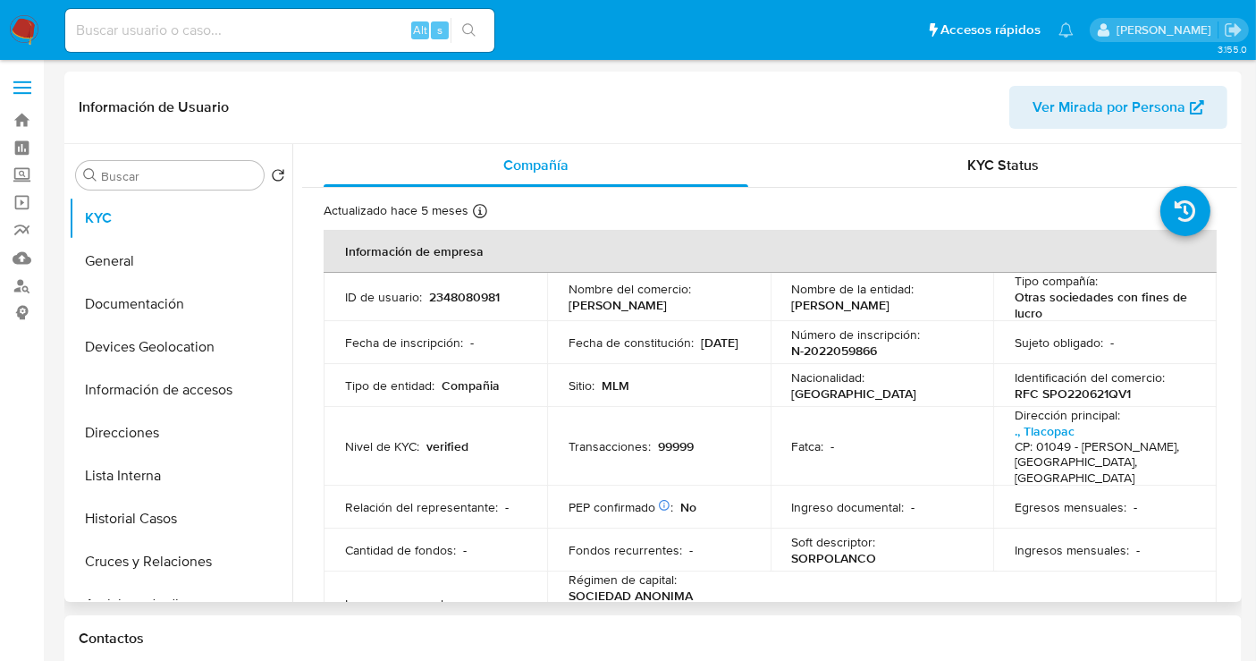
click at [468, 300] on p "2348080981" at bounding box center [464, 297] width 71 height 16
copy p "2348080981"
drag, startPoint x: 883, startPoint y: 310, endPoint x: 650, endPoint y: 156, distance: 280.0
click at [792, 309] on div "Nombre de la entidad : [PERSON_NAME]" at bounding box center [882, 297] width 181 height 32
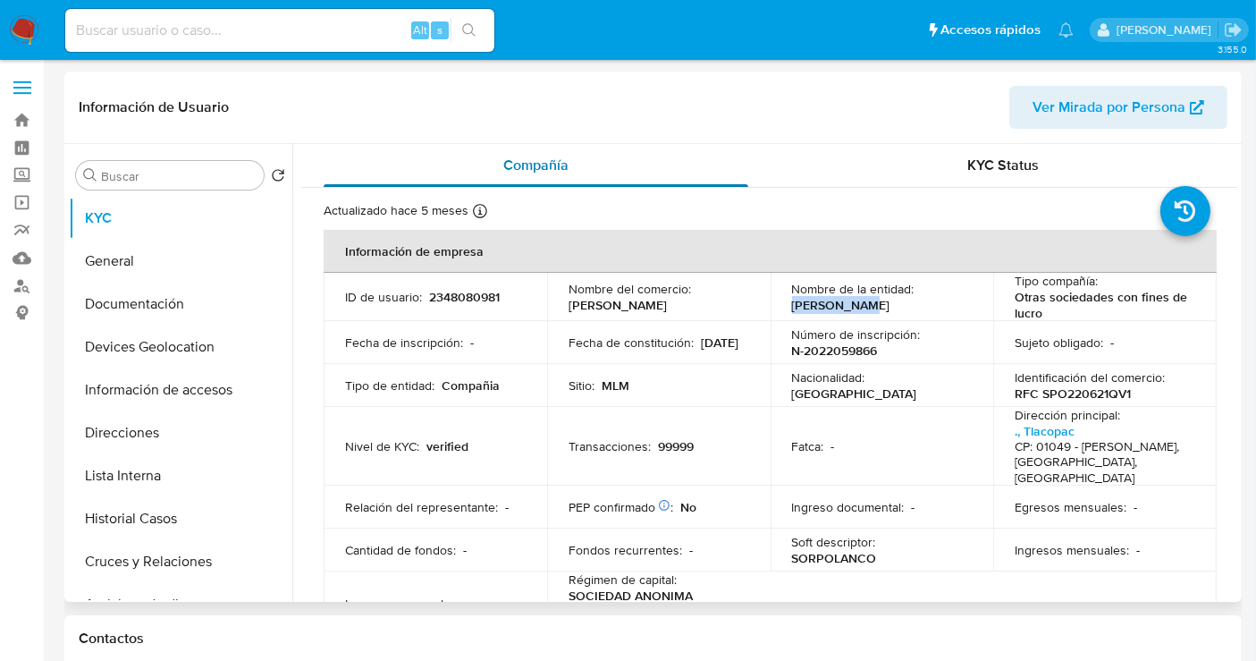
copy p "[PERSON_NAME]"
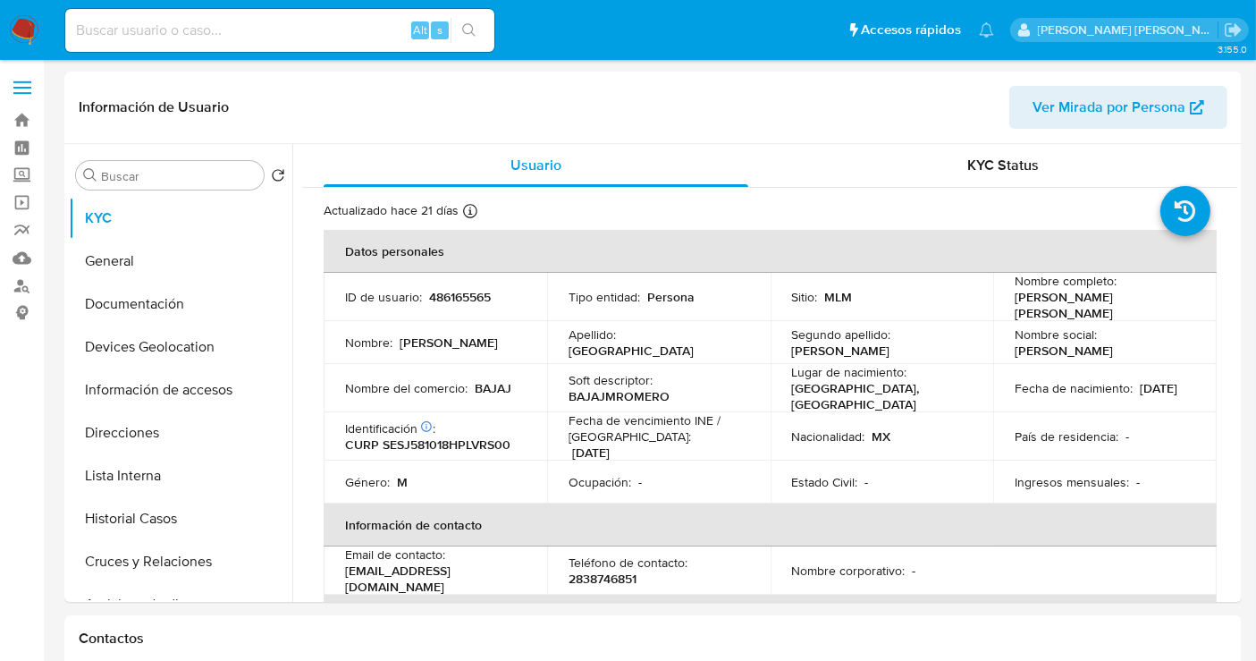
select select "10"
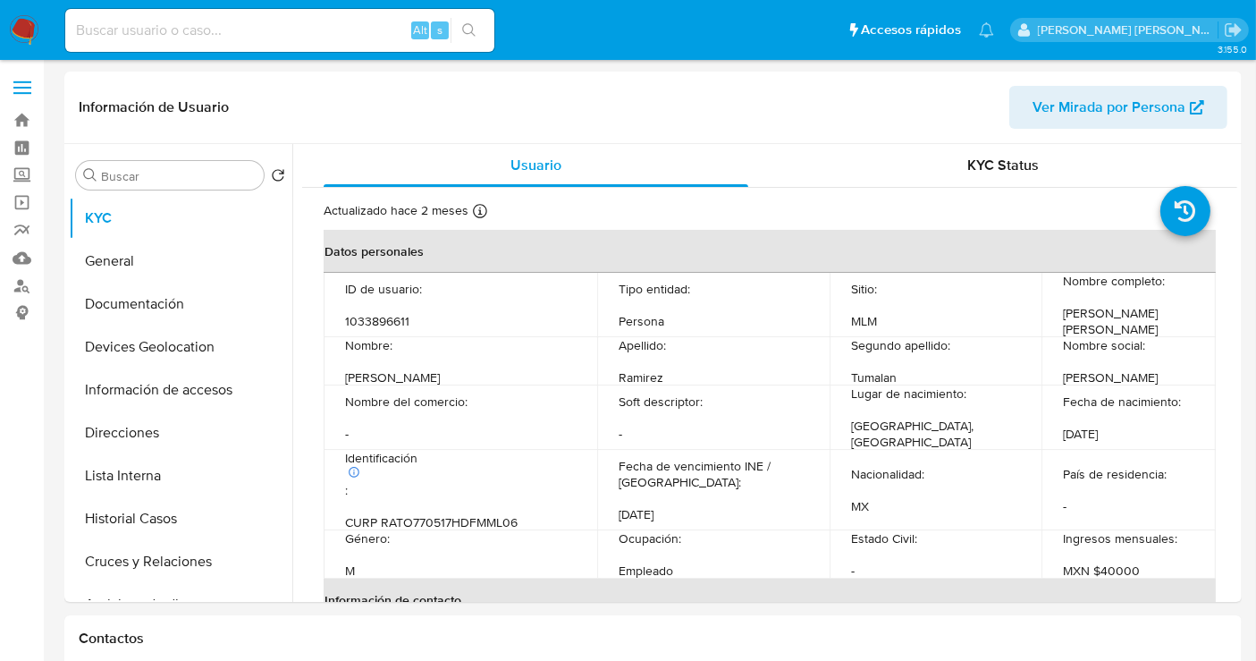
select select "10"
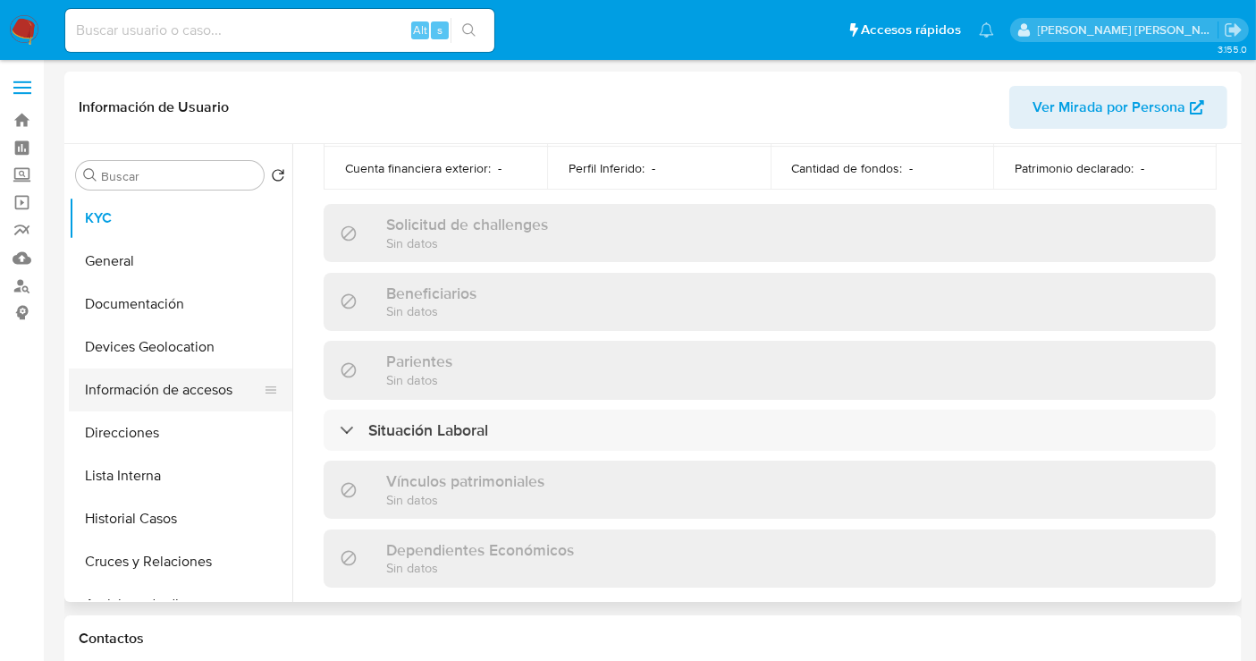
scroll to position [736, 0]
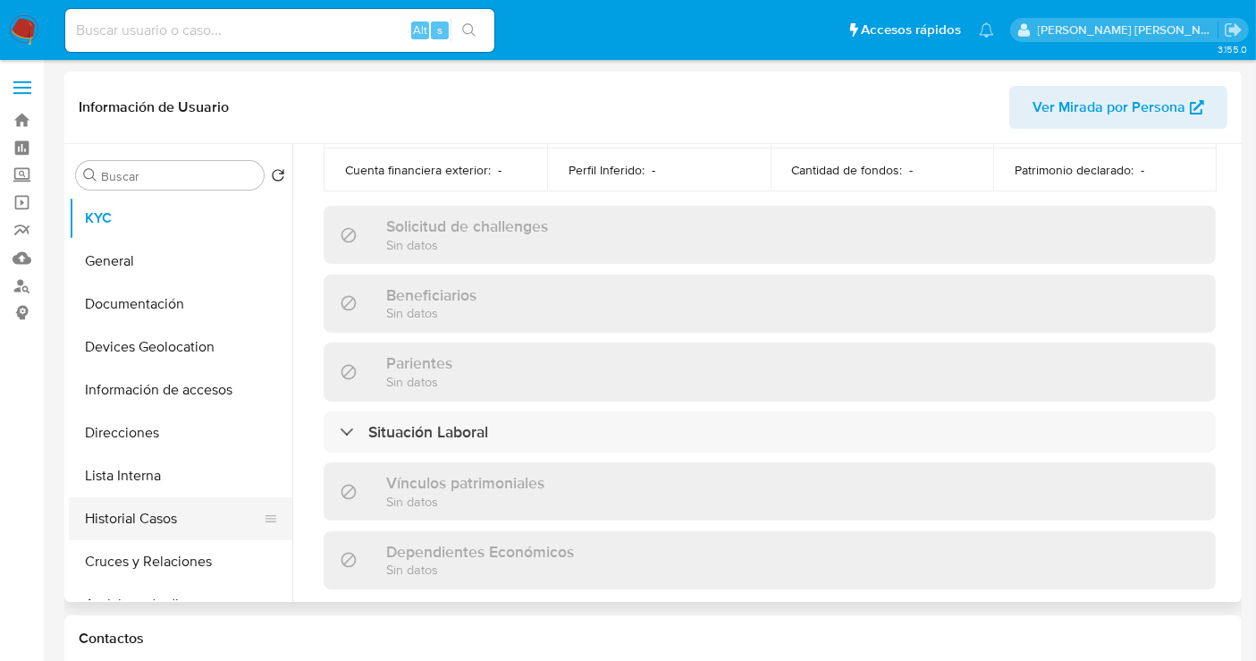
click at [132, 508] on button "Historial Casos" at bounding box center [173, 518] width 209 height 43
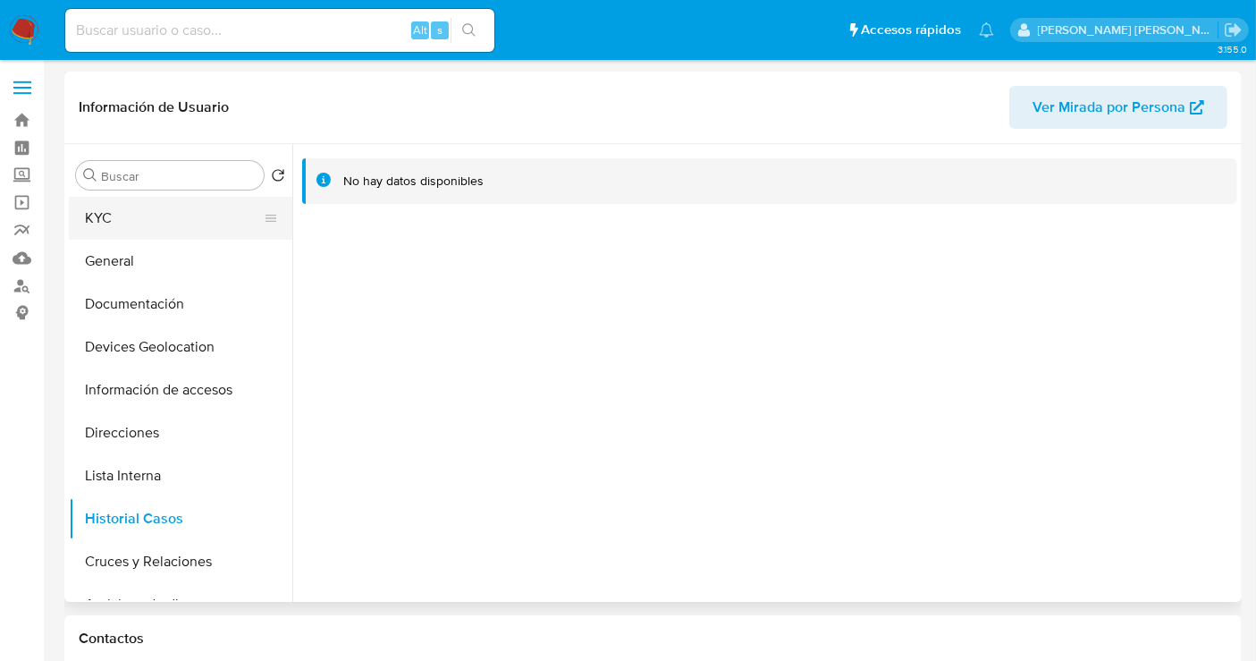
click at [100, 223] on button "KYC" at bounding box center [173, 218] width 209 height 43
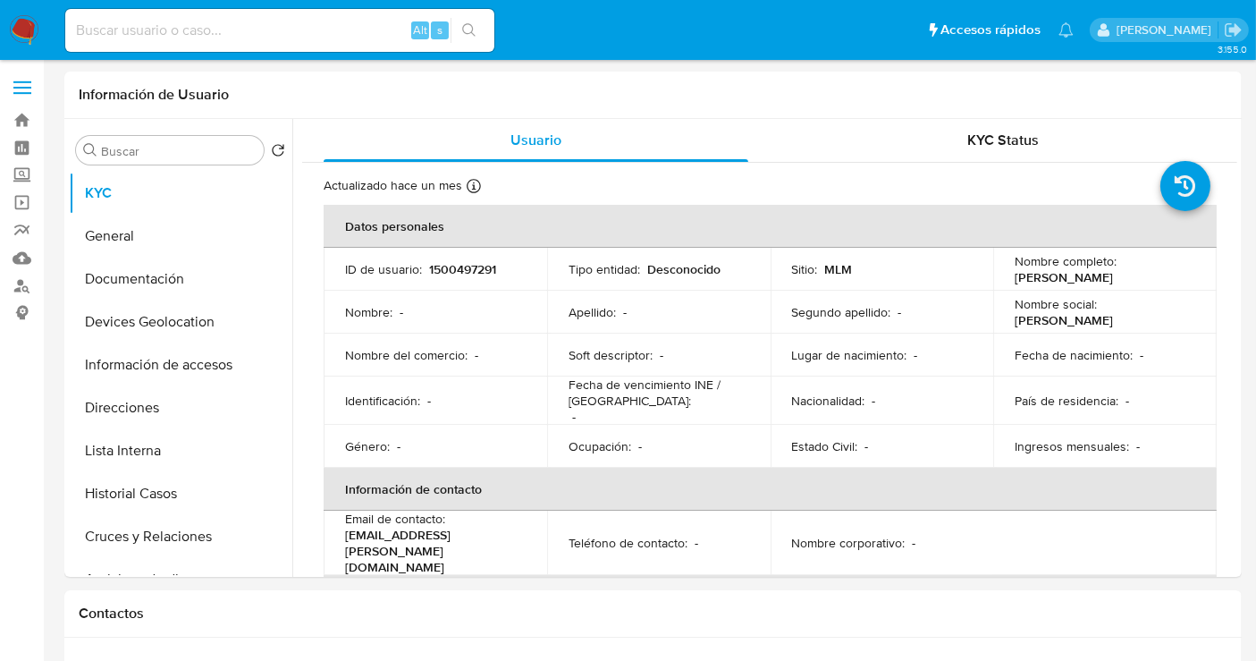
select select "10"
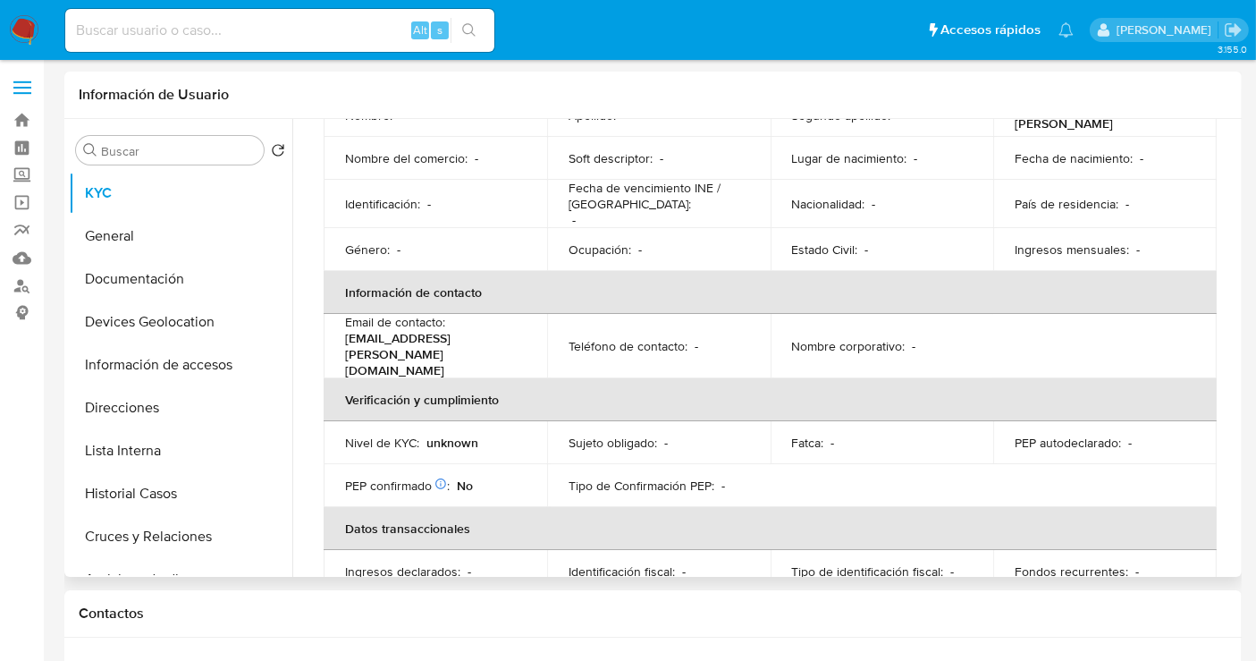
scroll to position [306, 0]
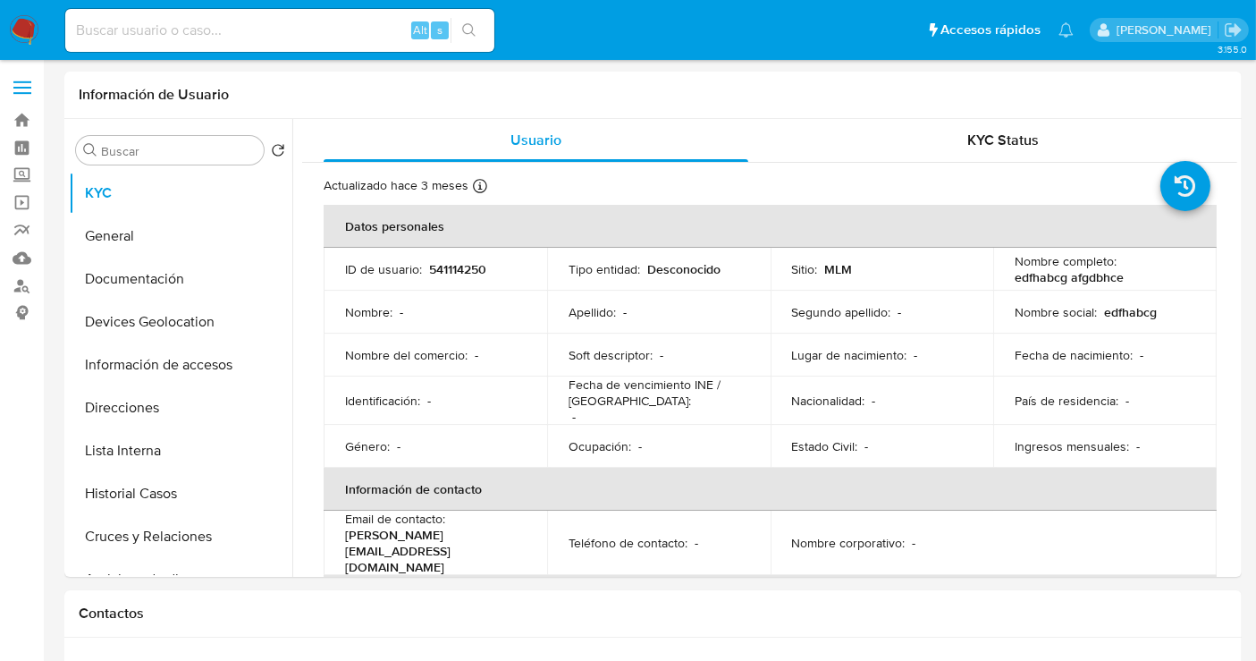
select select "10"
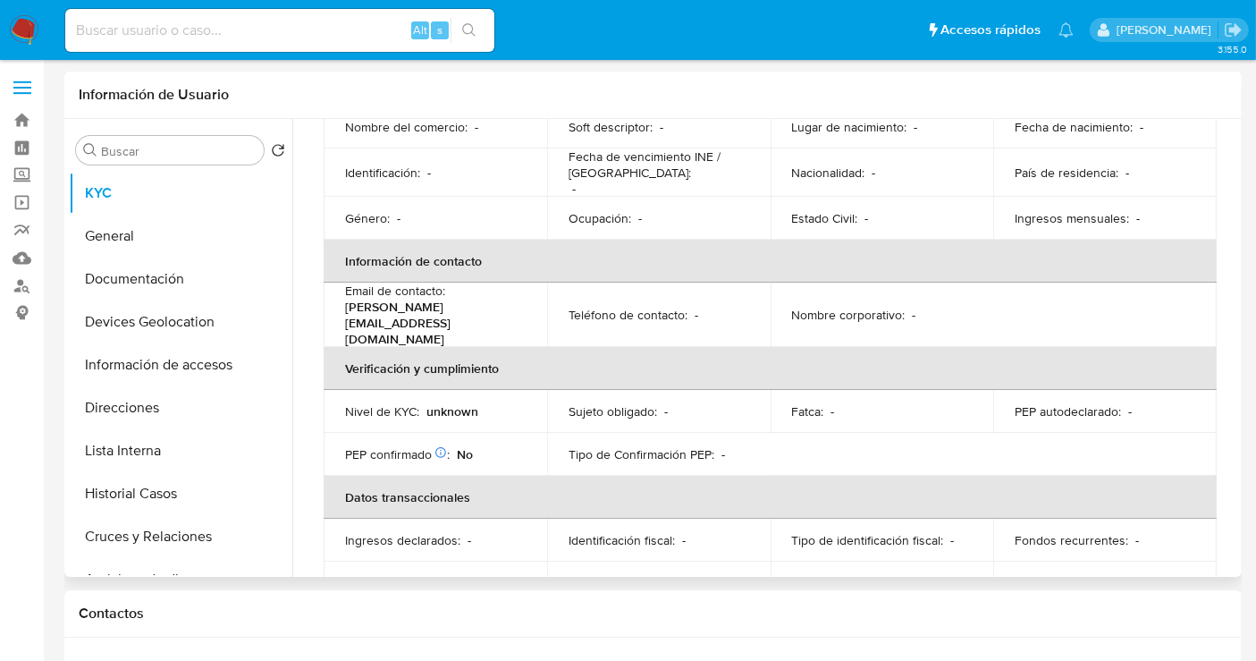
scroll to position [306, 0]
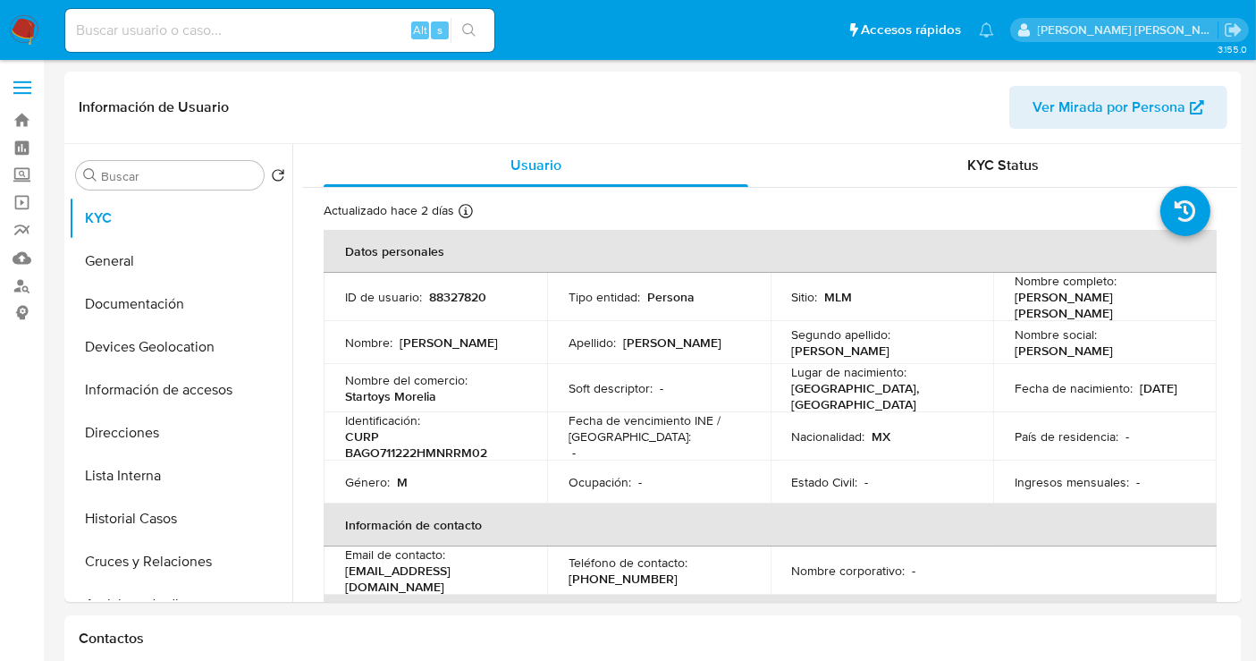
select select "10"
click at [167, 509] on button "Historial Casos" at bounding box center [173, 518] width 209 height 43
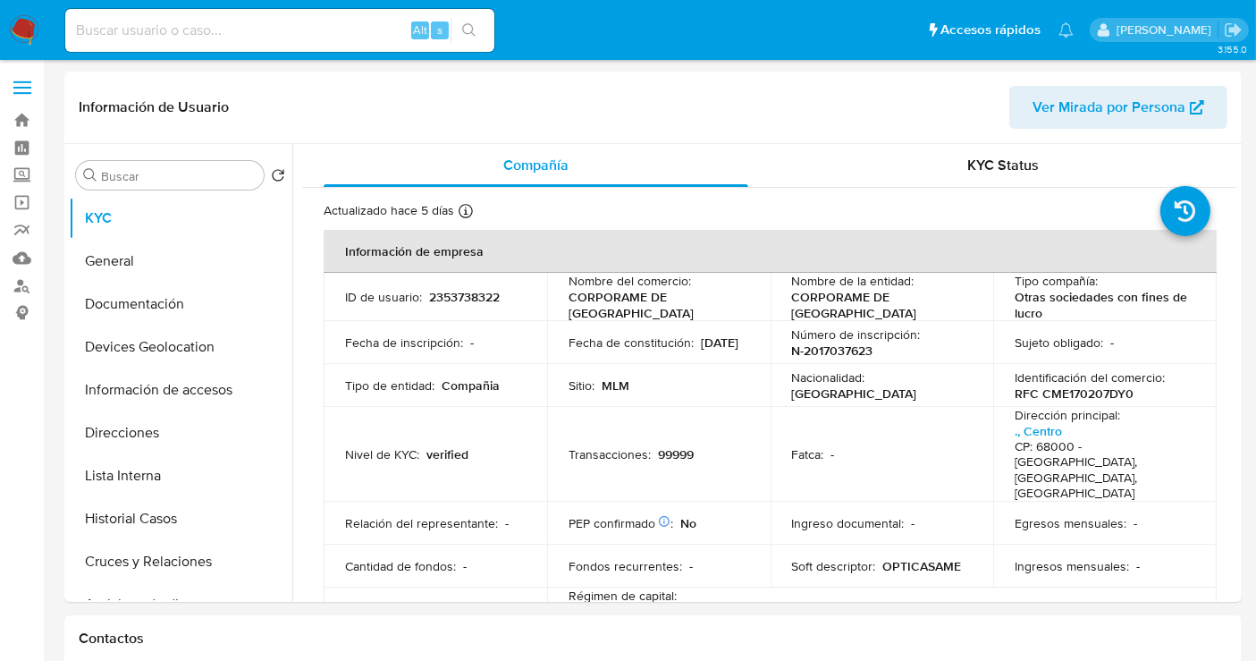
select select "10"
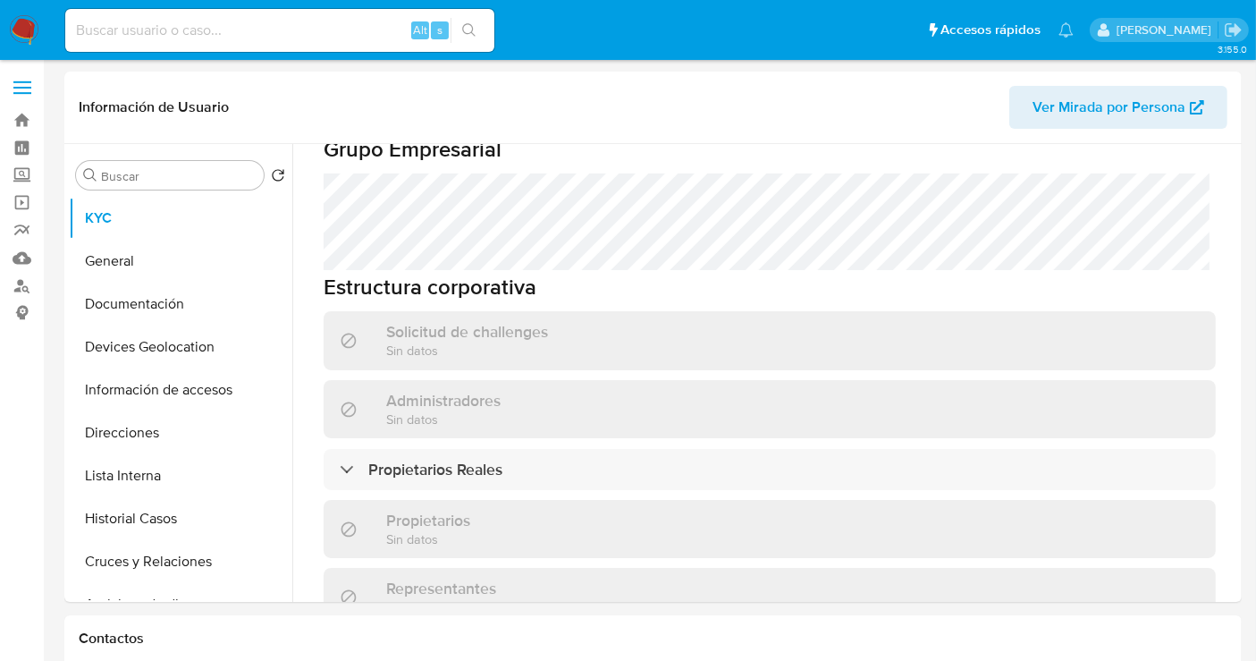
scroll to position [942, 0]
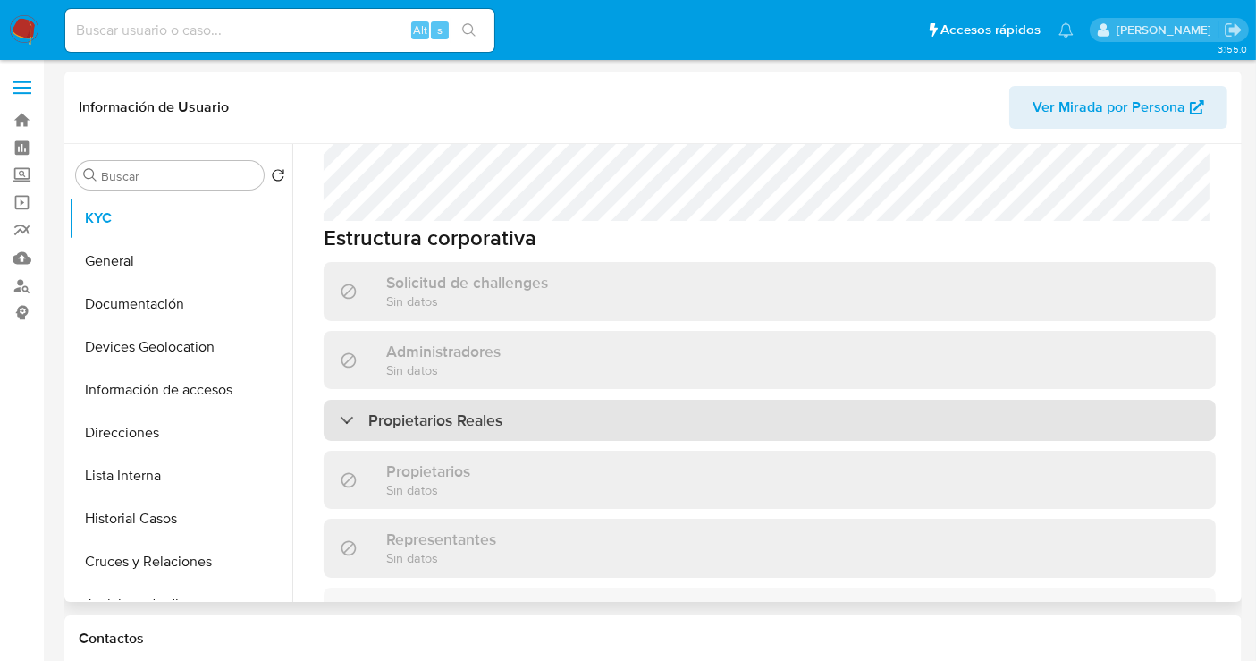
click at [430, 410] on h3 "Propietarios Reales" at bounding box center [435, 420] width 134 height 20
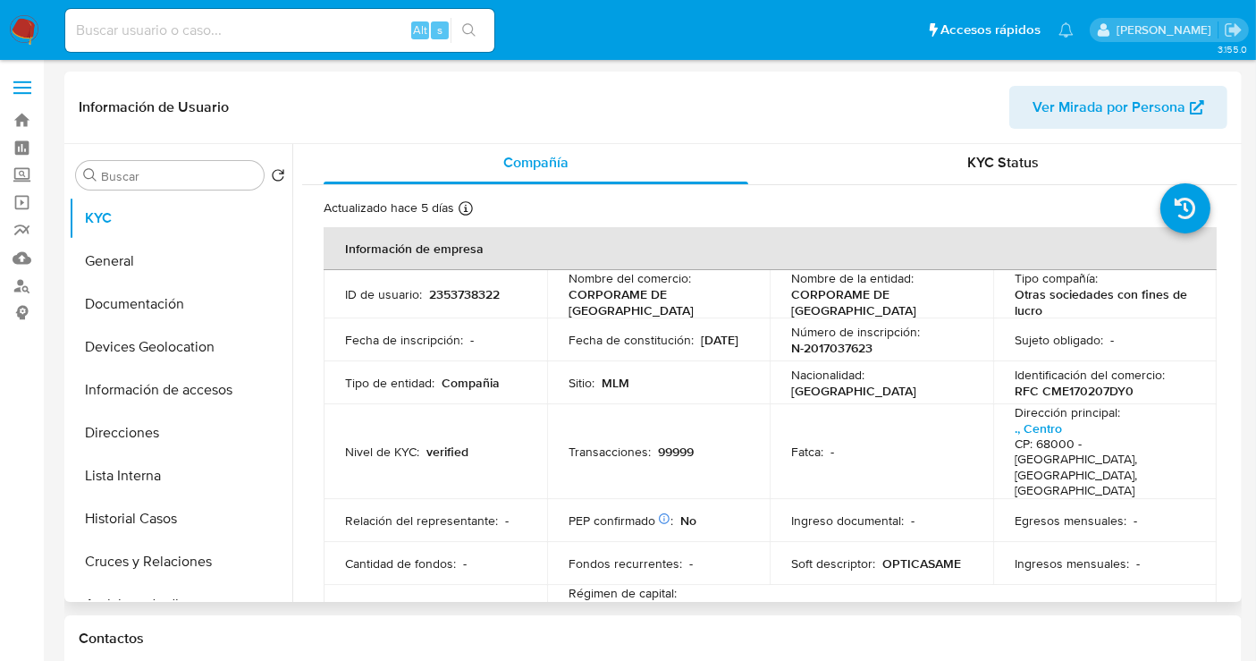
scroll to position [0, 0]
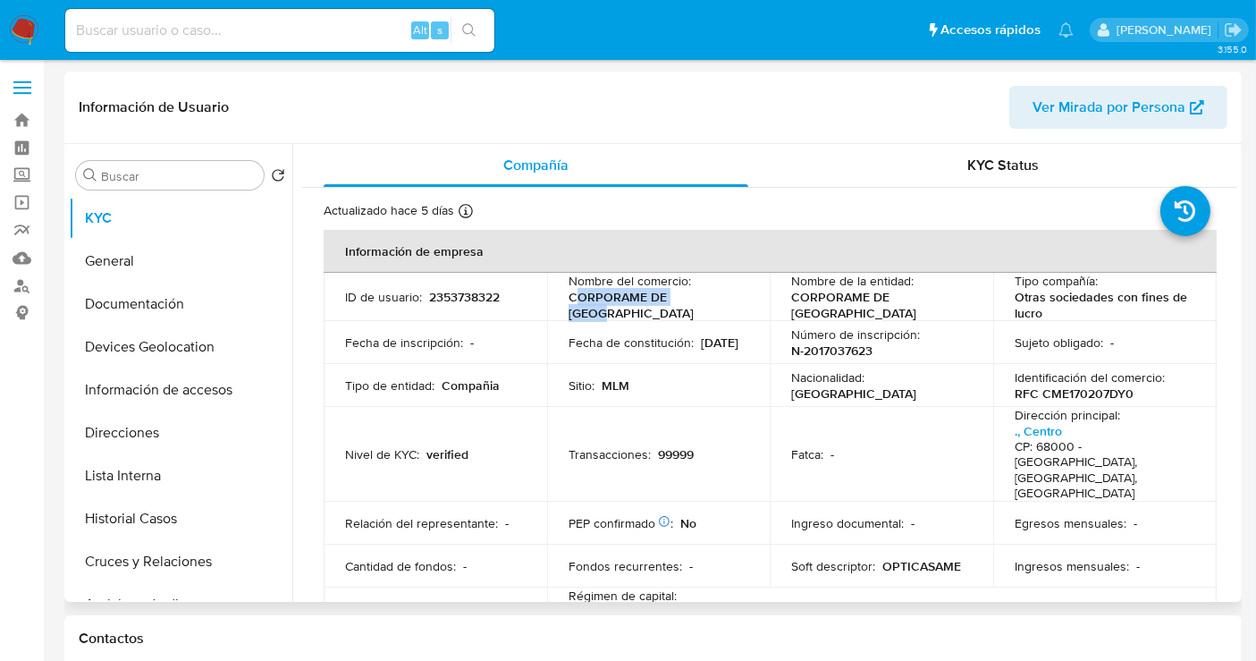
drag, startPoint x: 707, startPoint y: 300, endPoint x: 572, endPoint y: 304, distance: 135.1
click at [572, 304] on p "CORPORAME DE [GEOGRAPHIC_DATA]" at bounding box center [655, 305] width 173 height 32
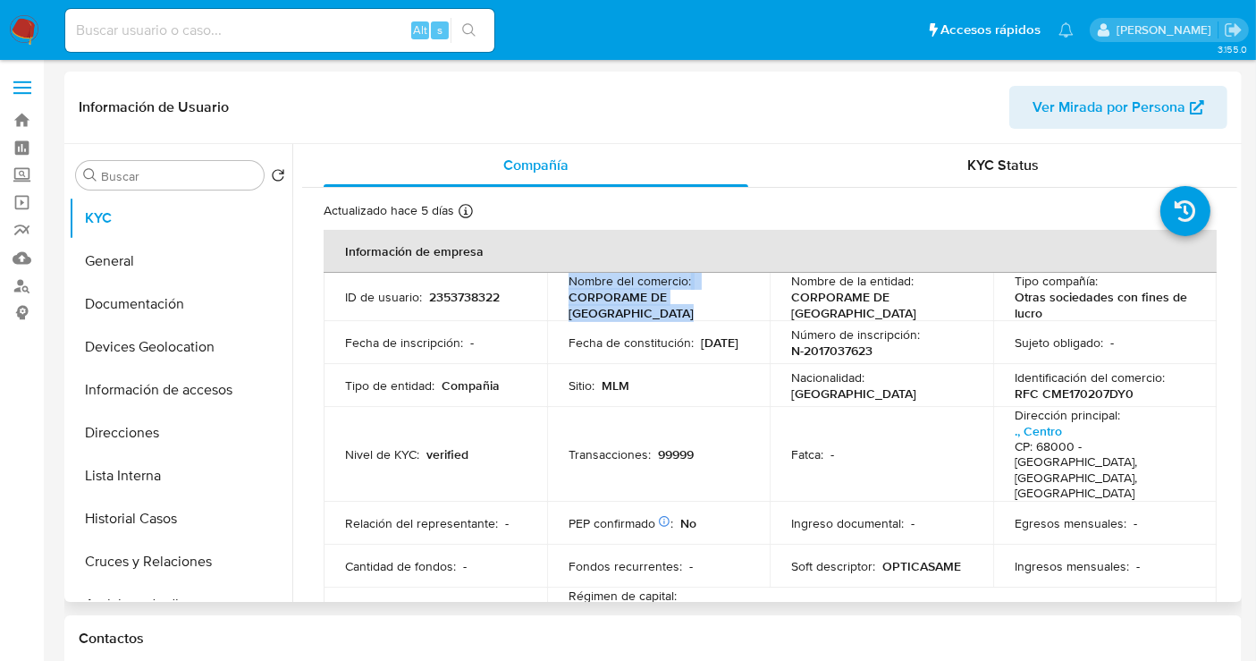
click at [684, 307] on p "CORPORAME DE [GEOGRAPHIC_DATA]" at bounding box center [655, 305] width 173 height 32
drag, startPoint x: 707, startPoint y: 305, endPoint x: 559, endPoint y: 305, distance: 148.4
click at [559, 305] on td "Nombre del comercio : CORPORAME DE [GEOGRAPHIC_DATA]" at bounding box center [659, 297] width 224 height 48
drag, startPoint x: 710, startPoint y: 305, endPoint x: 559, endPoint y: 305, distance: 151.1
click at [559, 305] on td "Nombre del comercio : CORPORAME DE [GEOGRAPHIC_DATA]" at bounding box center [659, 297] width 224 height 48
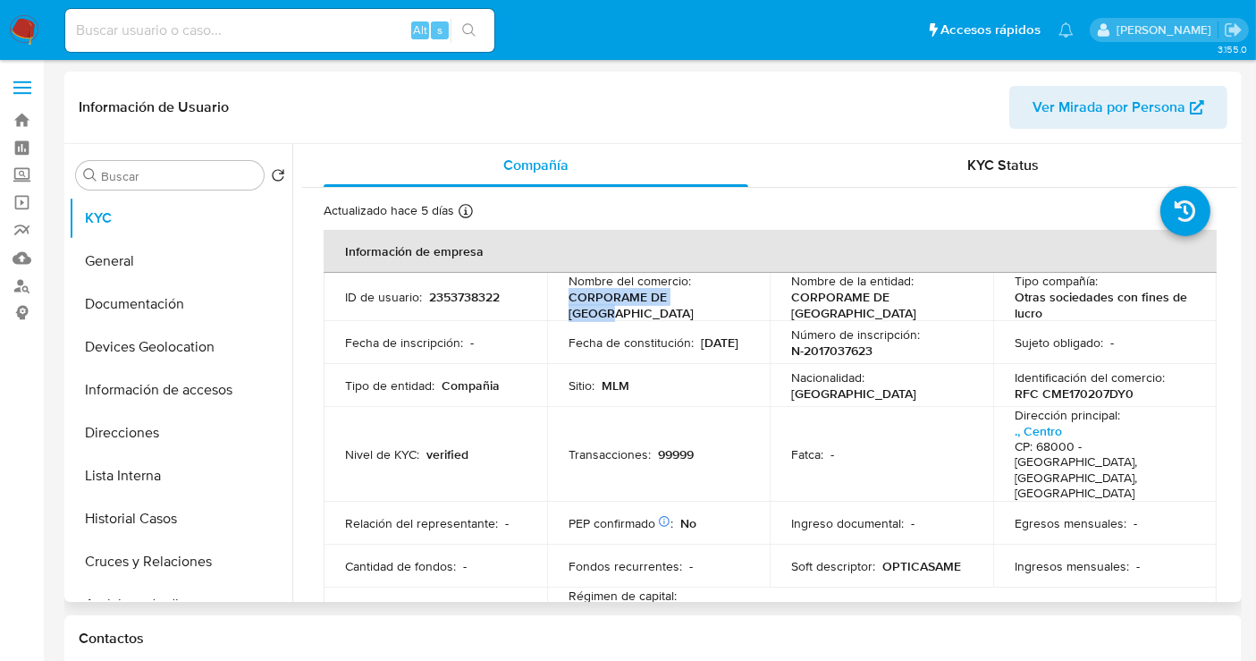
copy p "CORPORAME DE [GEOGRAPHIC_DATA]"
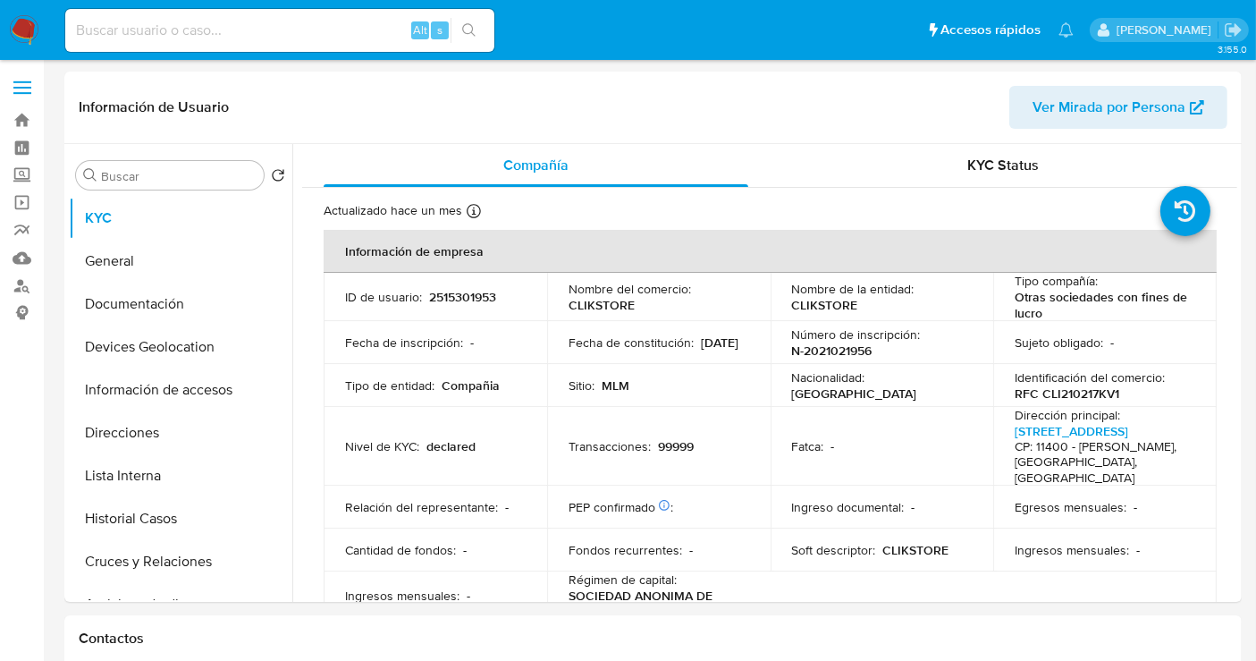
select select "10"
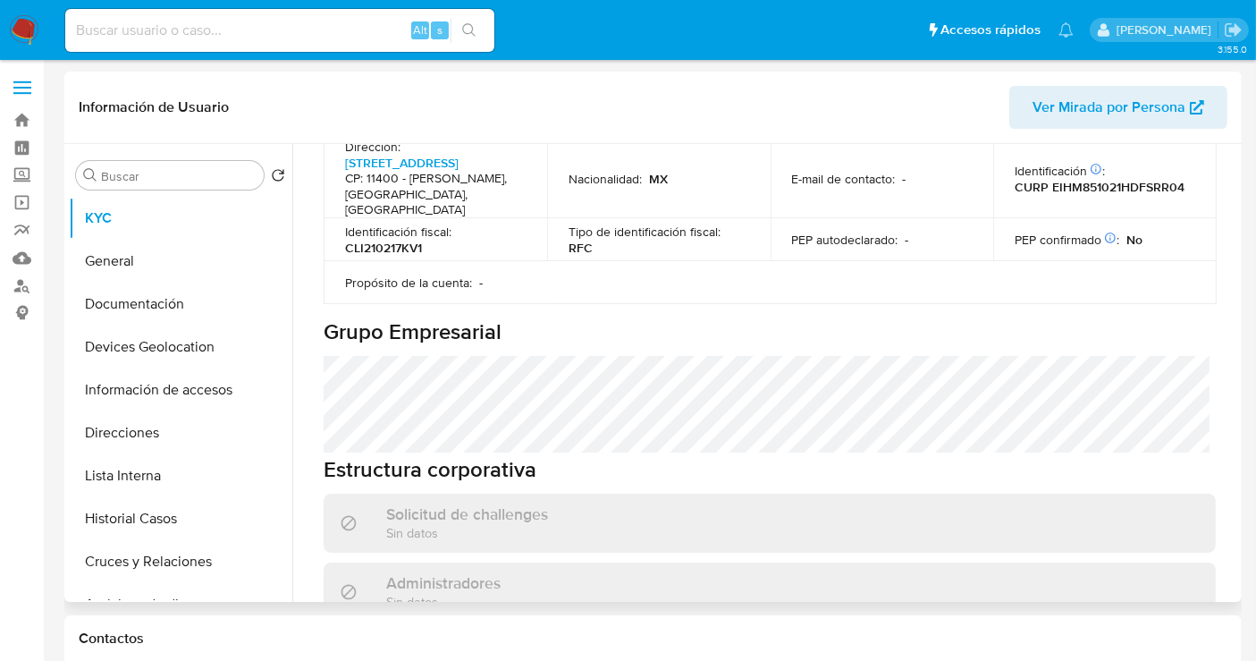
scroll to position [776, 0]
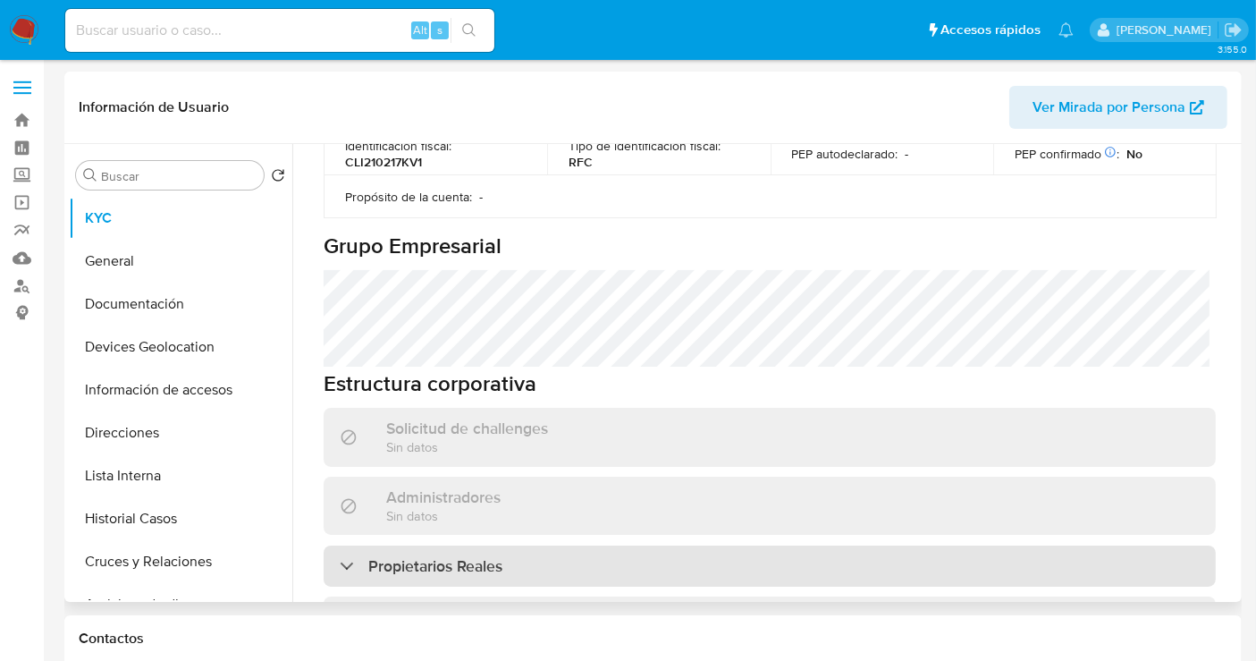
click at [406, 556] on h3 "Propietarios Reales" at bounding box center [435, 566] width 134 height 20
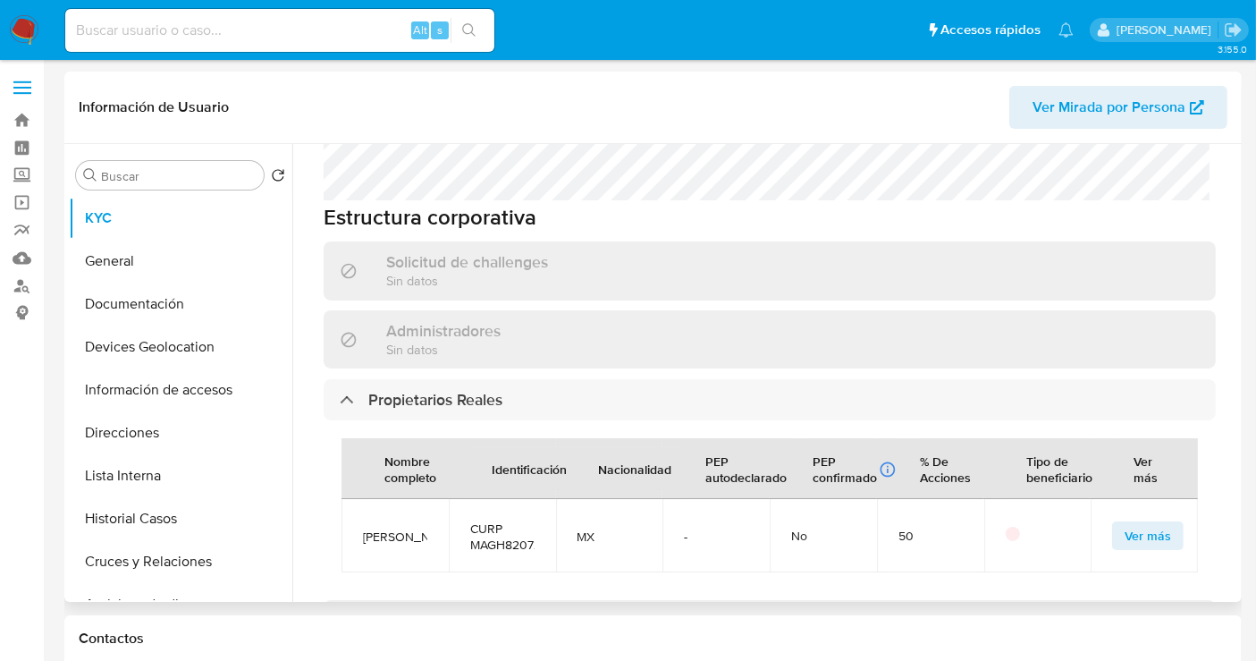
scroll to position [975, 0]
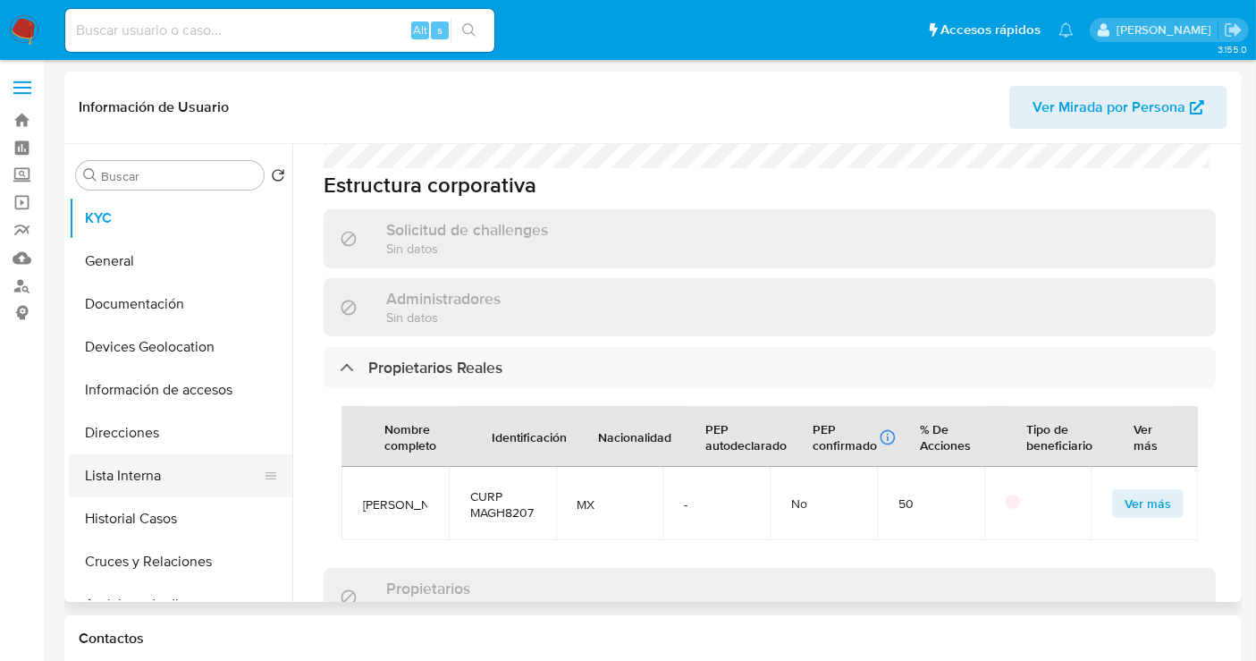
click at [139, 475] on button "Lista Interna" at bounding box center [173, 475] width 209 height 43
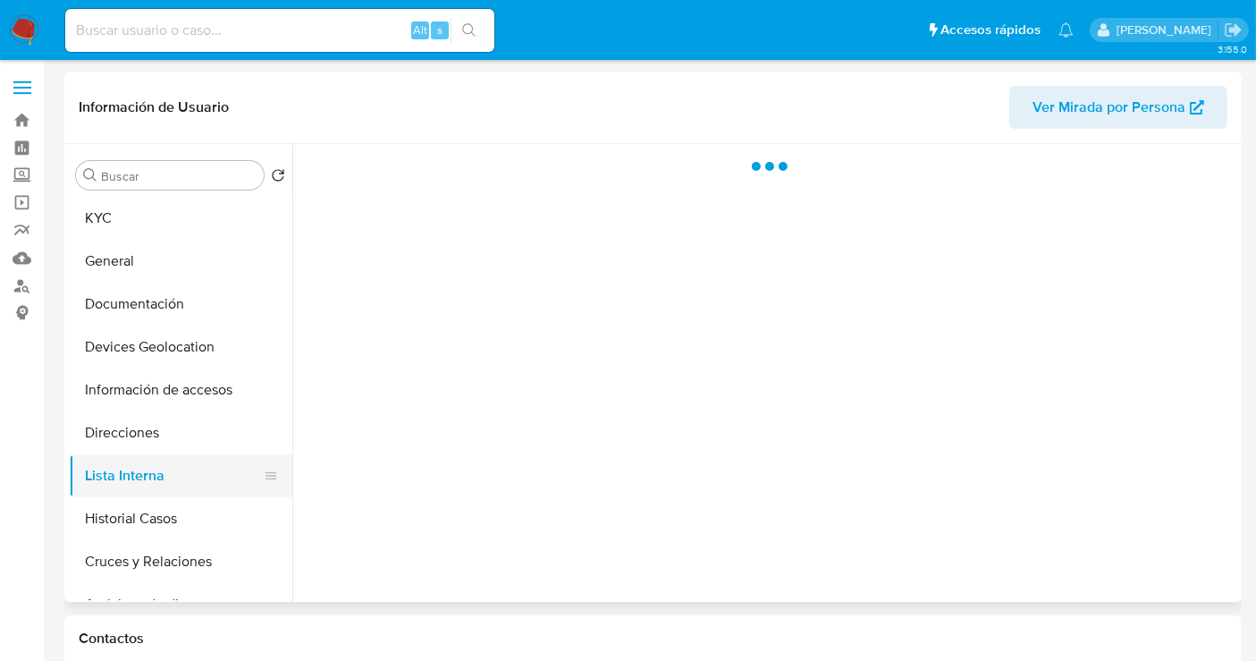
scroll to position [0, 0]
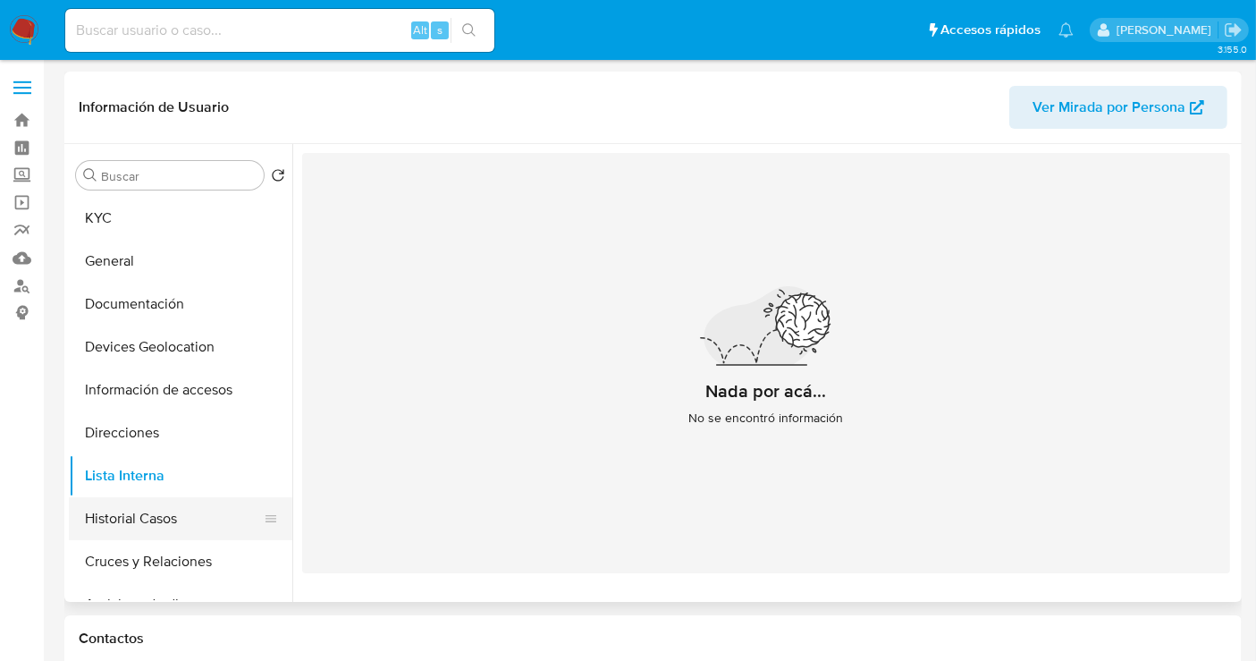
click at [140, 529] on button "Historial Casos" at bounding box center [173, 518] width 209 height 43
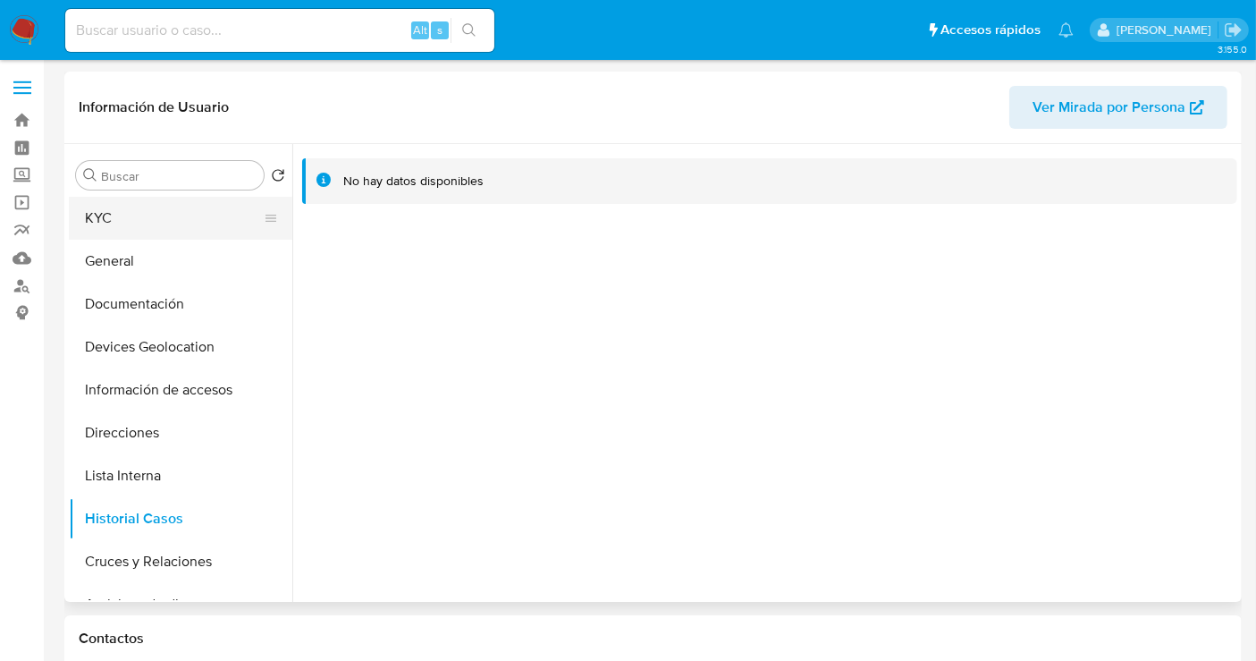
click at [103, 216] on button "KYC" at bounding box center [173, 218] width 209 height 43
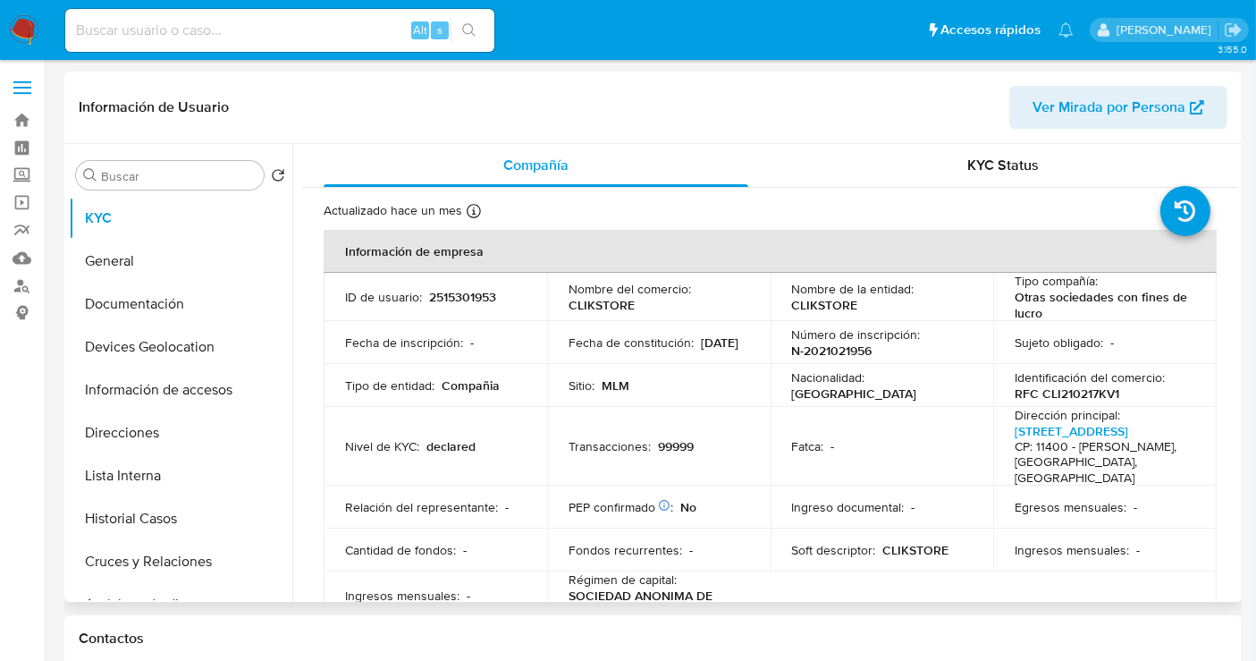
click at [478, 297] on p "2515301953" at bounding box center [462, 297] width 67 height 16
copy p "2515301953"
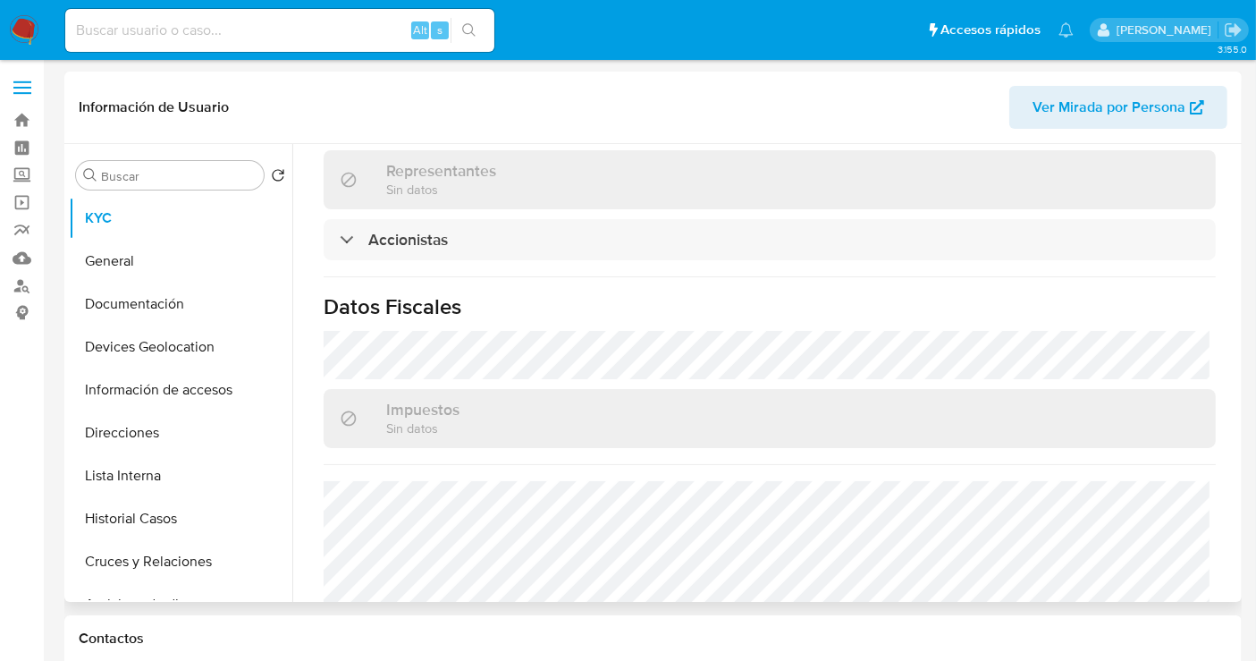
scroll to position [1291, 0]
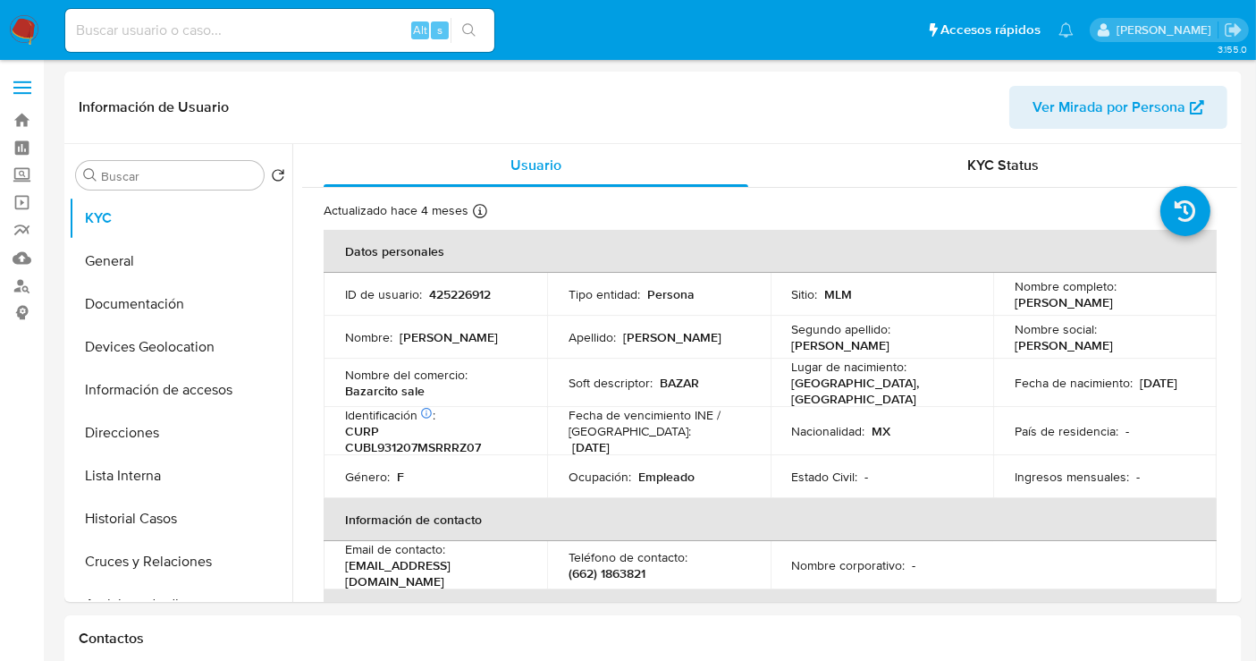
select select "10"
click at [138, 522] on button "Historial Casos" at bounding box center [173, 518] width 209 height 43
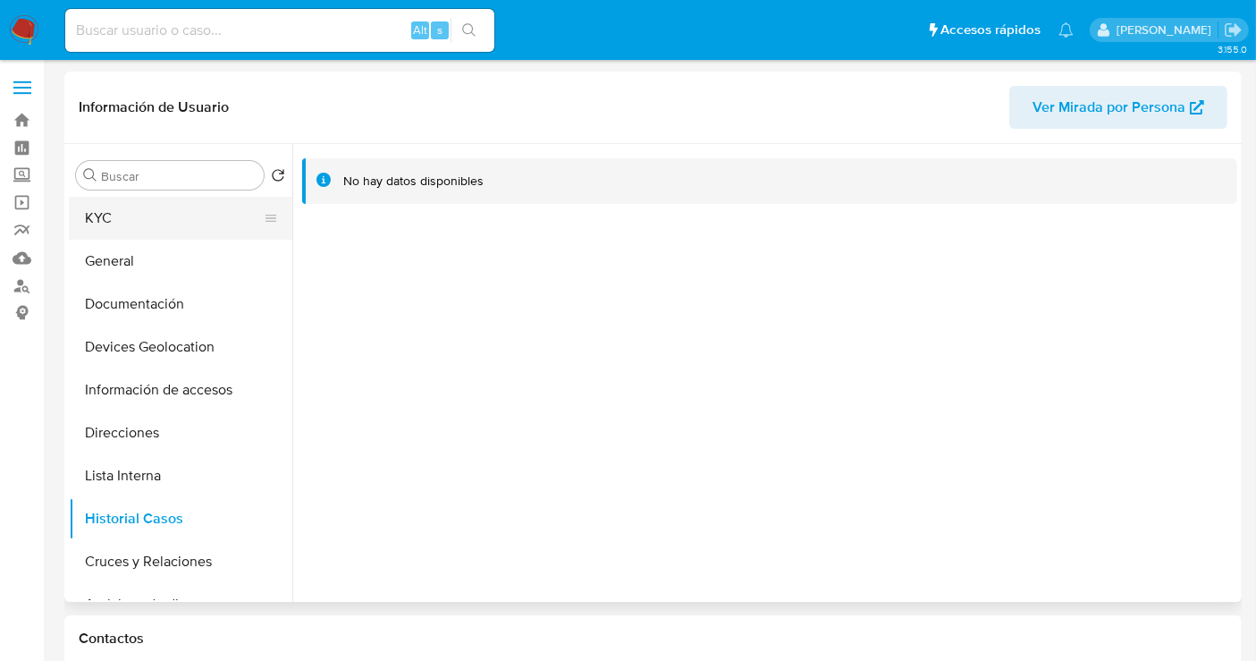
click at [118, 214] on button "KYC" at bounding box center [173, 218] width 209 height 43
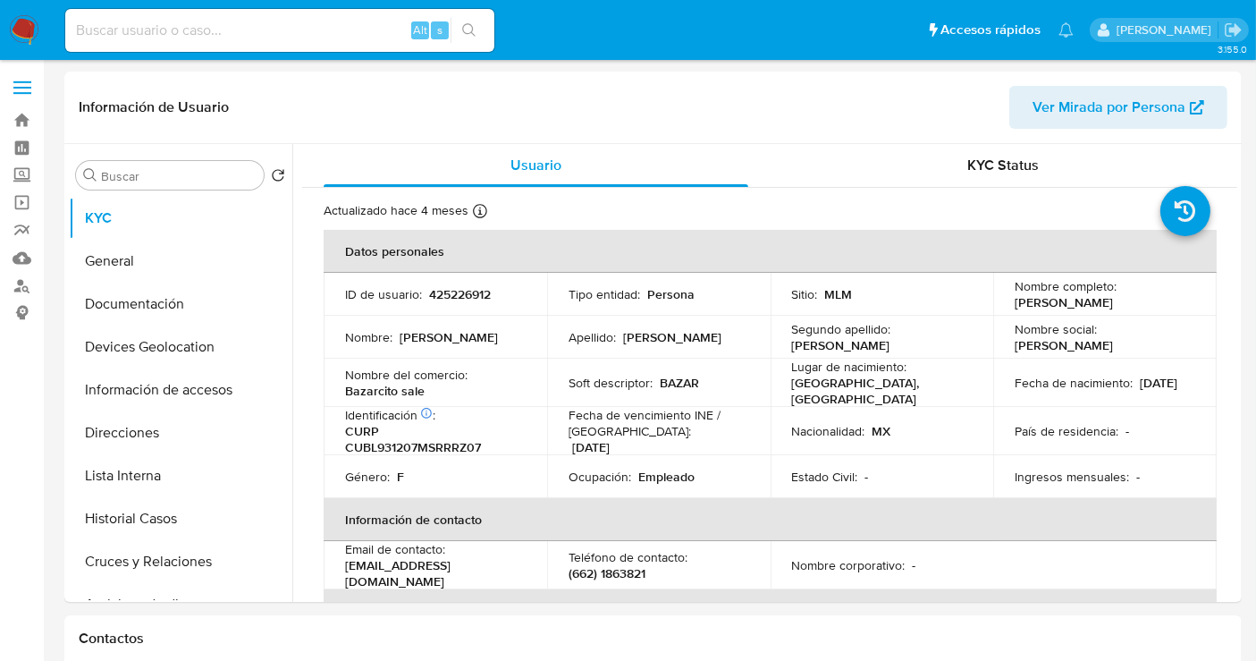
click at [455, 294] on p "425226912" at bounding box center [460, 294] width 62 height 16
copy p "425226912"
drag, startPoint x: 1182, startPoint y: 306, endPoint x: 1012, endPoint y: 309, distance: 169.9
click at [1015, 309] on div "Nombre completo : [PERSON_NAME]" at bounding box center [1105, 294] width 181 height 32
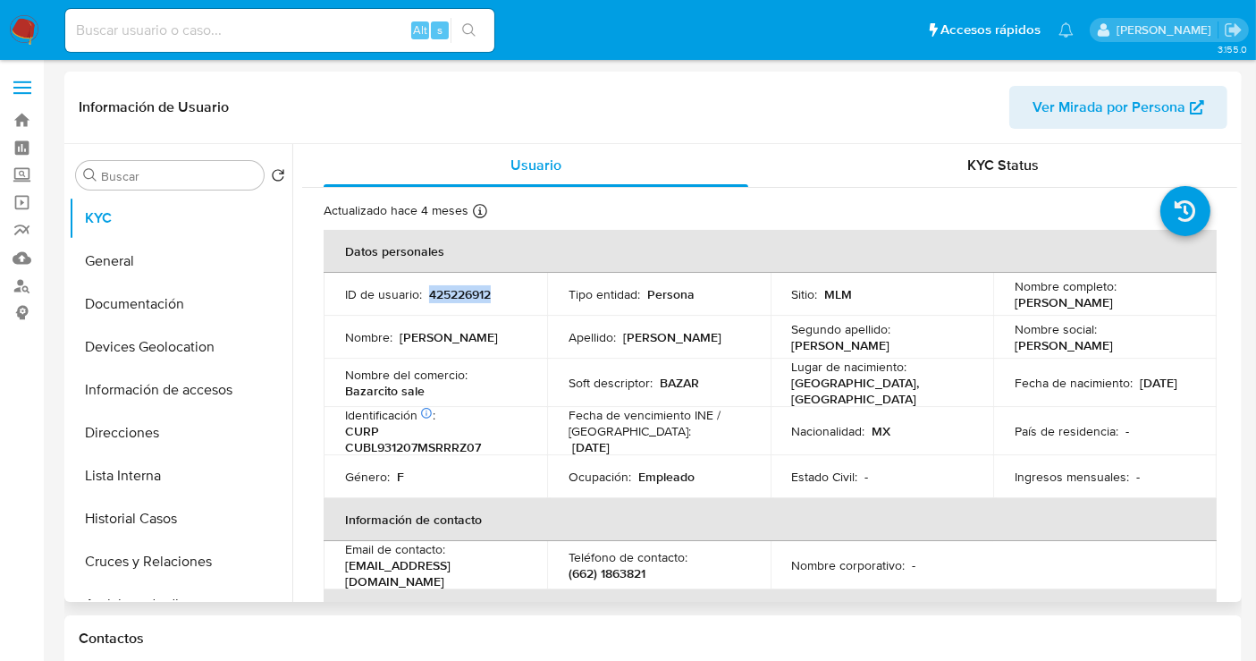
copy p "[PERSON_NAME]"
